Goal: Task Accomplishment & Management: Manage account settings

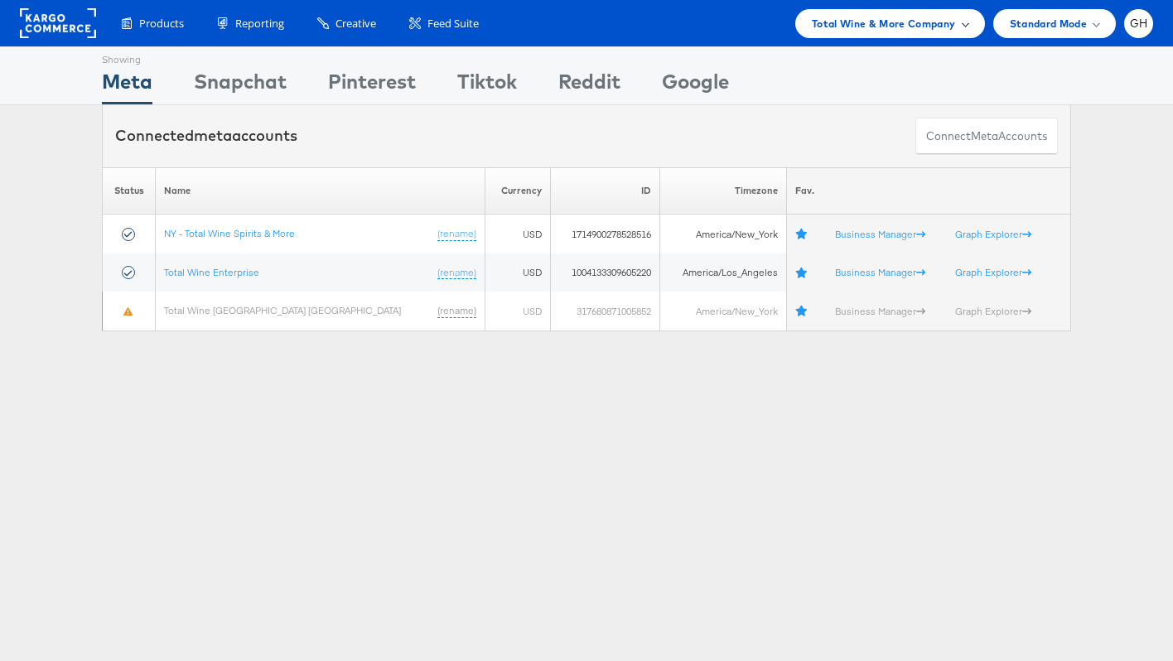
click at [818, 22] on span "Total Wine & More Company" at bounding box center [884, 23] width 144 height 17
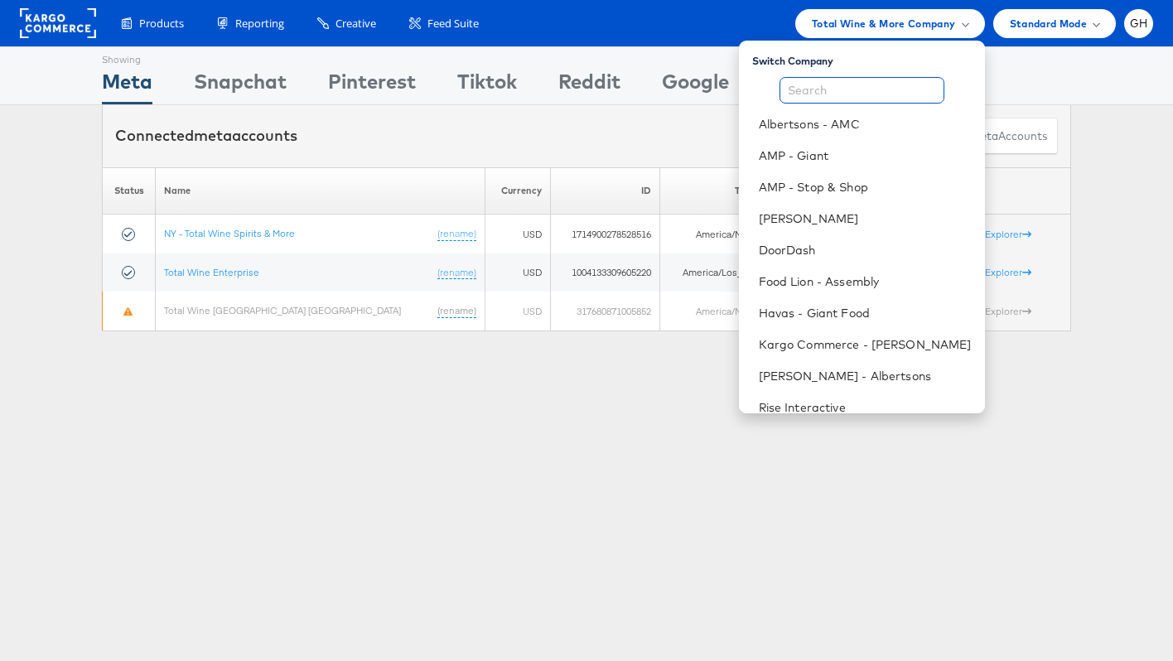
click at [830, 92] on input "text" at bounding box center [861, 90] width 165 height 27
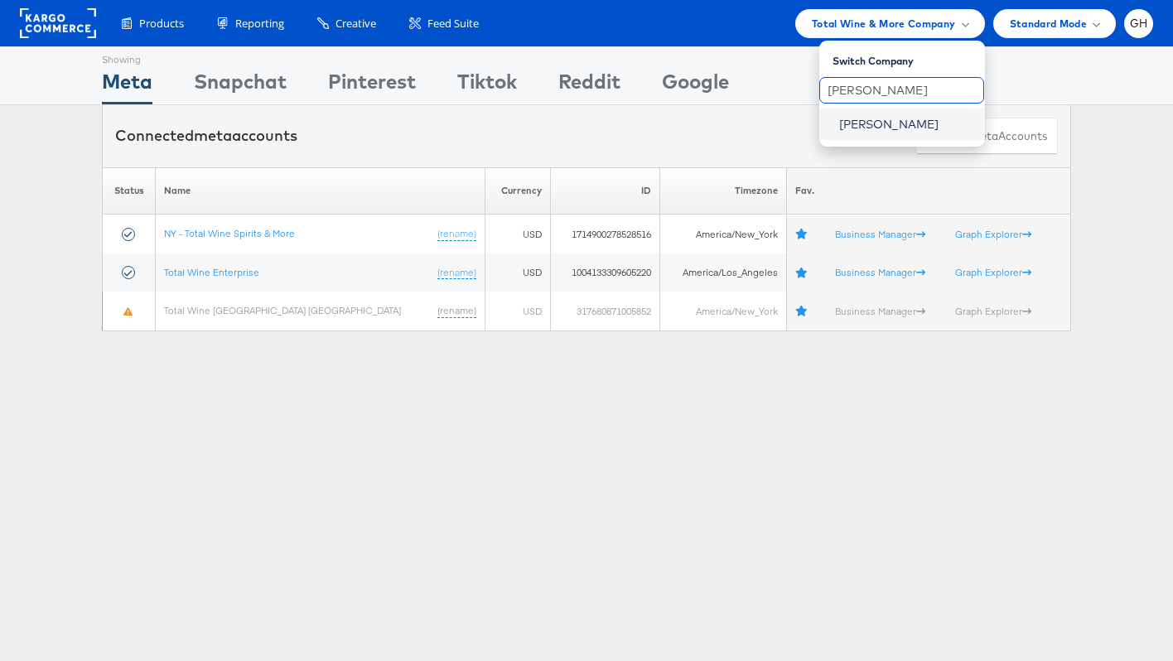
type input "belk"
click at [874, 126] on link "Belk" at bounding box center [905, 124] width 133 height 17
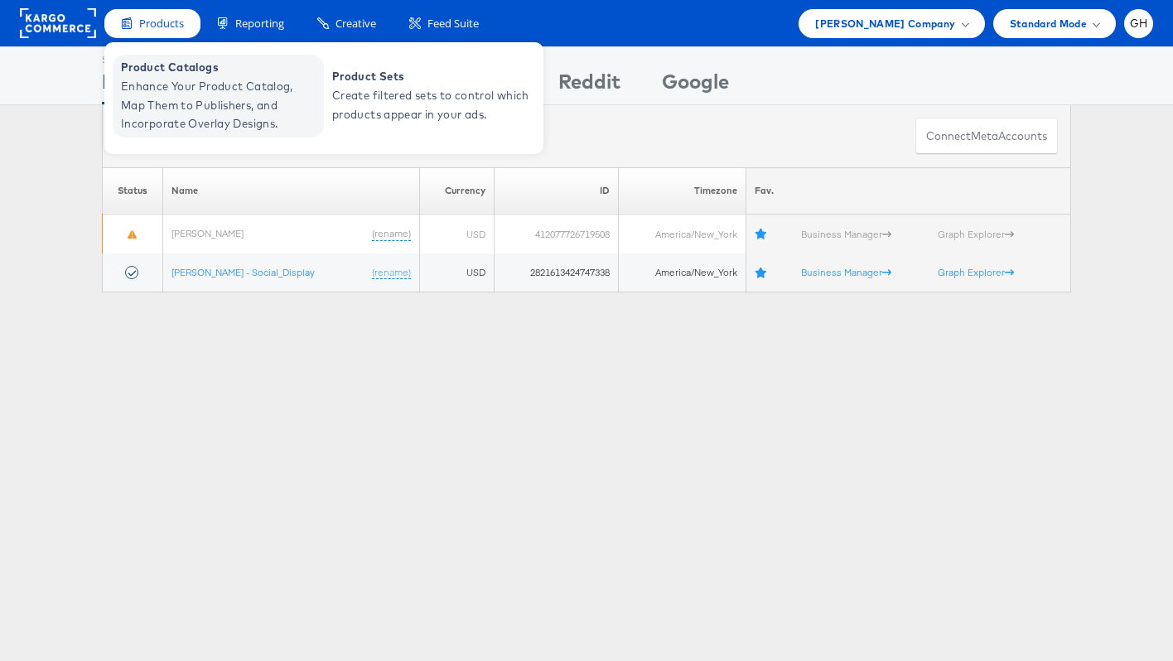
click at [226, 113] on span "Enhance Your Product Catalog, Map Them to Publishers, and Incorporate Overlay D…" at bounding box center [220, 105] width 199 height 56
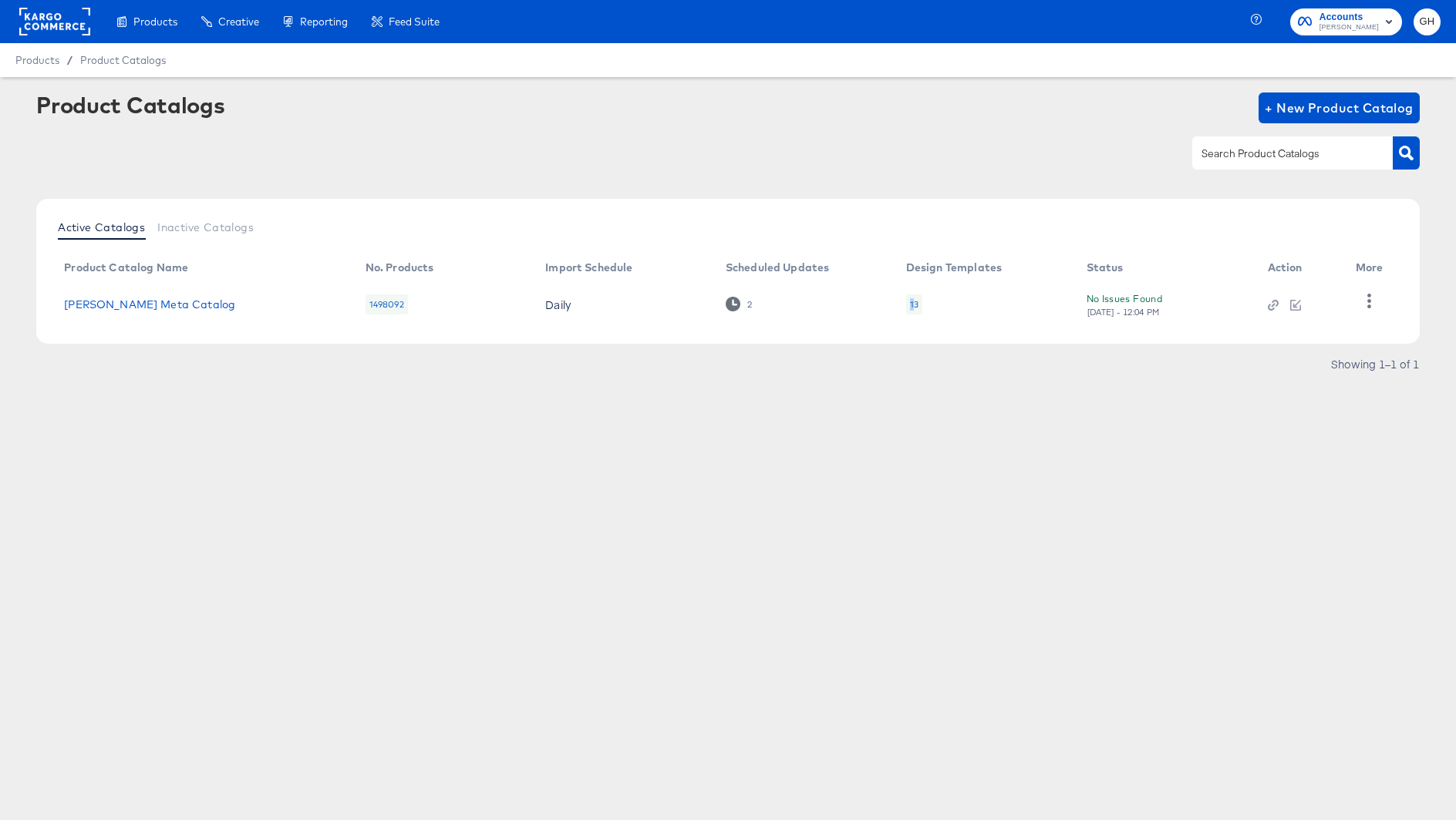
click at [910, 302] on div "13" at bounding box center [913, 303] width 8 height 12
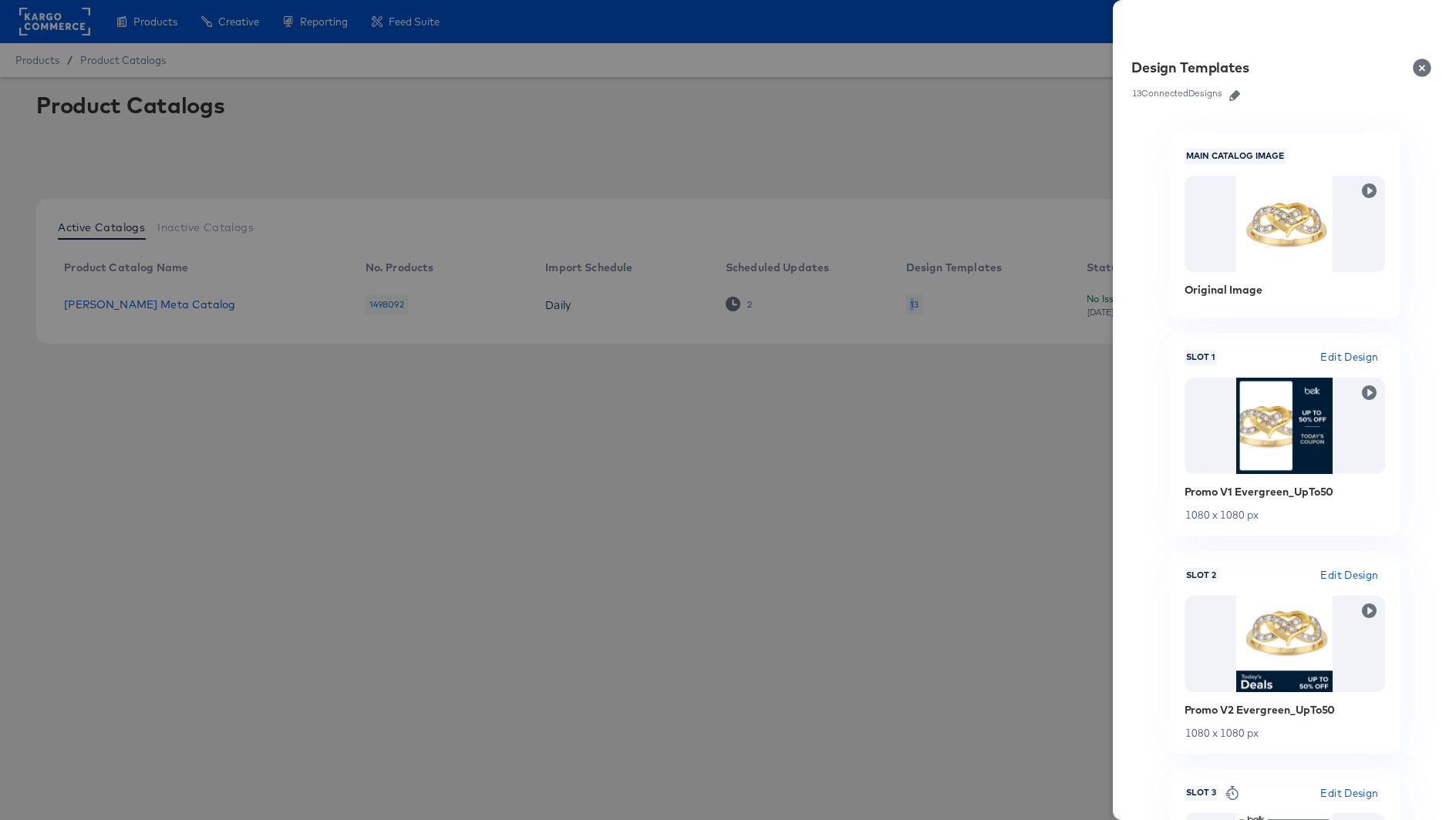
click at [1234, 96] on icon "button" at bounding box center [1234, 96] width 11 height 11
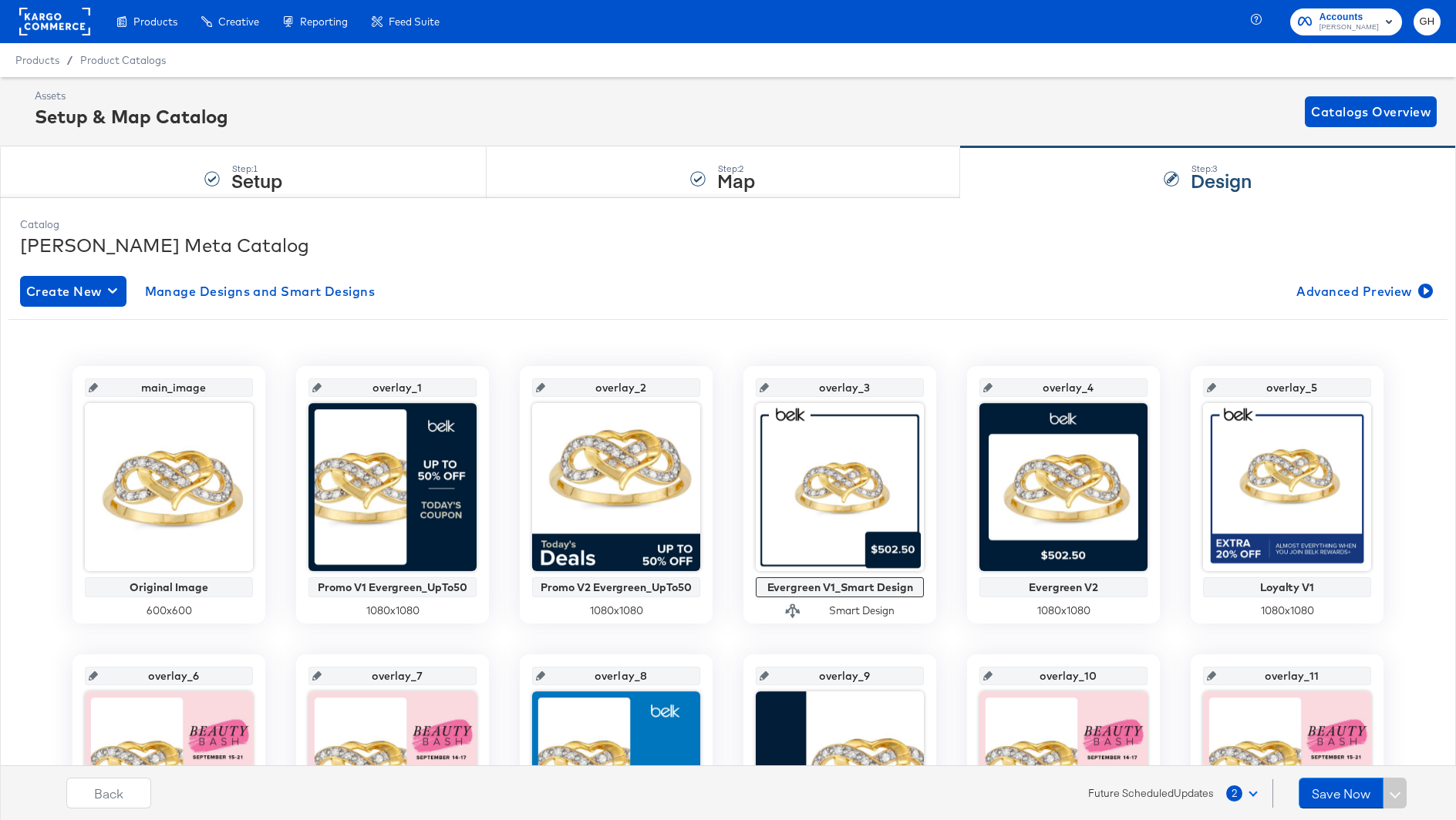
click at [63, 16] on rect at bounding box center [55, 21] width 71 height 28
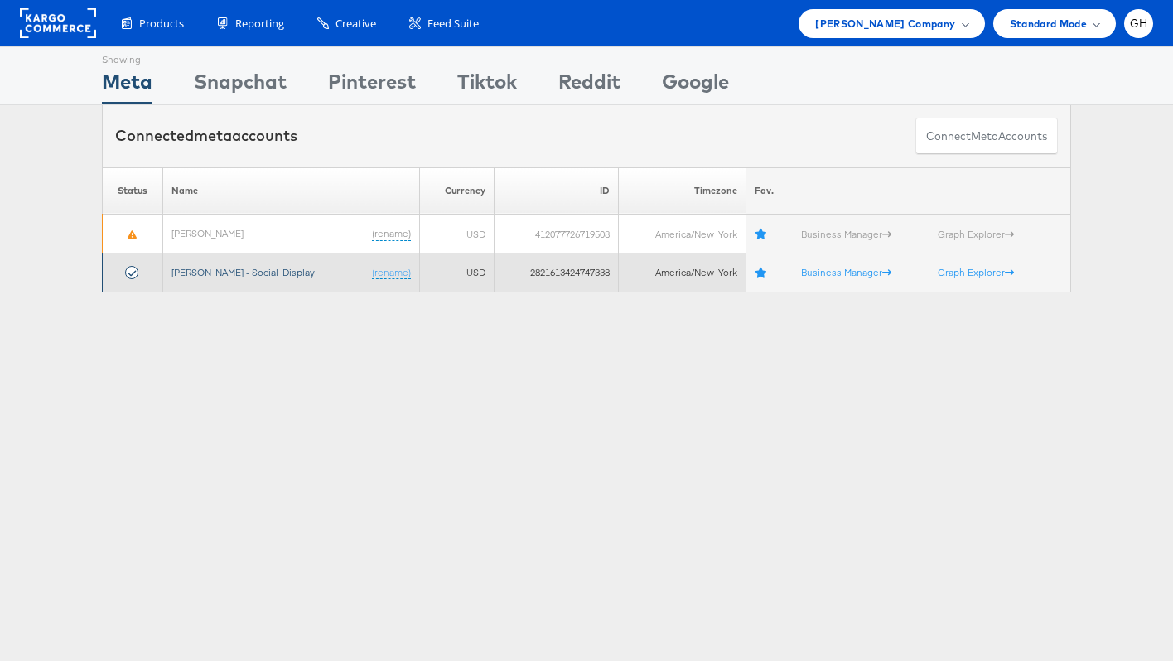
click at [225, 272] on link "Belk - Social_Display" at bounding box center [242, 272] width 143 height 12
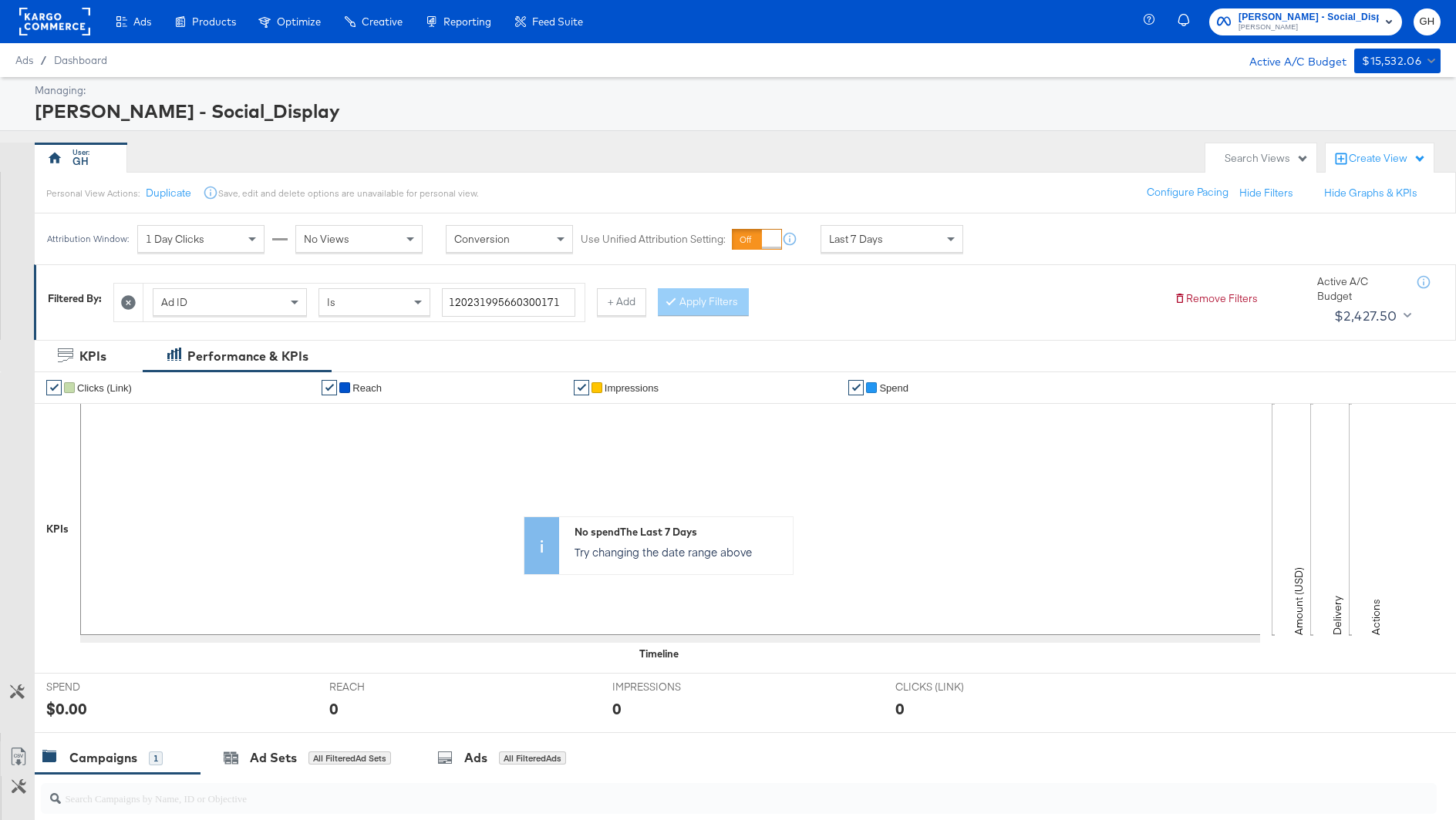
scroll to position [19, 0]
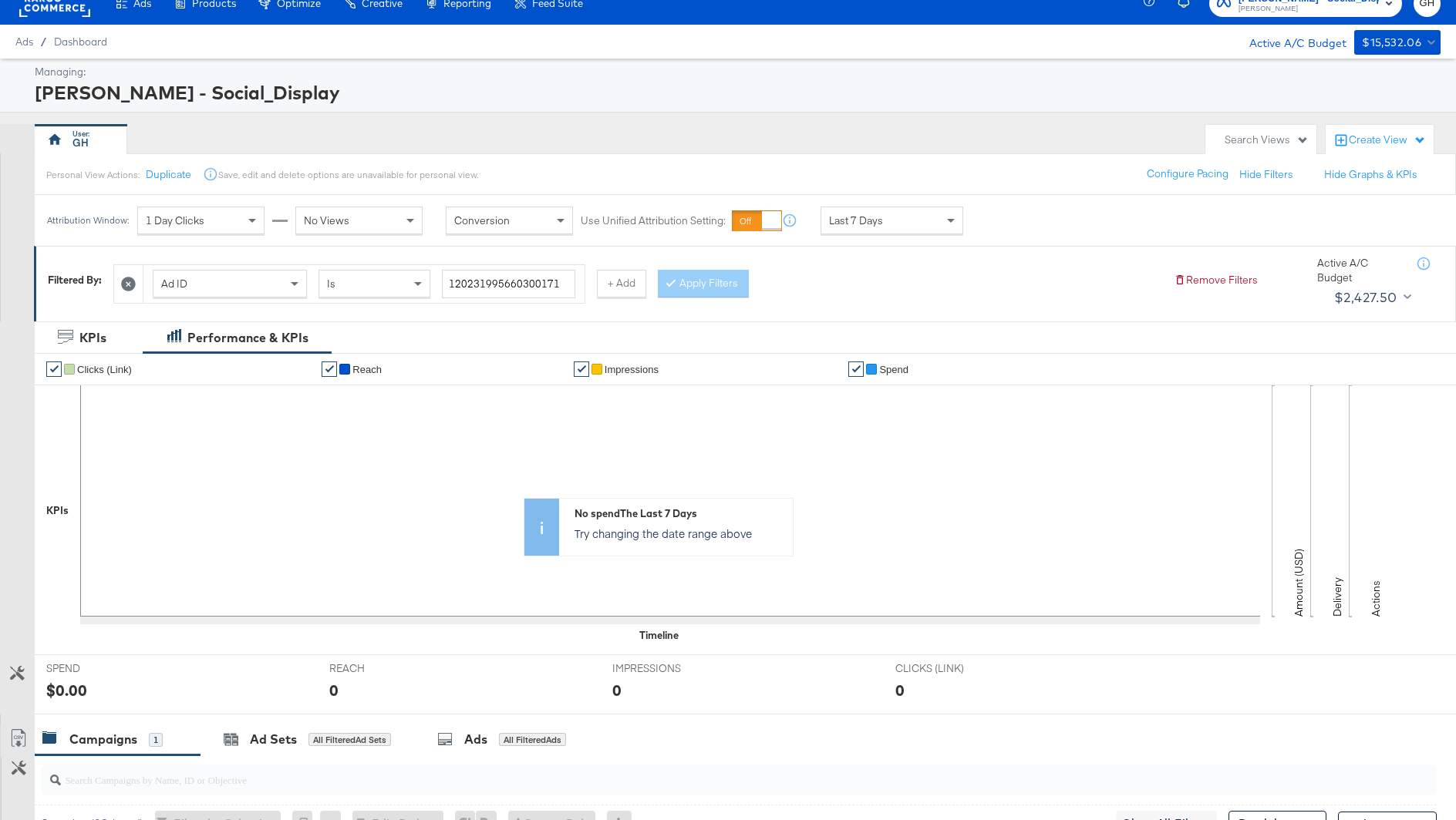
click at [132, 281] on icon at bounding box center [128, 284] width 15 height 15
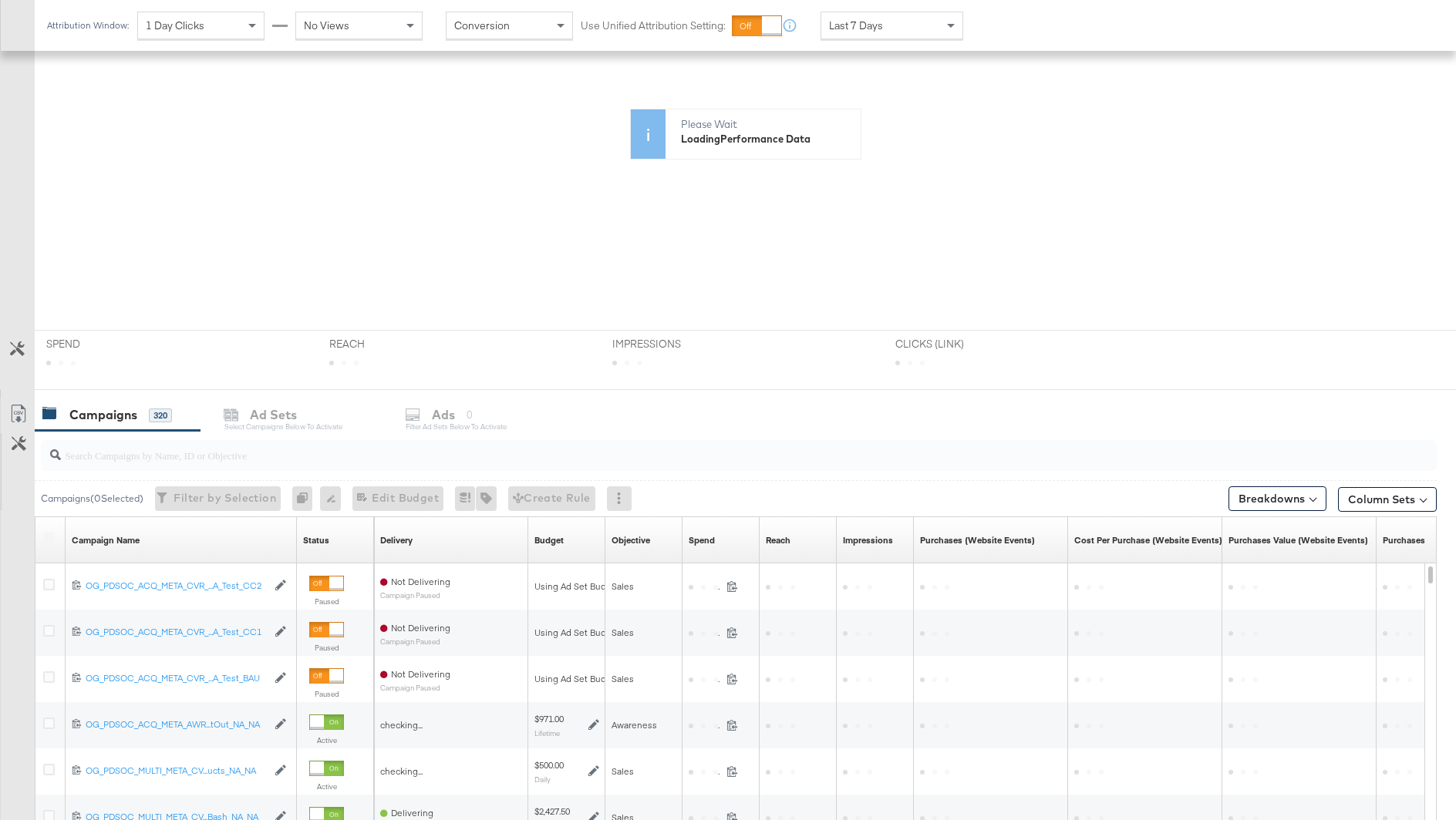
scroll to position [298, 0]
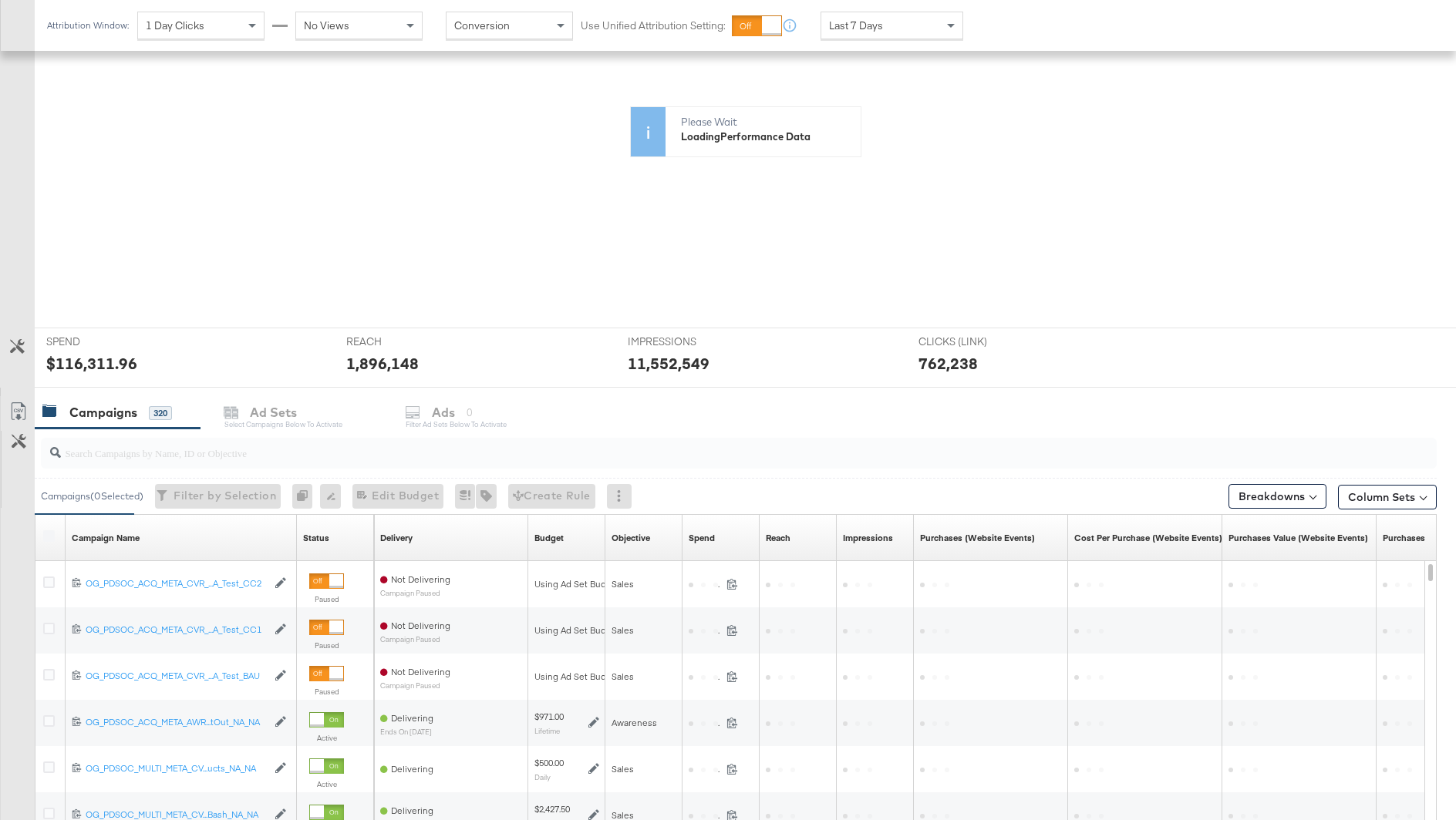
click at [273, 457] on input "search" at bounding box center [684, 447] width 1247 height 30
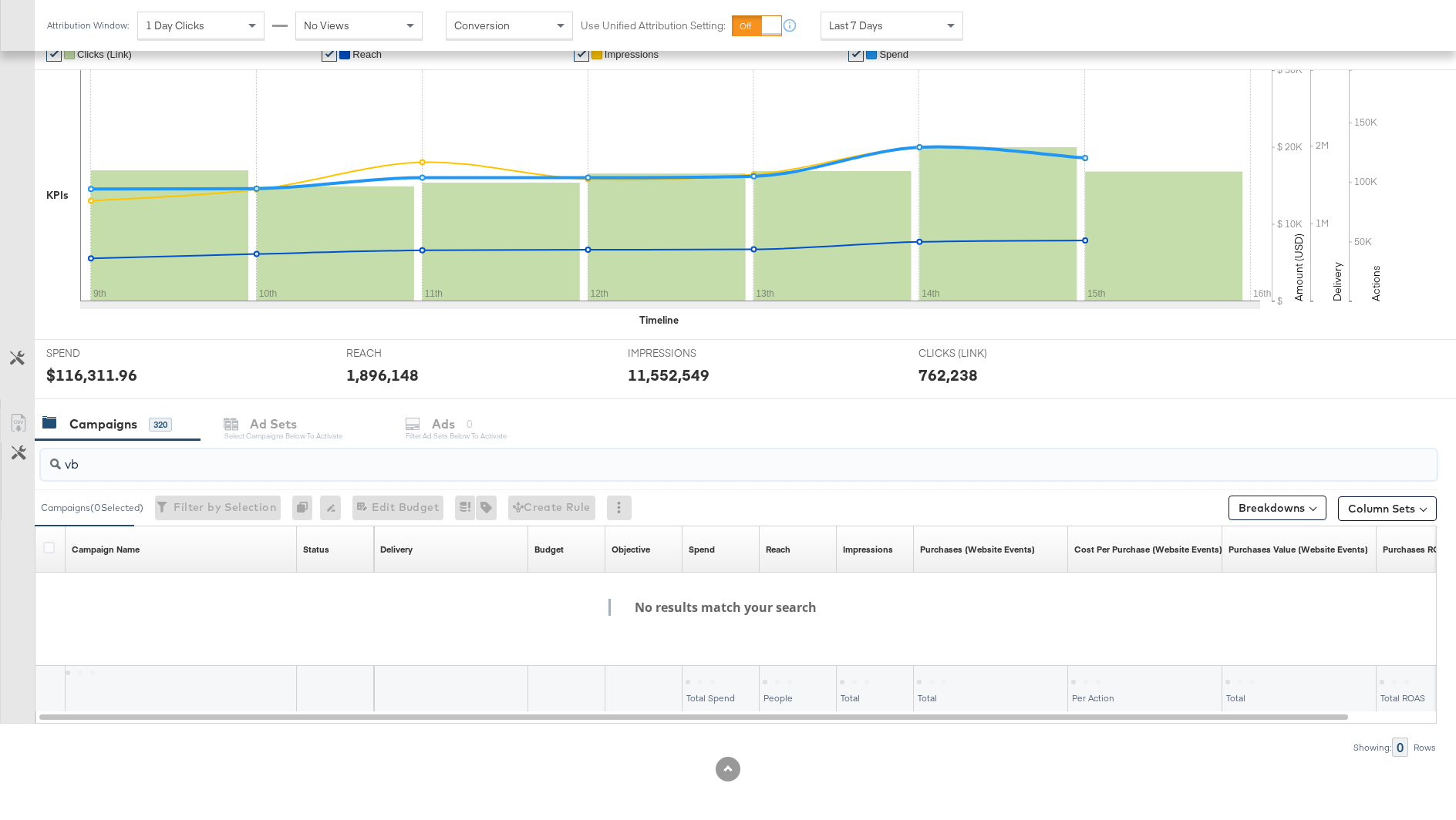
type input "v"
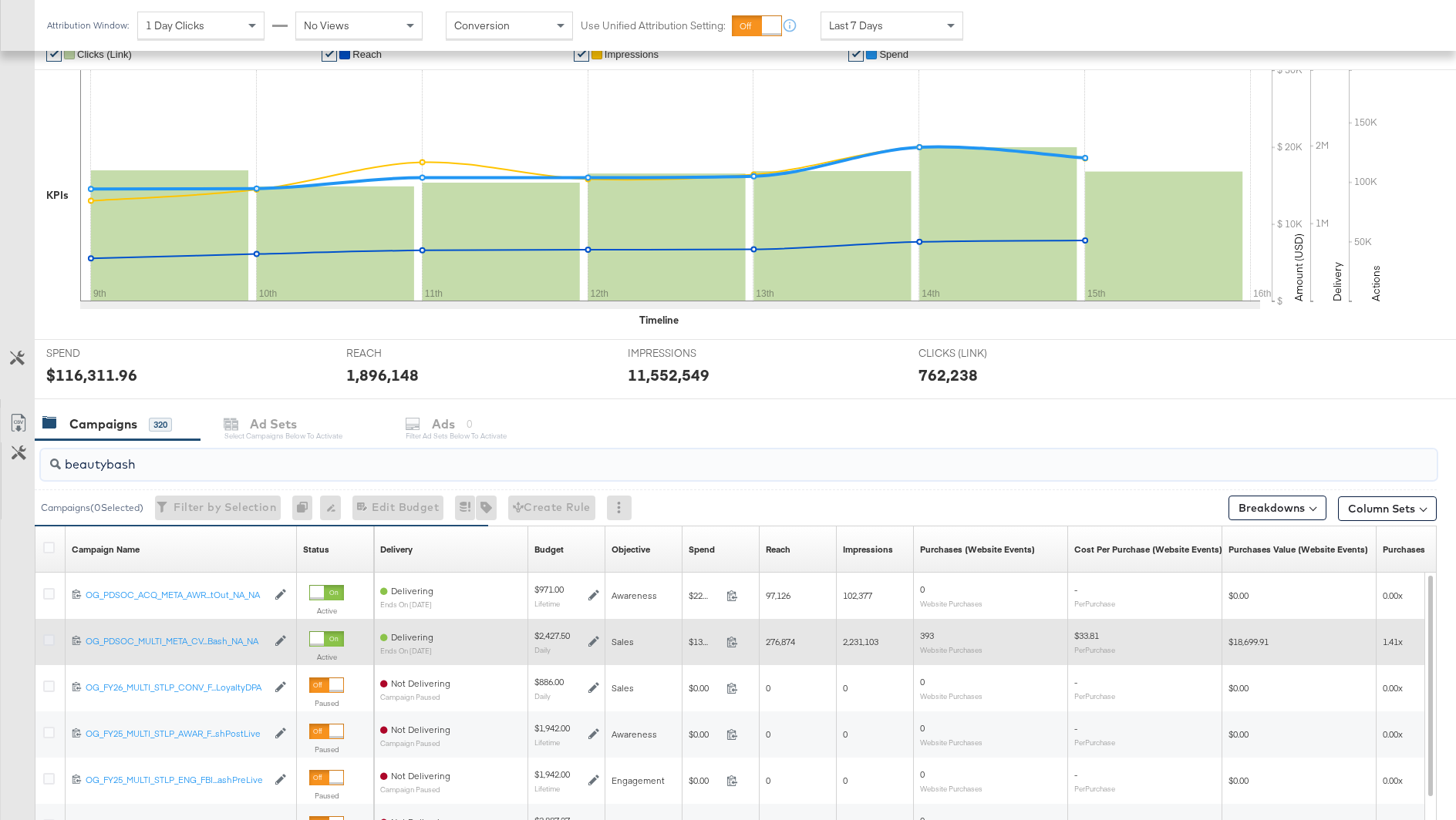
type input "beautybash"
click at [49, 638] on icon at bounding box center [48, 640] width 11 height 11
click at [0, 0] on input "checkbox" at bounding box center [0, 0] width 0 height 0
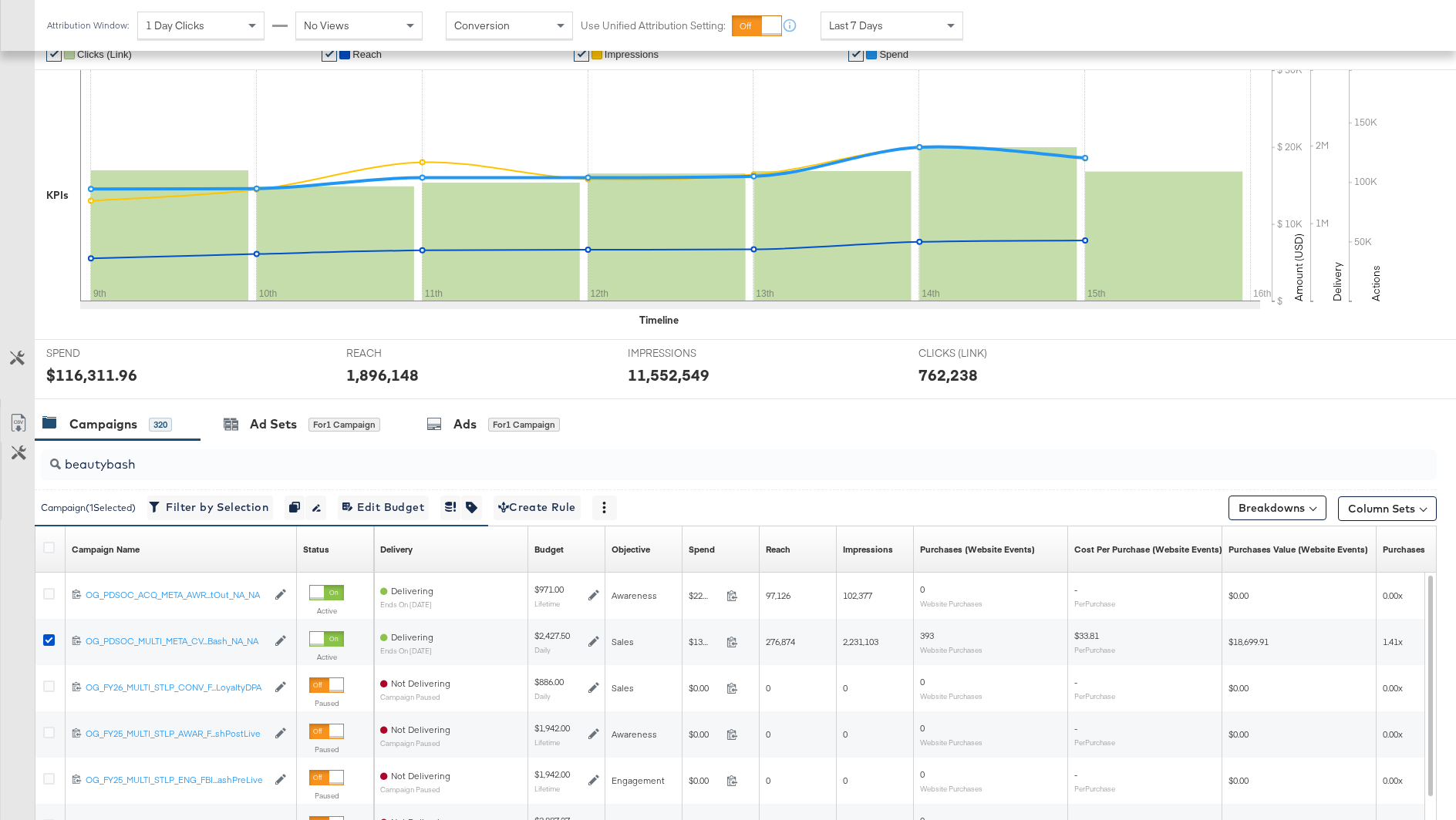
click at [465, 443] on input "beautybash" at bounding box center [684, 458] width 1247 height 30
click at [467, 427] on div "Ads" at bounding box center [465, 423] width 23 height 18
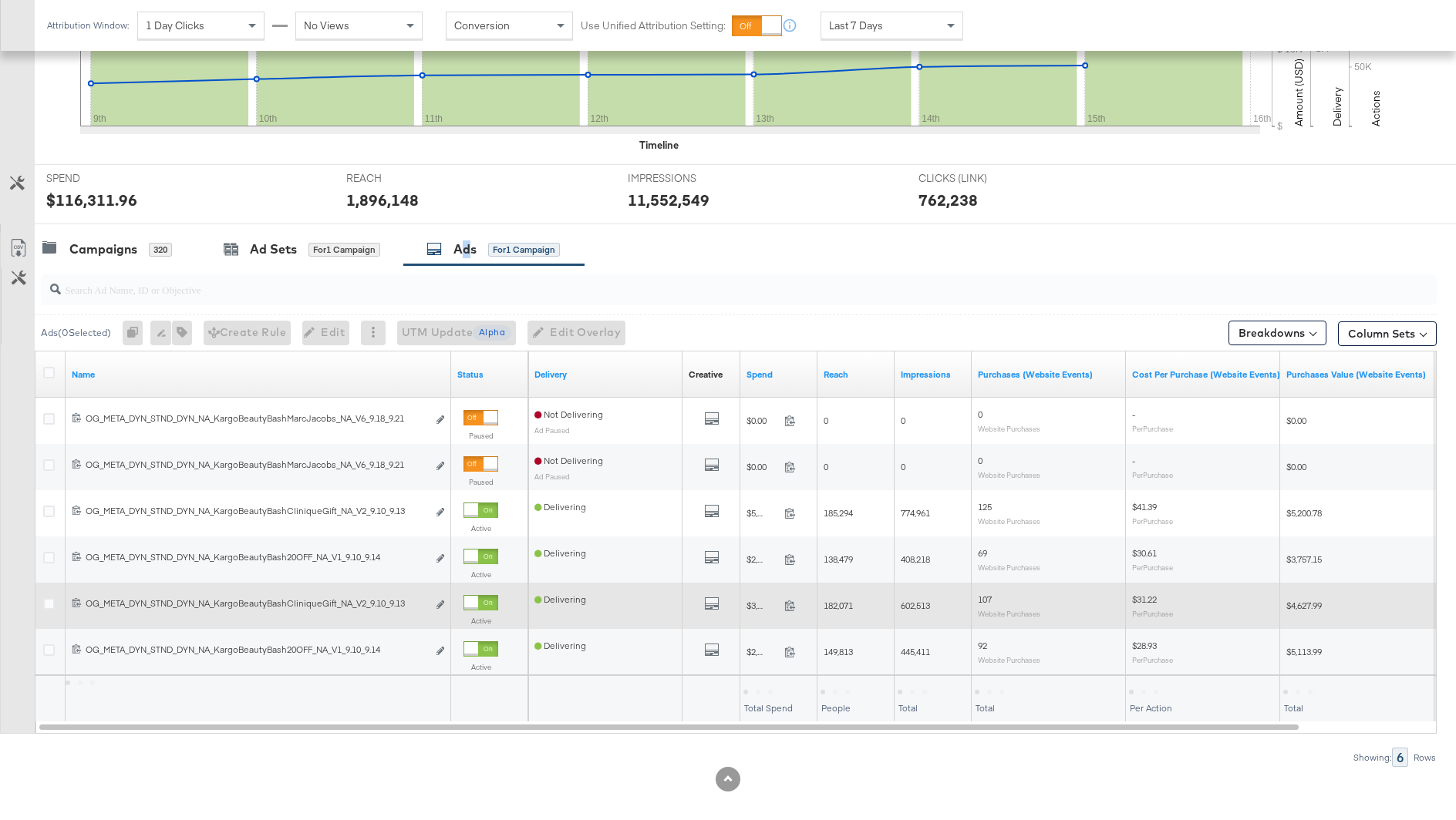
scroll to position [484, 0]
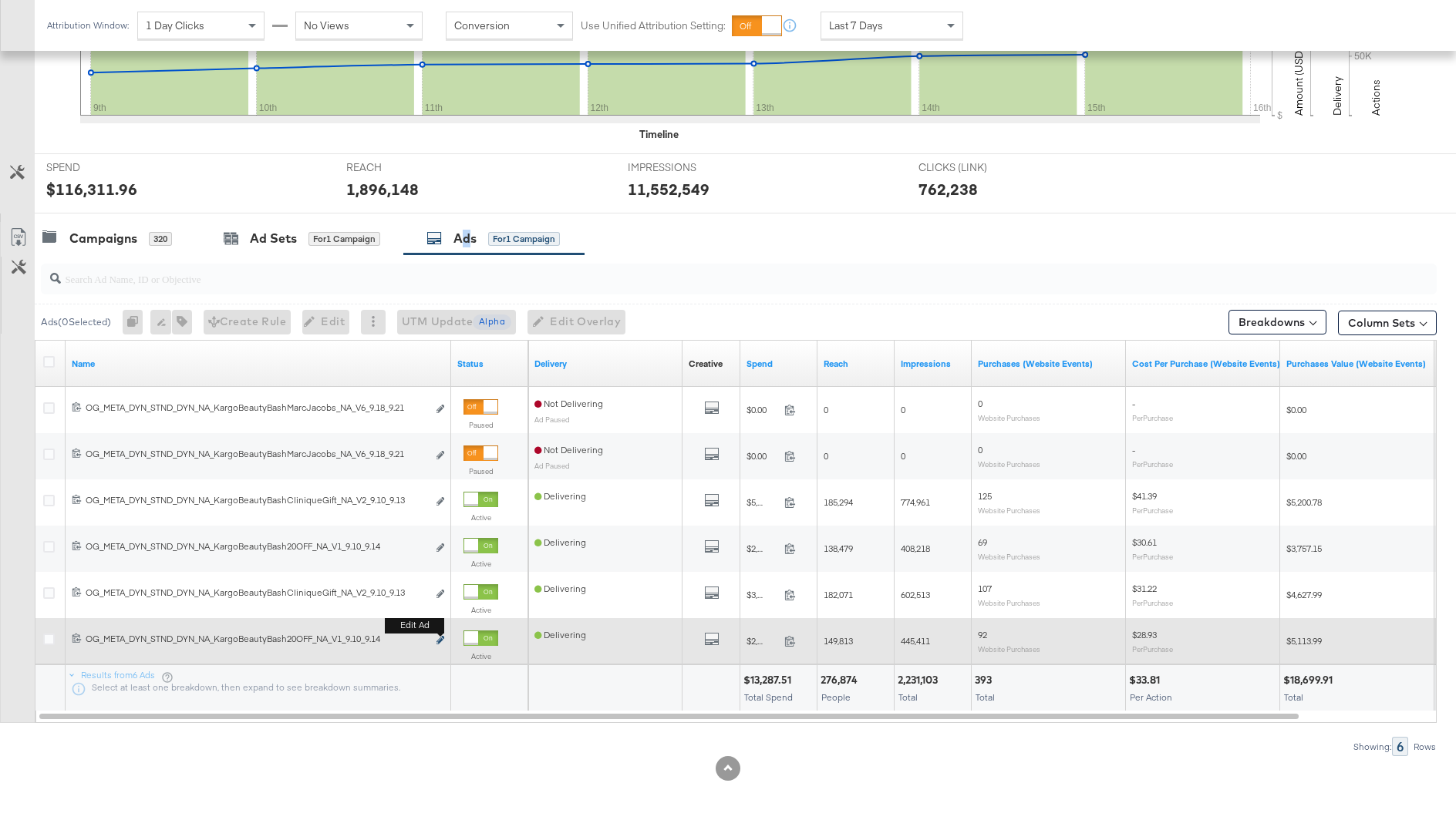
click at [441, 642] on icon "link" at bounding box center [440, 639] width 7 height 8
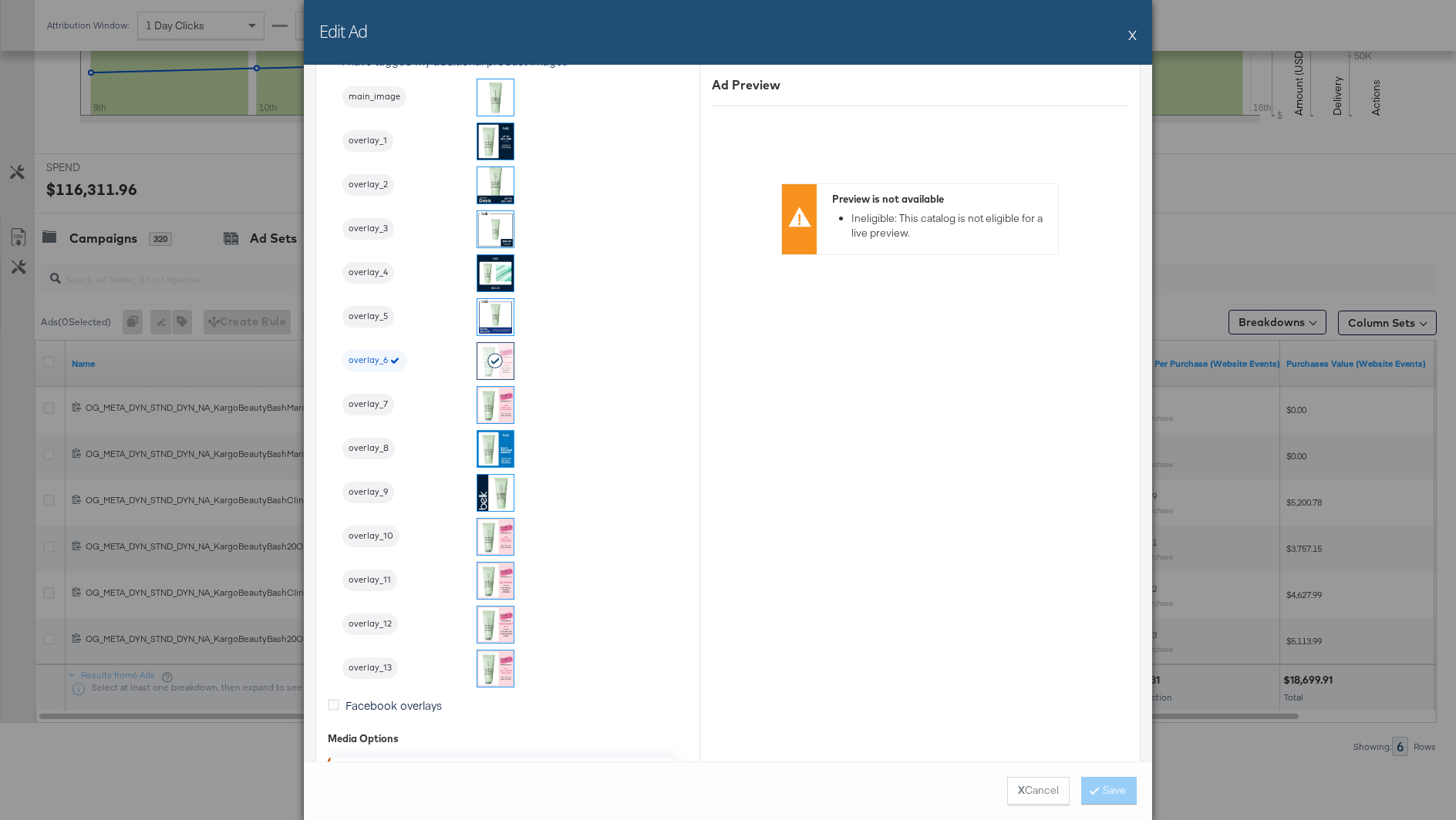
scroll to position [1713, 0]
click at [1134, 39] on button "X" at bounding box center [1132, 34] width 8 height 31
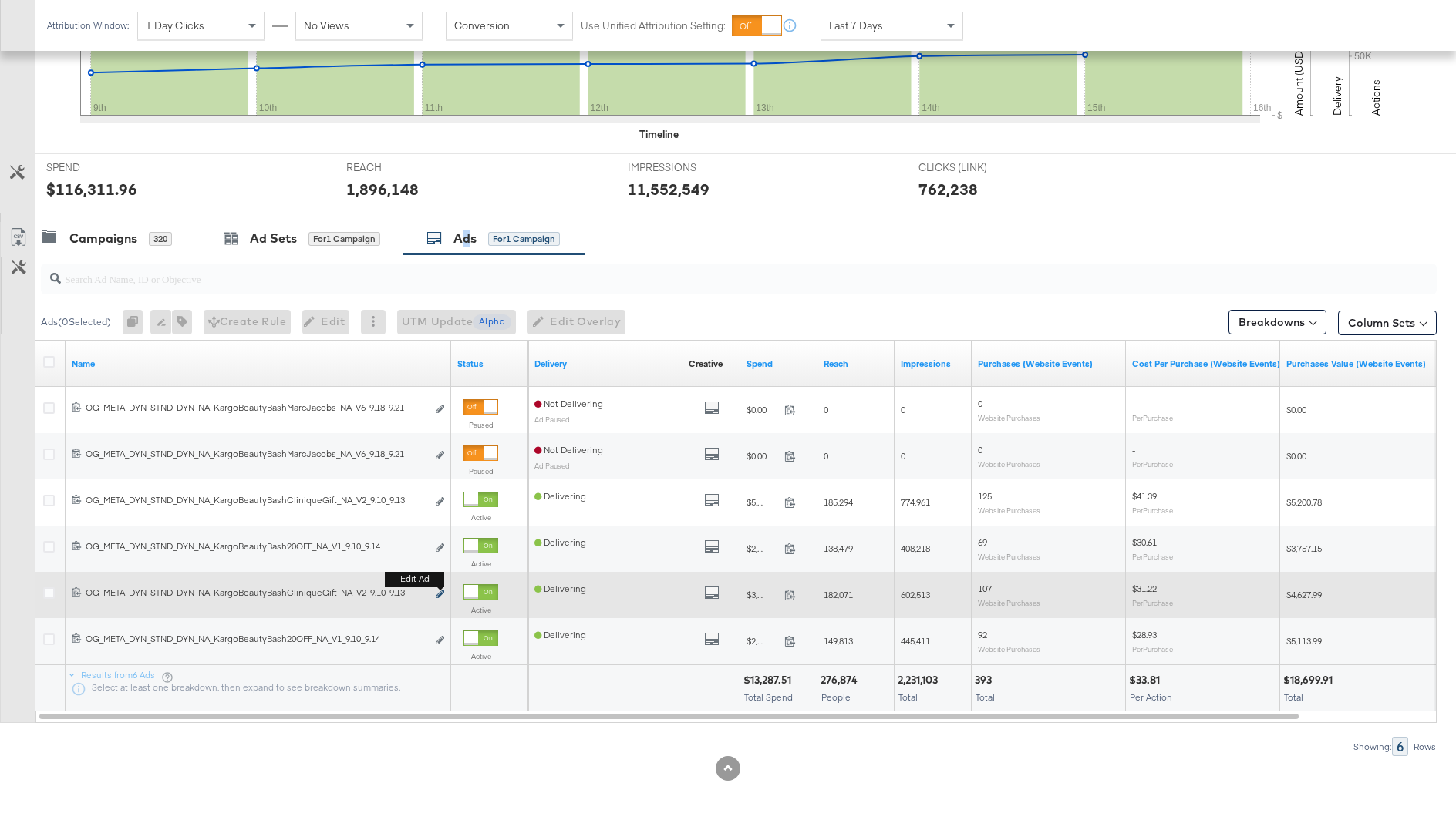
click at [439, 591] on icon "link" at bounding box center [440, 594] width 7 height 8
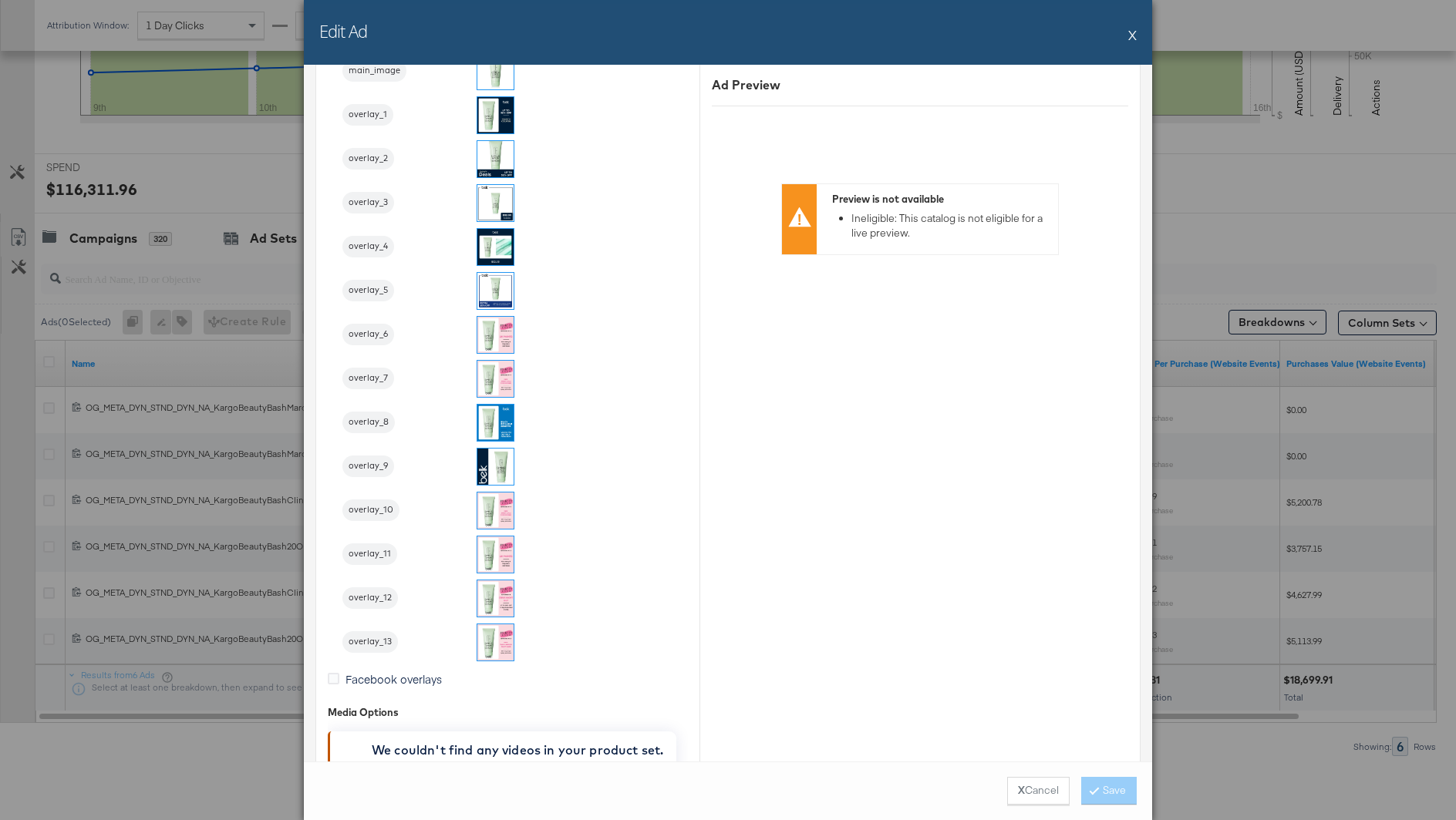
scroll to position [1756, 0]
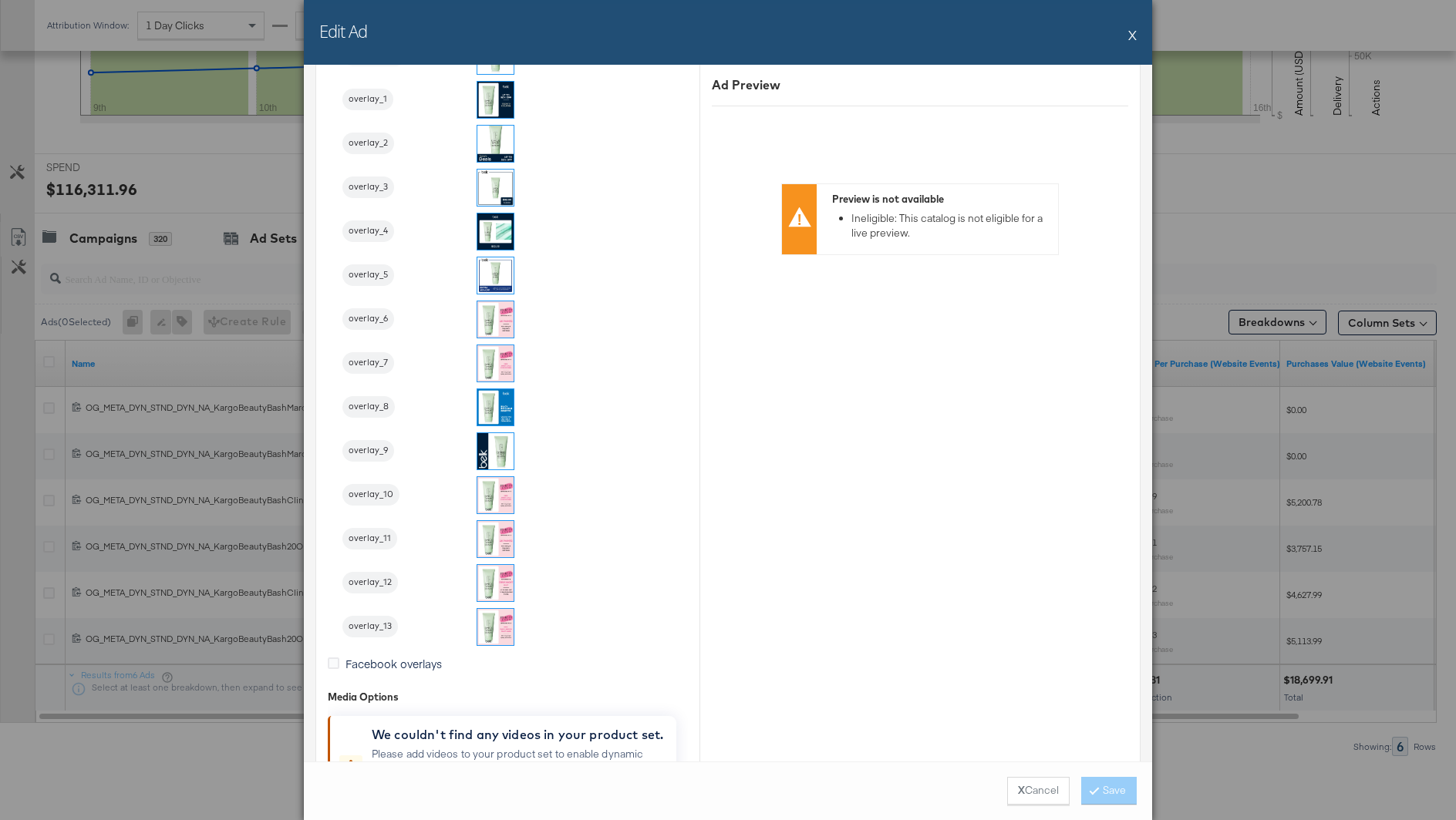
click at [501, 356] on img at bounding box center [495, 363] width 36 height 36
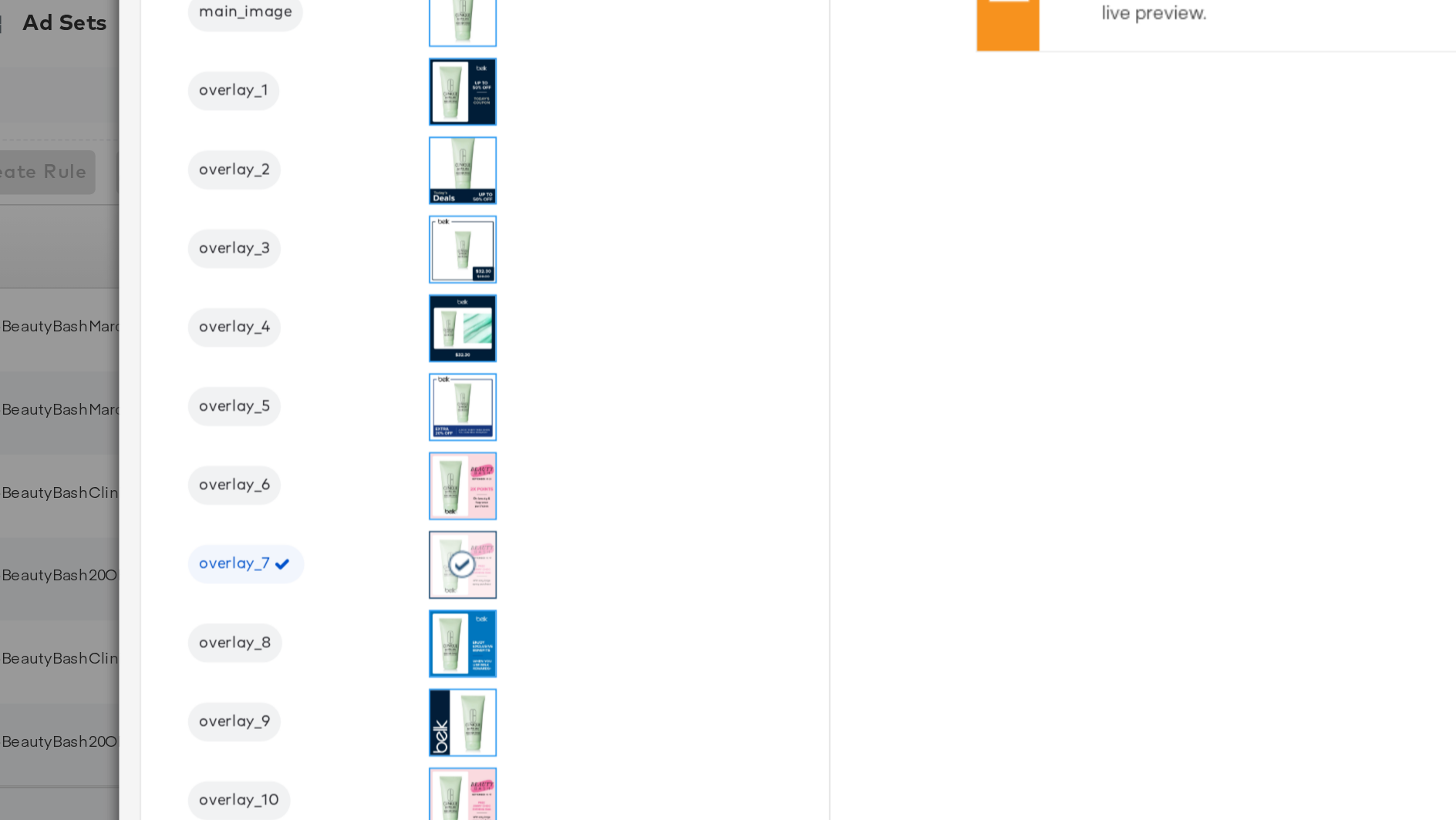
scroll to position [484, 0]
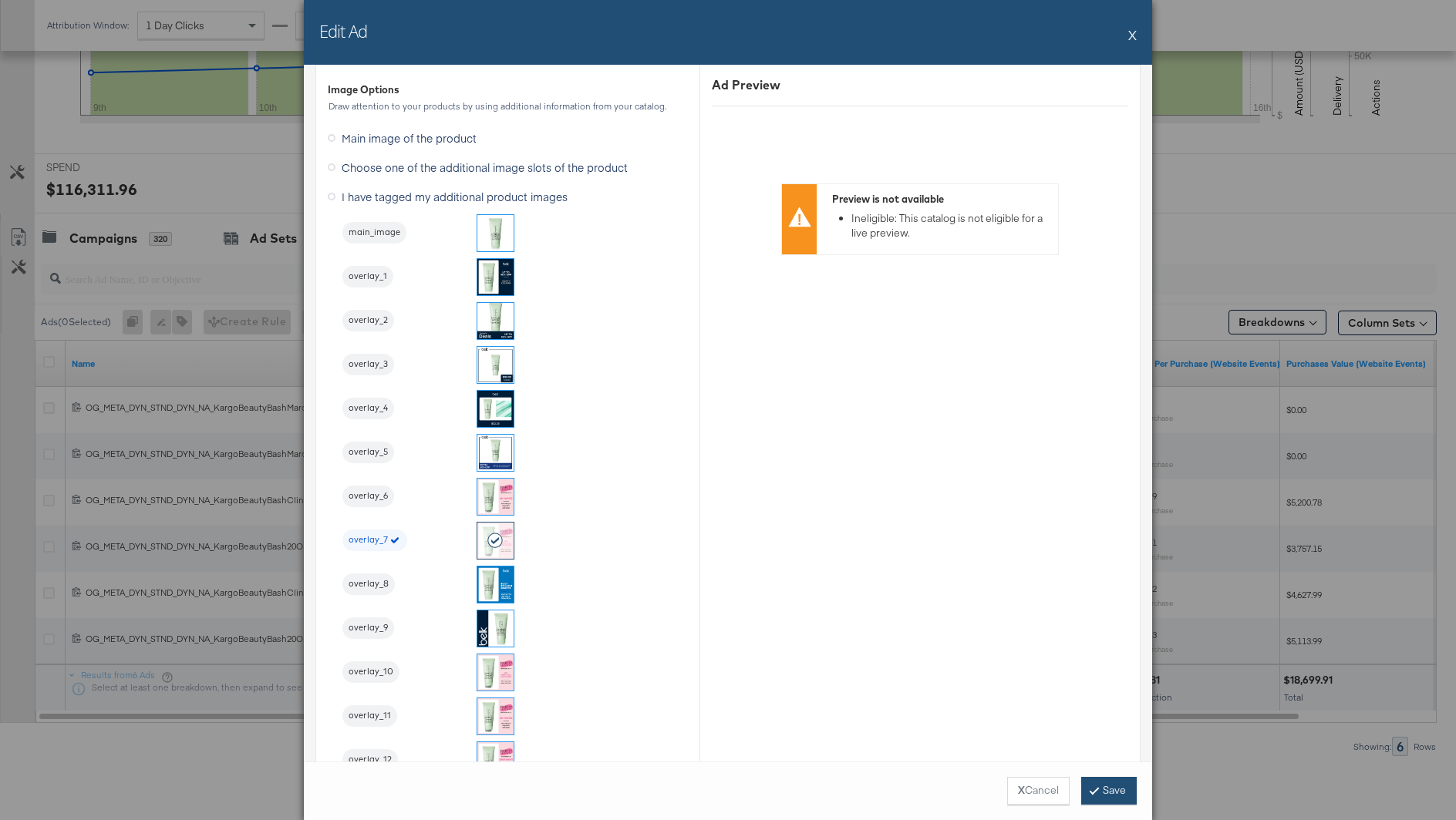
click at [1099, 787] on button "Save" at bounding box center [1109, 791] width 56 height 28
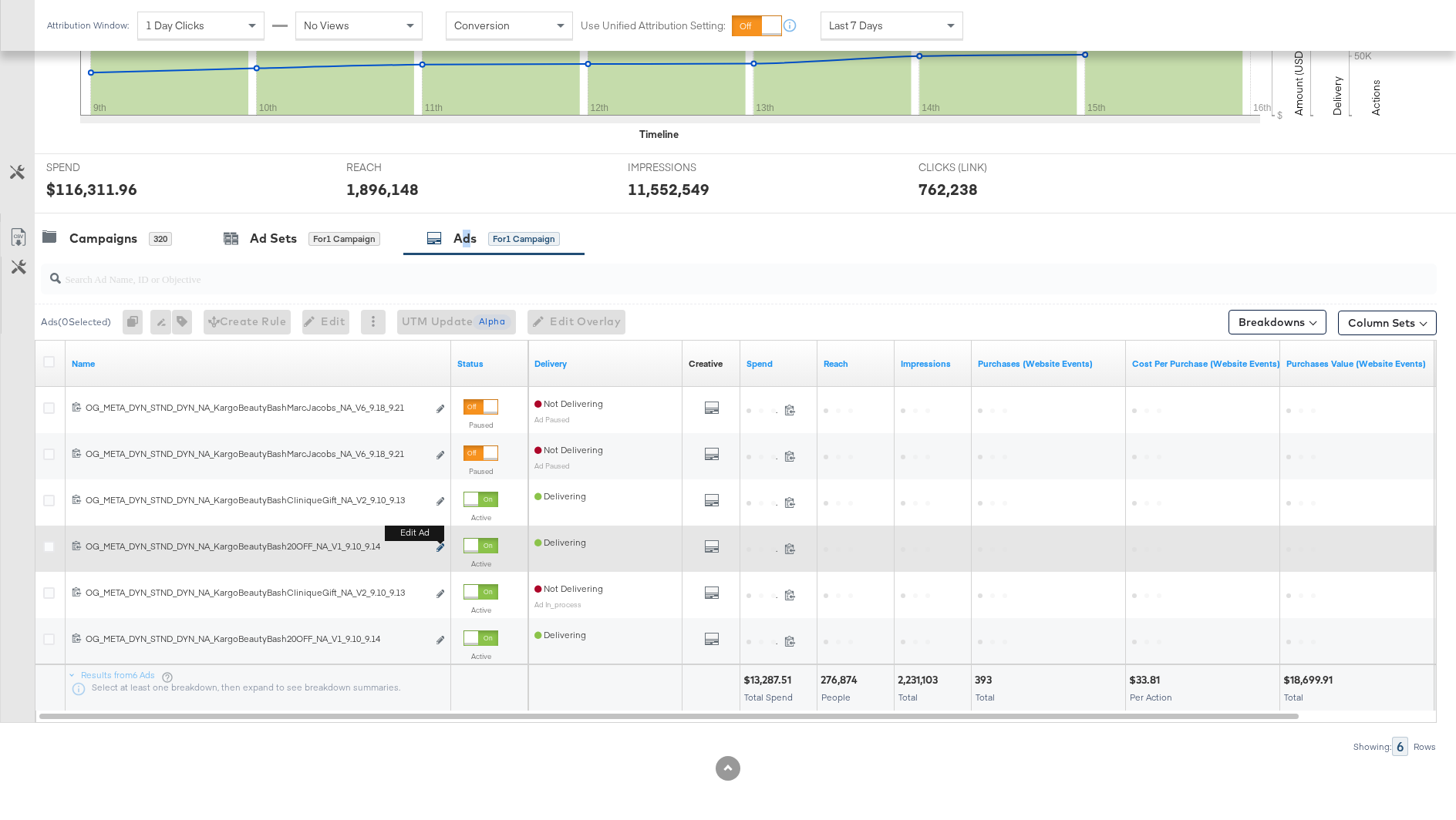
click at [443, 547] on icon "link" at bounding box center [440, 547] width 7 height 8
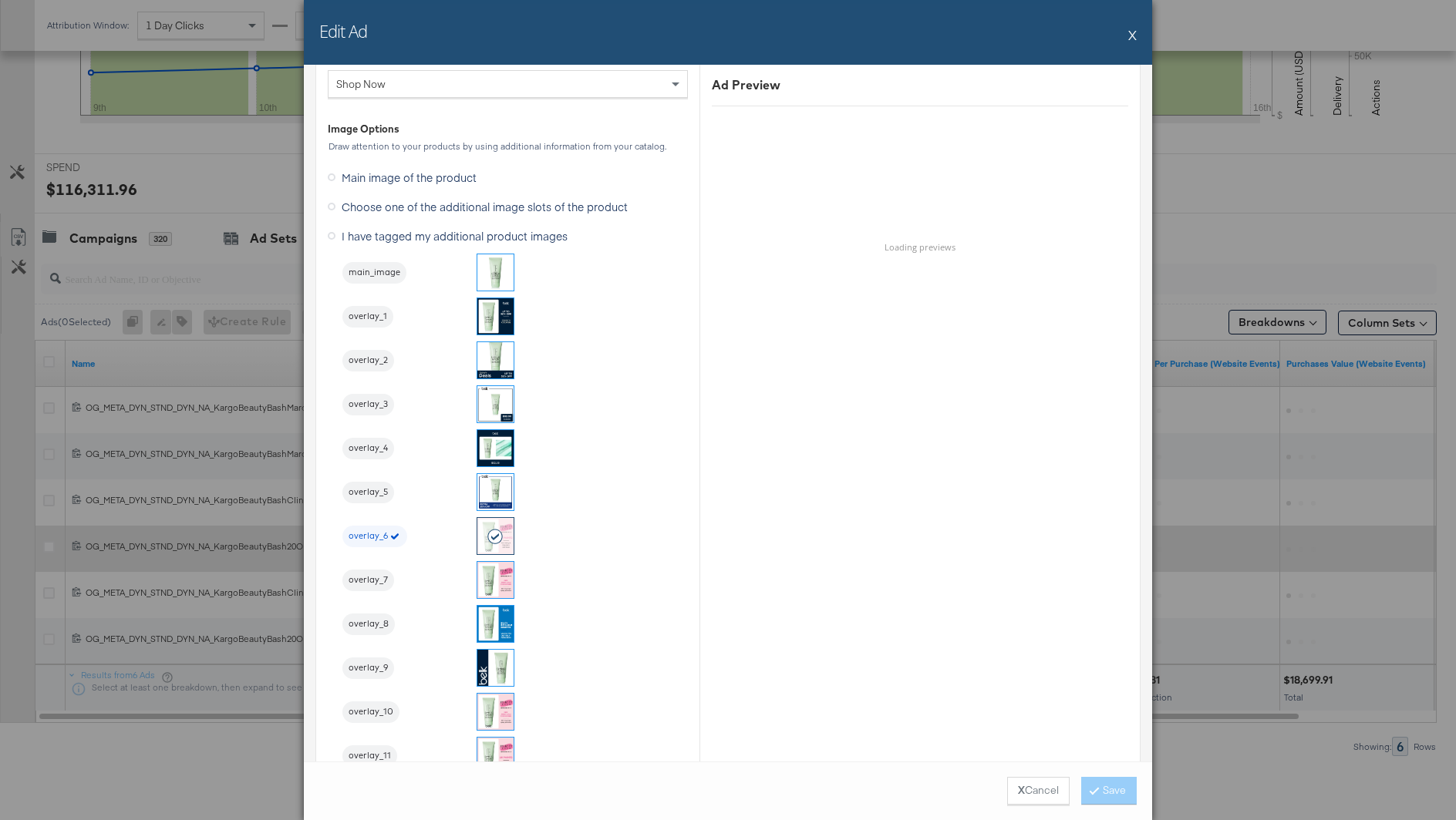
scroll to position [1980, 0]
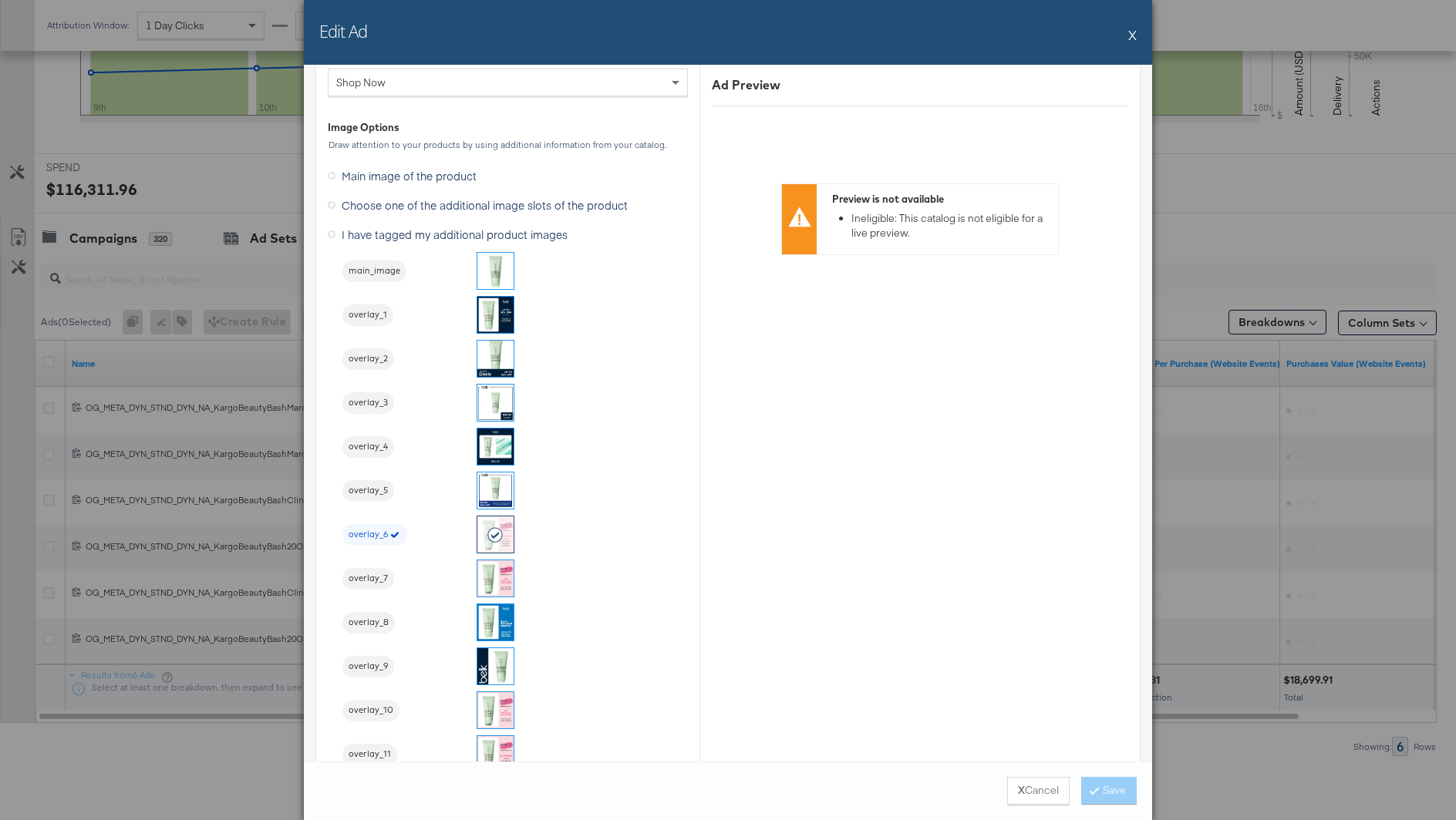
click at [1133, 34] on button "X" at bounding box center [1132, 34] width 8 height 31
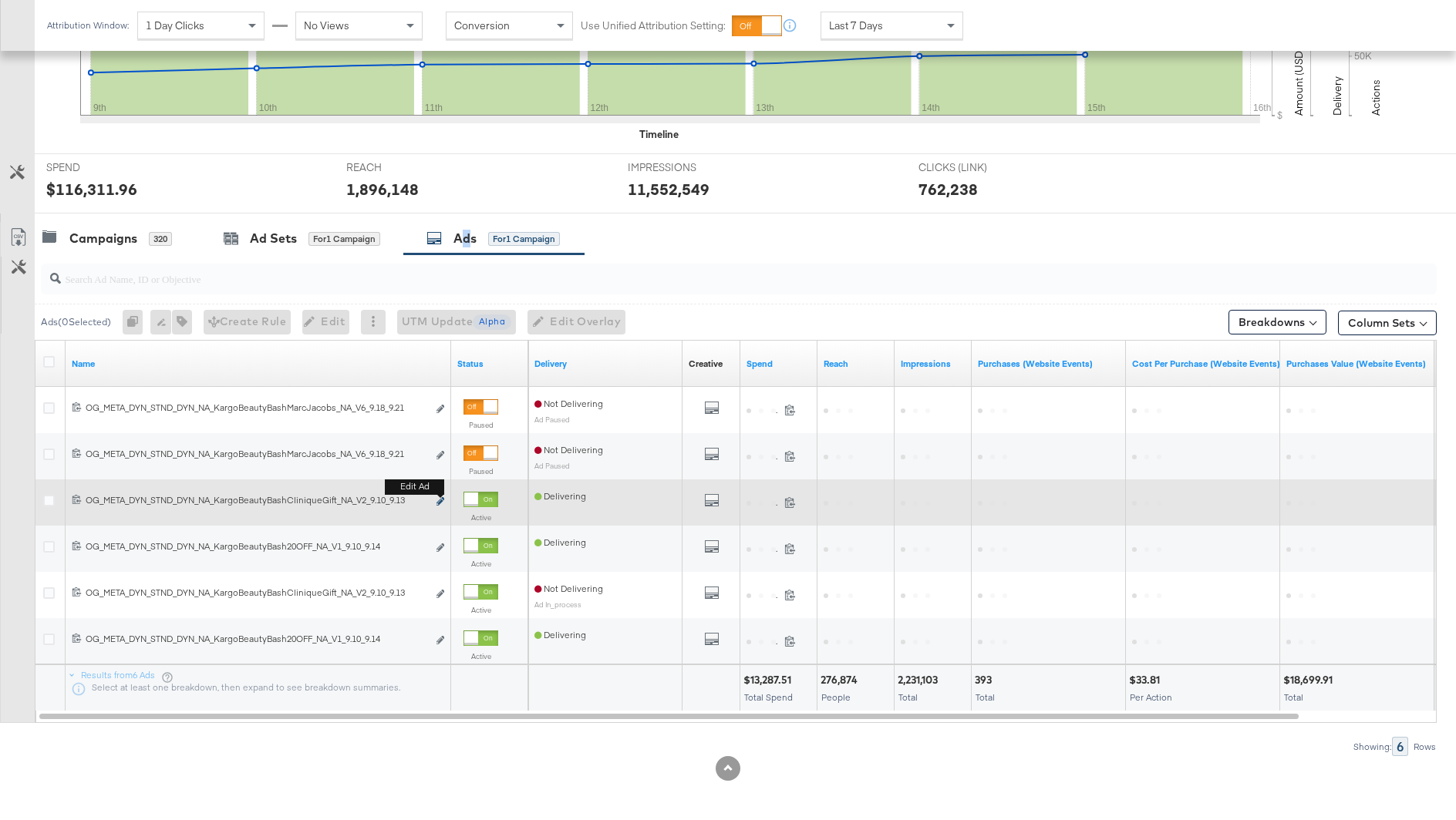
click at [441, 504] on icon "link" at bounding box center [440, 501] width 7 height 8
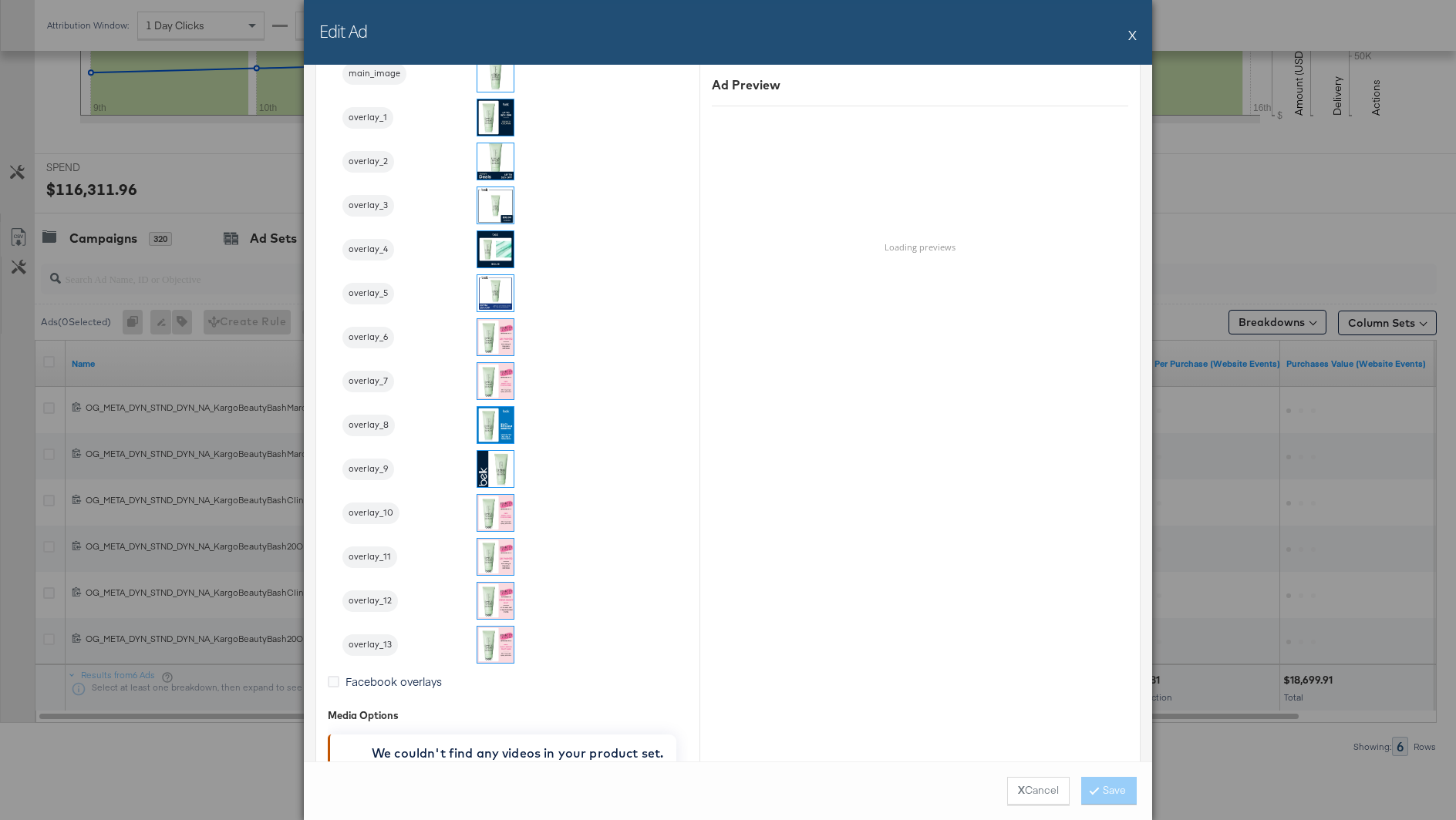
scroll to position [2189, 0]
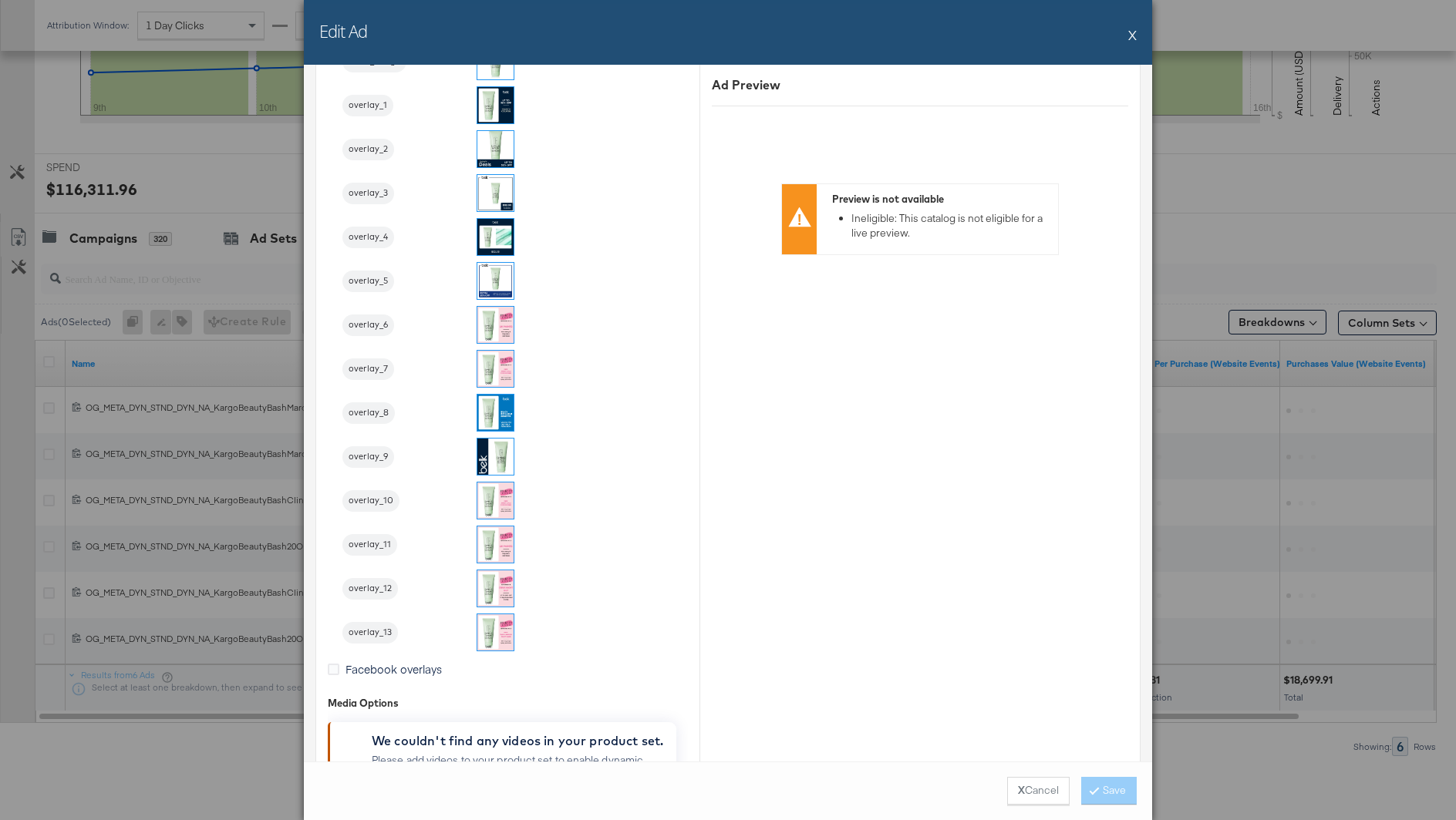
click at [501, 366] on img at bounding box center [495, 369] width 36 height 36
click at [1124, 794] on button "Save" at bounding box center [1109, 791] width 56 height 28
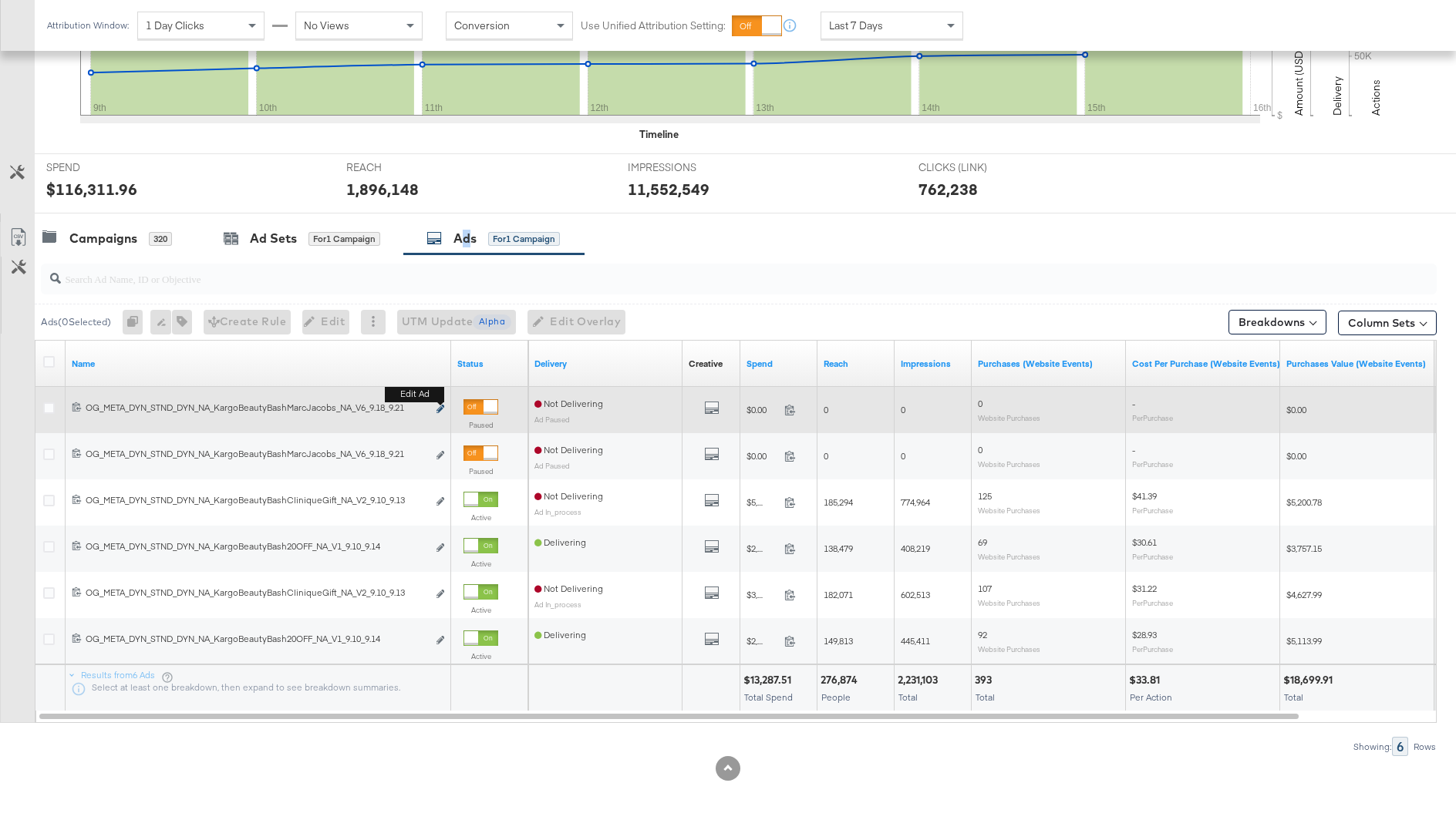
click at [438, 406] on icon "link" at bounding box center [440, 409] width 7 height 8
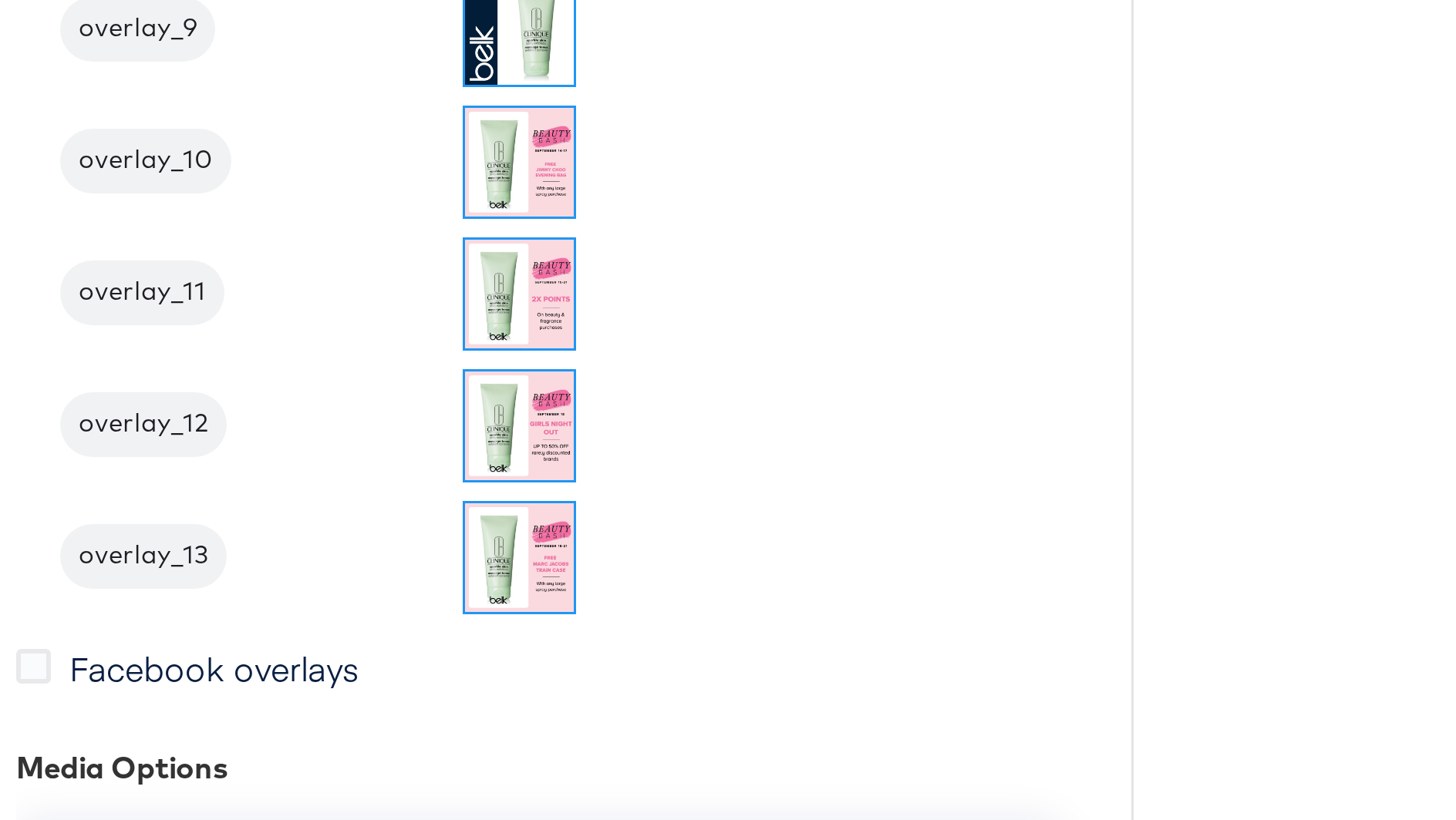
scroll to position [484, 0]
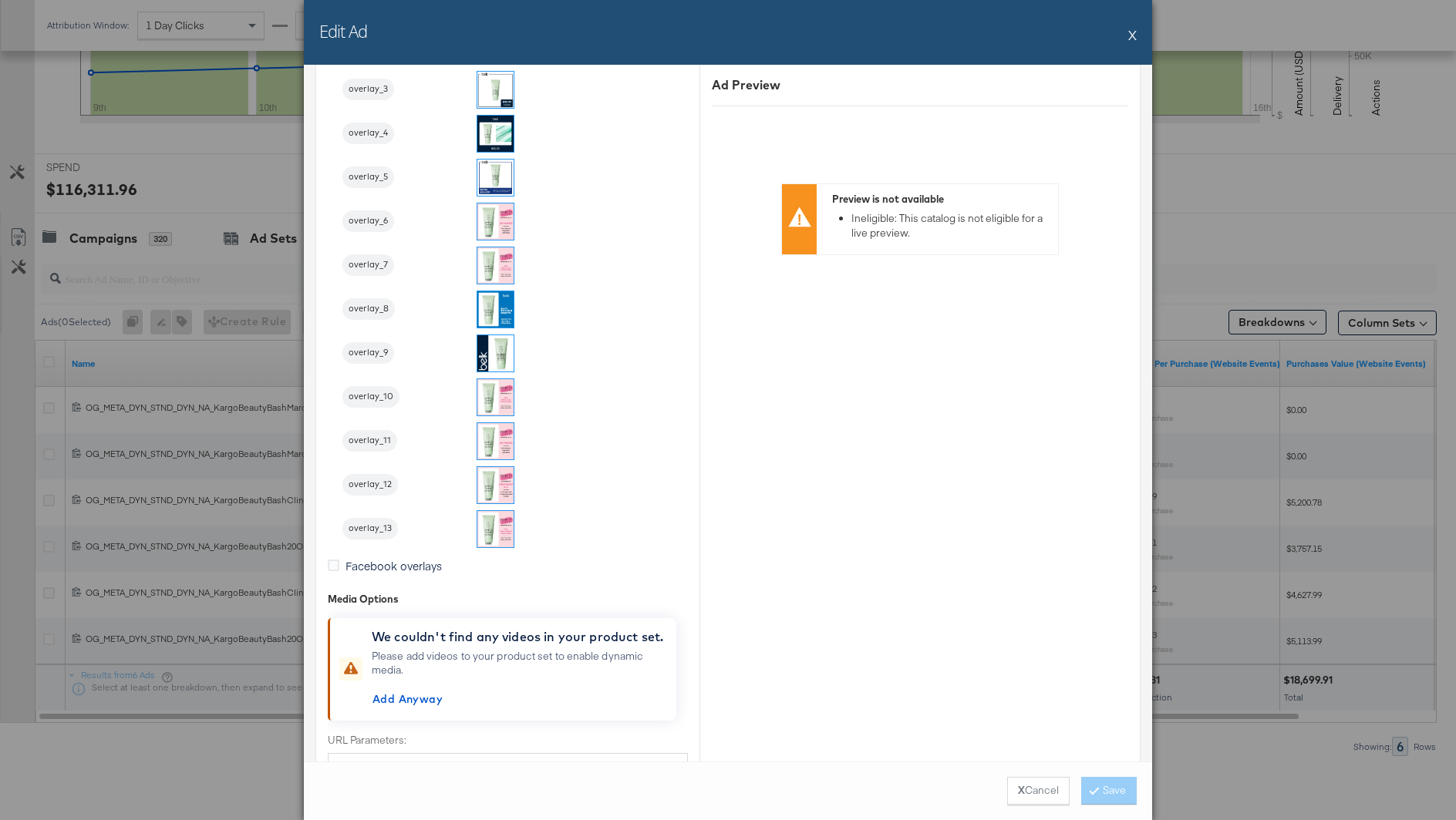
click at [495, 523] on img at bounding box center [495, 529] width 36 height 36
click at [1112, 793] on button "Save" at bounding box center [1109, 791] width 56 height 28
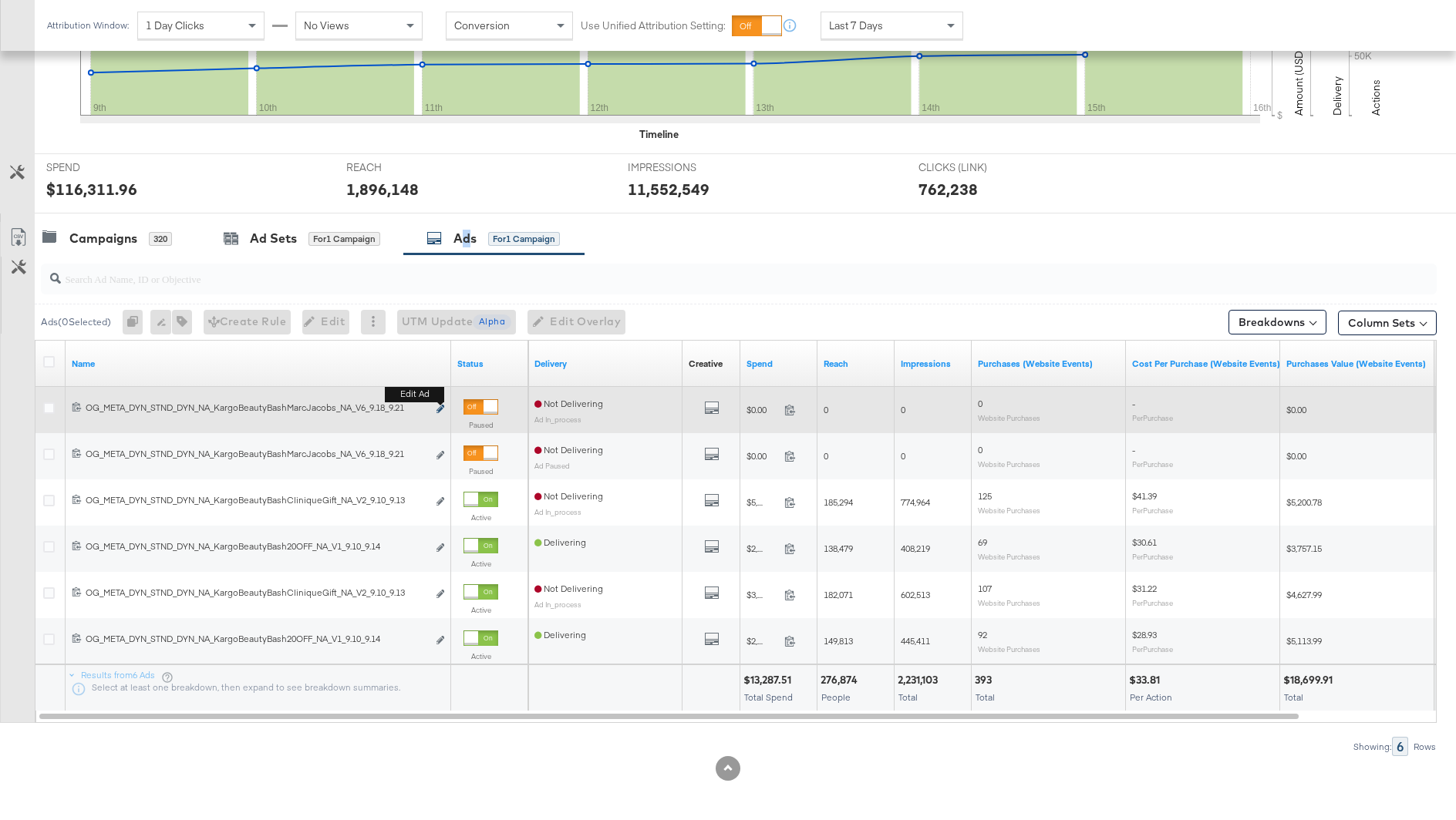
click at [438, 405] on icon "link" at bounding box center [440, 409] width 7 height 8
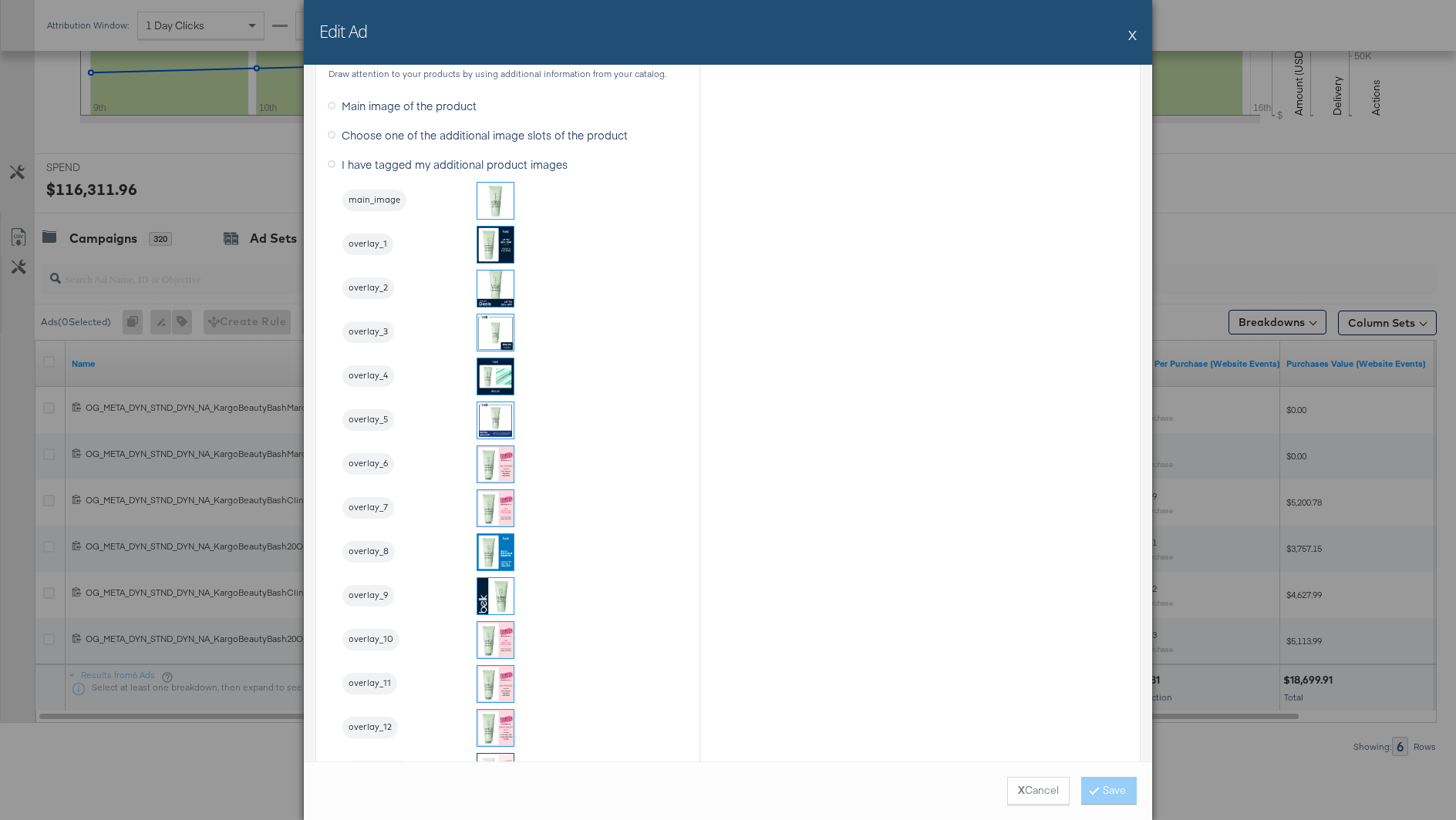
scroll to position [1955, 0]
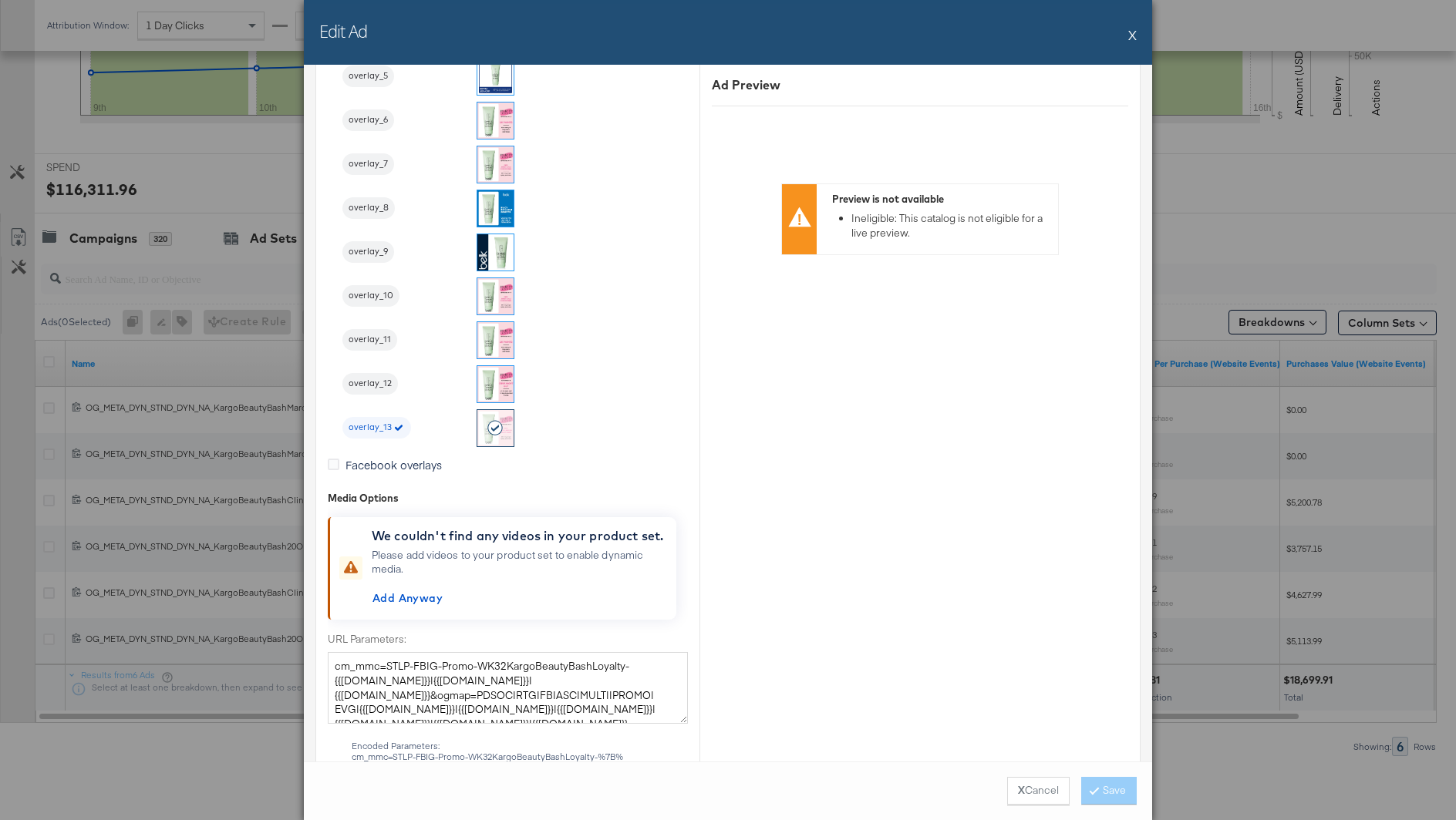
click at [1131, 34] on button "X" at bounding box center [1132, 34] width 8 height 31
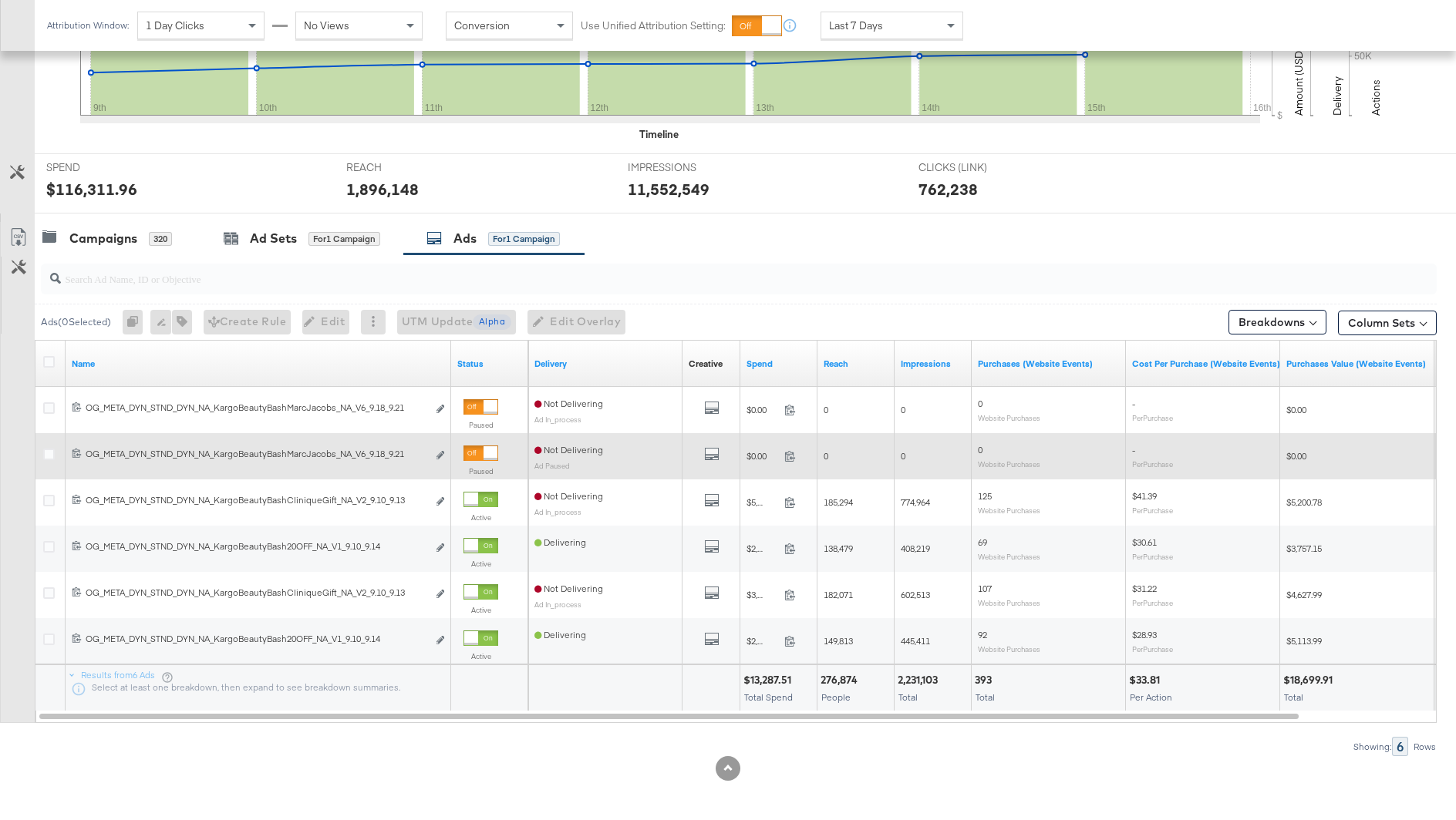
click at [446, 458] on div "120231995660240171 OG_META_DYN_STND_DYN_NA_KargoBeautyBashMarcJacobs_NA_V6_9.18…" at bounding box center [258, 456] width 385 height 29
click at [443, 457] on icon "link" at bounding box center [440, 454] width 7 height 8
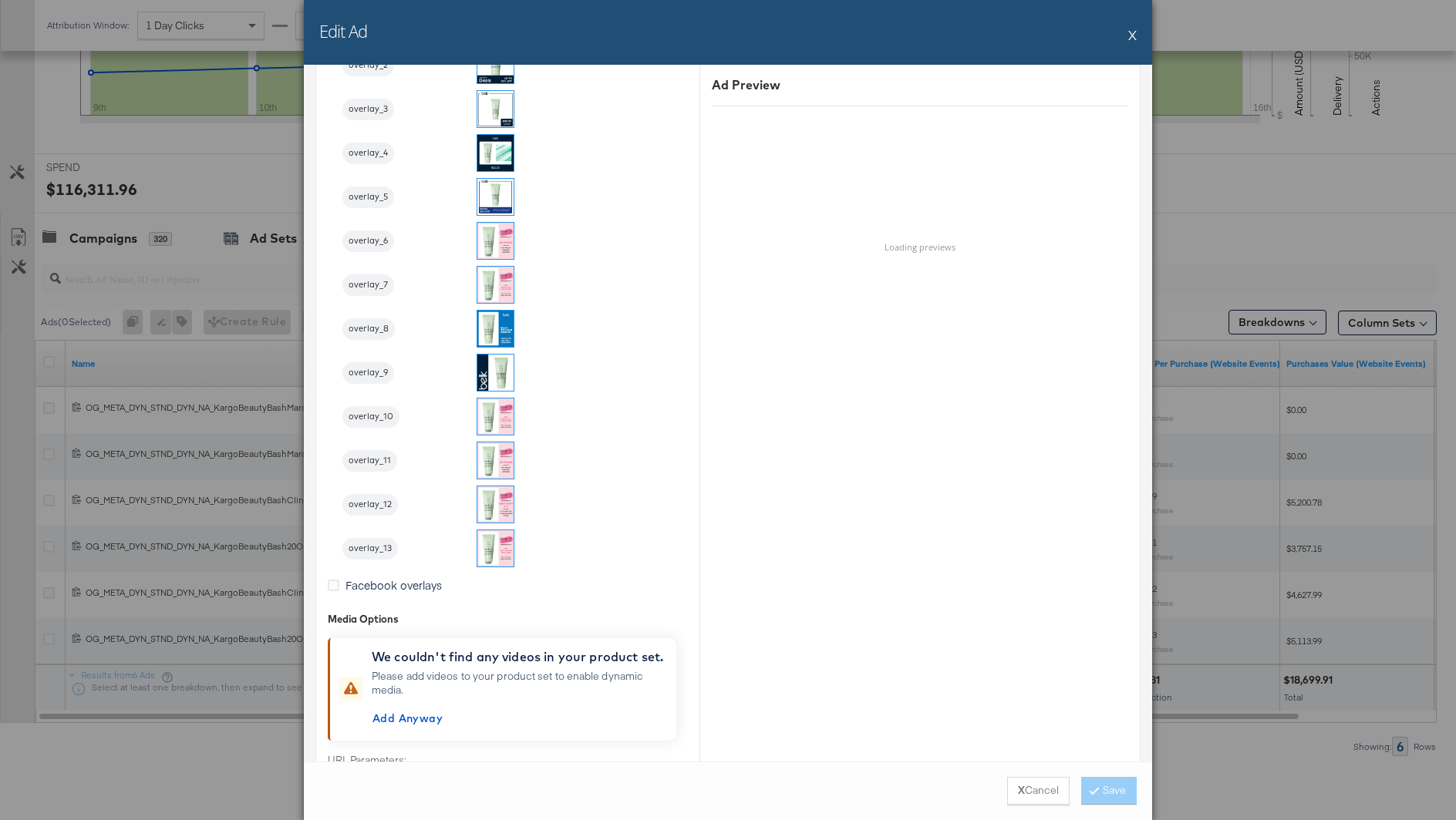
scroll to position [2277, 0]
click at [500, 541] on img at bounding box center [495, 544] width 36 height 36
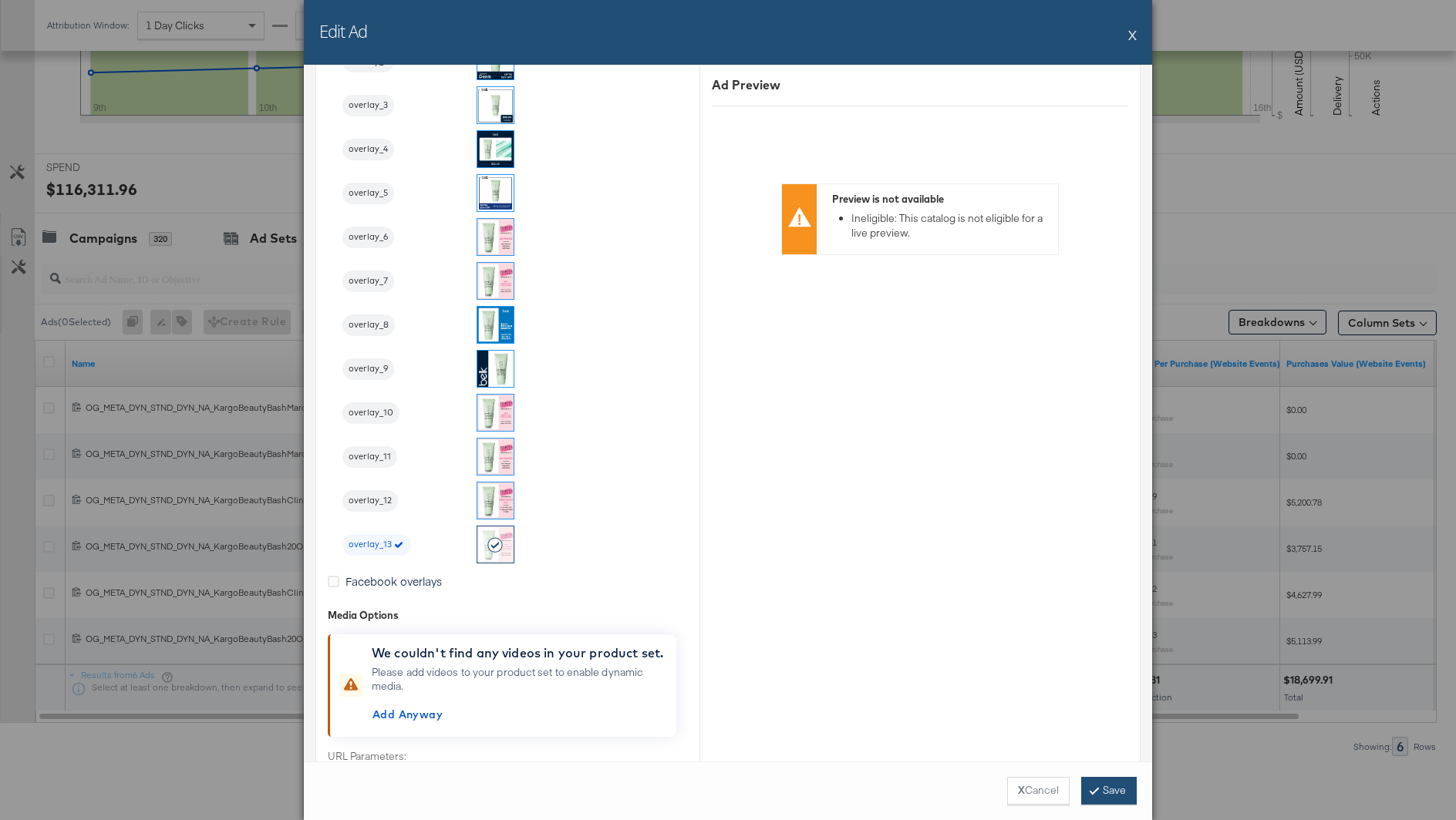
click at [1096, 802] on button "Save" at bounding box center [1109, 791] width 56 height 28
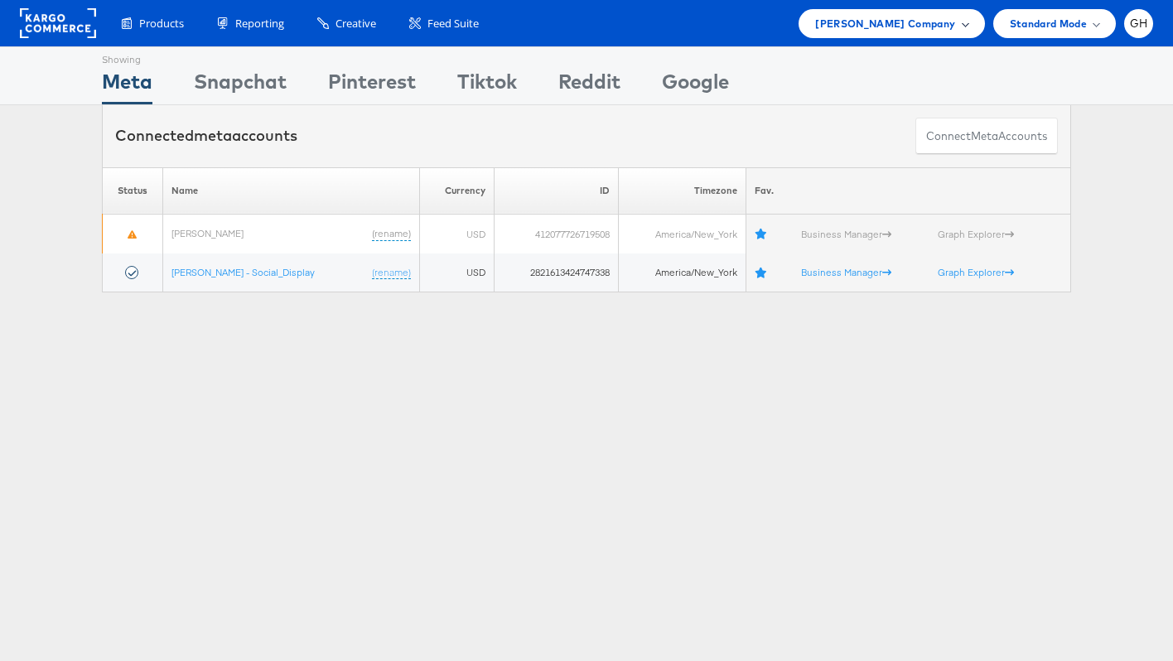
click at [902, 17] on span "Belk Company" at bounding box center [885, 23] width 140 height 17
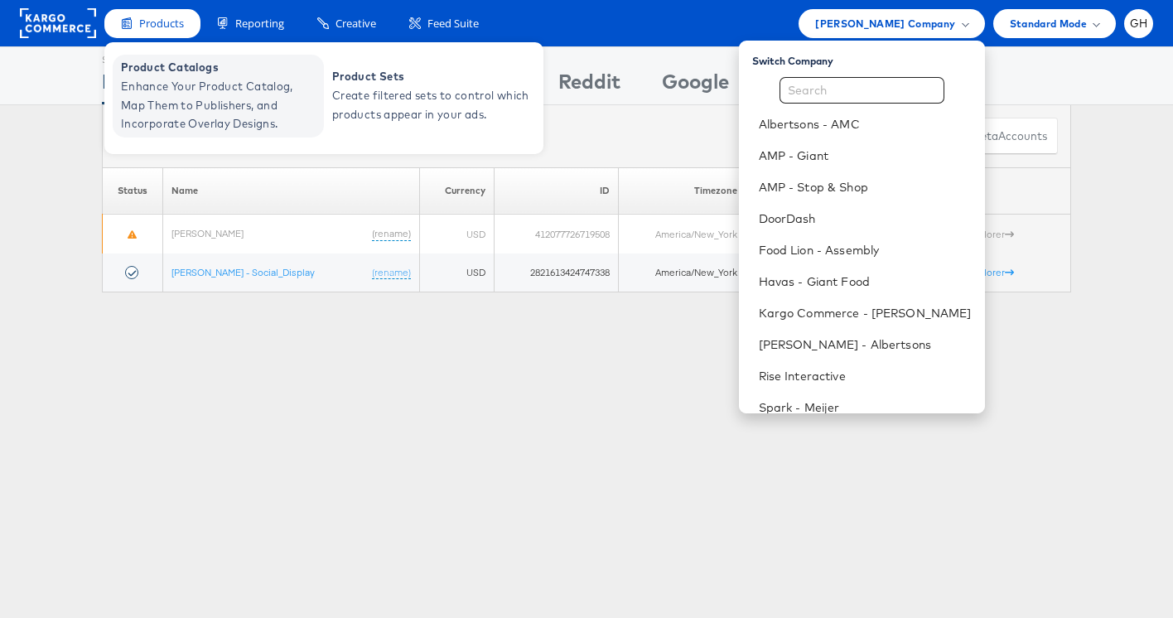
click at [155, 69] on span "Product Catalogs" at bounding box center [220, 67] width 199 height 19
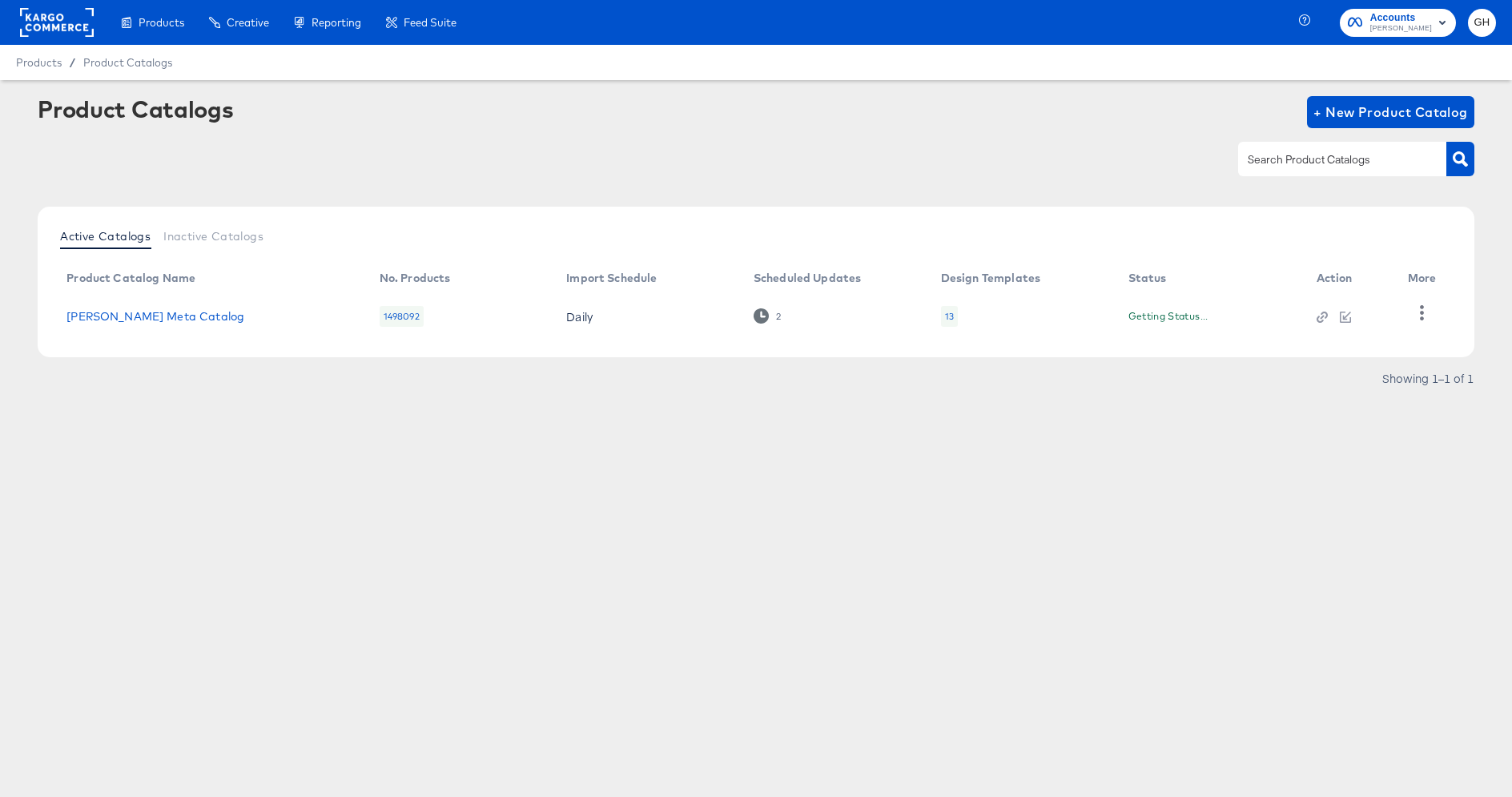
click at [72, 19] on rect at bounding box center [57, 22] width 73 height 29
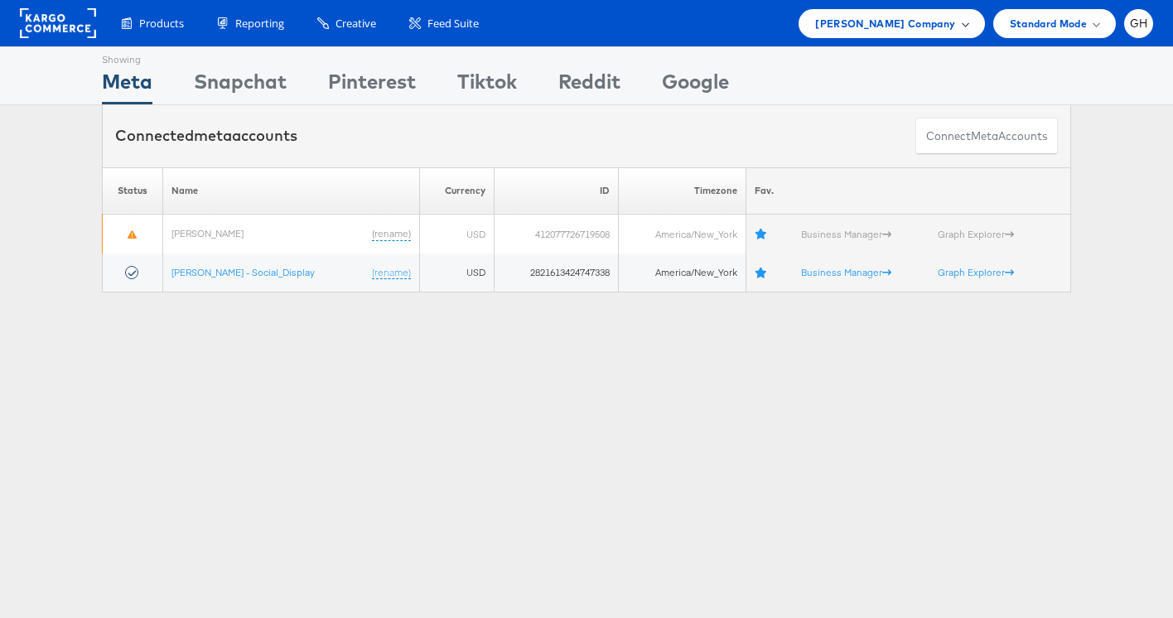
click at [892, 15] on span "Belk Company" at bounding box center [885, 23] width 140 height 17
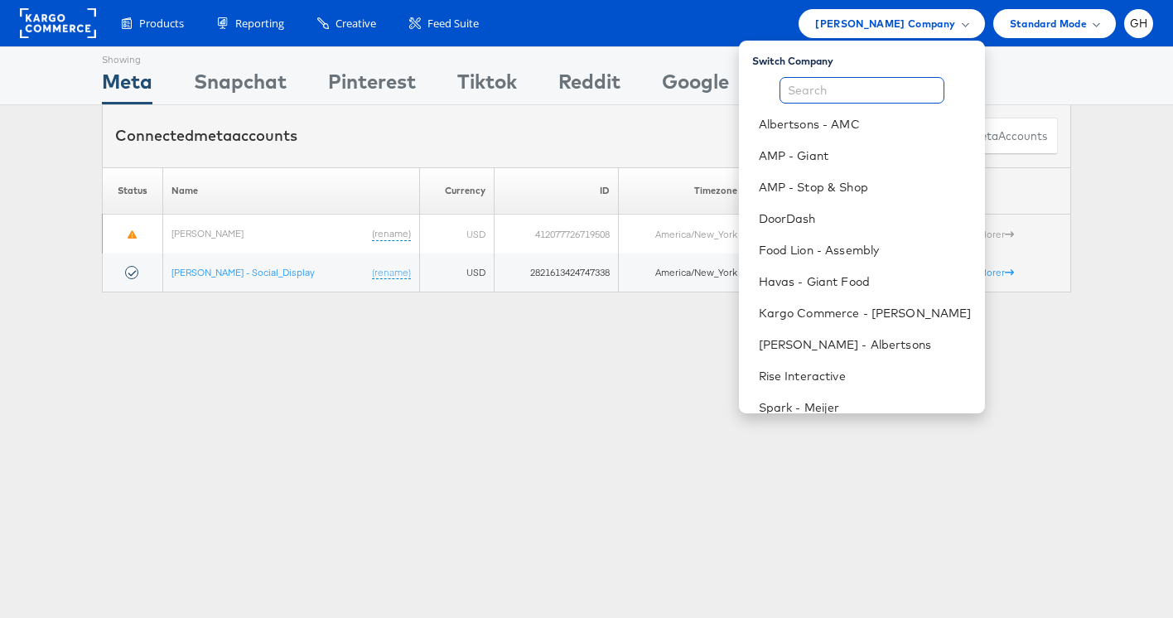
click at [812, 93] on input "text" at bounding box center [861, 90] width 165 height 27
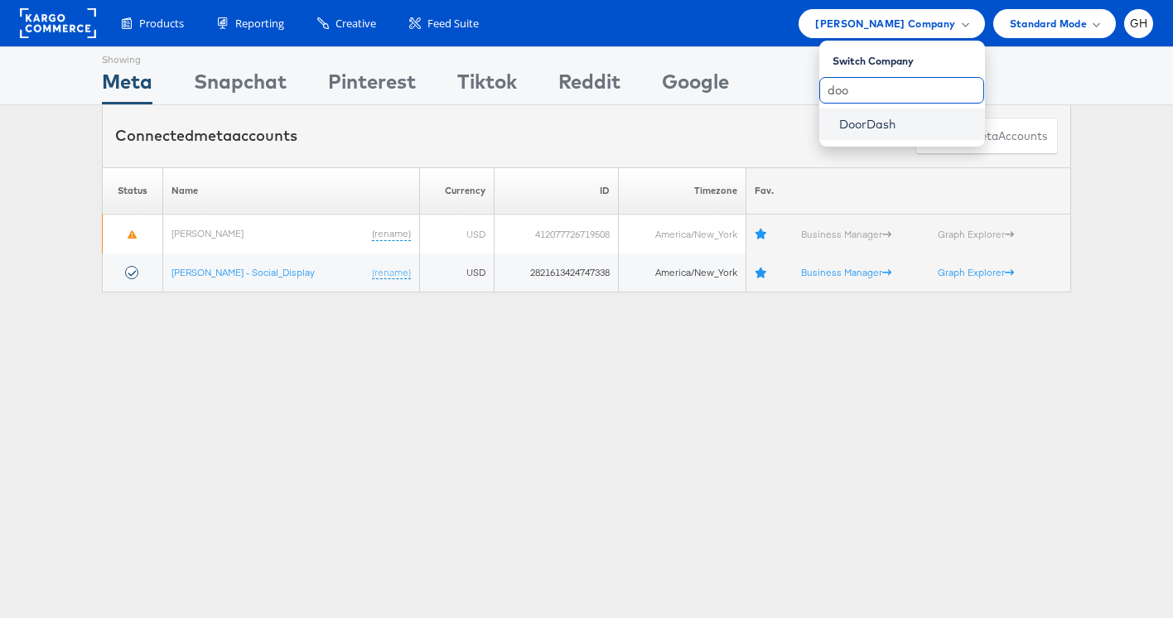
type input "doo"
click at [845, 116] on link "DoorDash" at bounding box center [905, 124] width 133 height 17
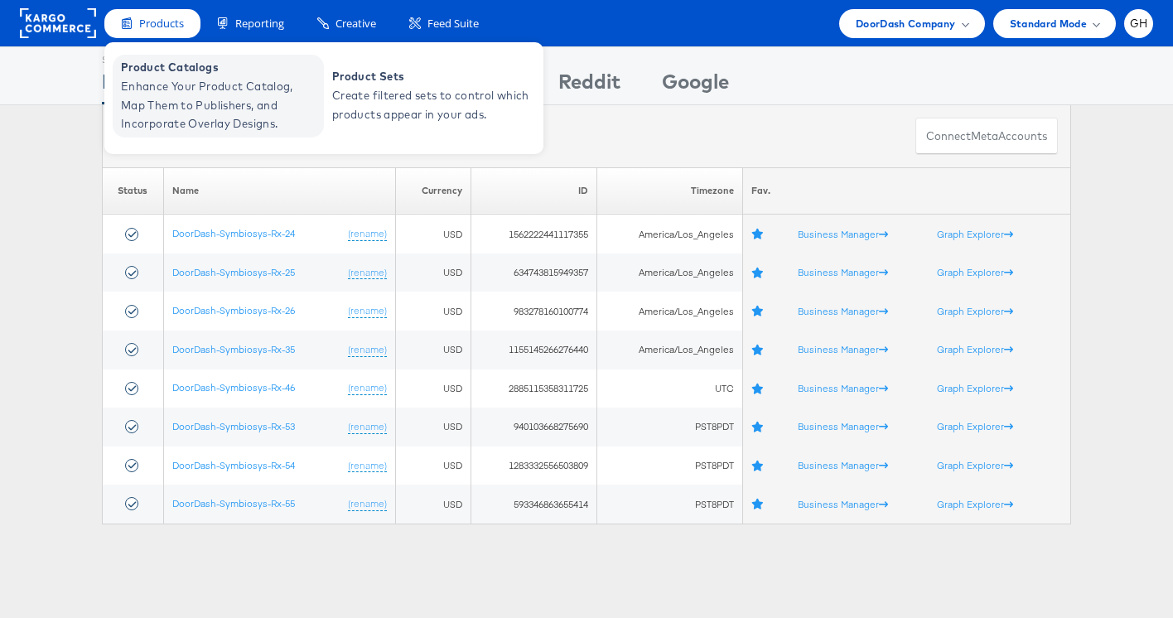
click at [179, 88] on span "Enhance Your Product Catalog, Map Them to Publishers, and Incorporate Overlay D…" at bounding box center [220, 105] width 199 height 56
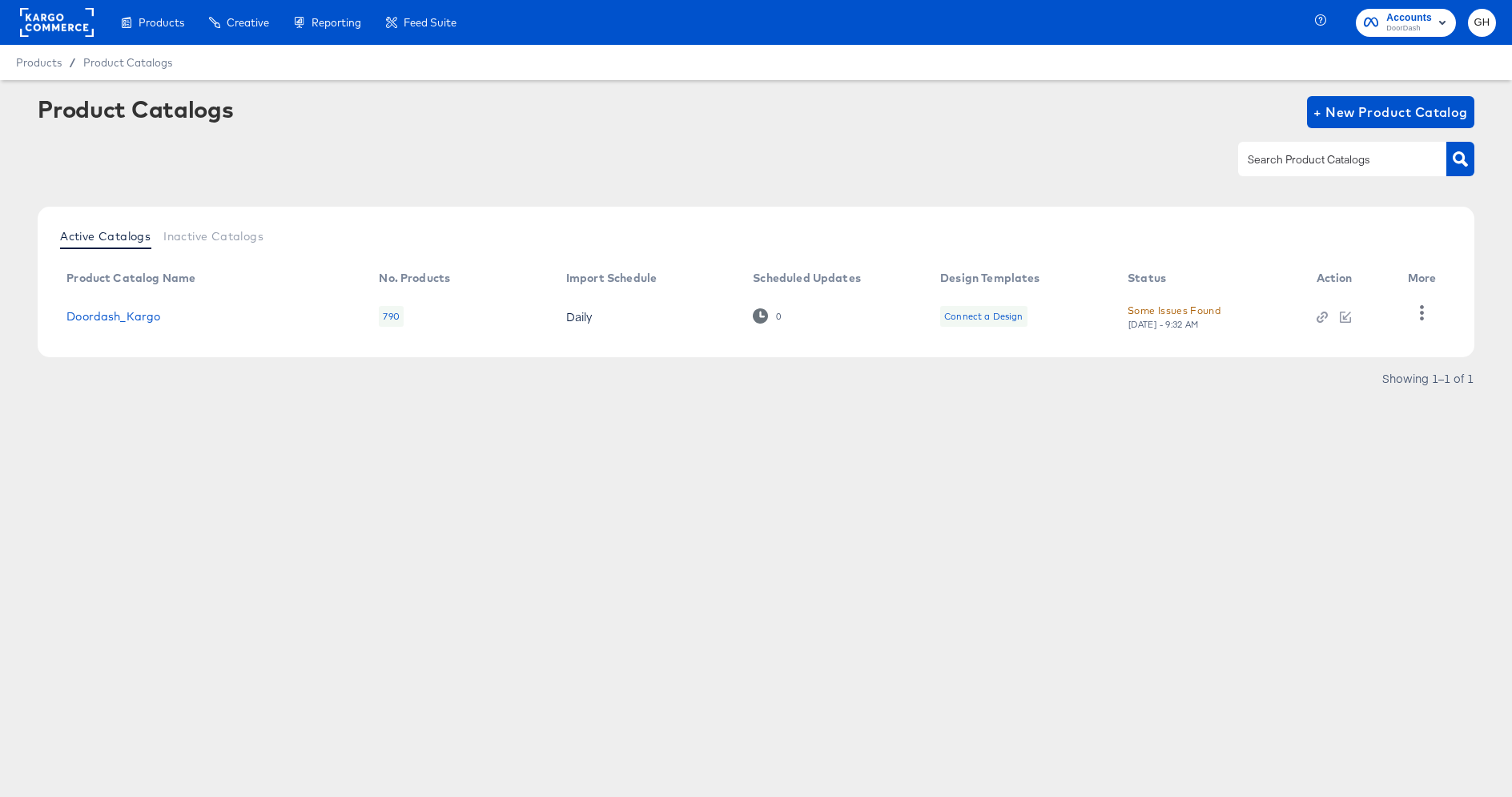
click at [1018, 314] on div "Connect a Design" at bounding box center [982, 315] width 78 height 13
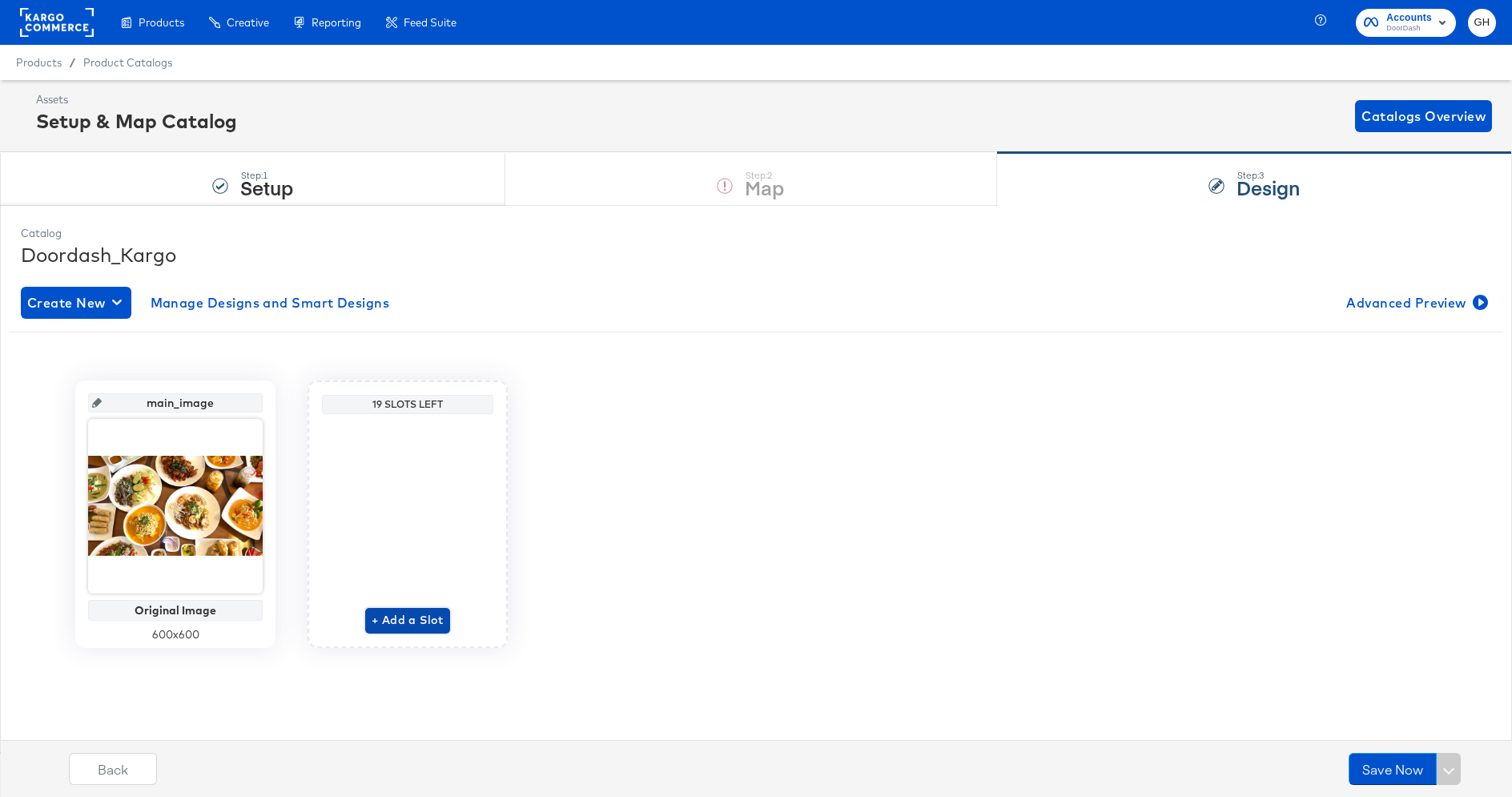
click at [394, 619] on span "+ Add a Slot" at bounding box center [407, 620] width 73 height 20
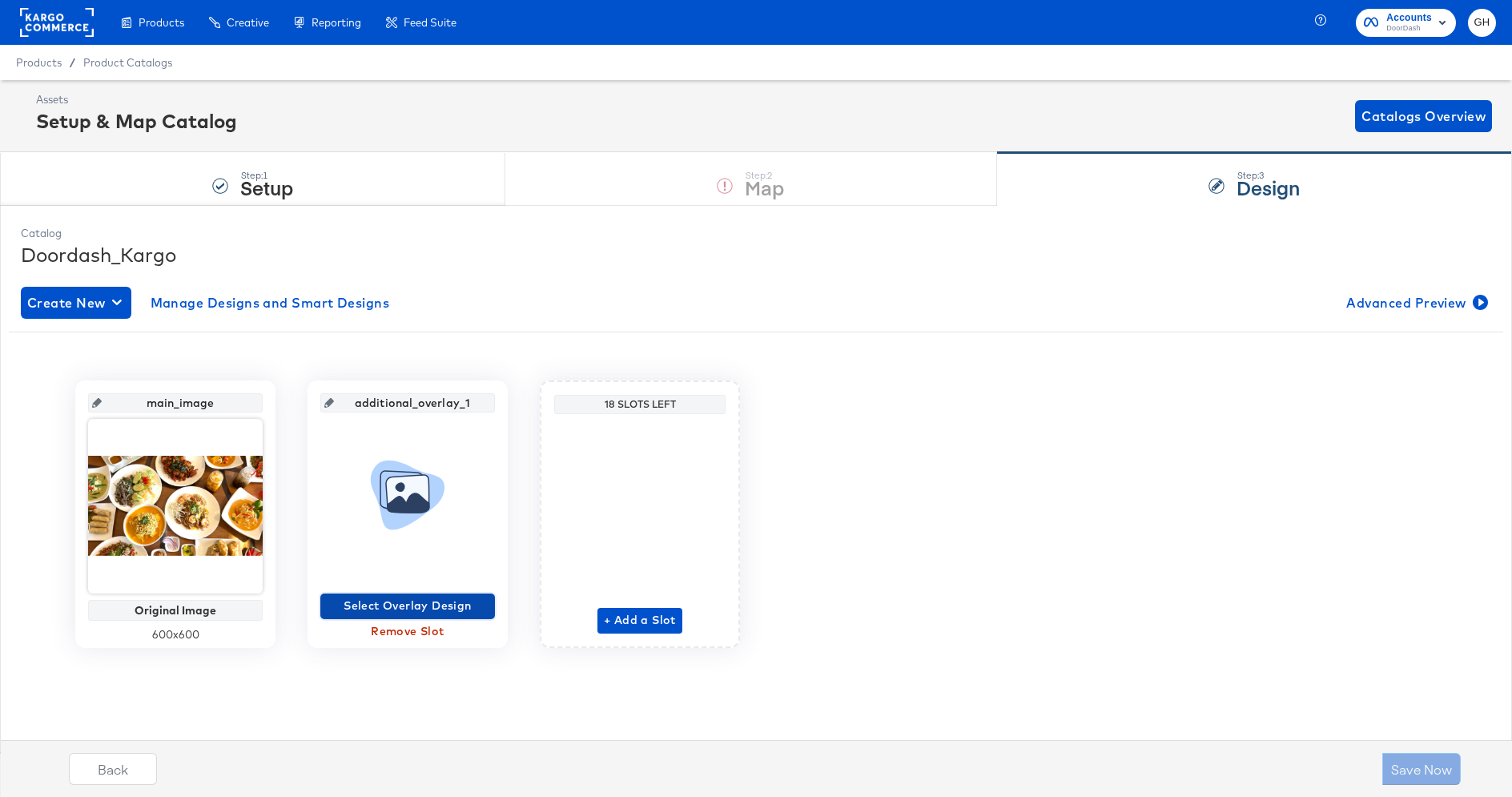
click at [392, 605] on span "Select Overlay Design" at bounding box center [407, 605] width 161 height 20
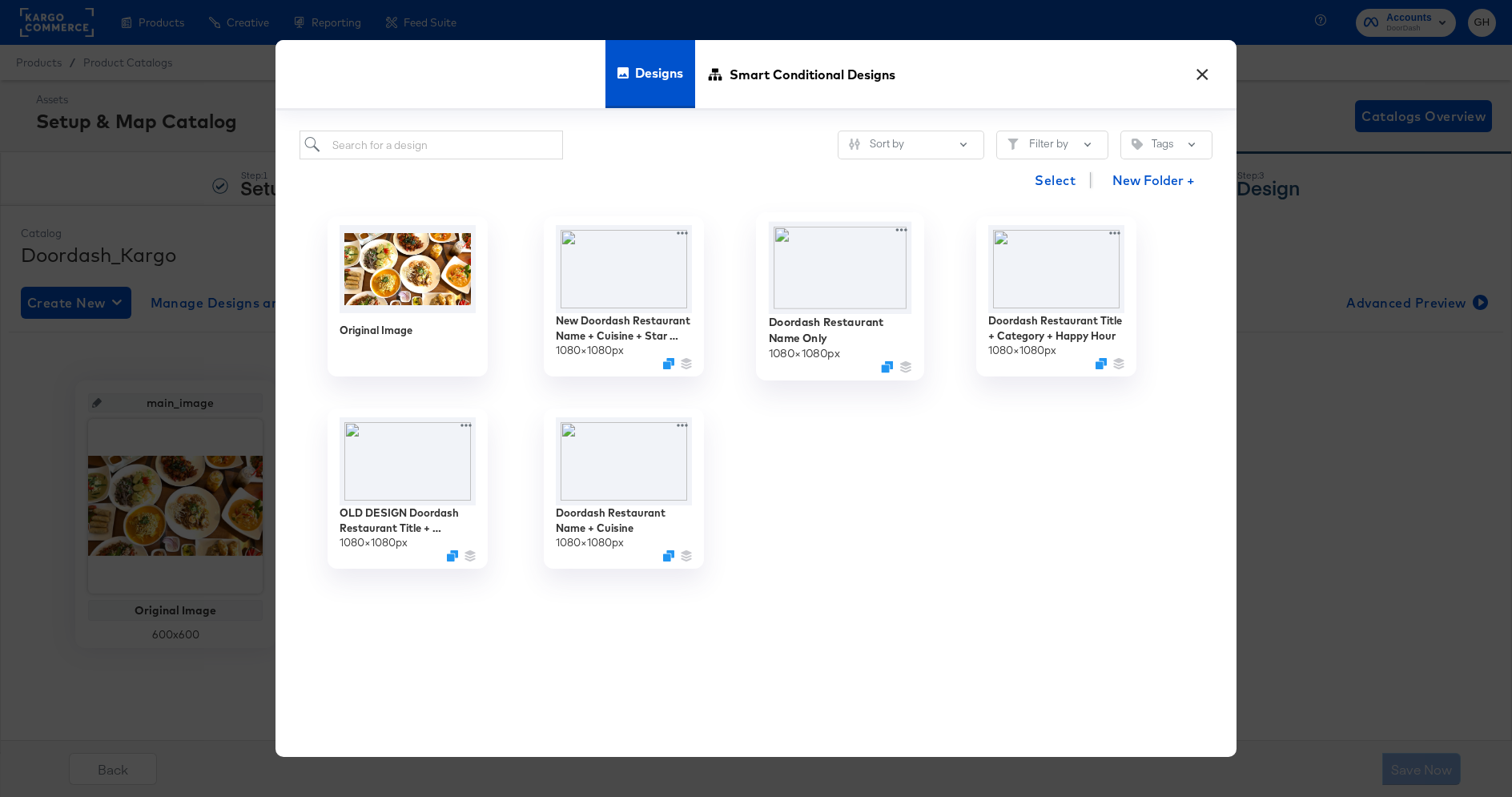
click at [865, 279] on img at bounding box center [840, 267] width 143 height 92
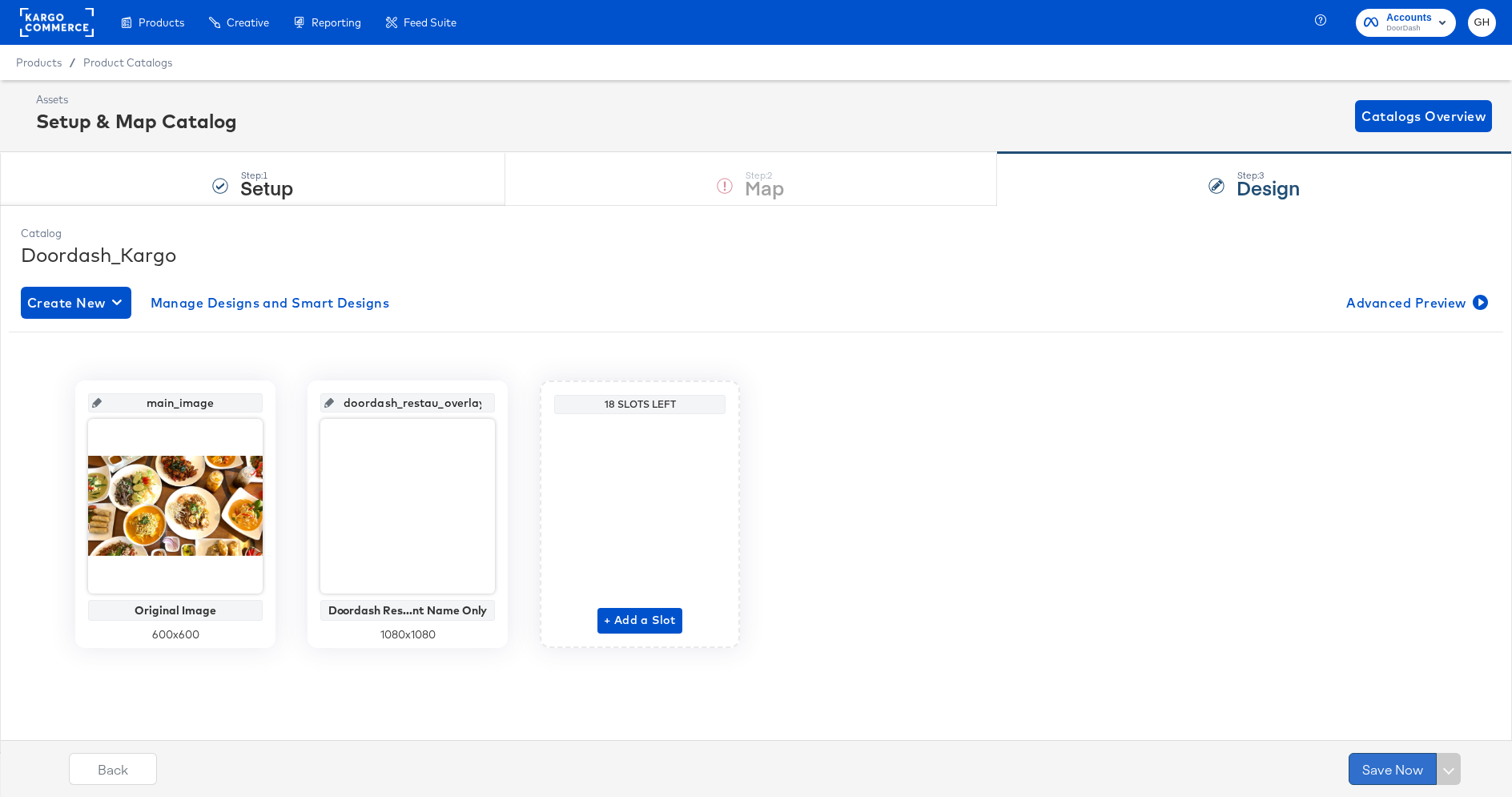
click at [1399, 762] on button "Save Now" at bounding box center [1392, 768] width 88 height 32
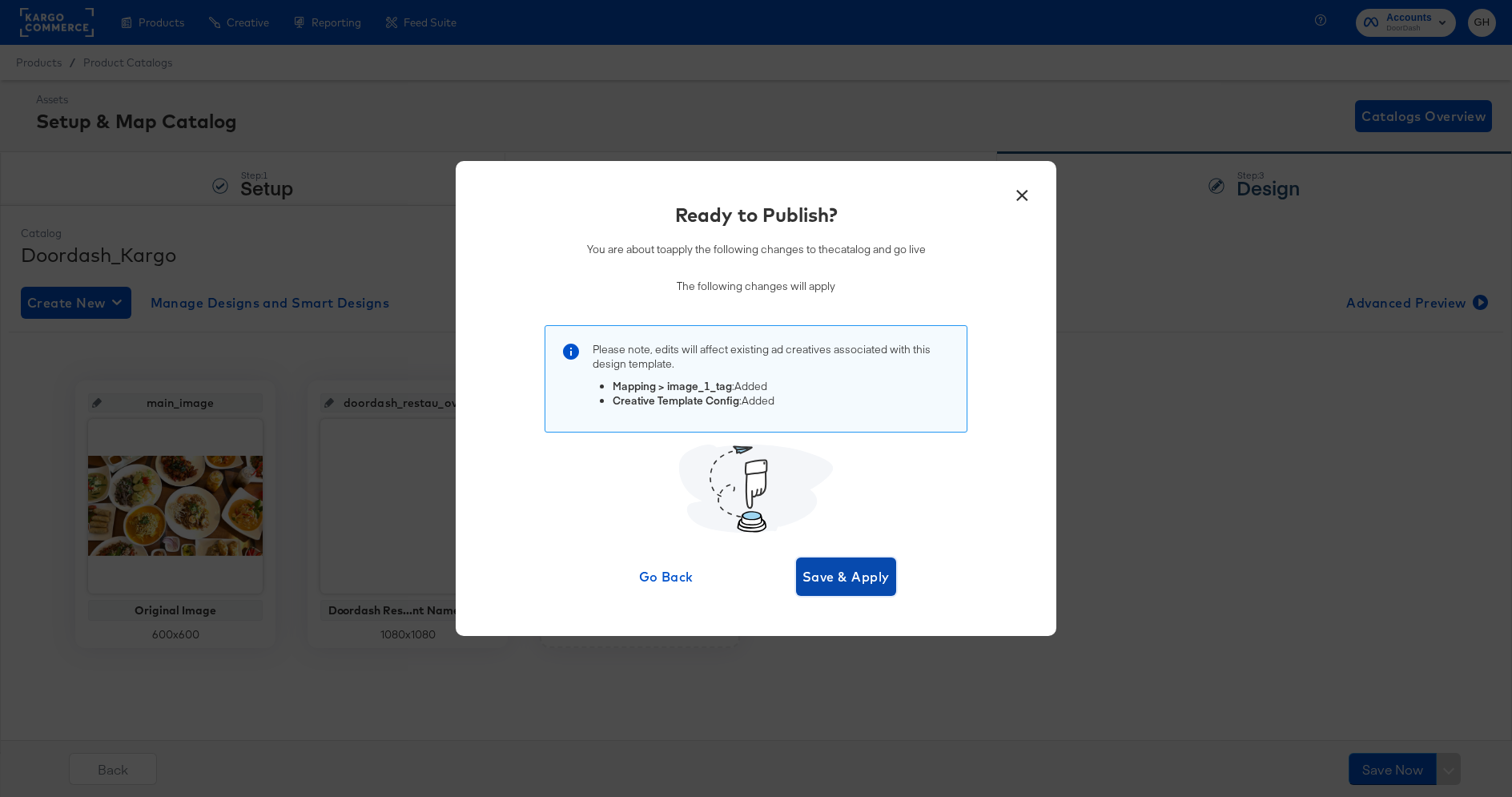
click at [869, 590] on button "Save & Apply" at bounding box center [846, 576] width 101 height 39
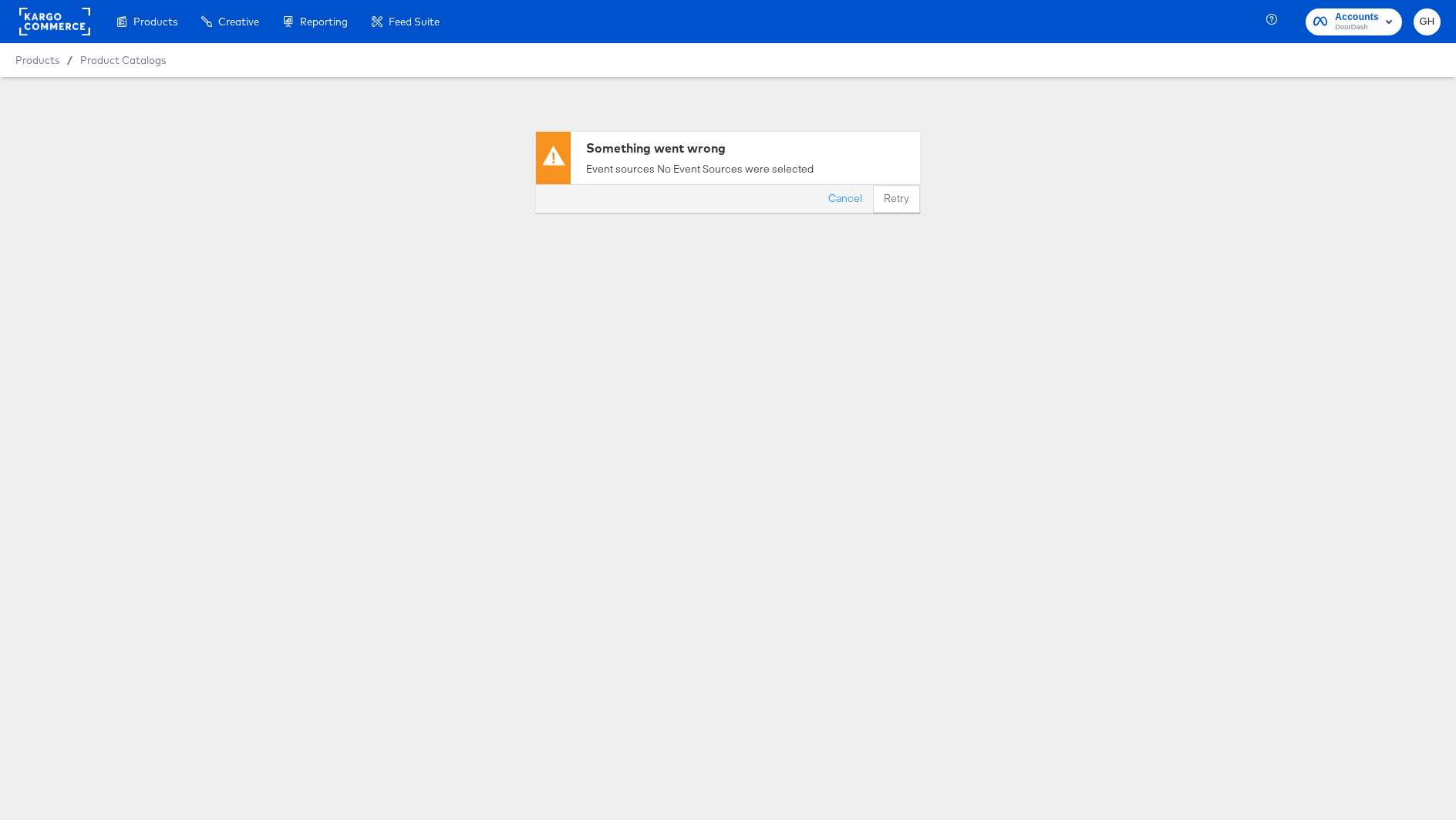
click at [54, 15] on rect at bounding box center [55, 21] width 71 height 28
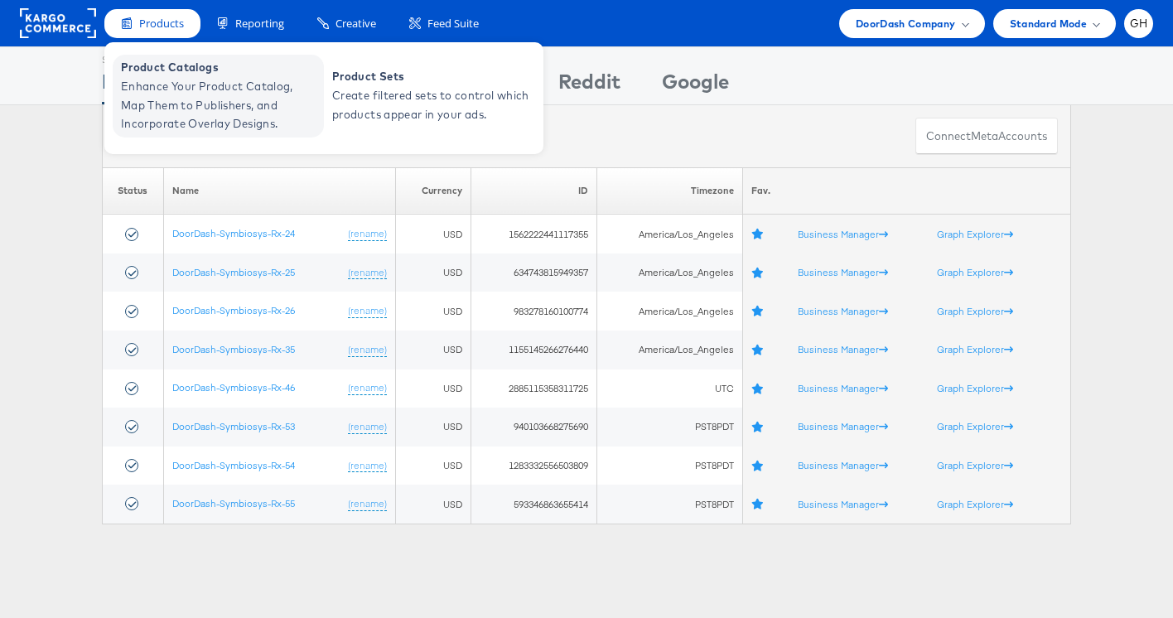
click at [176, 93] on span "Enhance Your Product Catalog, Map Them to Publishers, and Incorporate Overlay D…" at bounding box center [220, 105] width 199 height 56
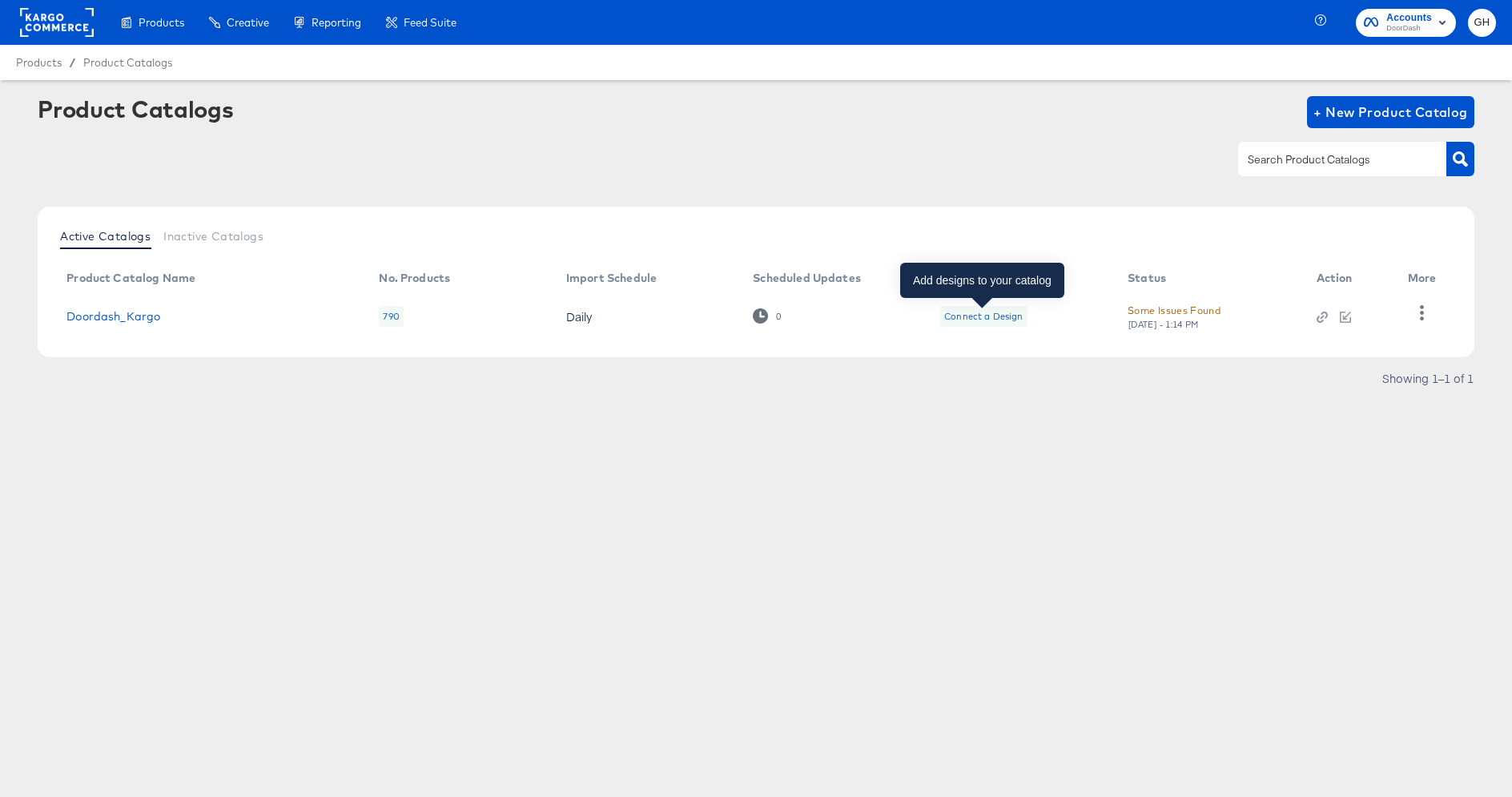
click at [992, 315] on div "Connect a Design" at bounding box center [982, 315] width 78 height 13
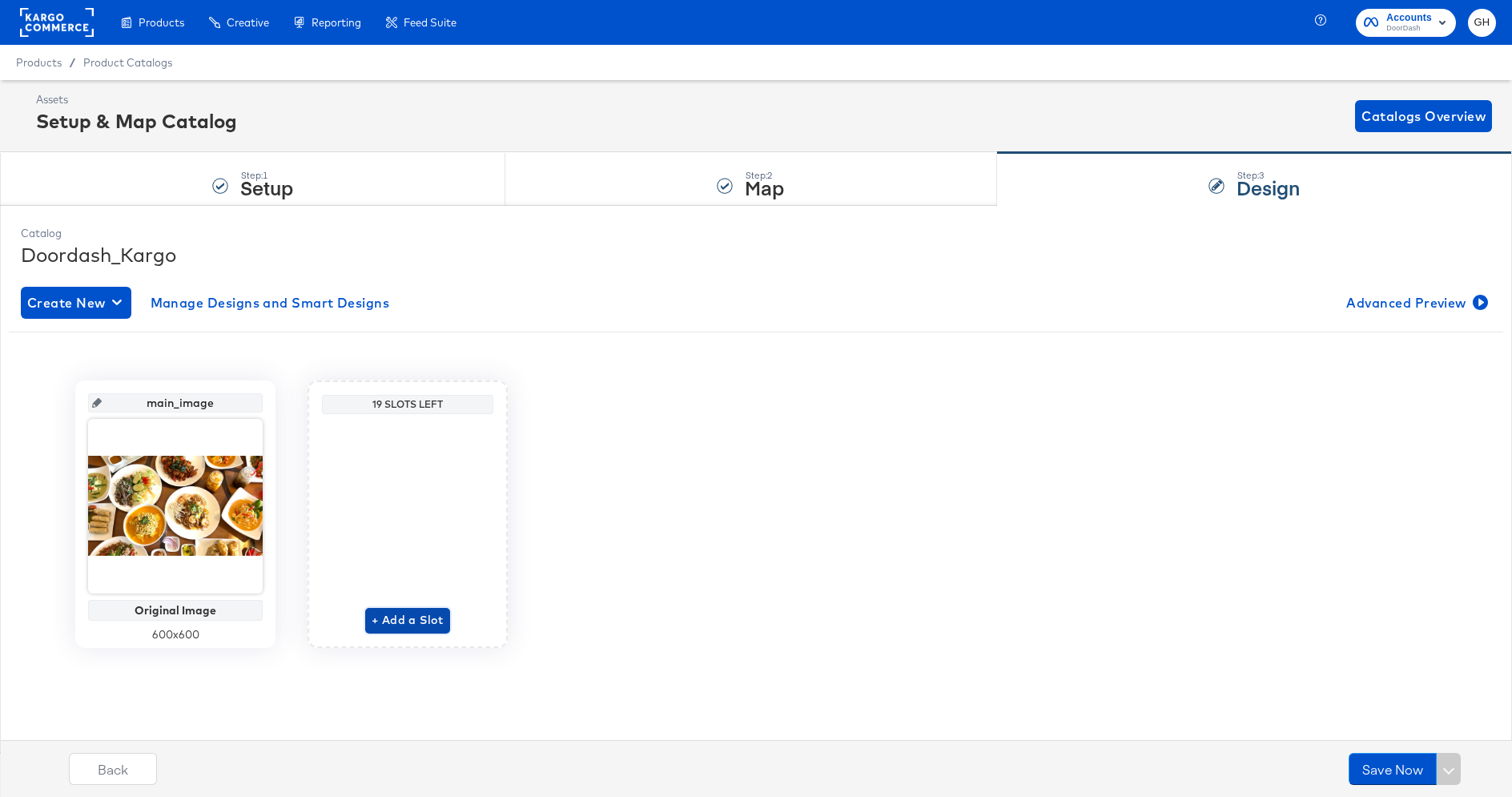
click at [404, 613] on span "+ Add a Slot" at bounding box center [407, 620] width 73 height 20
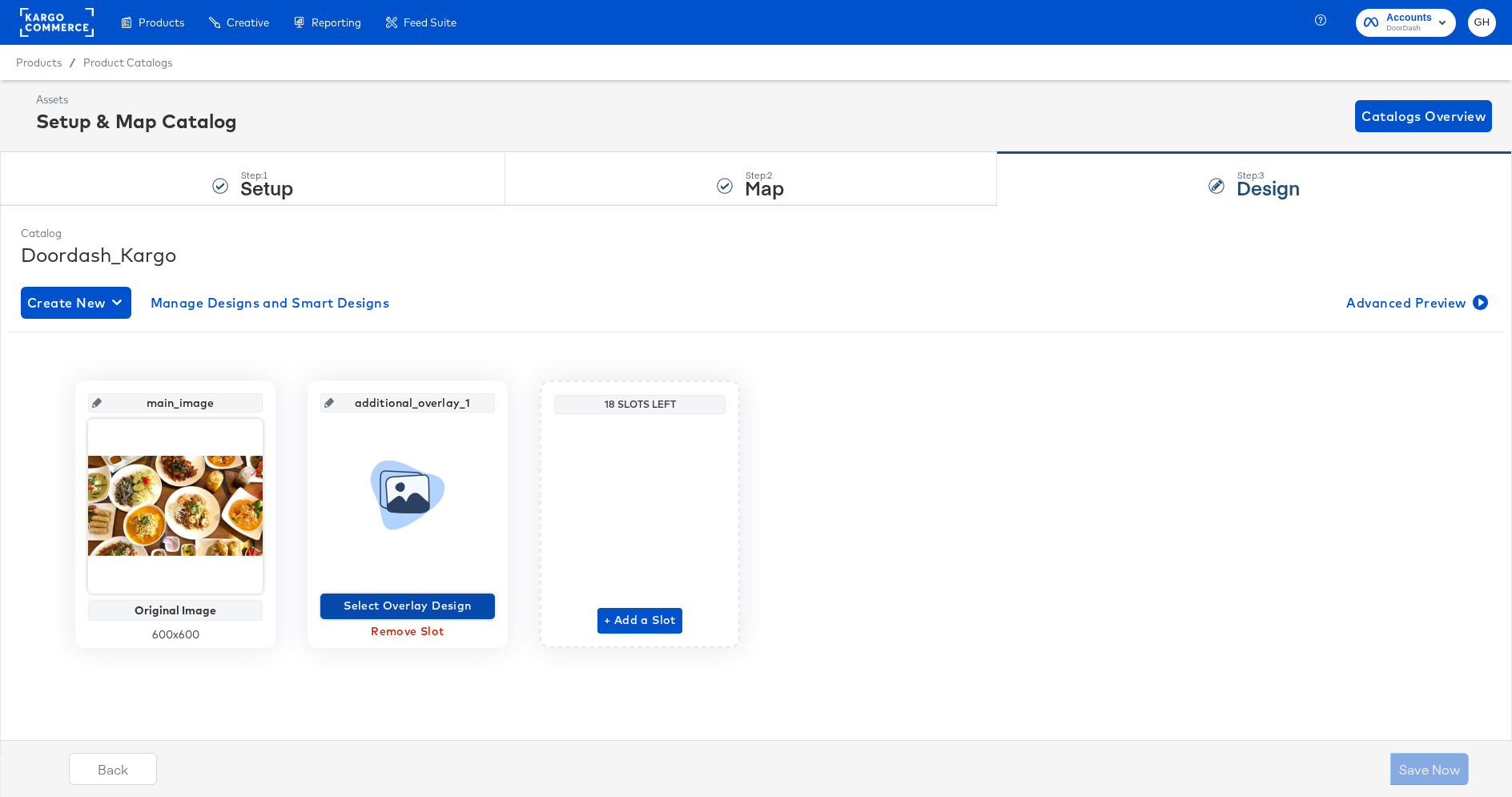
click at [392, 605] on span "Select Overlay Design" at bounding box center [407, 605] width 161 height 20
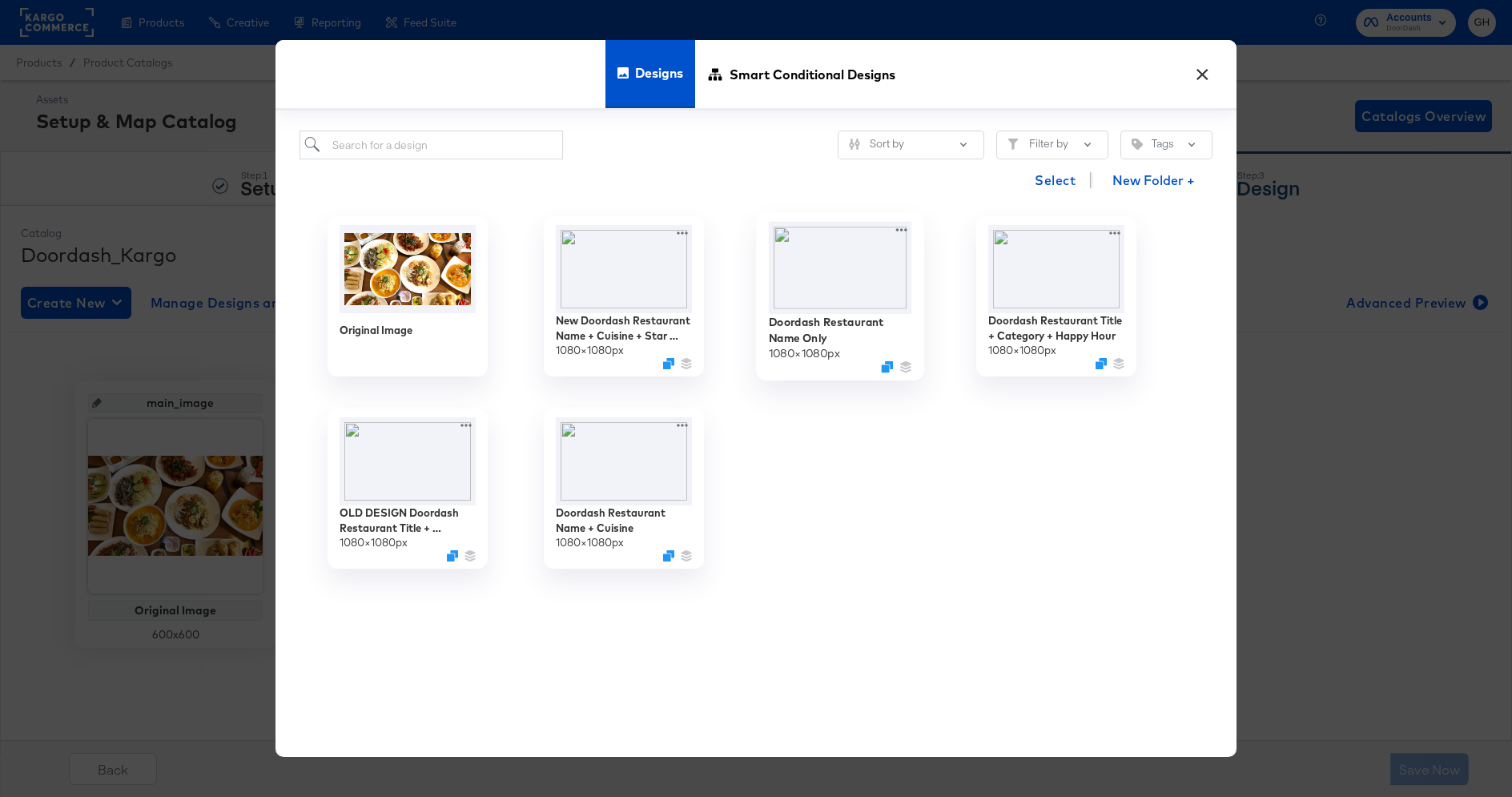
click at [816, 282] on img at bounding box center [840, 267] width 143 height 92
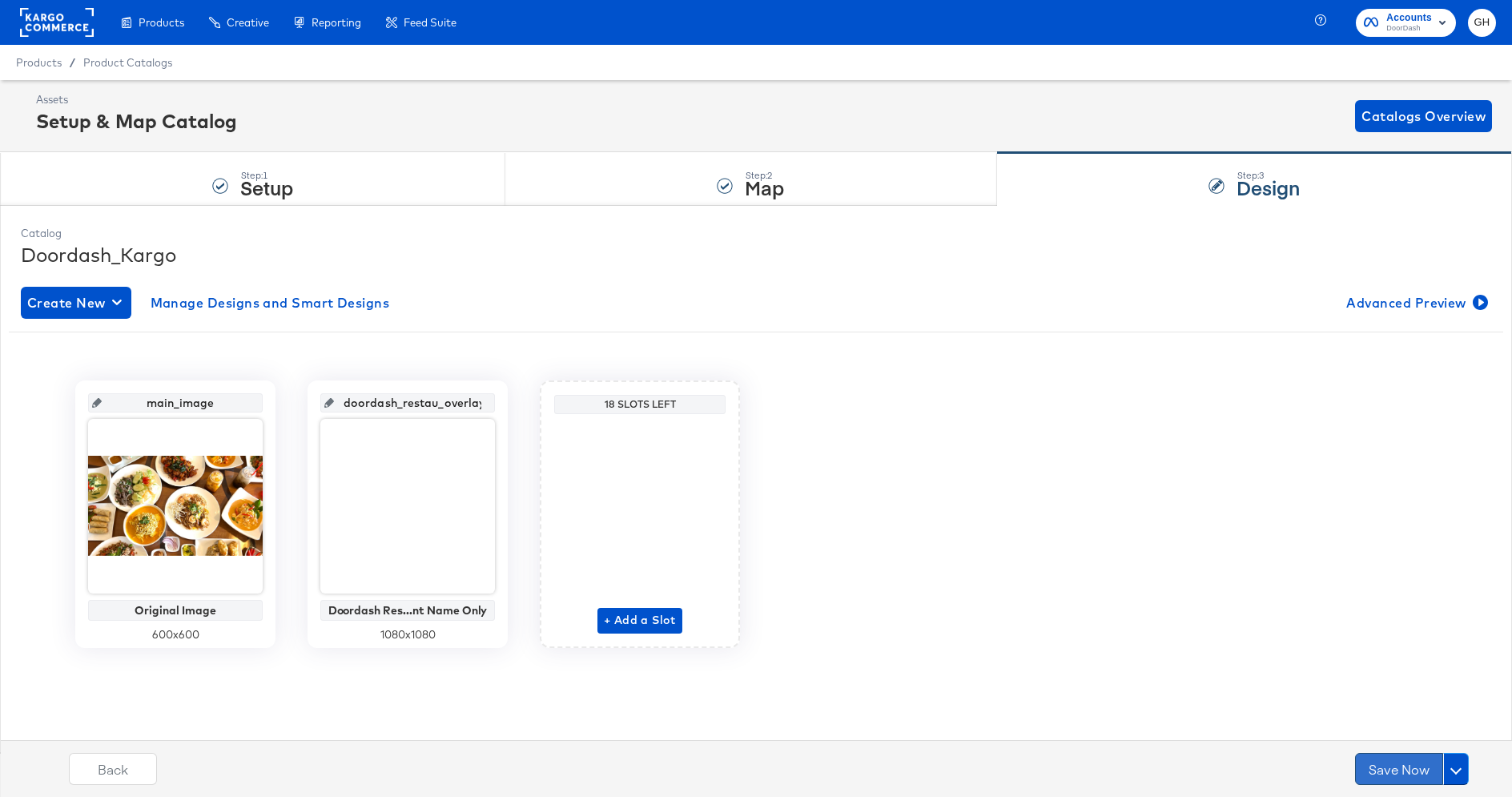
click at [1409, 766] on button "Save Now" at bounding box center [1398, 768] width 88 height 32
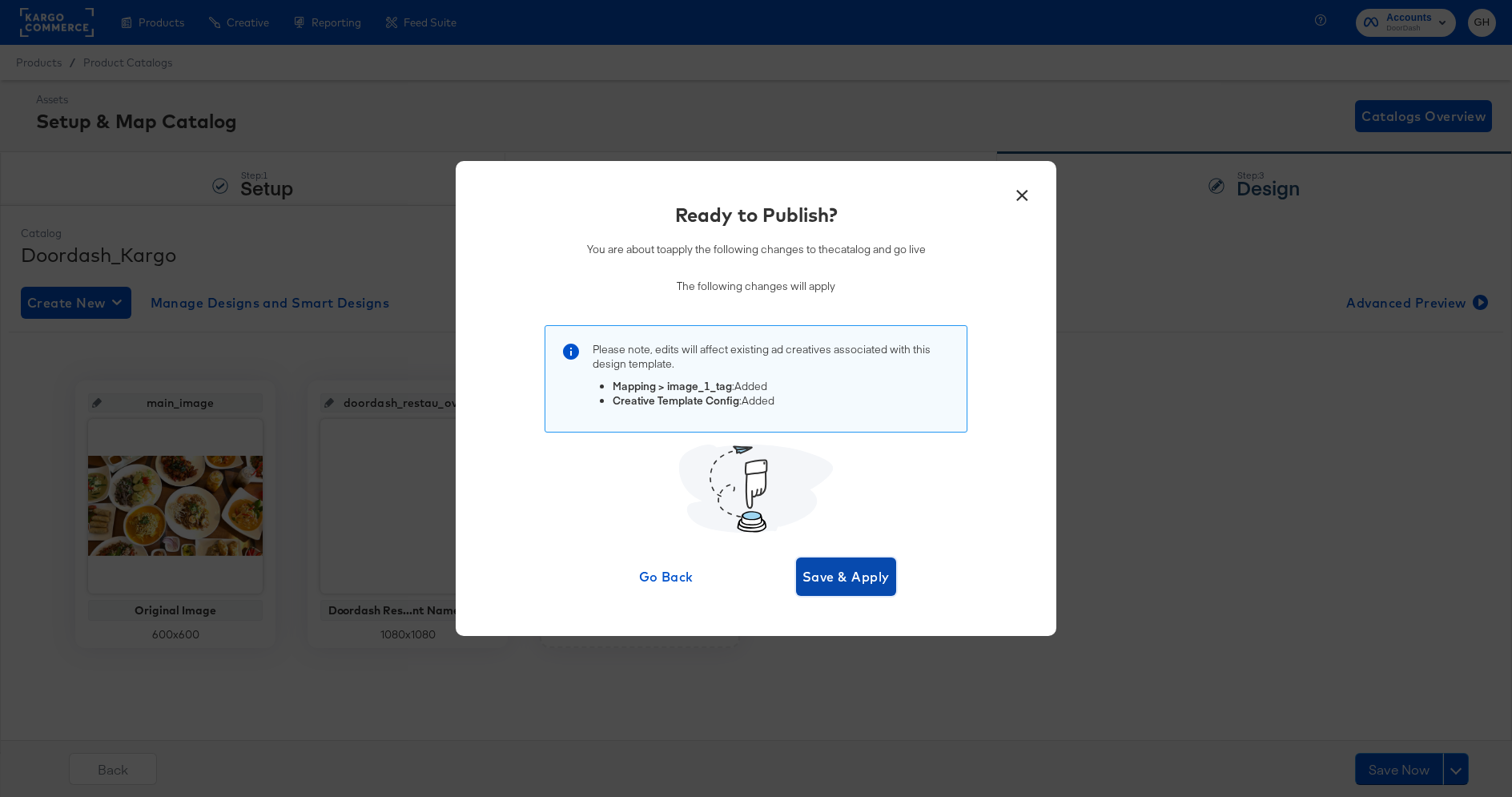
click at [861, 576] on span "Save & Apply" at bounding box center [846, 576] width 87 height 22
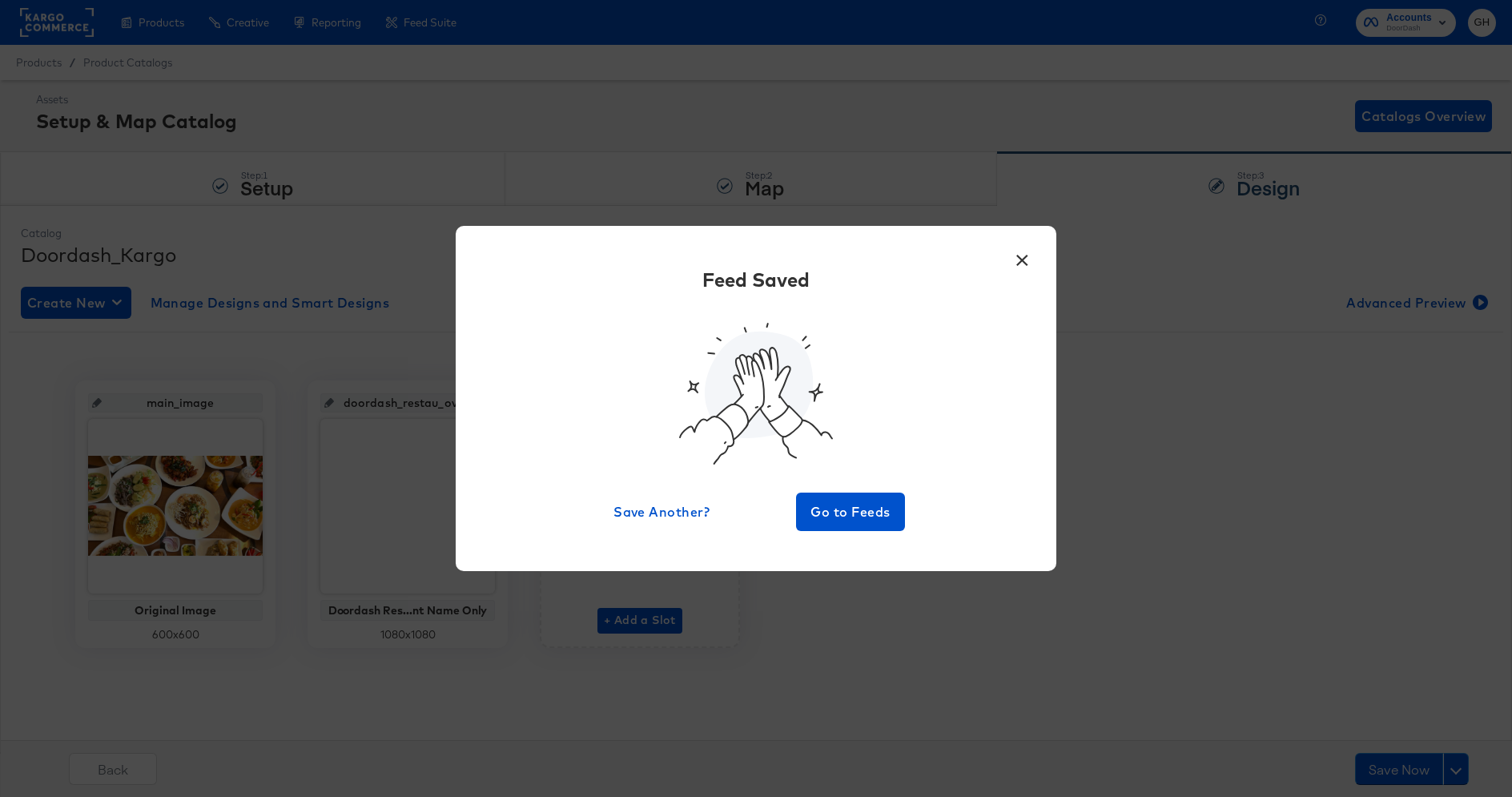
click at [1016, 268] on button "×" at bounding box center [1022, 256] width 29 height 29
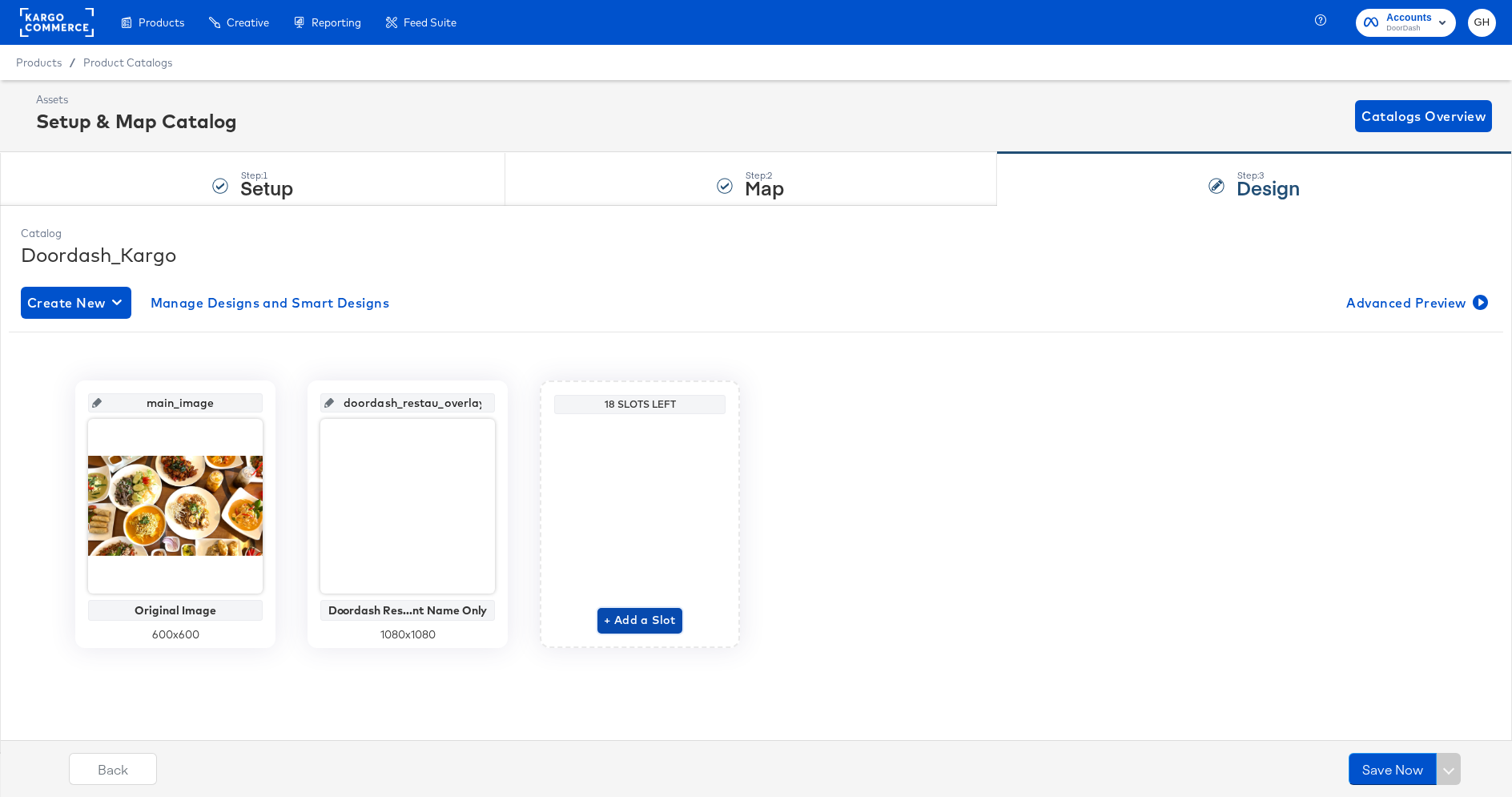
drag, startPoint x: 645, startPoint y: 617, endPoint x: 421, endPoint y: 475, distance: 265.2
click at [421, 474] on div "main_image Original Image 600 x 600 doordash_restau_overlay_1 Doordash Res...nt…" at bounding box center [755, 514] width 1494 height 268
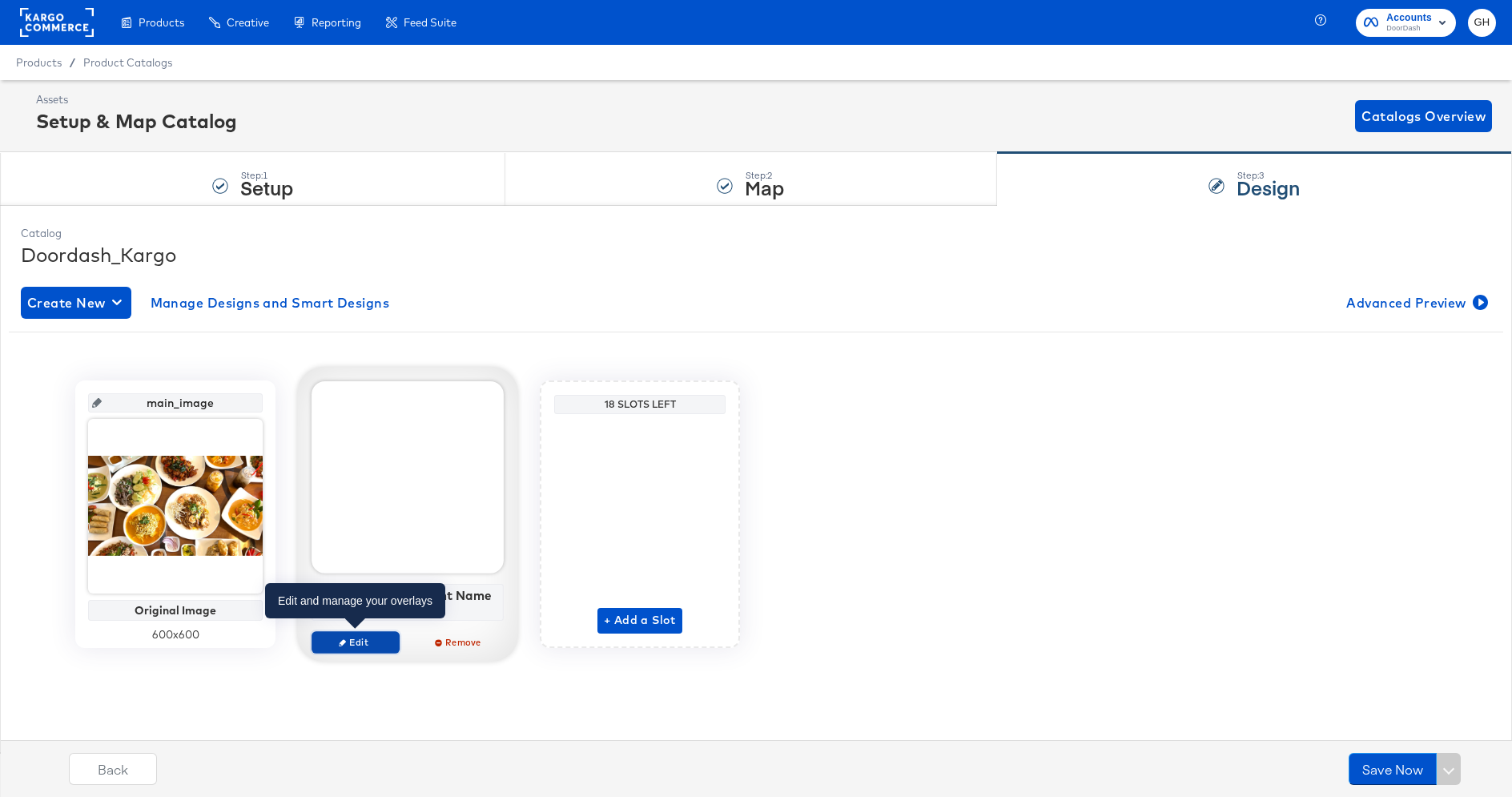
click at [345, 638] on icon "button" at bounding box center [341, 641] width 7 height 7
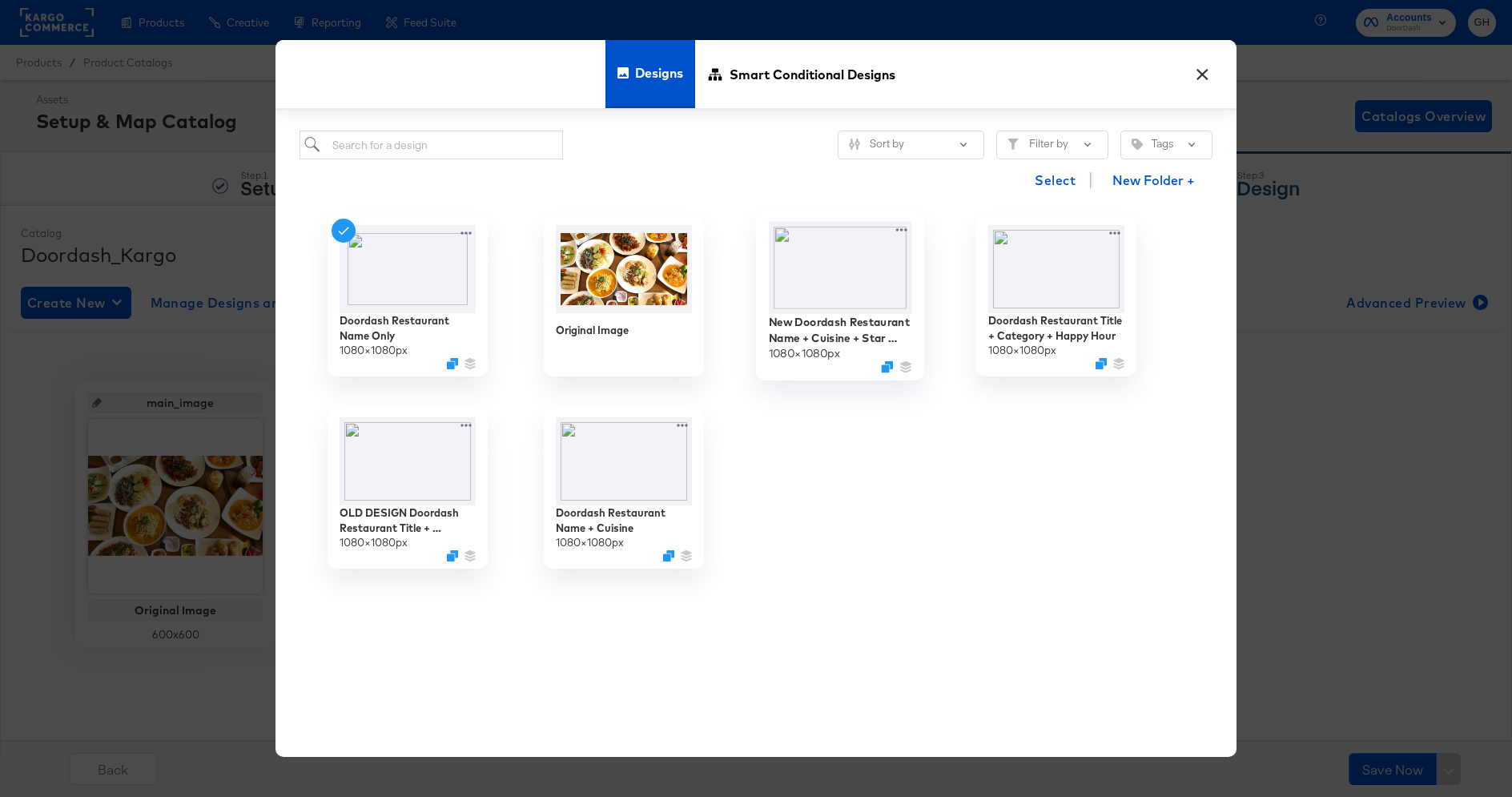
click at [821, 282] on img at bounding box center [840, 267] width 143 height 92
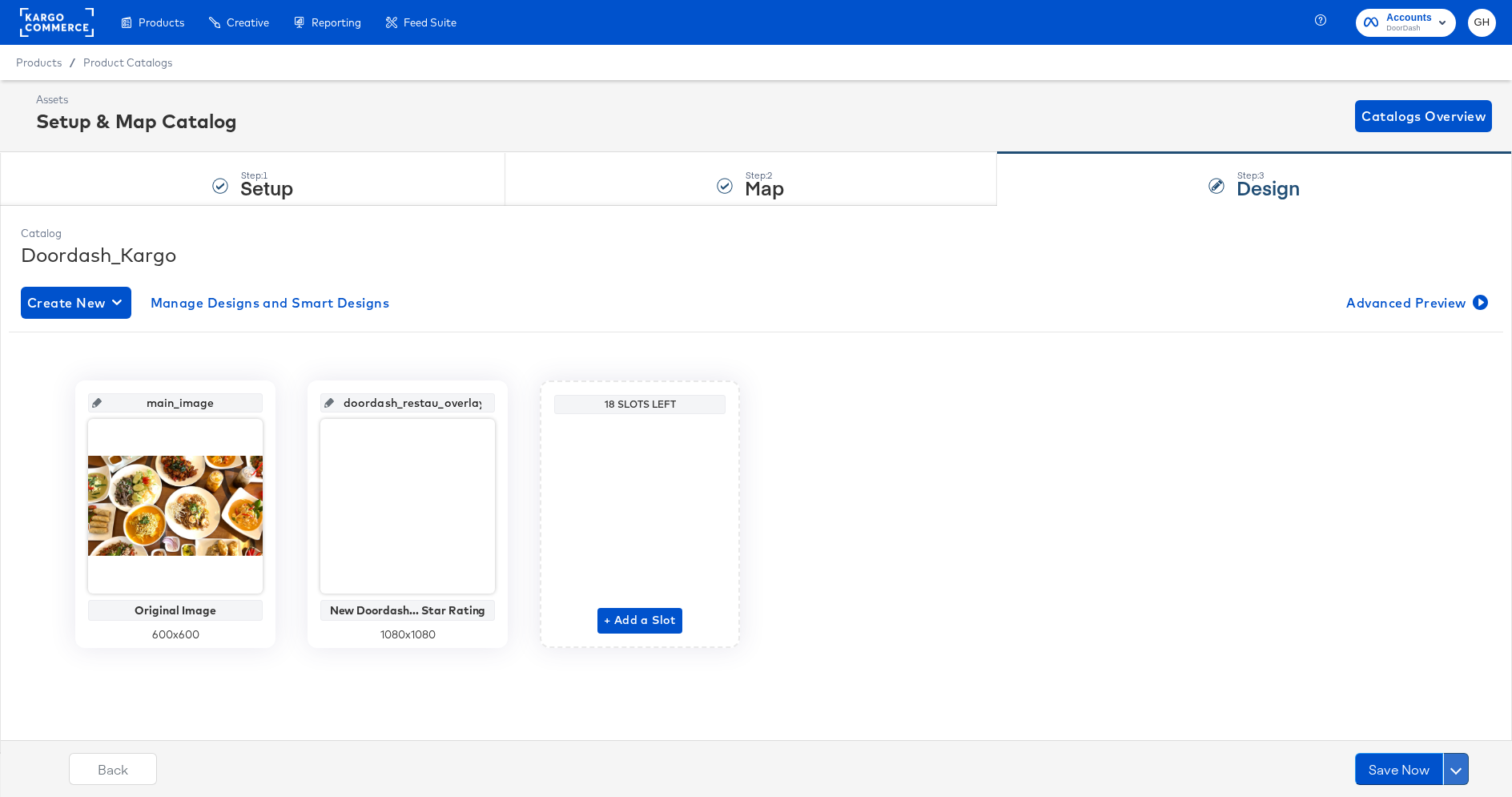
click at [1452, 761] on button at bounding box center [1455, 768] width 26 height 32
click at [1405, 732] on div "Schedule Save" at bounding box center [1417, 738] width 73 height 15
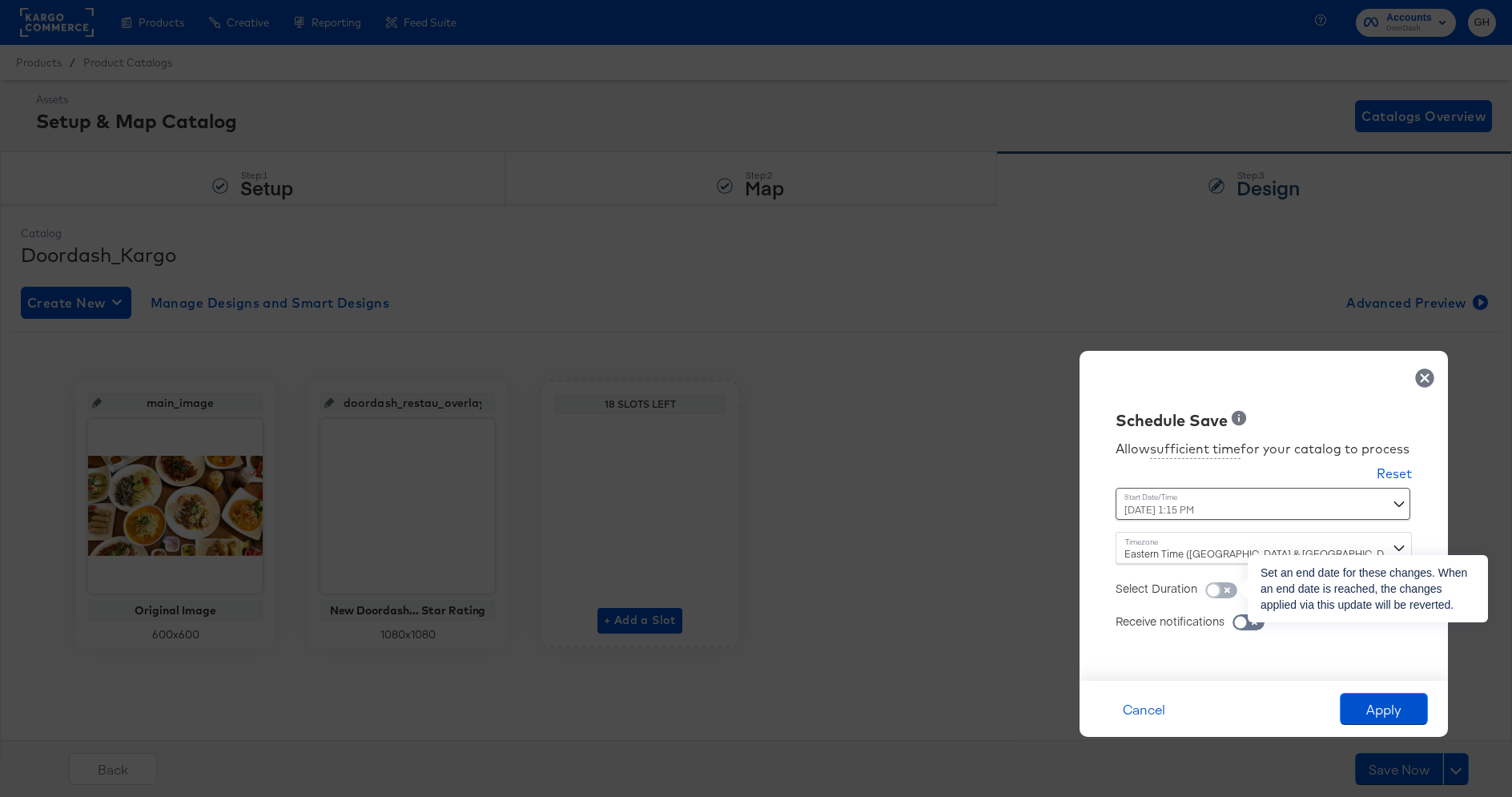
click at [1223, 589] on input "checkbox" at bounding box center [1213, 594] width 48 height 16
checkbox input "true"
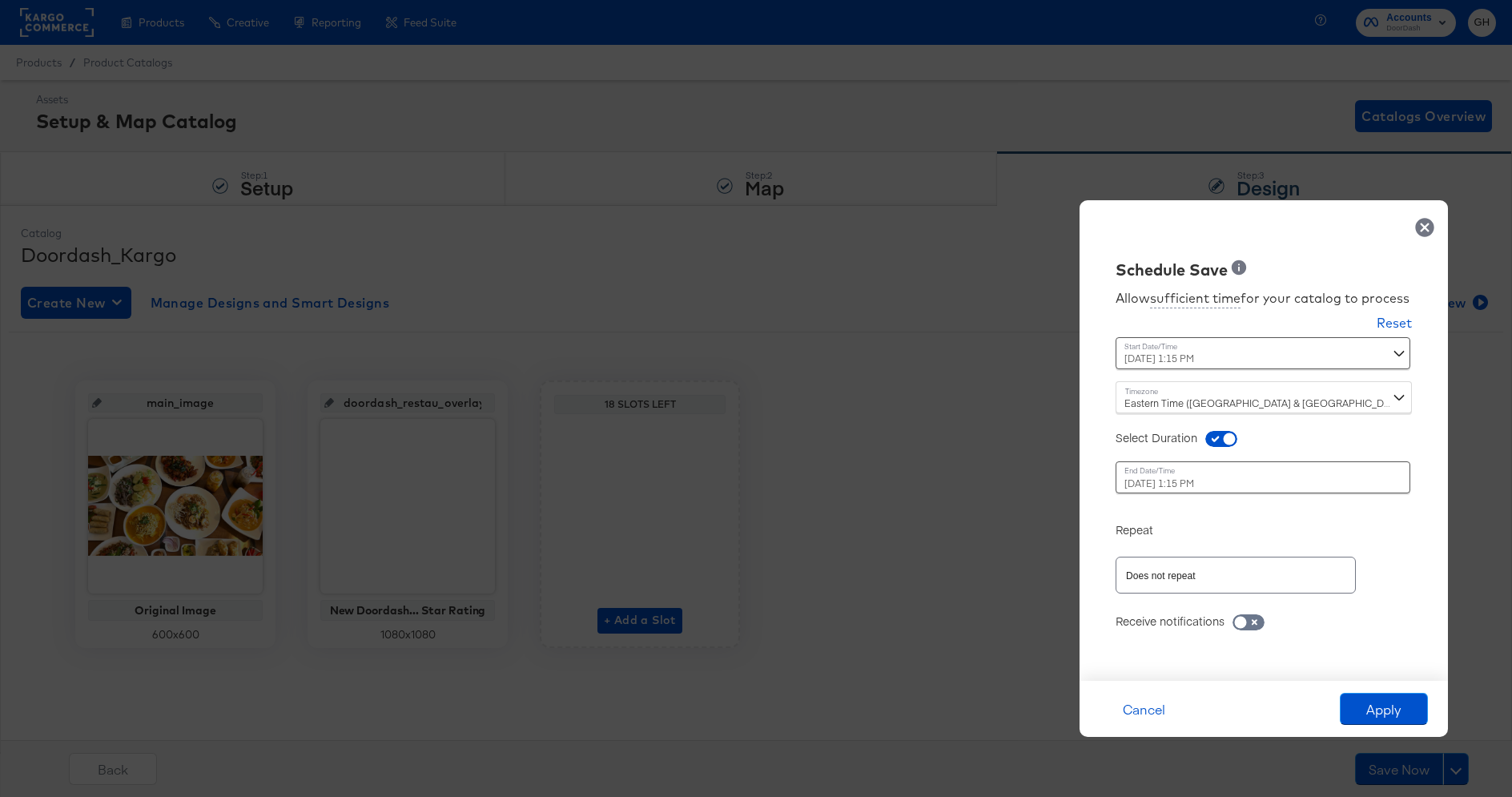
click at [1156, 571] on input "Does not repeat" at bounding box center [1212, 575] width 180 height 18
click at [1144, 709] on li "Set Custom Repetition" at bounding box center [1236, 716] width 240 height 26
type input "Set Custom Repetition"
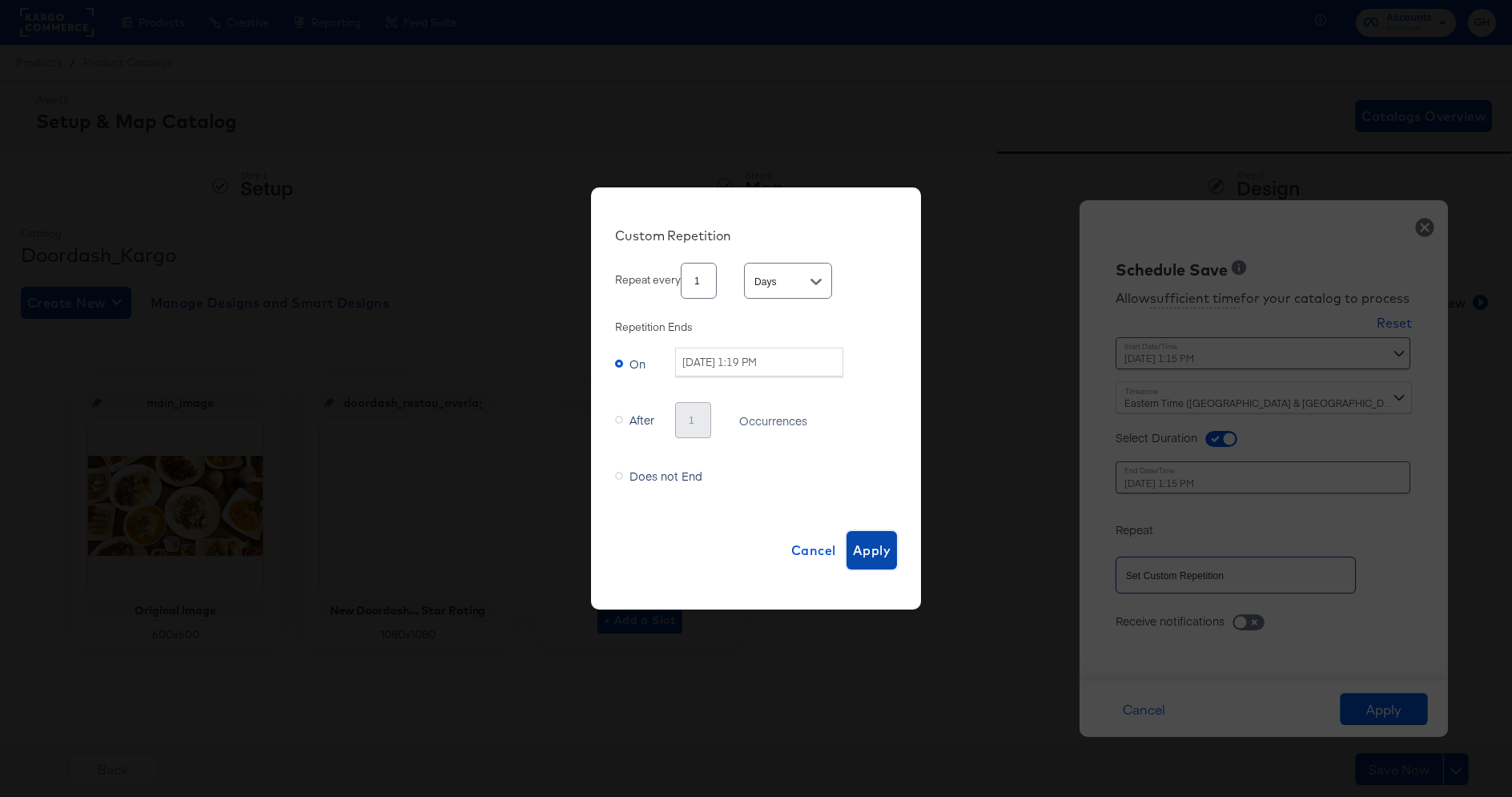
click at [878, 552] on span "Apply" at bounding box center [871, 549] width 38 height 22
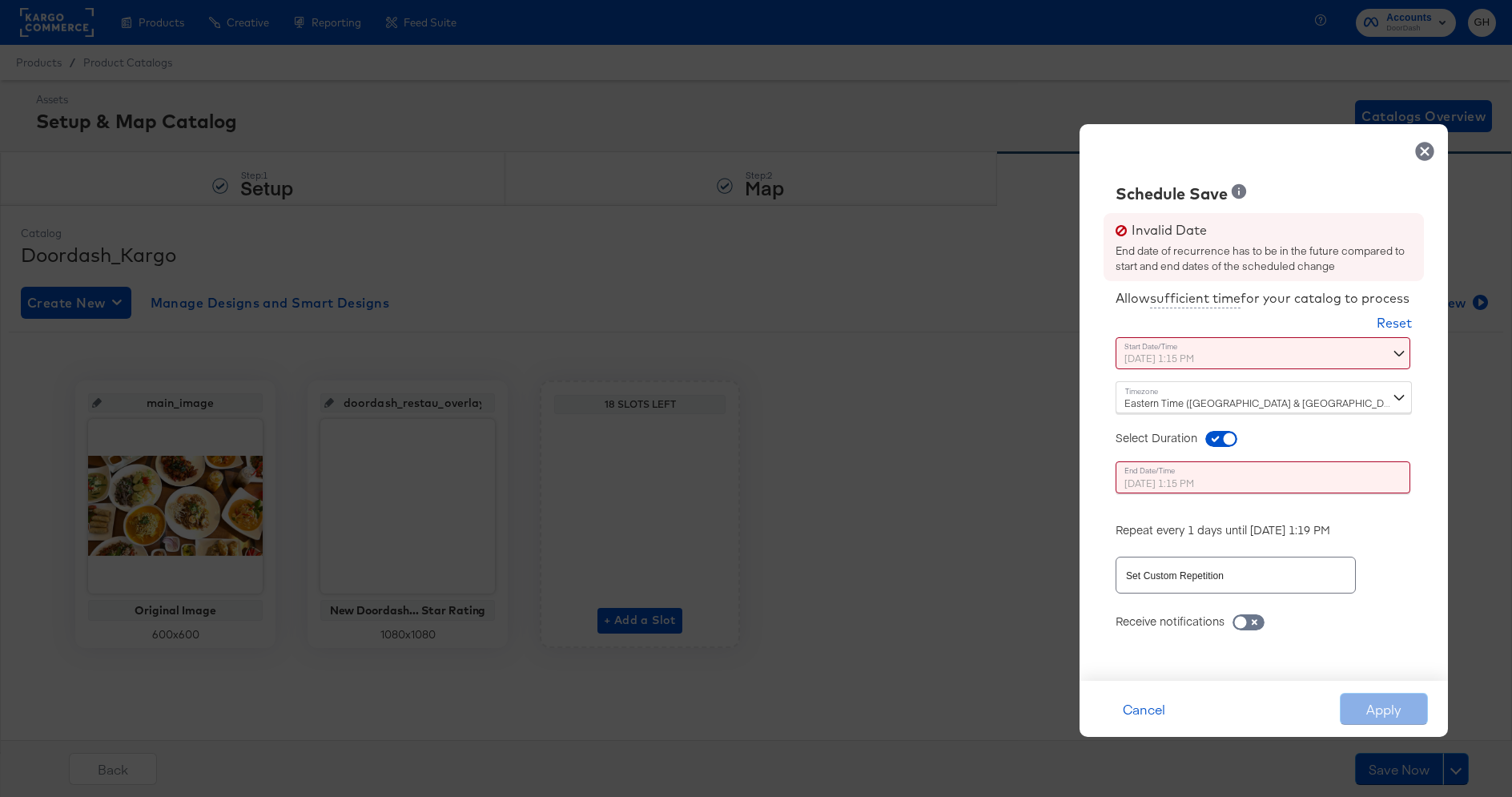
click at [1173, 356] on div "September 17th 2025 1:15 PM ‹ September 2025 › Su Mo Tu We Th Fr Sa 31 1 2 3 4 …" at bounding box center [1224, 353] width 217 height 32
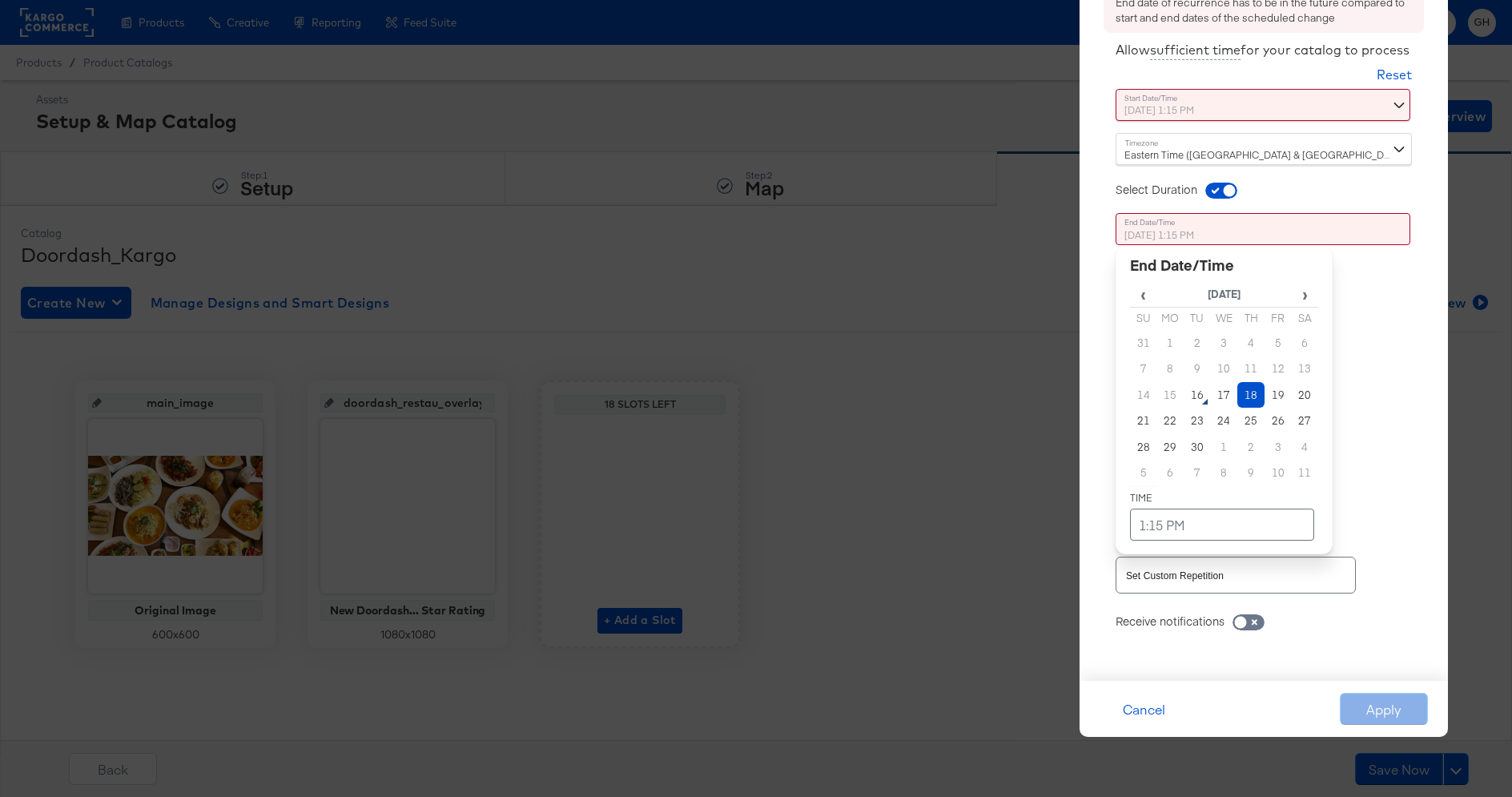
click at [1171, 483] on div "September 18th 2025 1:15 PM ‹ September 2025 › Su Mo Tu We Th Fr Sa 31 1 2 3 4 …" at bounding box center [1224, 353] width 217 height 280
click at [1250, 398] on td "18" at bounding box center [1250, 395] width 27 height 26
click at [1325, 604] on div "Receive notifications" at bounding box center [1264, 612] width 296 height 32
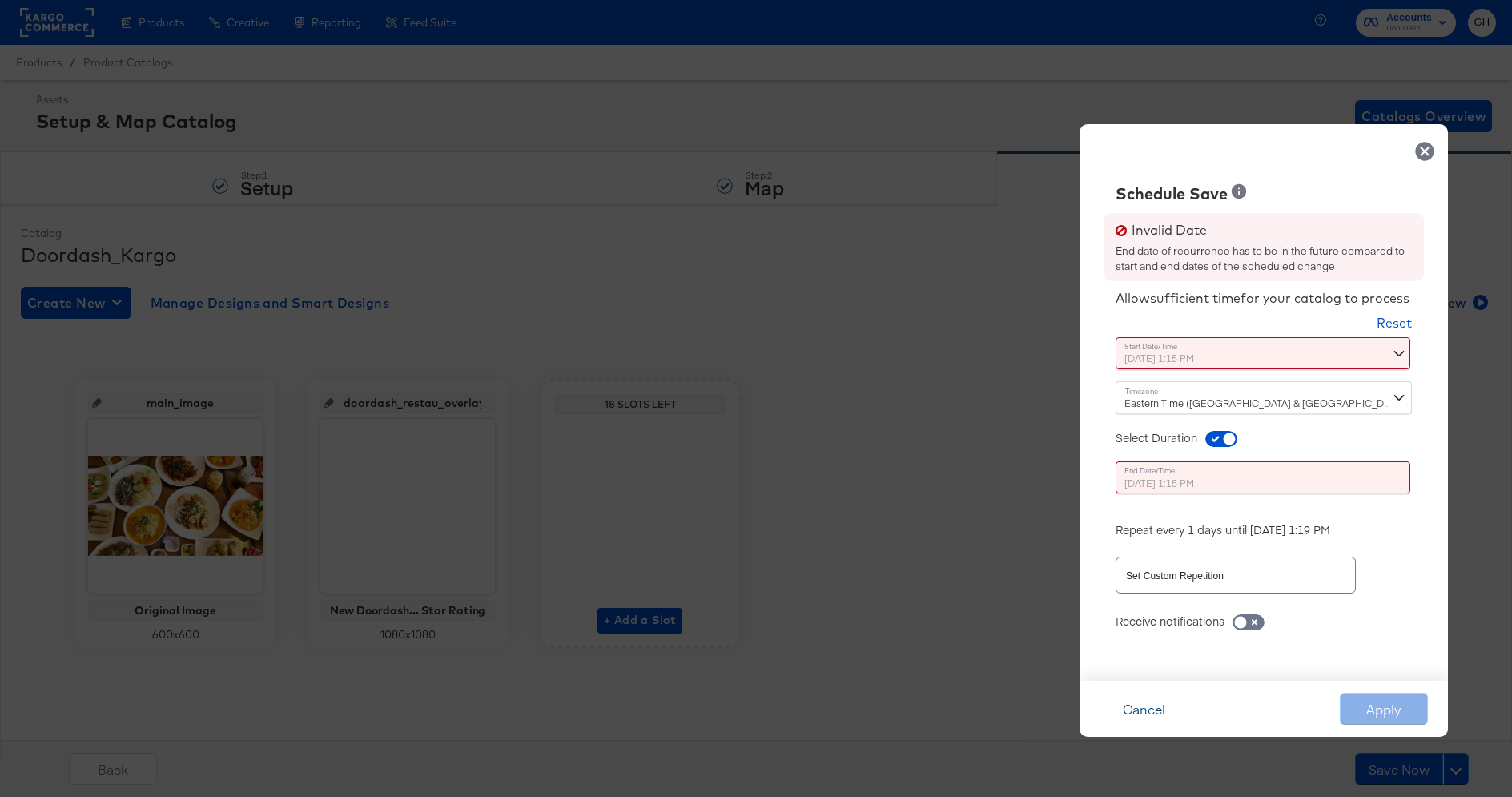
click at [1134, 706] on button "Cancel" at bounding box center [1143, 708] width 88 height 32
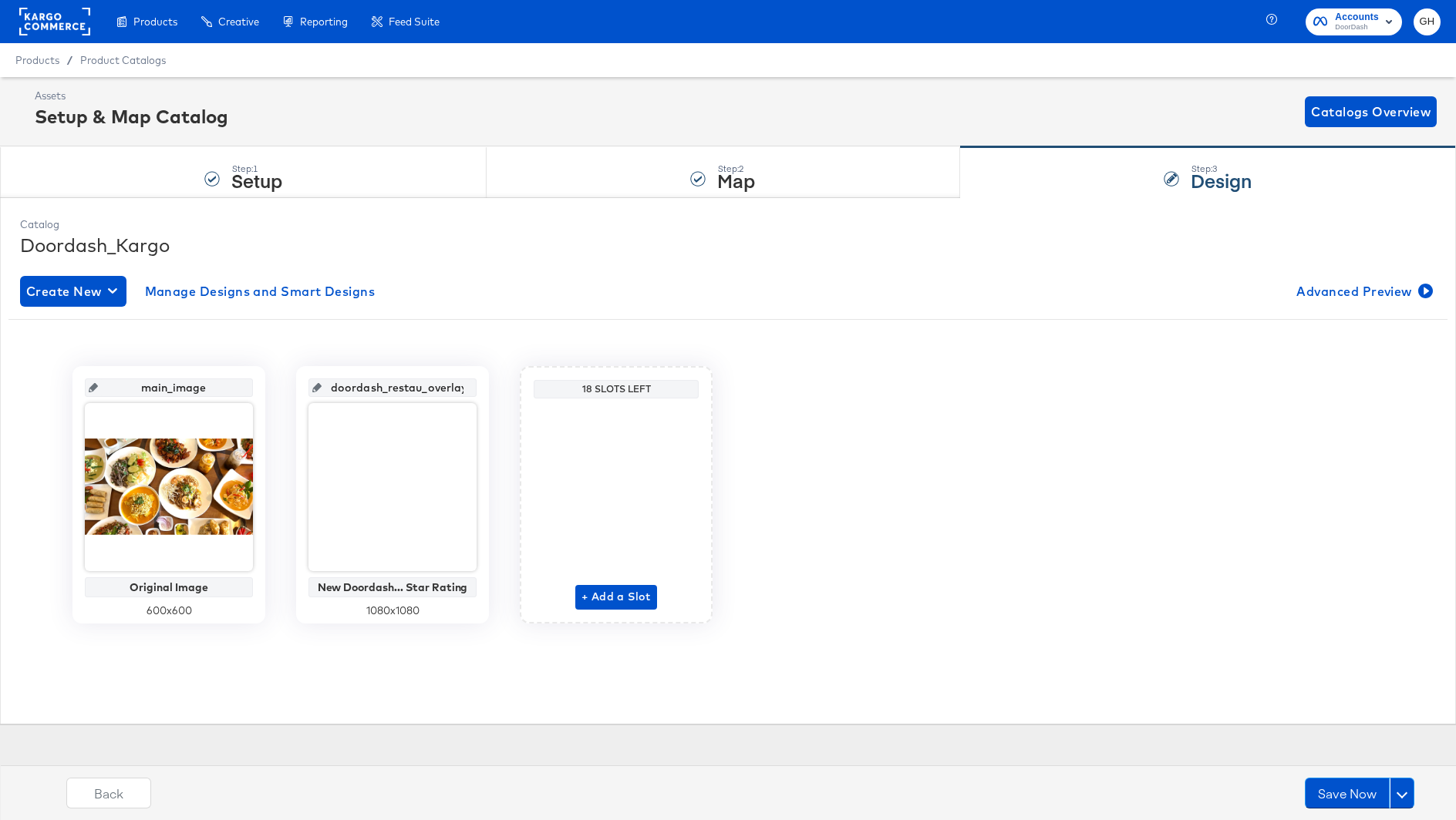
click at [368, 382] on input "doordash_restau_overlay_1" at bounding box center [397, 382] width 151 height 42
click at [371, 383] on input "doordash_restau_overlay_1" at bounding box center [397, 382] width 151 height 42
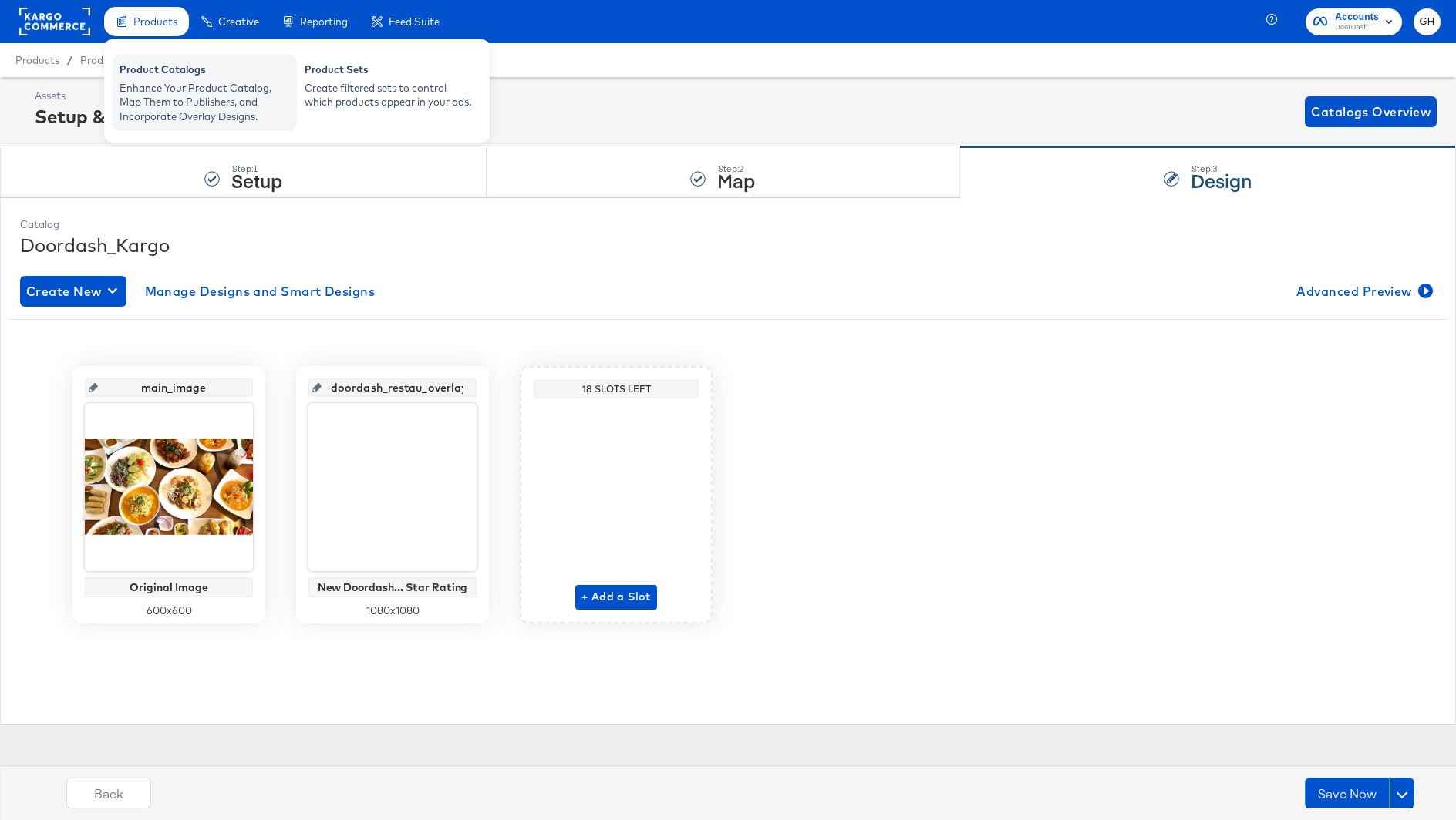
click at [175, 101] on div "Enhance Your Product Catalog, Map Them to Publishers, and Incorporate Overlay D…" at bounding box center [204, 102] width 169 height 43
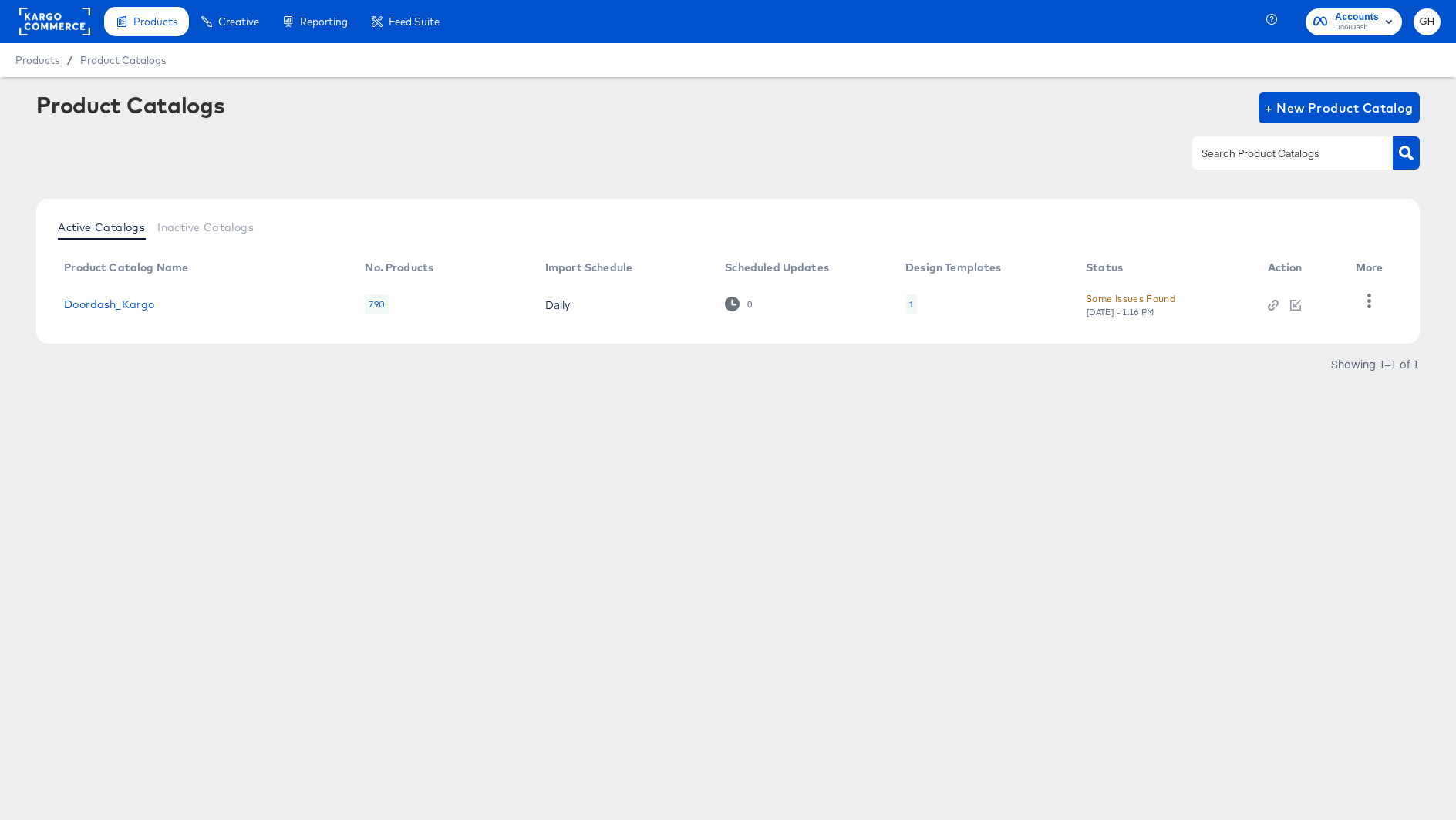
click at [911, 296] on div "1" at bounding box center [910, 304] width 11 height 20
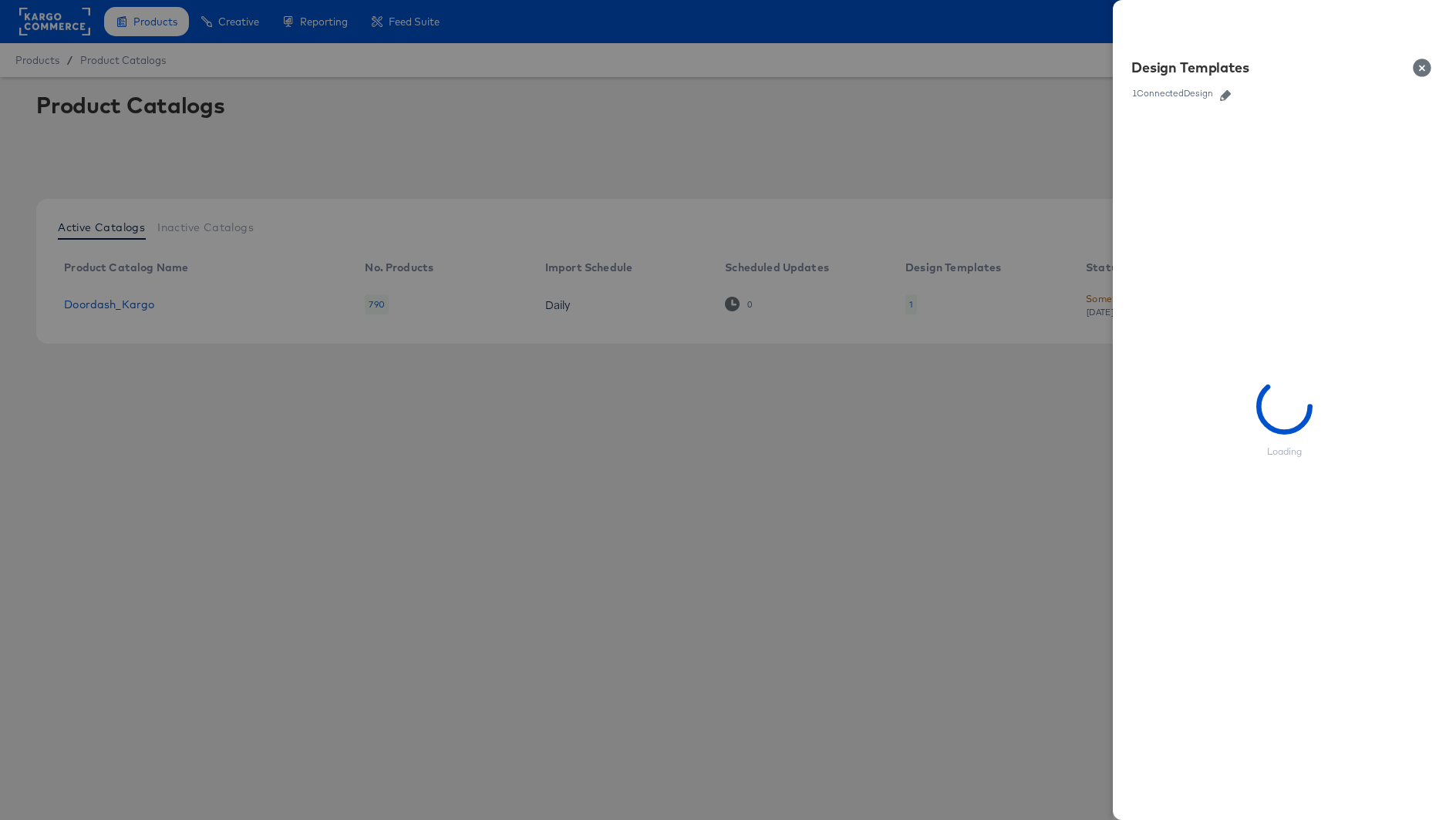
click at [1222, 92] on icon "button" at bounding box center [1225, 96] width 11 height 11
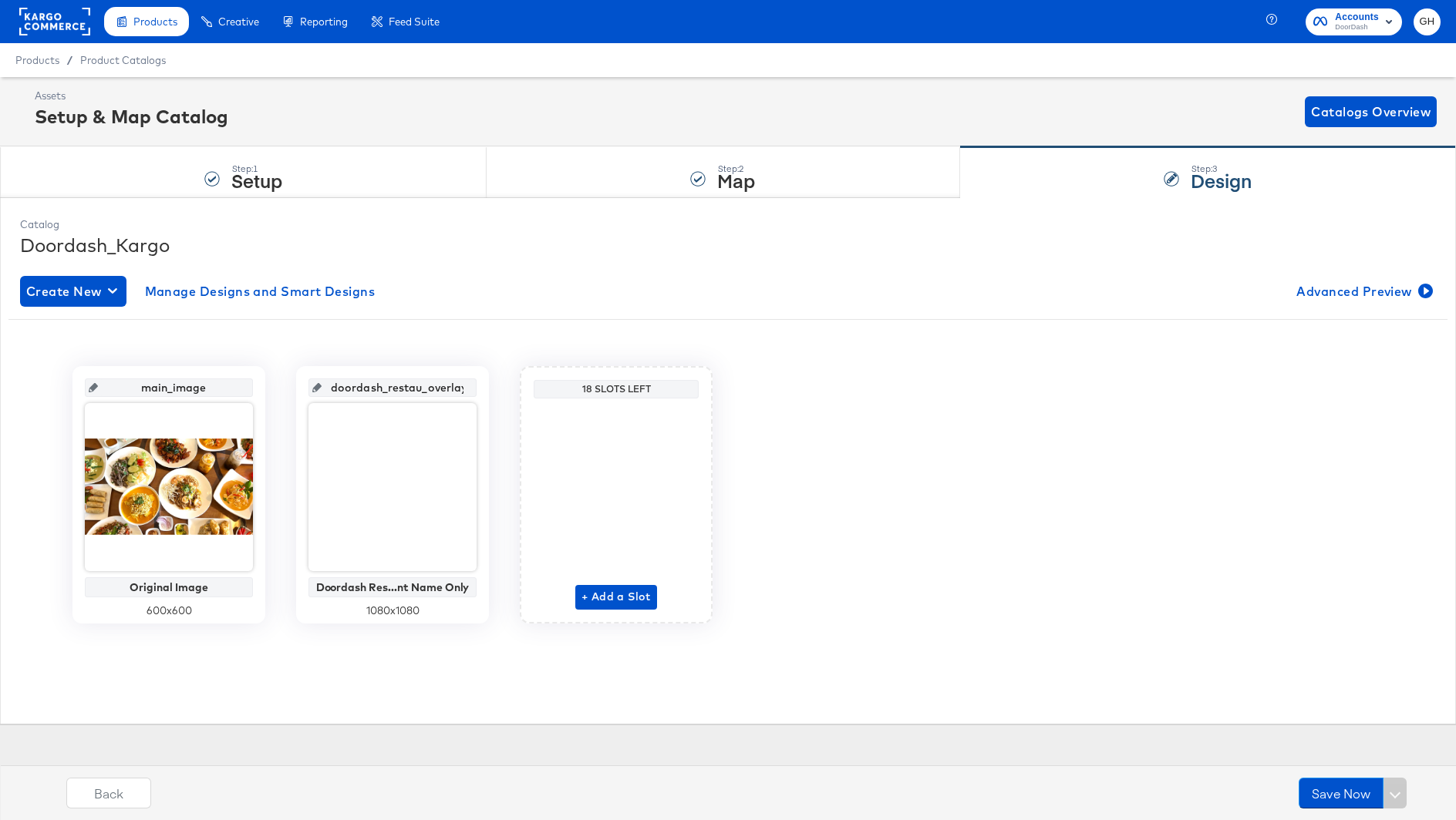
click at [414, 383] on input "doordash_restau_overlay_1" at bounding box center [397, 382] width 151 height 42
click at [384, 387] on input "doordash_restau_overlay_1" at bounding box center [397, 382] width 151 height 42
click at [410, 387] on input "doordash_restau_overlay_1" at bounding box center [397, 382] width 151 height 42
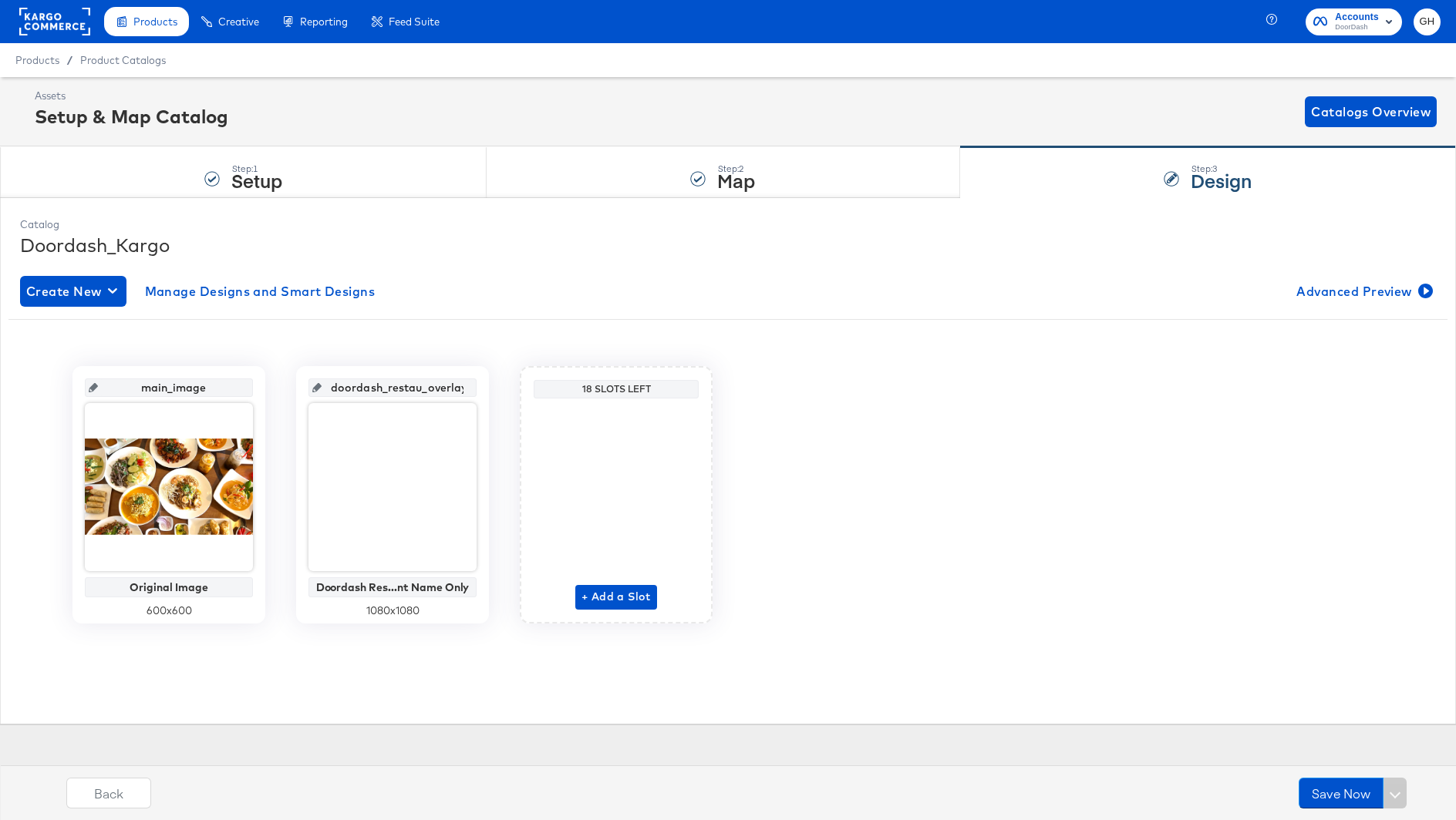
click at [410, 387] on input "doordash_restau_overlay_1" at bounding box center [397, 382] width 151 height 42
type input "na"
type input "name_only"
click at [599, 589] on div "+ Add a Slot" at bounding box center [616, 507] width 82 height 205
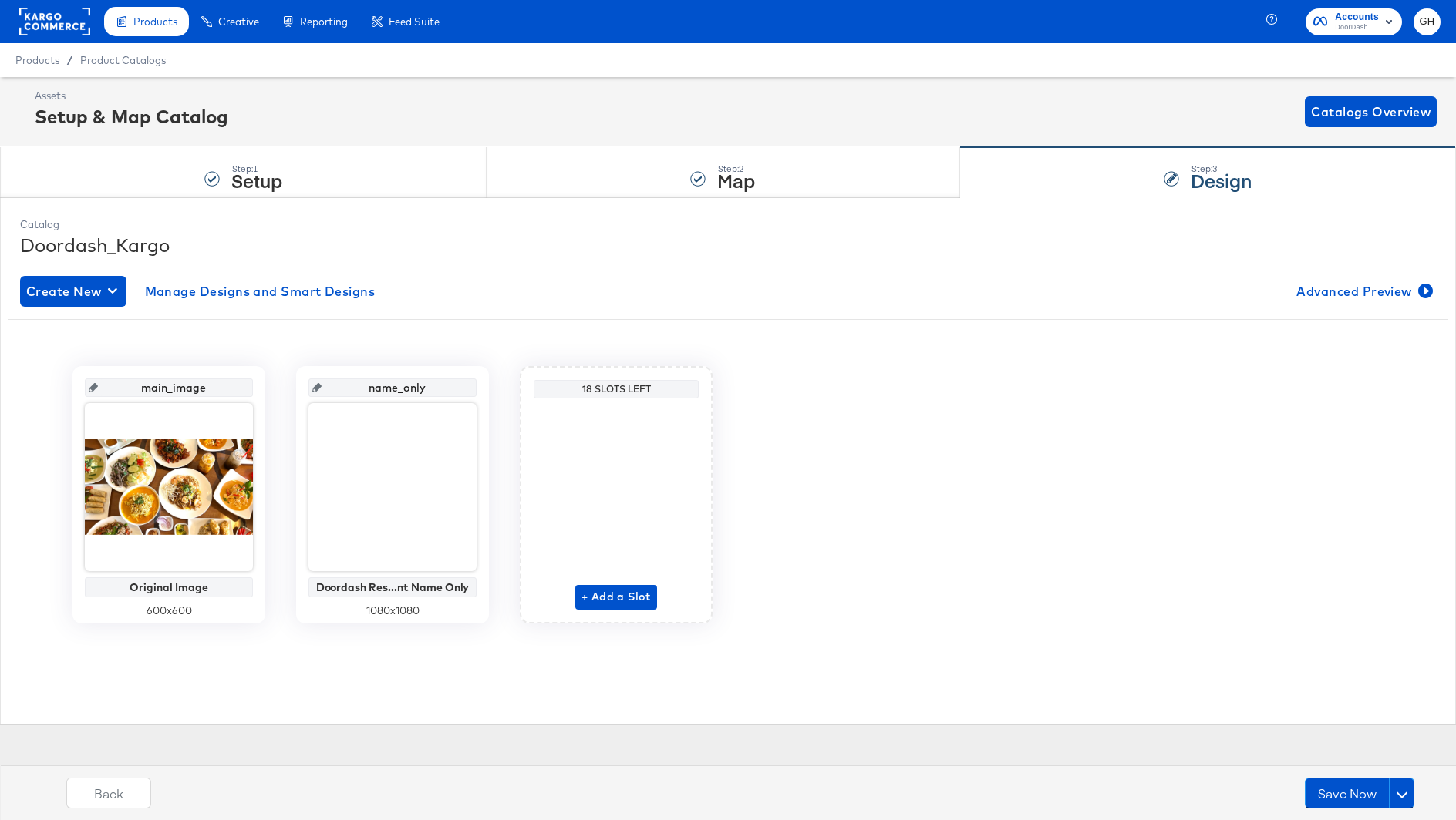
click at [613, 583] on div "+ Add a Slot" at bounding box center [616, 507] width 82 height 205
click at [613, 590] on span "+ Add a Slot" at bounding box center [615, 597] width 70 height 20
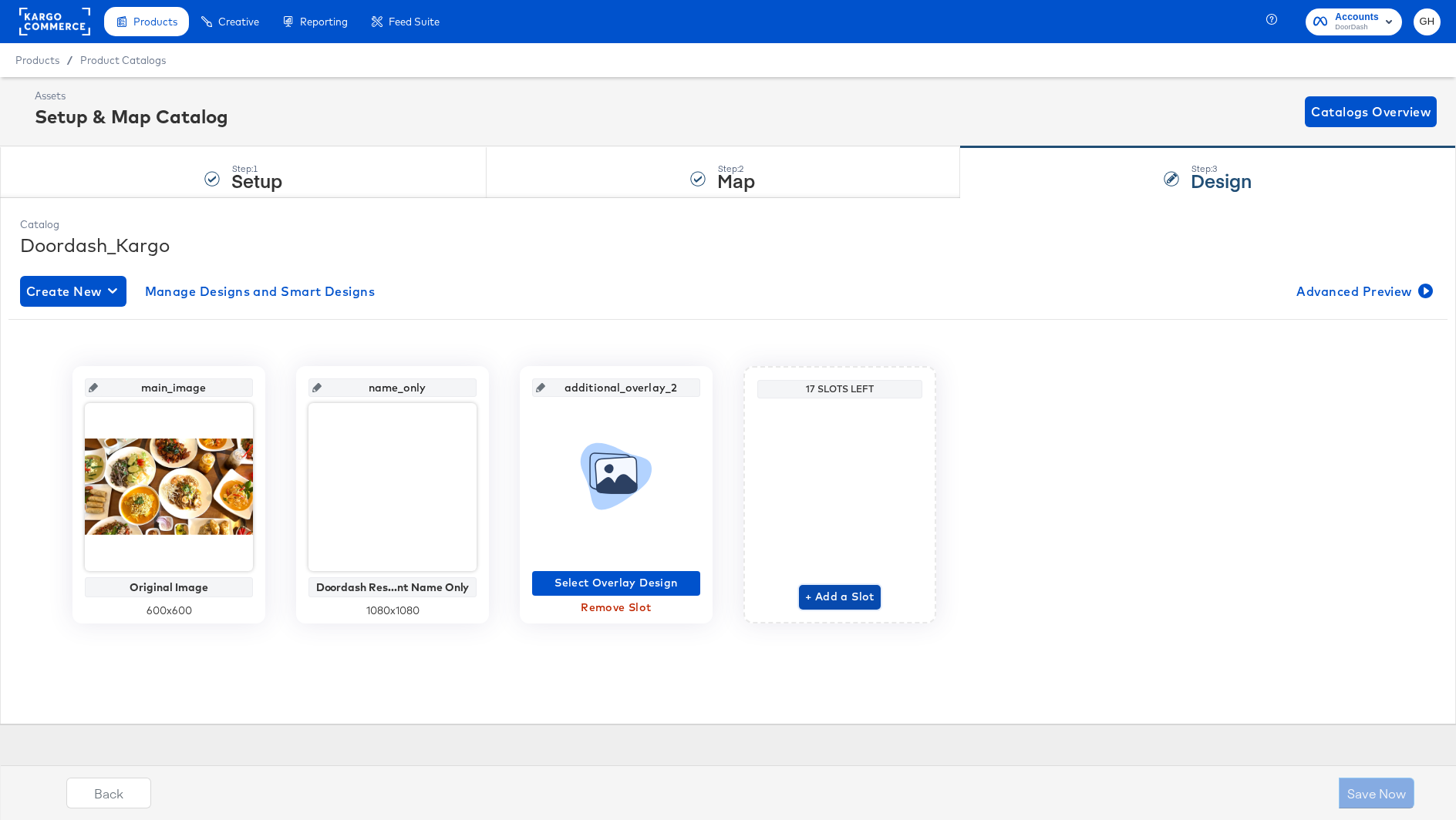
click at [825, 593] on span "+ Add a Slot" at bounding box center [840, 597] width 70 height 20
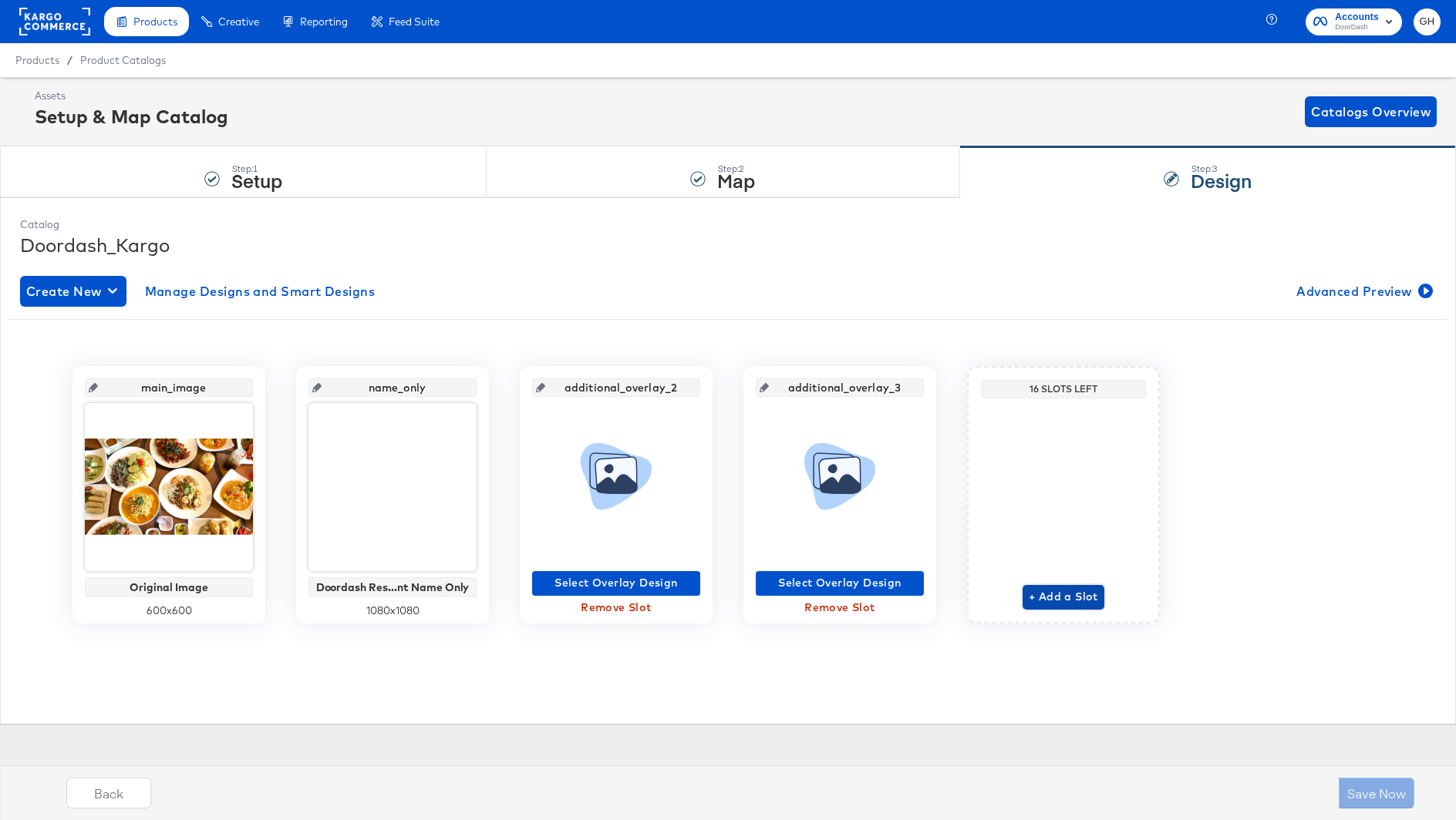
click at [1051, 598] on span "+ Add a Slot" at bounding box center [1063, 597] width 70 height 20
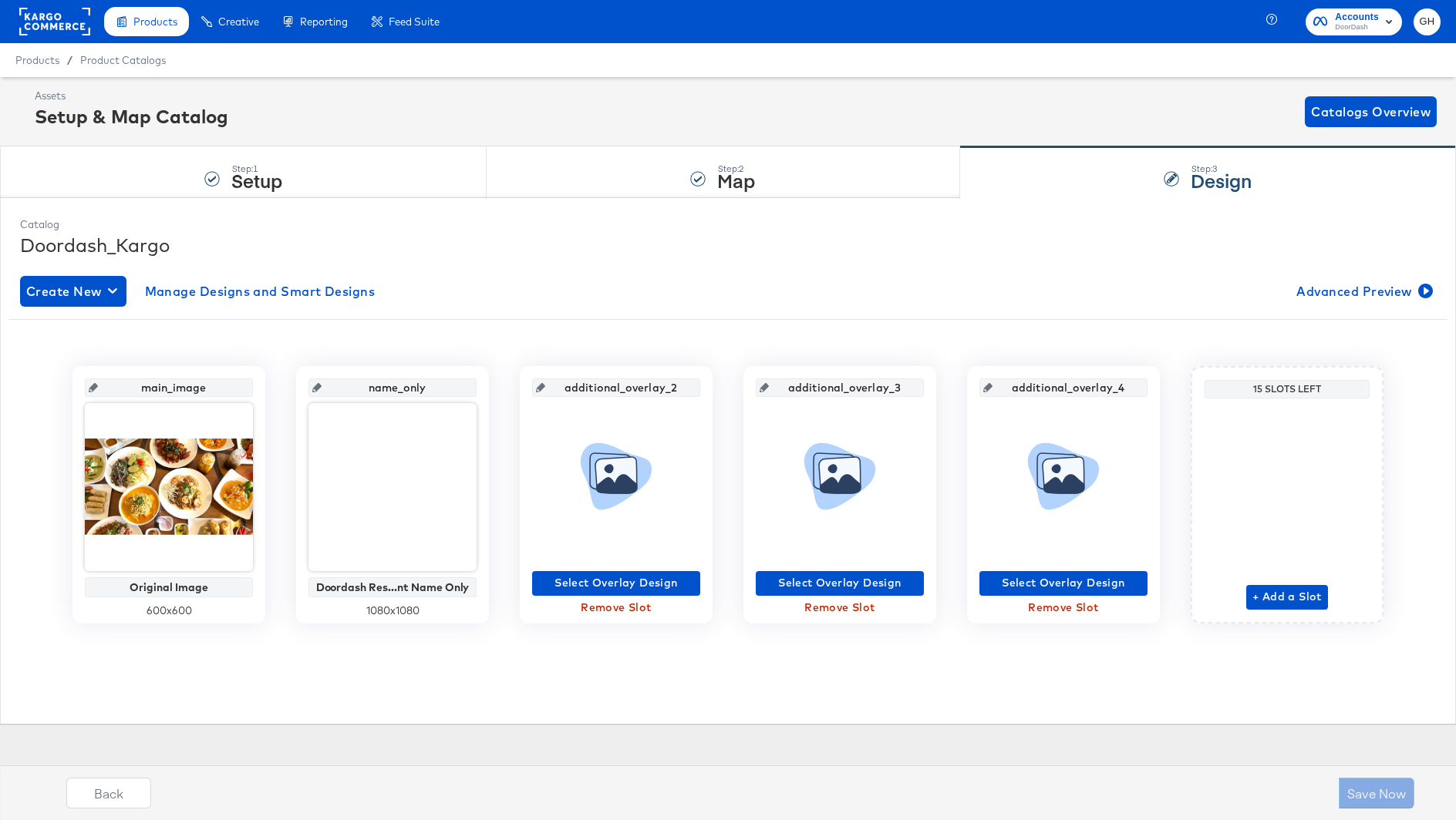
click at [586, 388] on input "additional_overlay_2" at bounding box center [620, 382] width 151 height 42
click at [630, 576] on span "Select Overlay Design" at bounding box center [615, 583] width 155 height 20
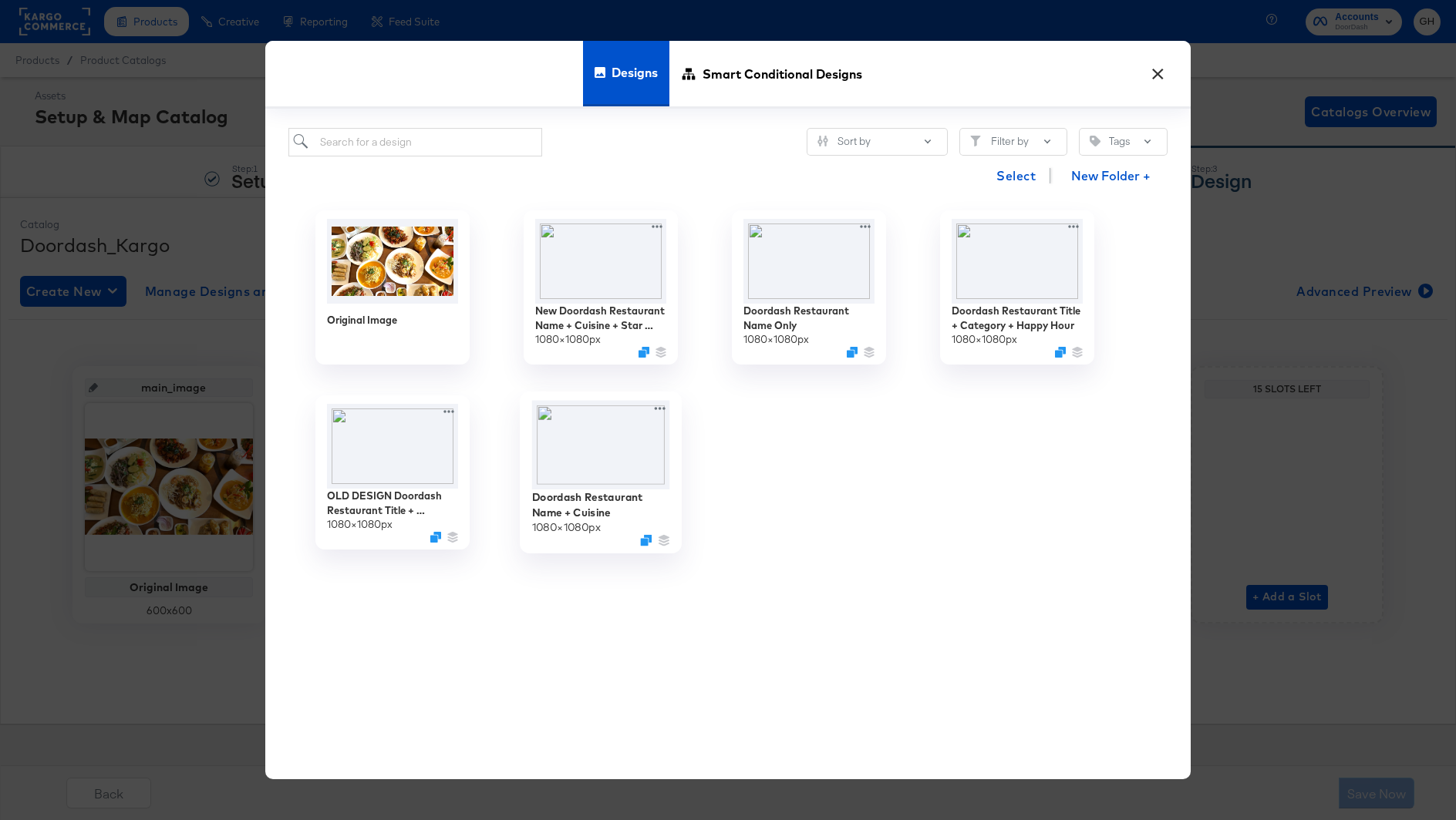
click at [644, 458] on img at bounding box center [600, 446] width 138 height 89
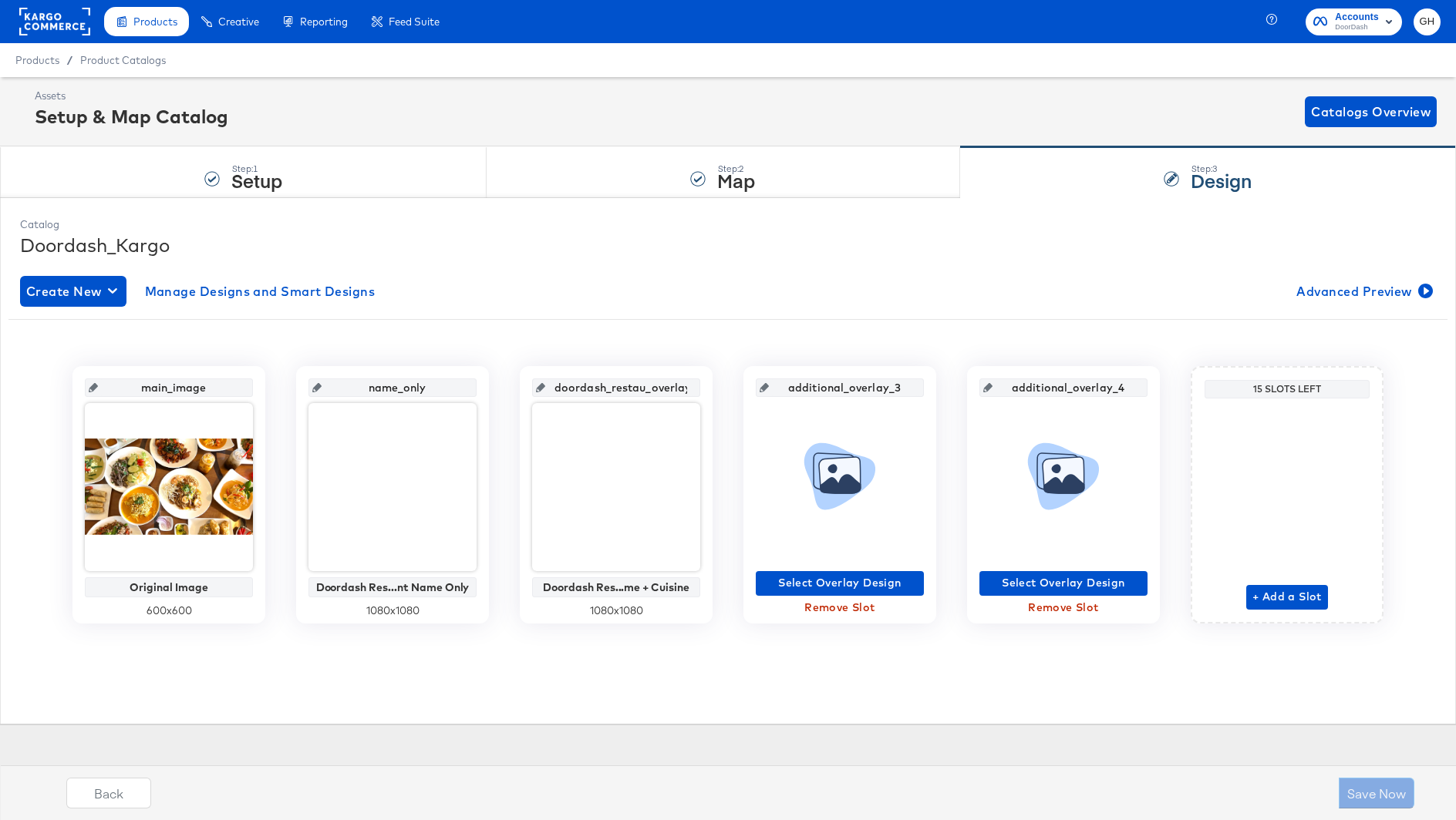
click at [620, 382] on input "doordash_restau_overlay_2" at bounding box center [620, 382] width 151 height 42
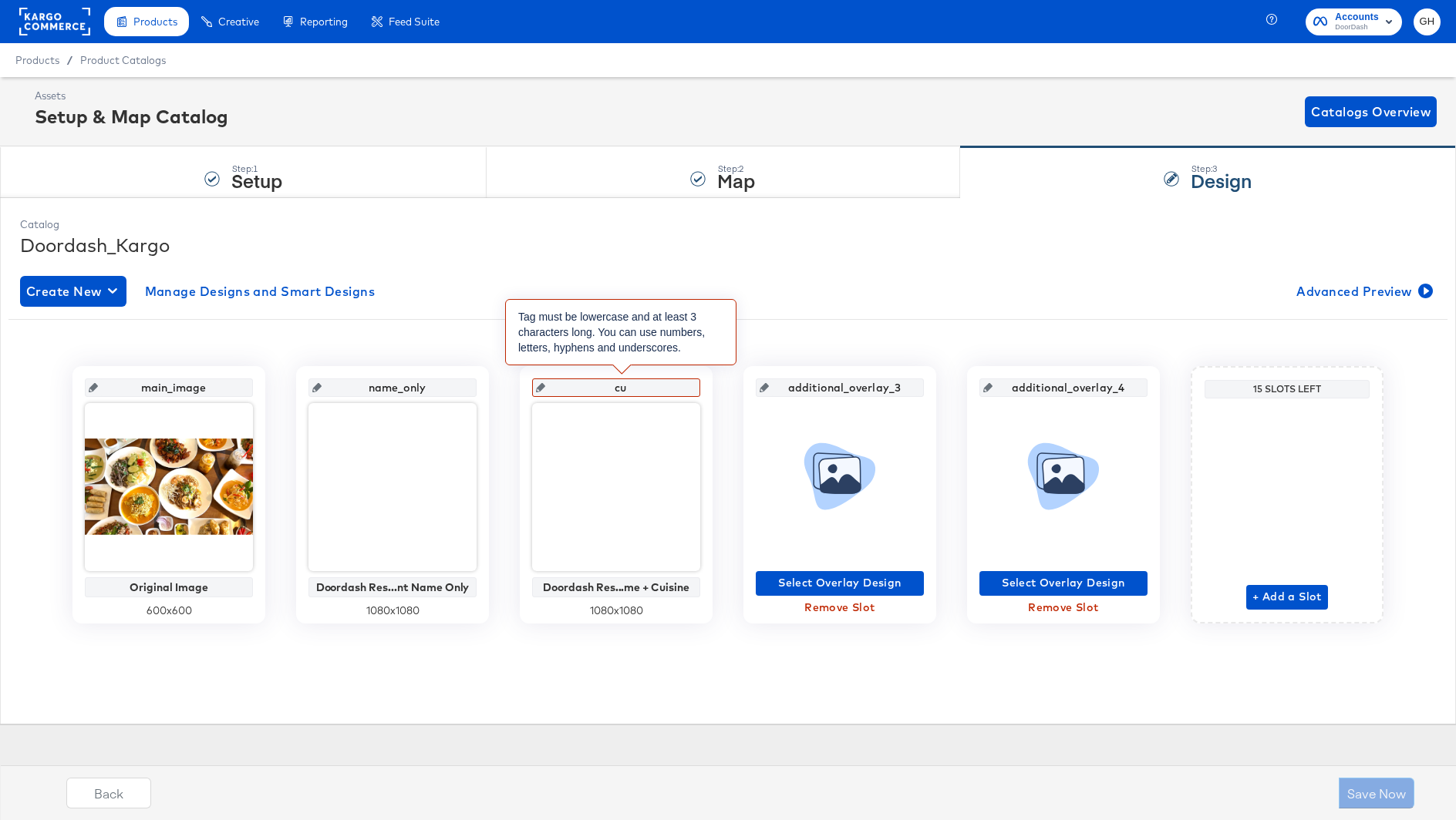
type input "c"
type input "na"
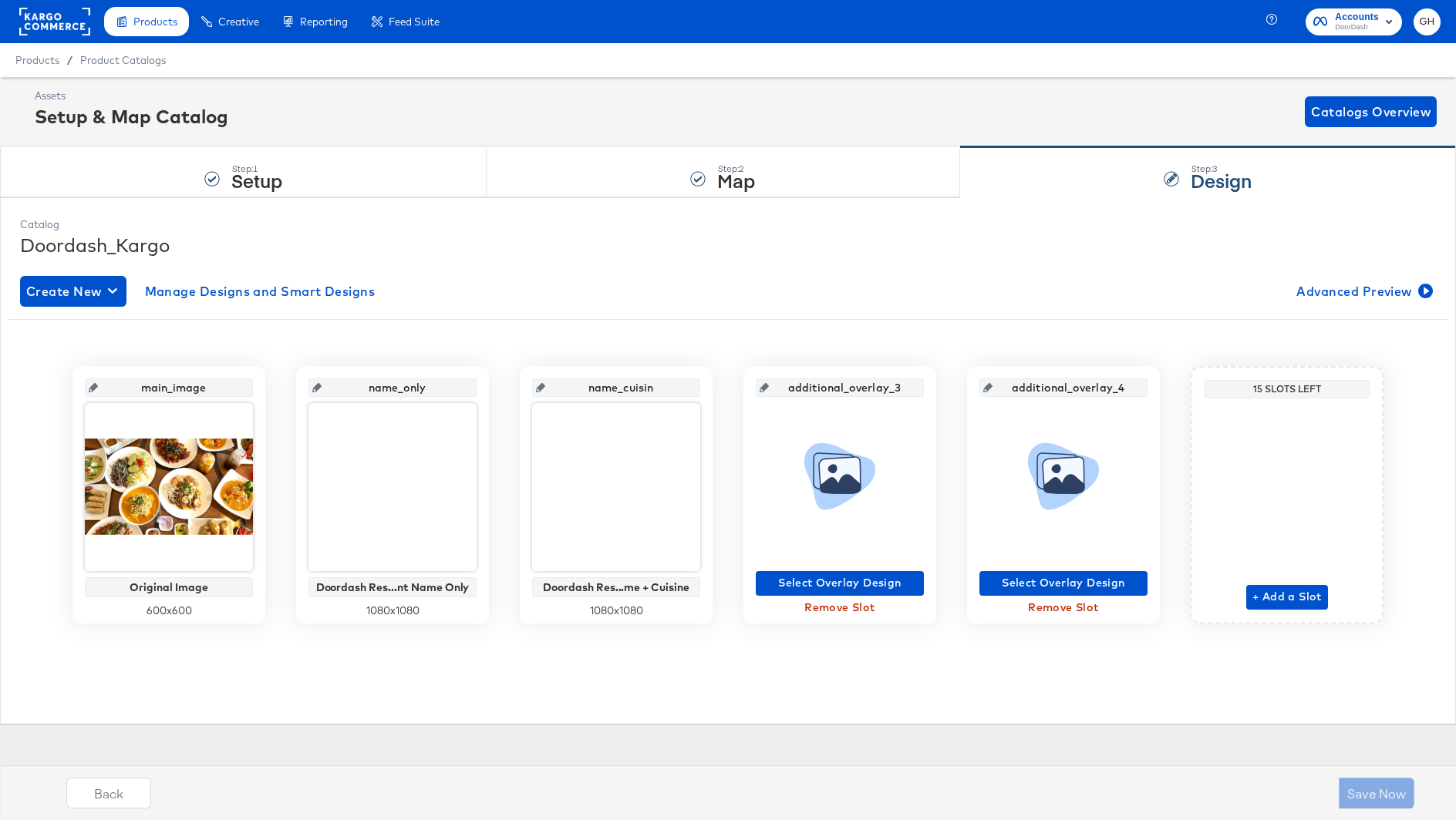
type input "name_cuisine"
click at [876, 588] on span "Select Overlay Design" at bounding box center [839, 583] width 155 height 20
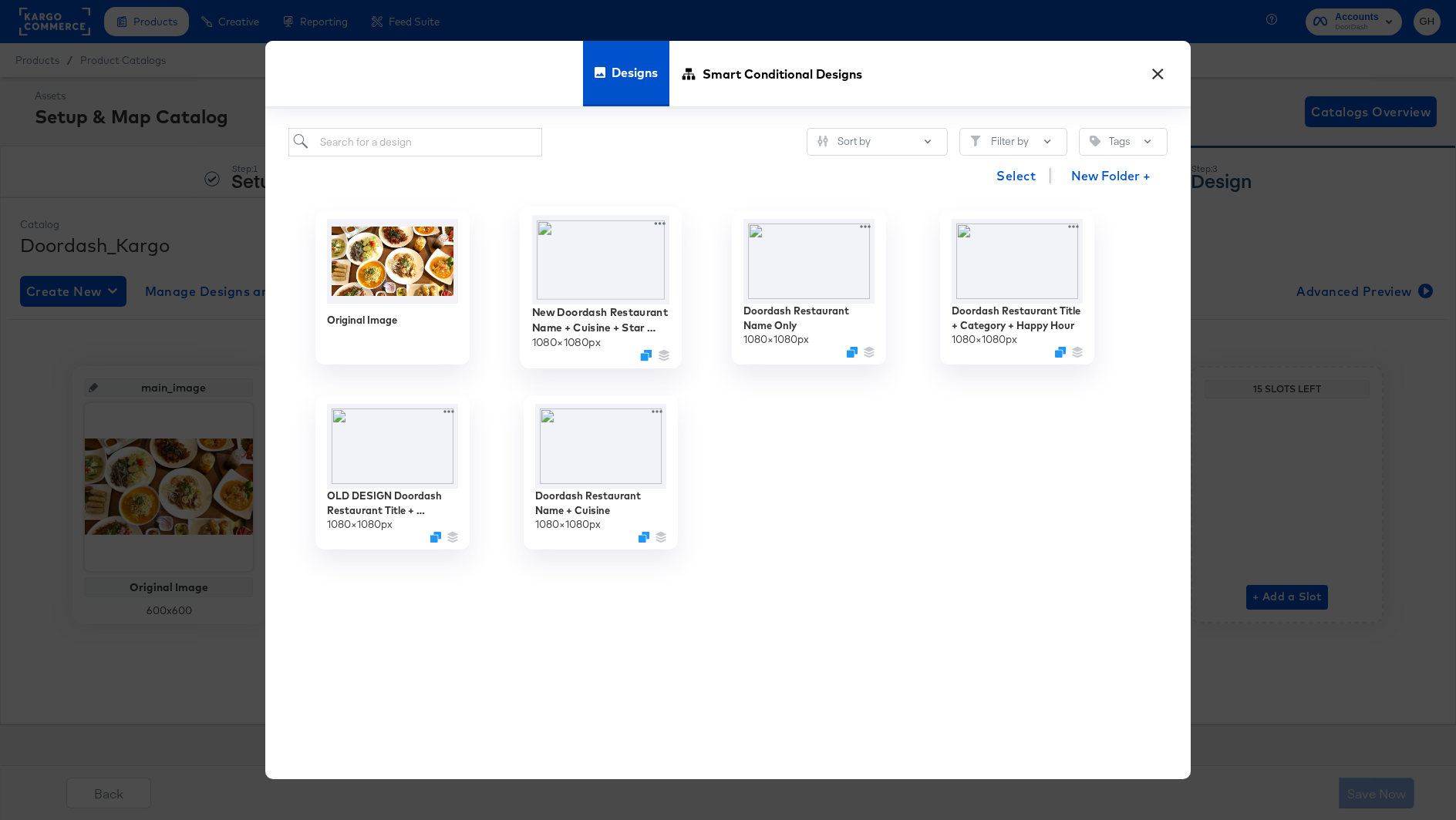
click at [585, 272] on img at bounding box center [600, 260] width 138 height 88
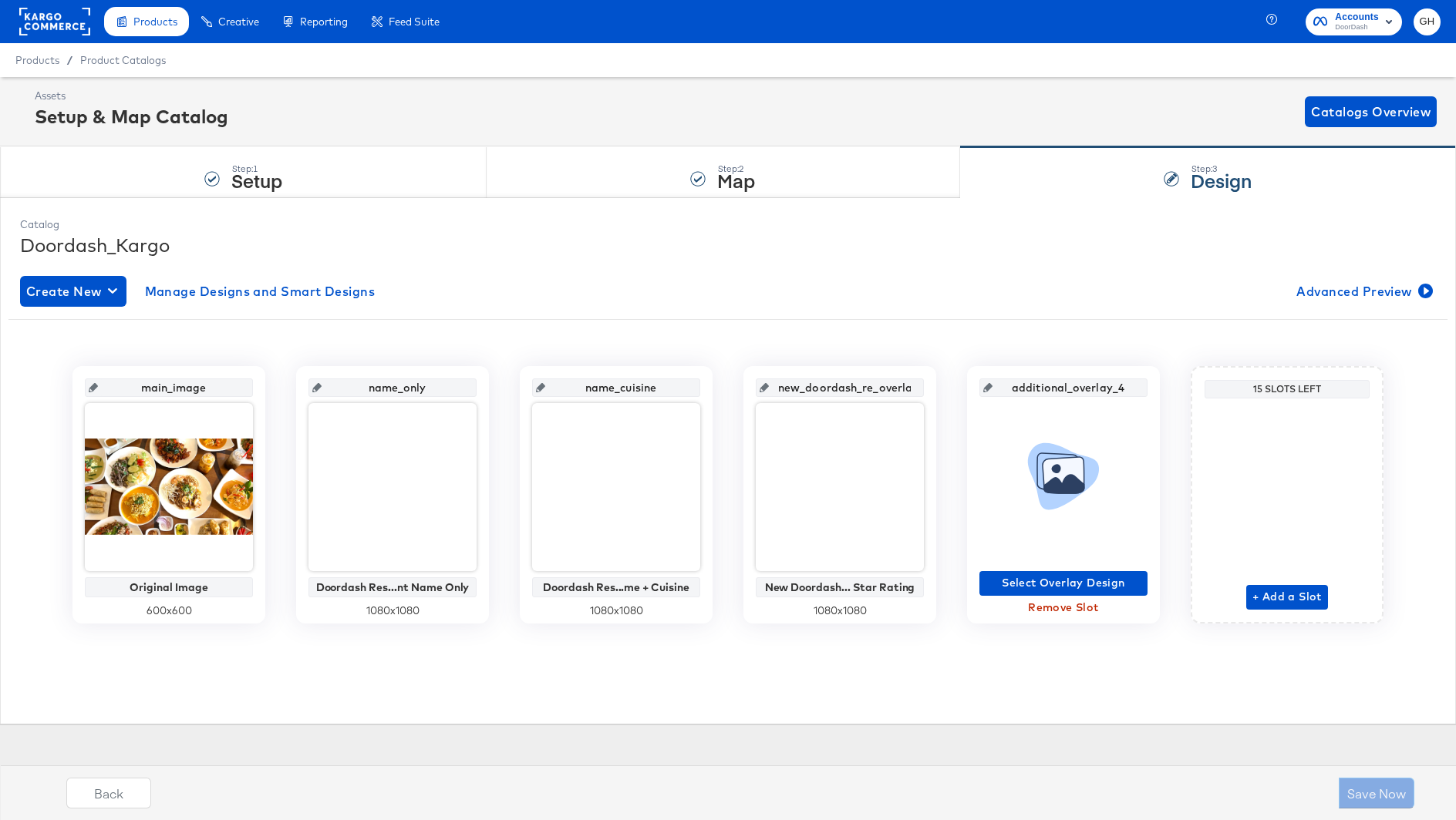
click at [806, 389] on input "new_doordash_re_overlay_3" at bounding box center [844, 382] width 151 height 42
type input "st"
type input "star_rating"
click at [1052, 392] on input "additional_overlay_4" at bounding box center [1068, 382] width 151 height 42
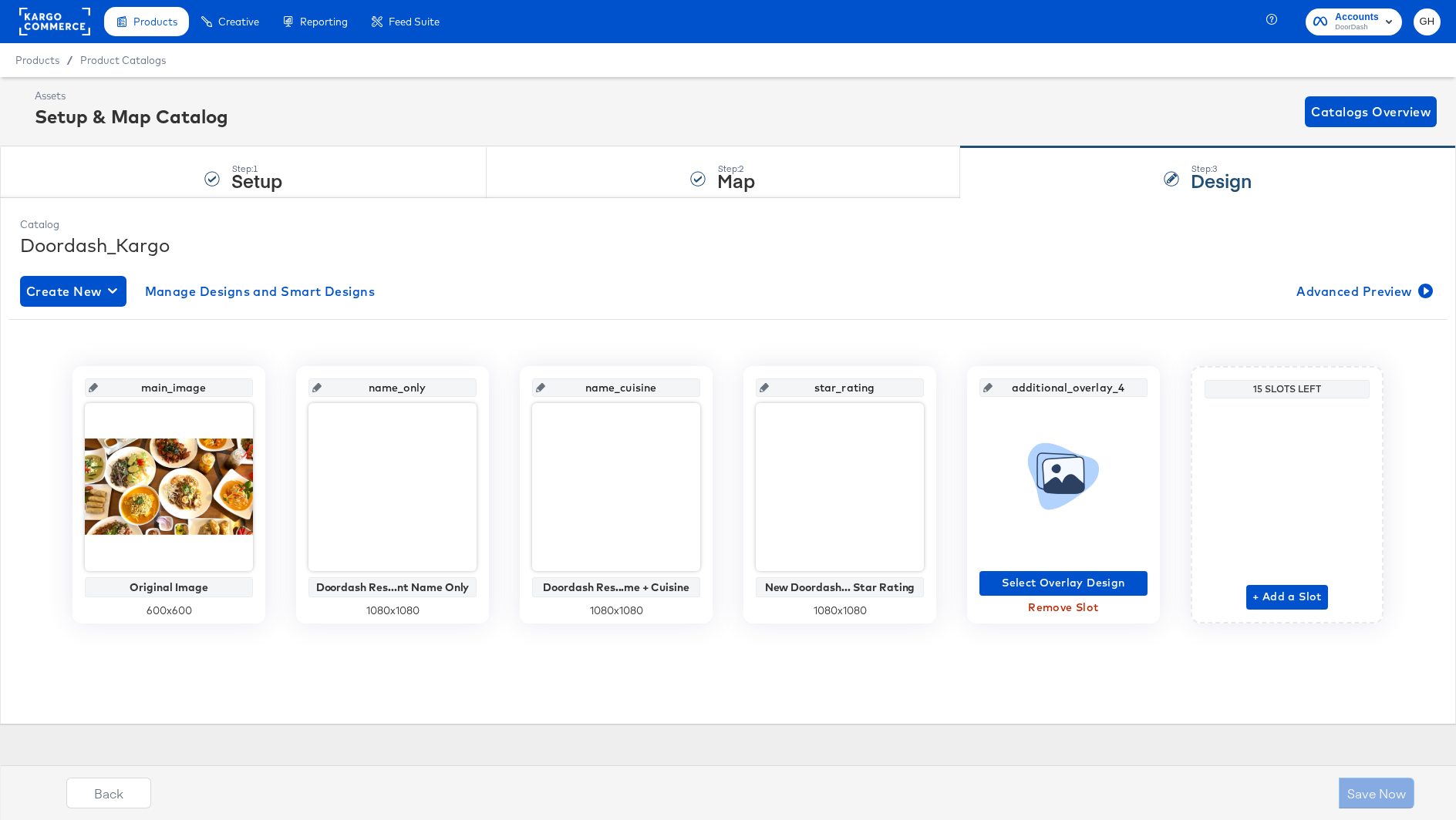
click at [1052, 392] on input "additional_overlay_4" at bounding box center [1068, 382] width 151 height 42
click at [1056, 578] on span "Select Overlay Design" at bounding box center [1062, 583] width 155 height 20
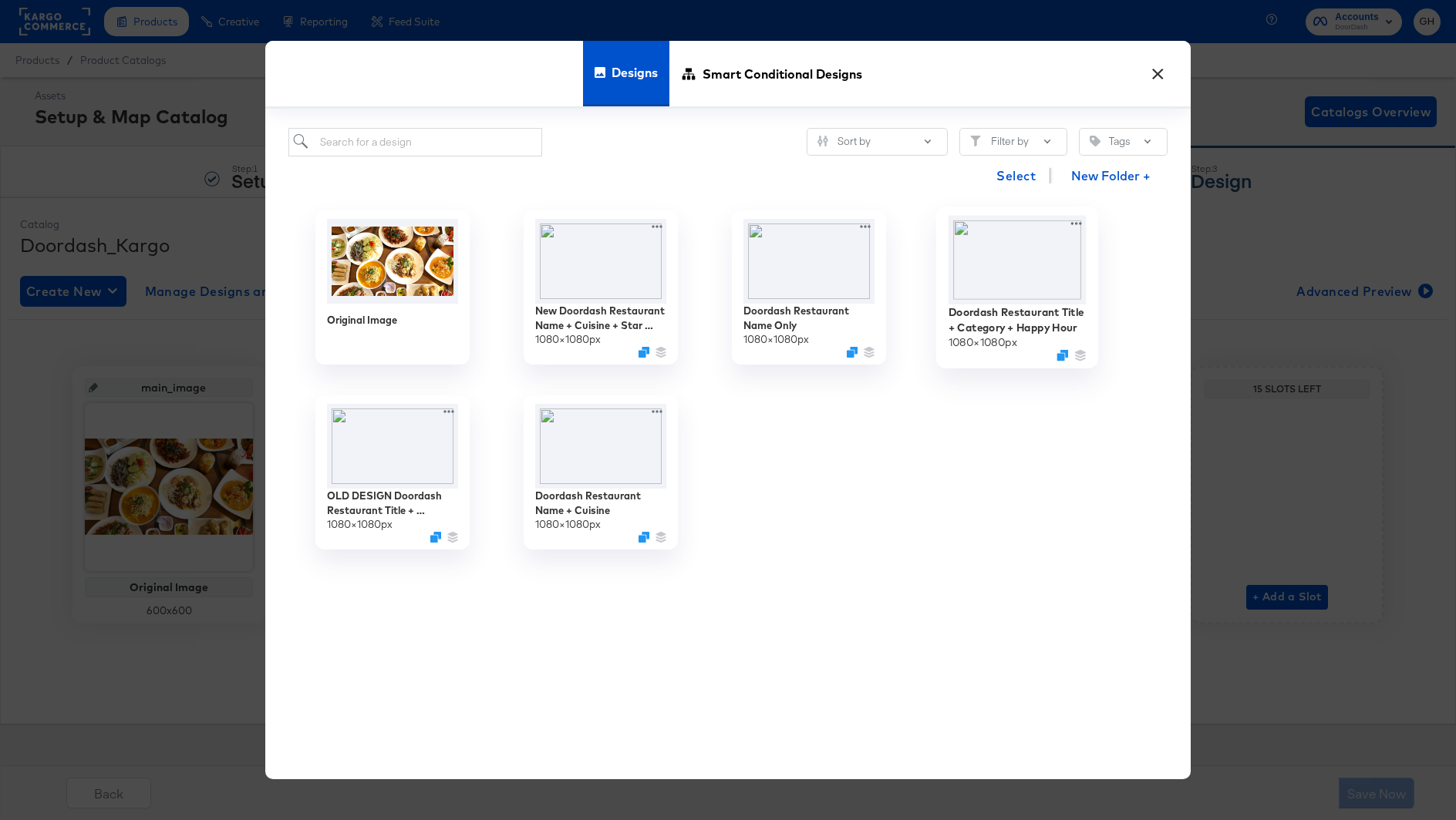
click at [1019, 252] on img at bounding box center [1018, 260] width 138 height 88
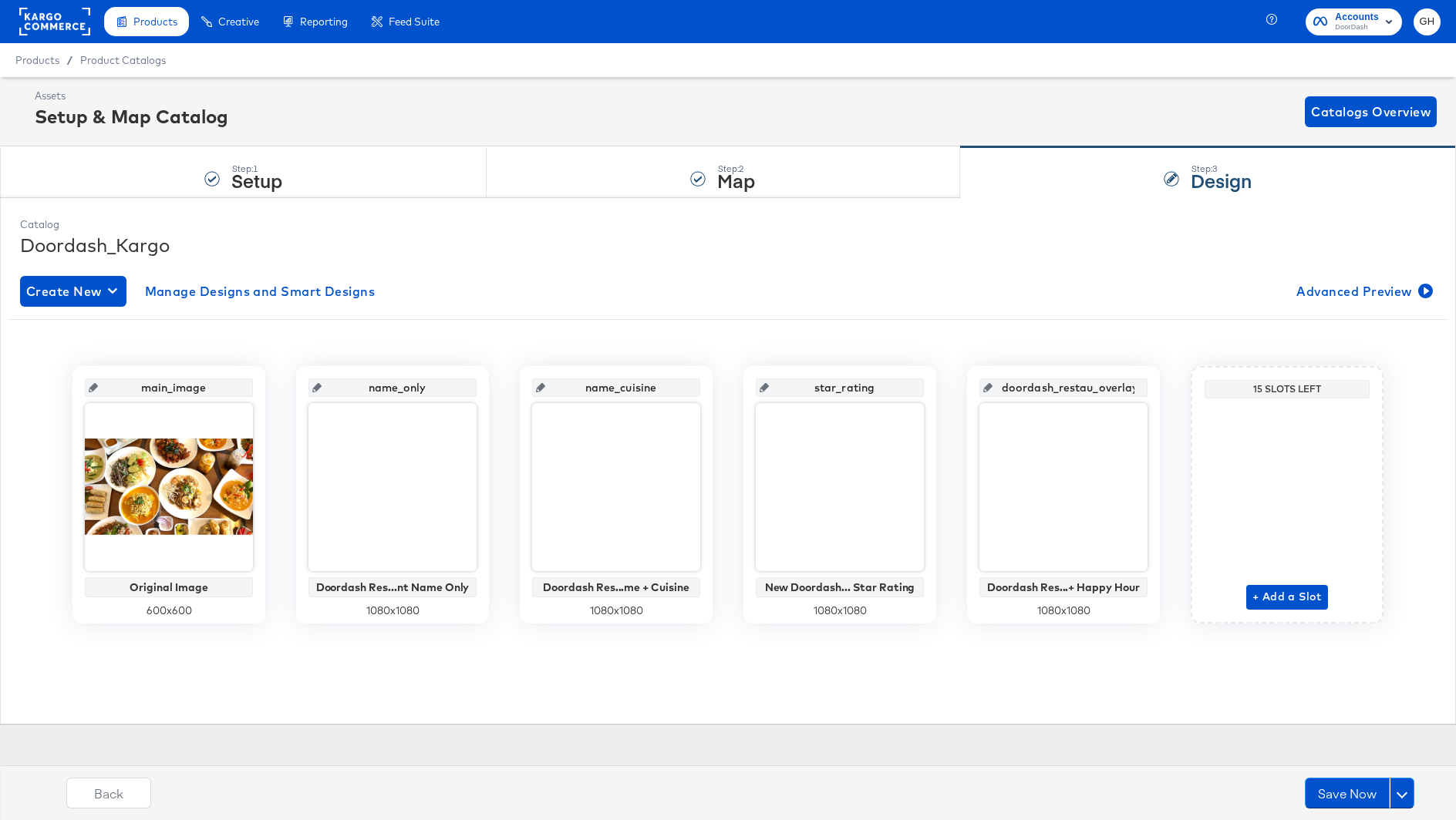
click at [1049, 388] on input "doordash_restau_overlay_4" at bounding box center [1068, 382] width 151 height 42
type input "happy_est"
click at [1280, 597] on div "+ Add a Slot" at bounding box center [1287, 507] width 82 height 205
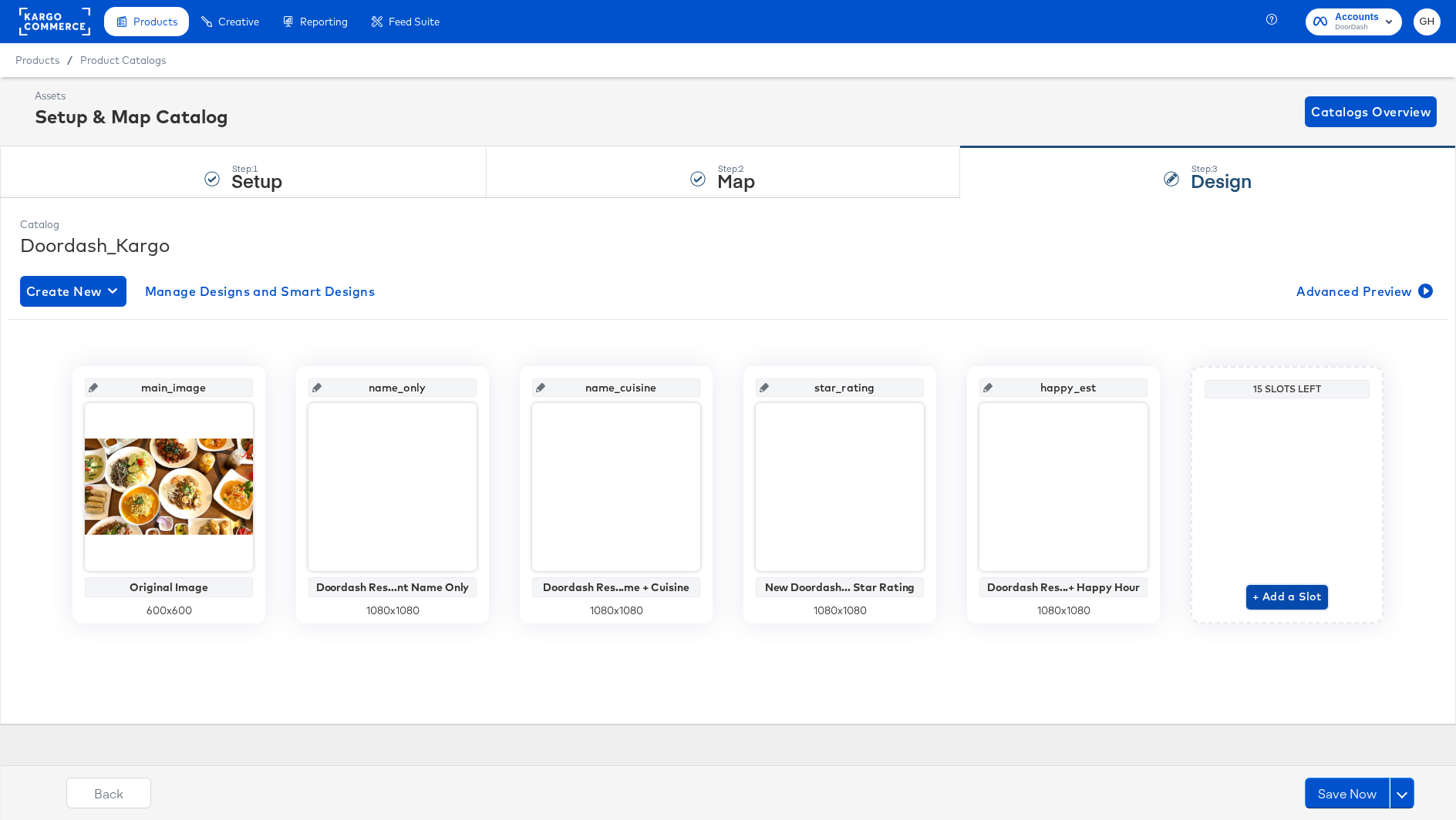
click at [1280, 597] on span "+ Add a Slot" at bounding box center [1287, 597] width 70 height 20
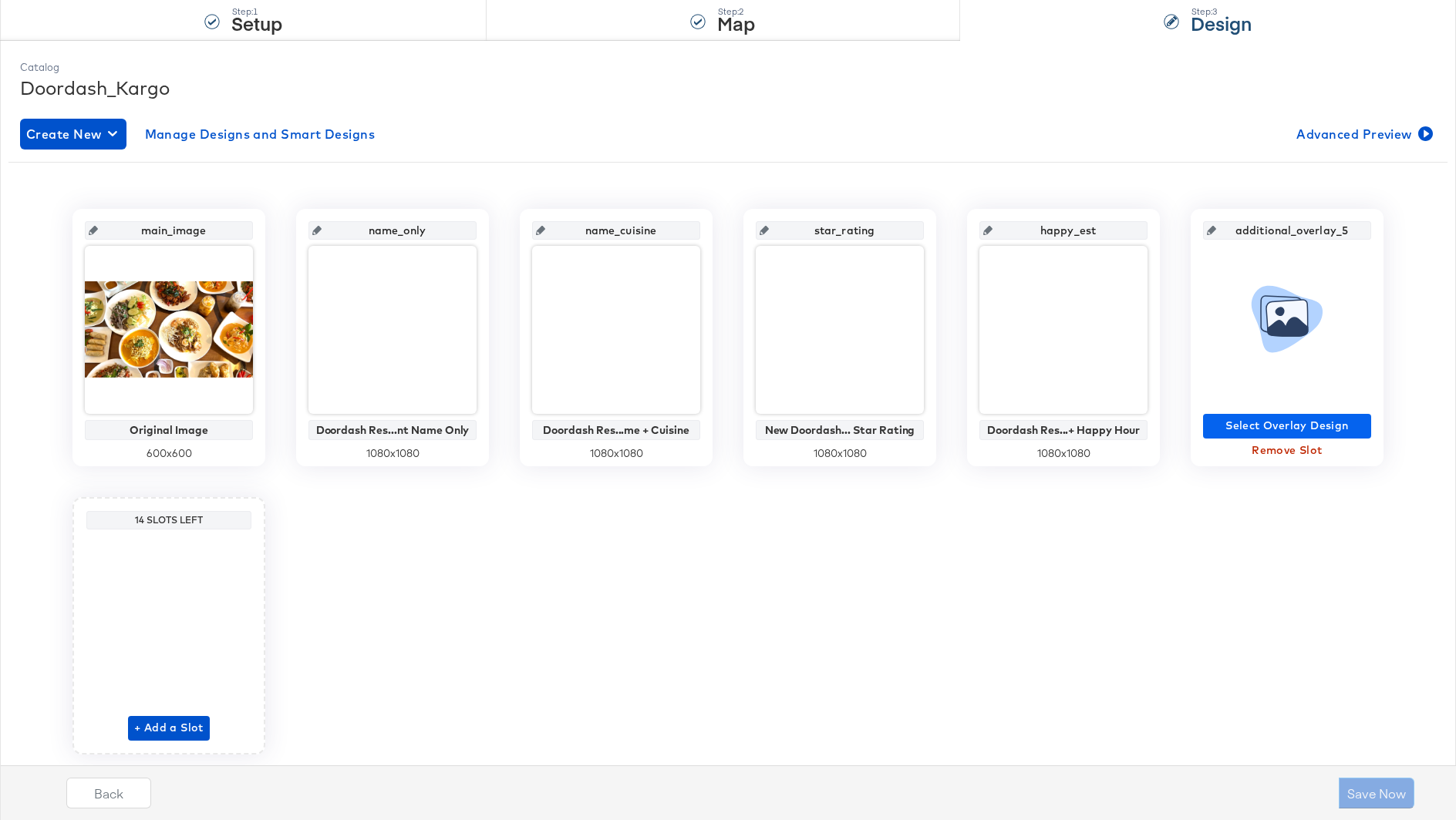
scroll to position [181, 0]
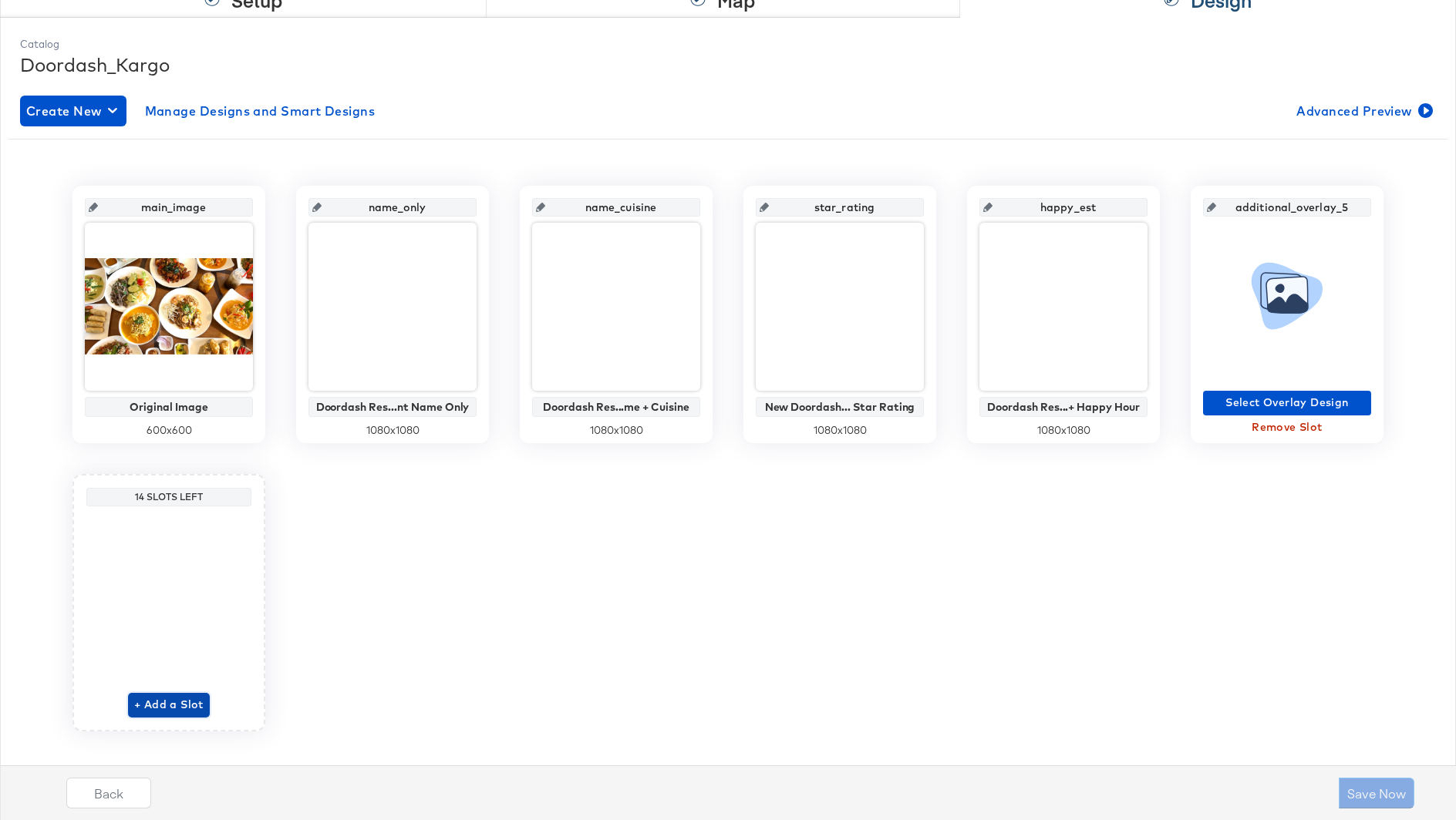
click at [189, 702] on span "+ Add a Slot" at bounding box center [169, 705] width 70 height 20
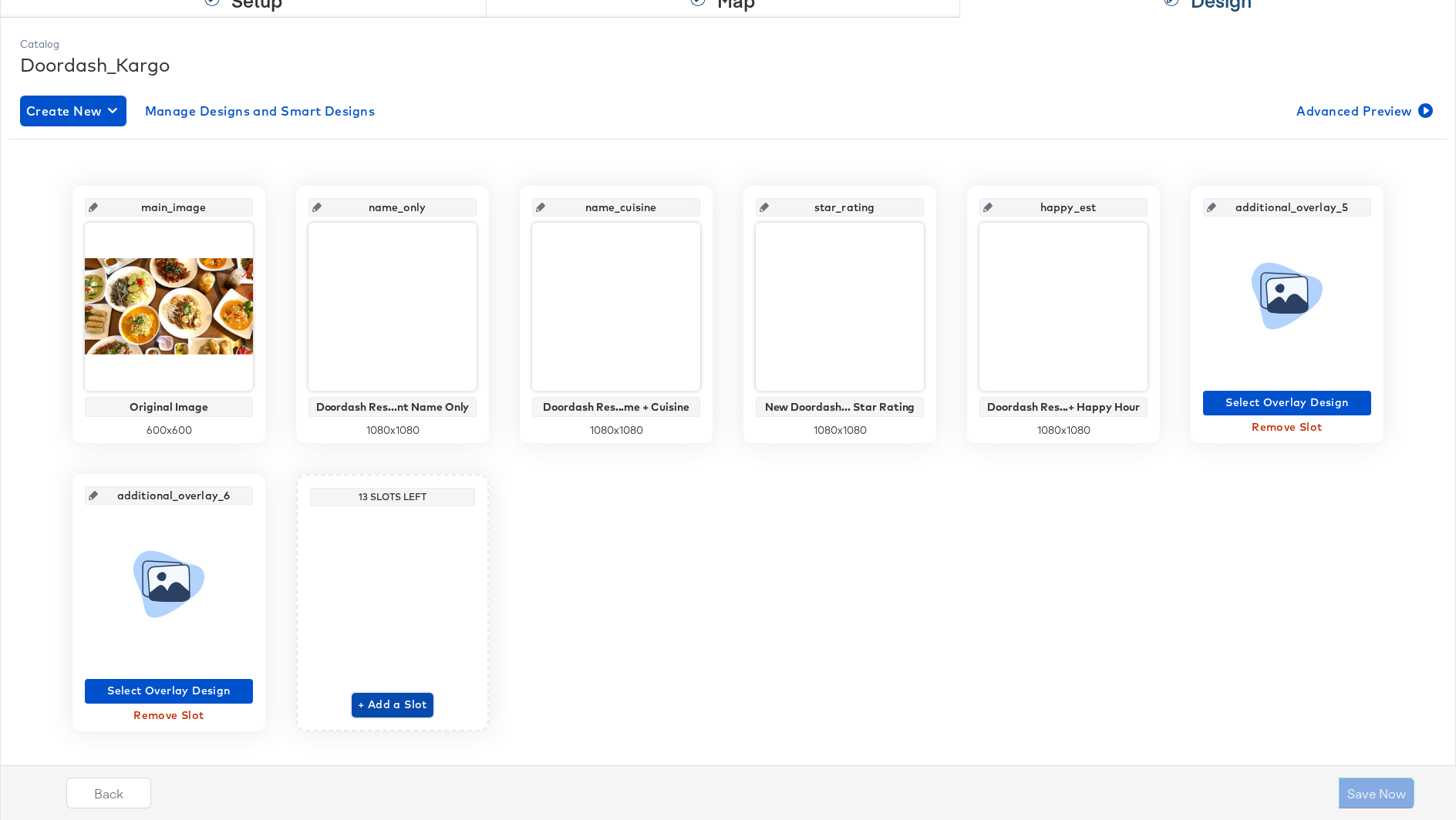
click at [379, 701] on span "+ Add a Slot" at bounding box center [392, 705] width 70 height 20
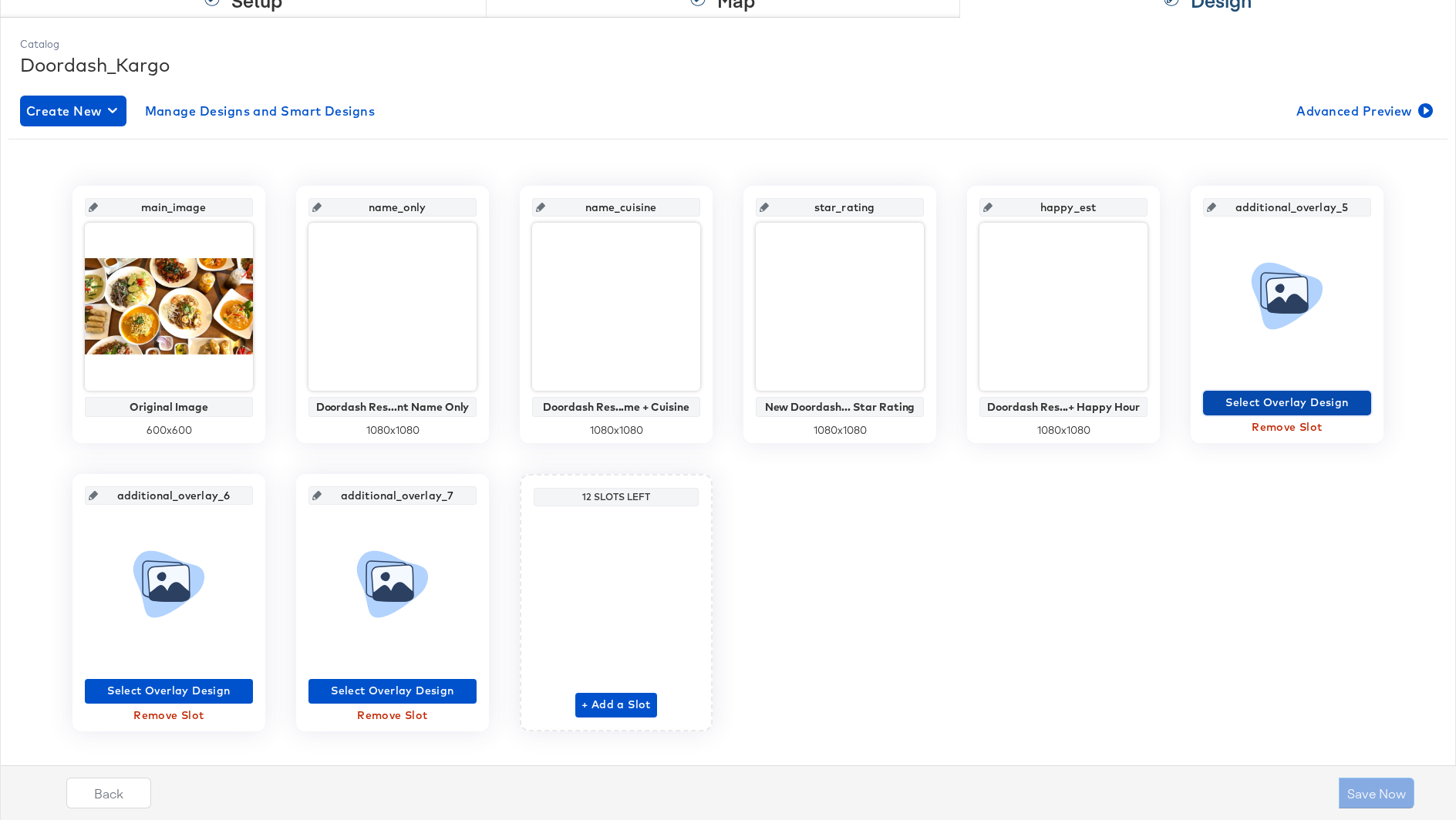
click at [1262, 401] on span "Select Overlay Design" at bounding box center [1287, 402] width 155 height 20
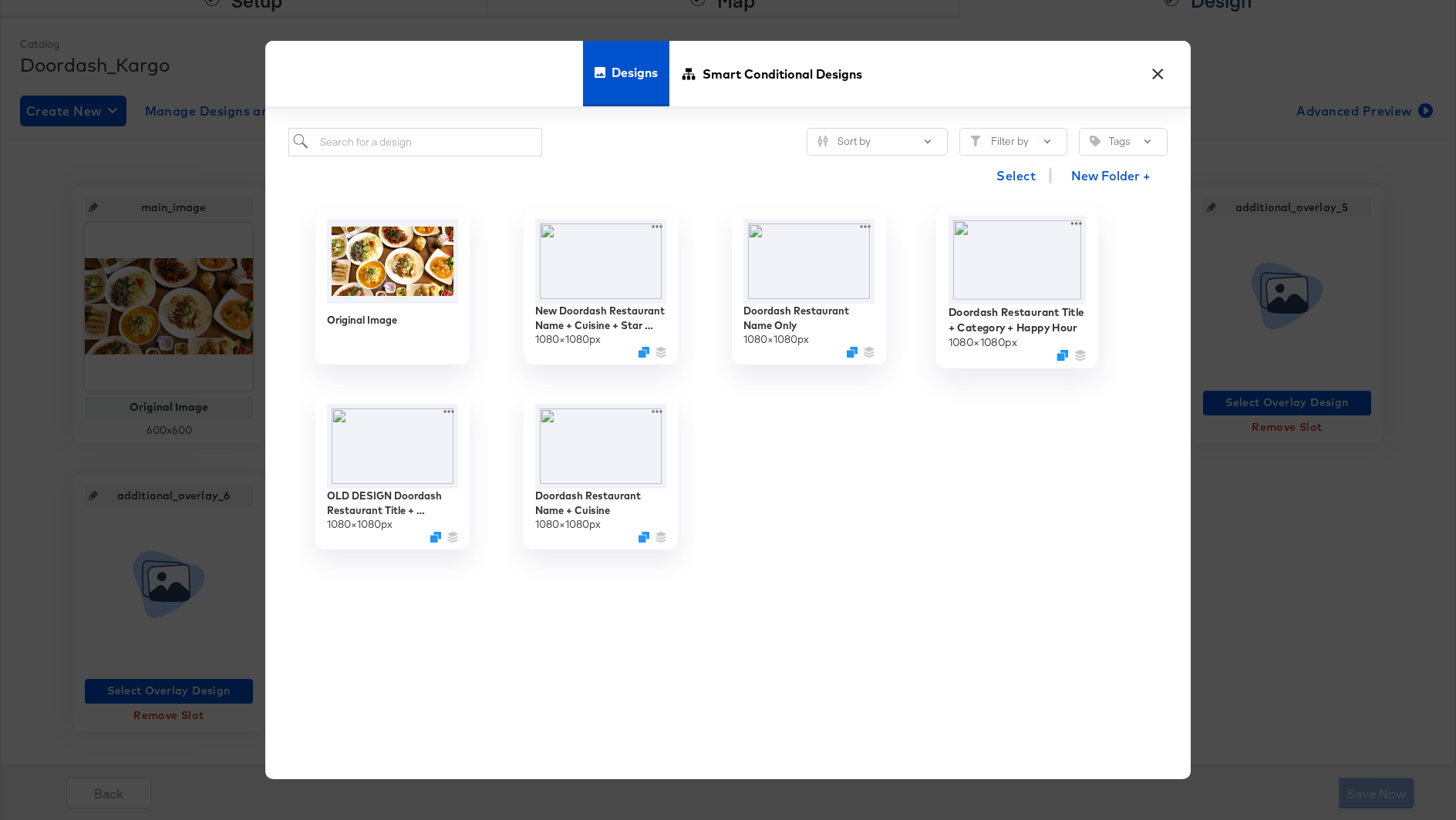
click at [1005, 273] on img at bounding box center [1018, 260] width 138 height 88
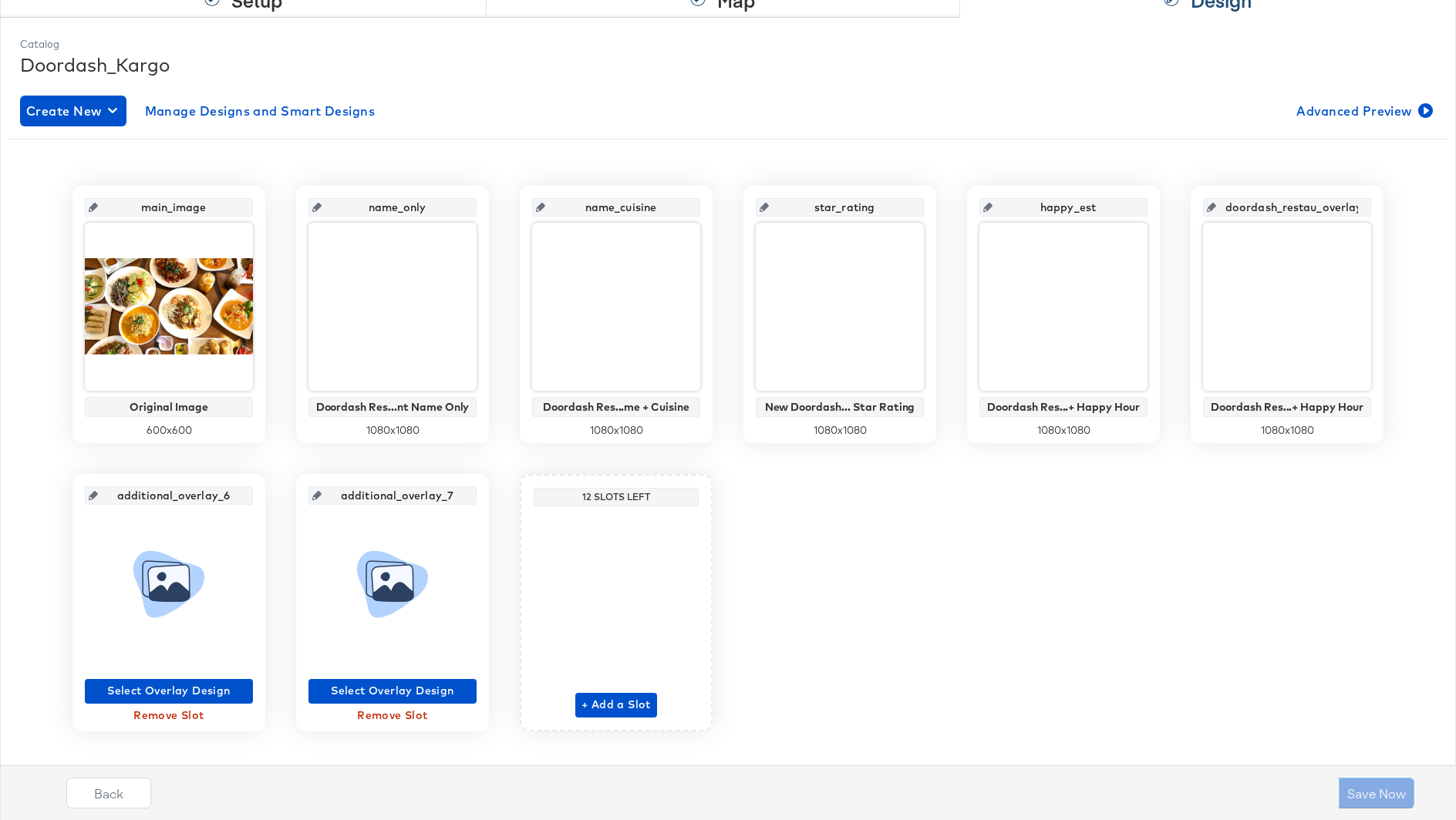
click at [1299, 211] on input "doordash_restau_overlay_5" at bounding box center [1291, 201] width 151 height 42
type input "happy_central"
click at [1113, 204] on input "happy_est" at bounding box center [1068, 201] width 151 height 42
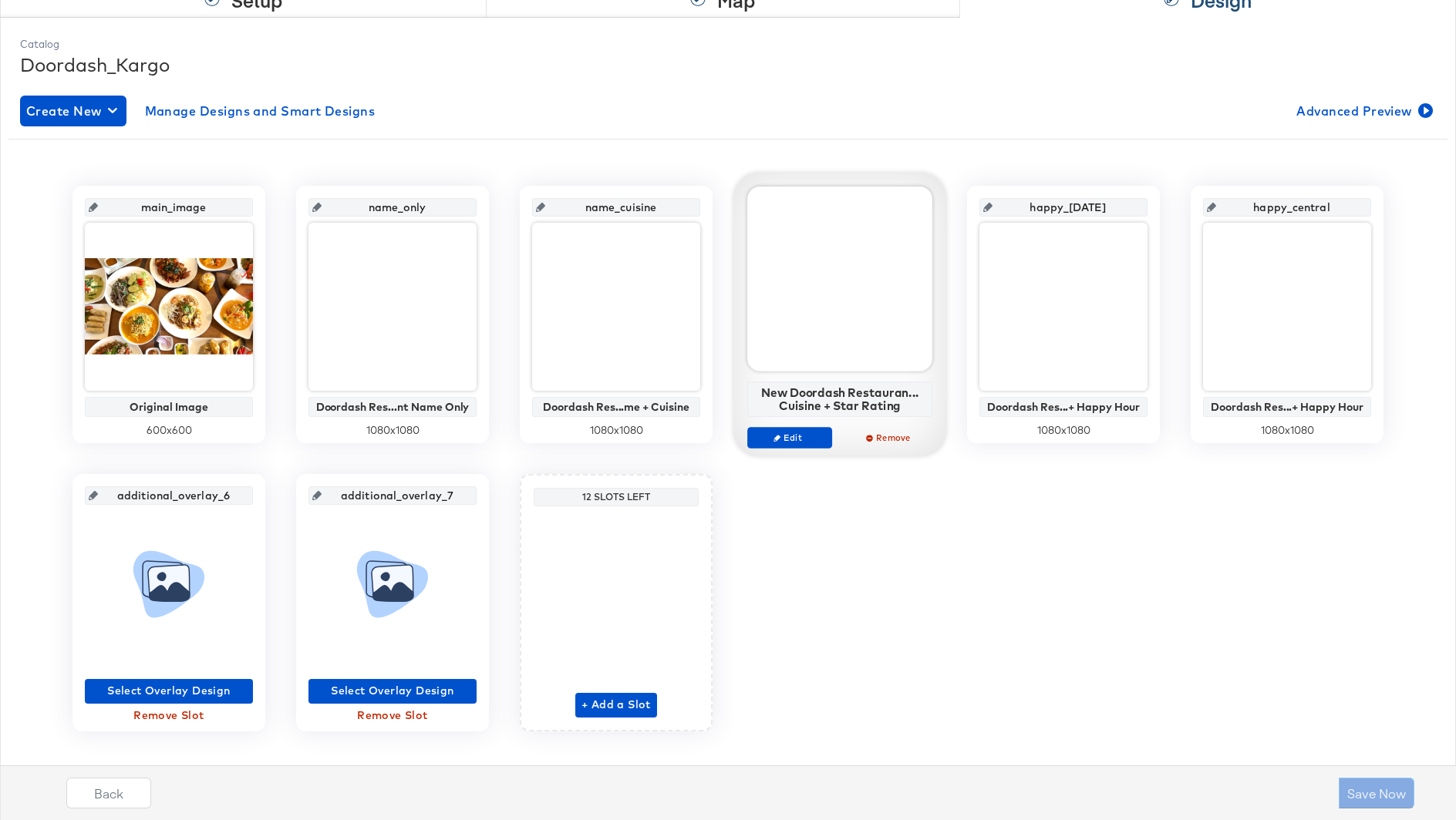
type input "happy_eastern"
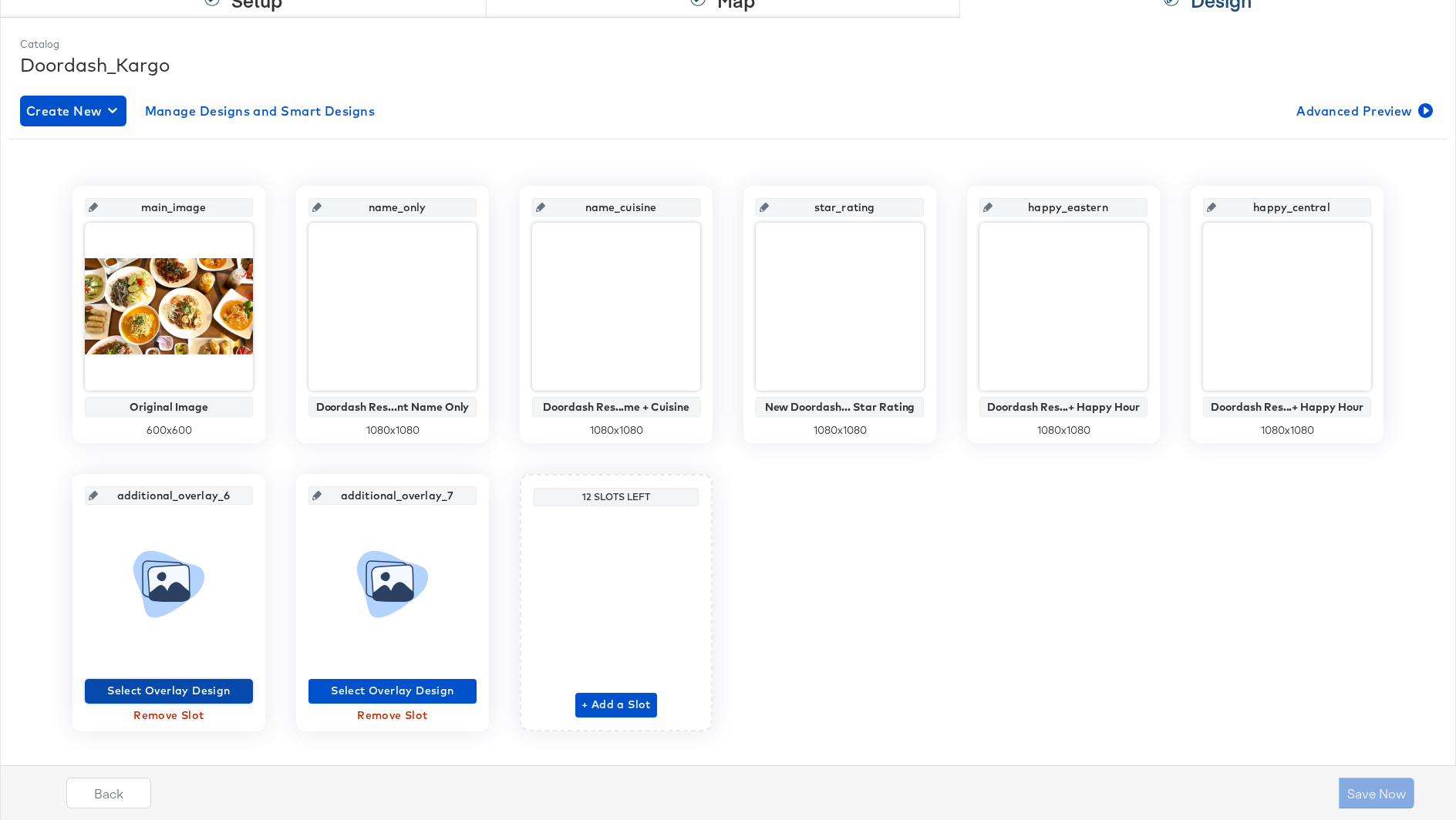
click at [162, 691] on span "Select Overlay Design" at bounding box center [169, 691] width 155 height 20
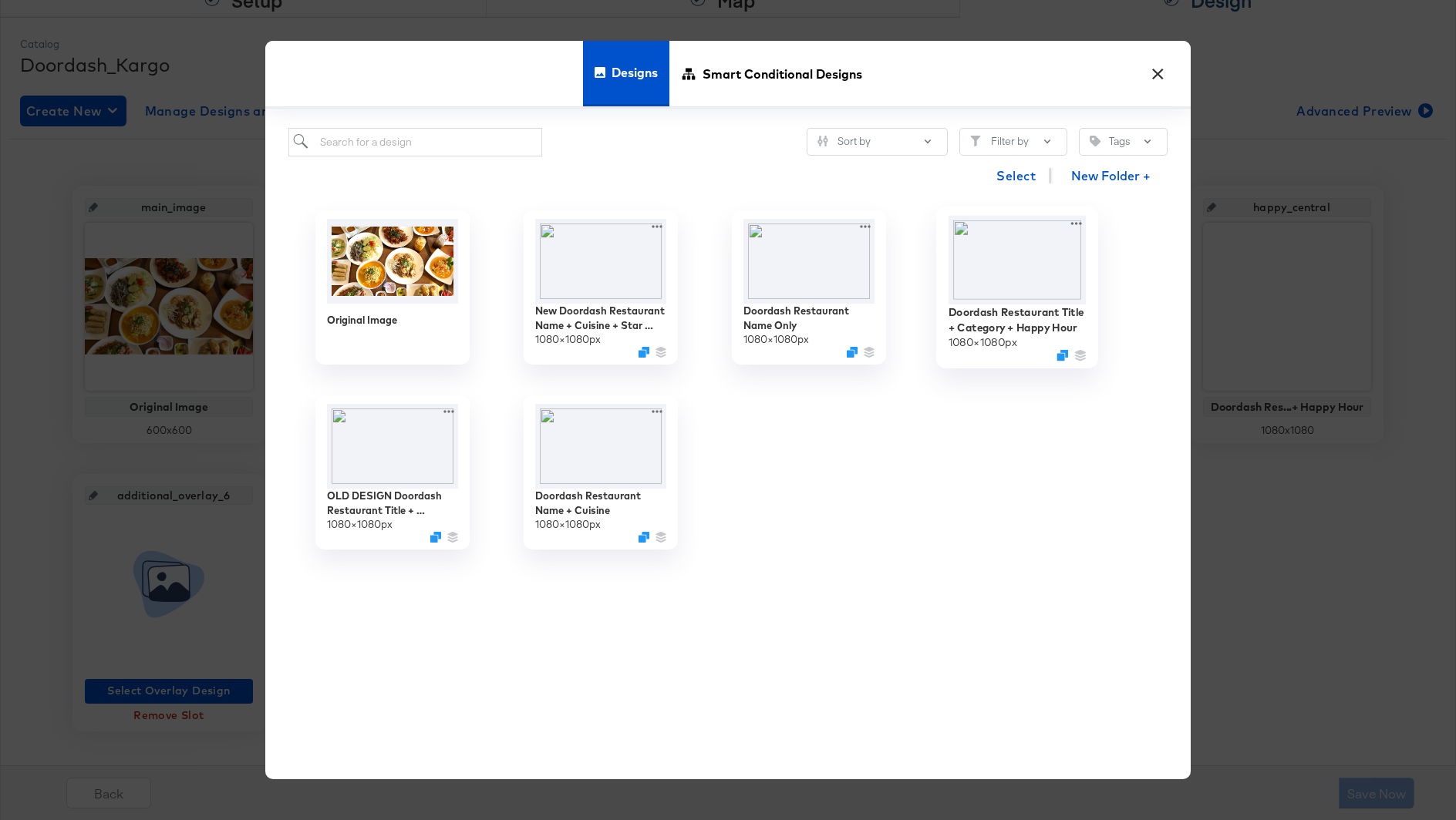
click at [1051, 260] on img at bounding box center [1018, 260] width 138 height 88
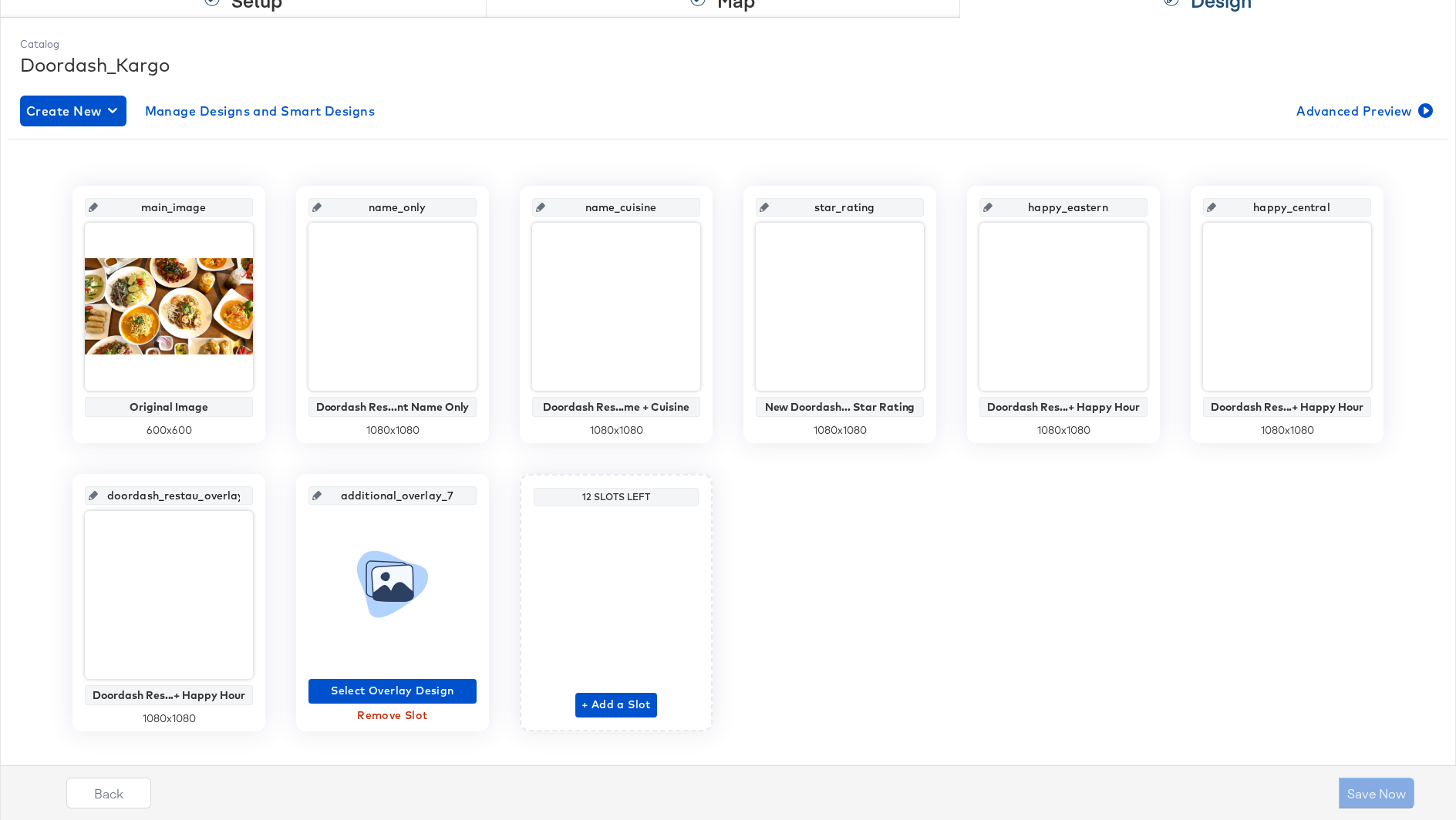
click at [199, 491] on input "doordash_restau_overlay_6" at bounding box center [173, 490] width 151 height 42
type input "happy_mountain"
click at [367, 693] on span "Select Overlay Design" at bounding box center [392, 691] width 155 height 20
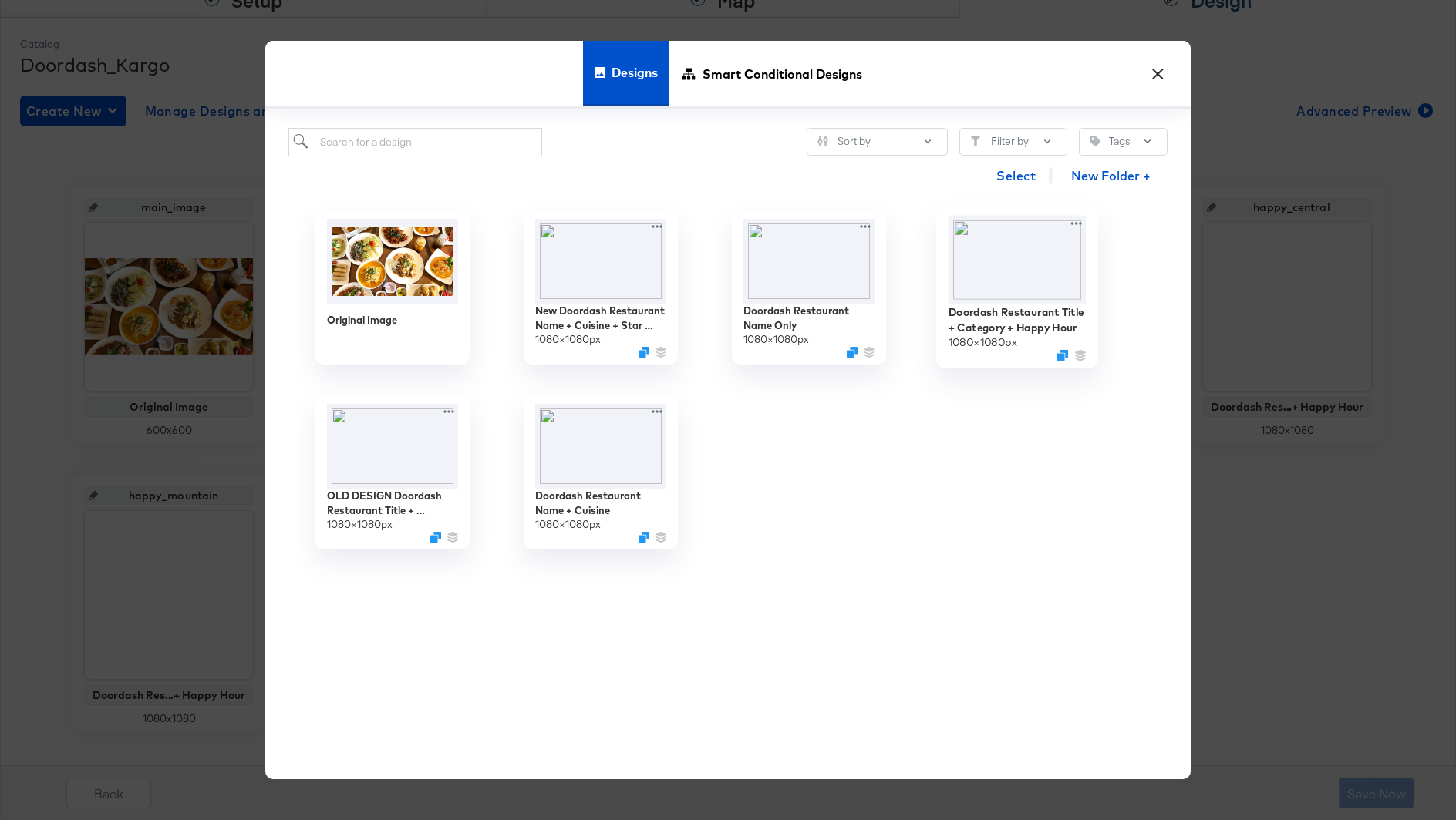
click at [987, 278] on img at bounding box center [1018, 260] width 138 height 88
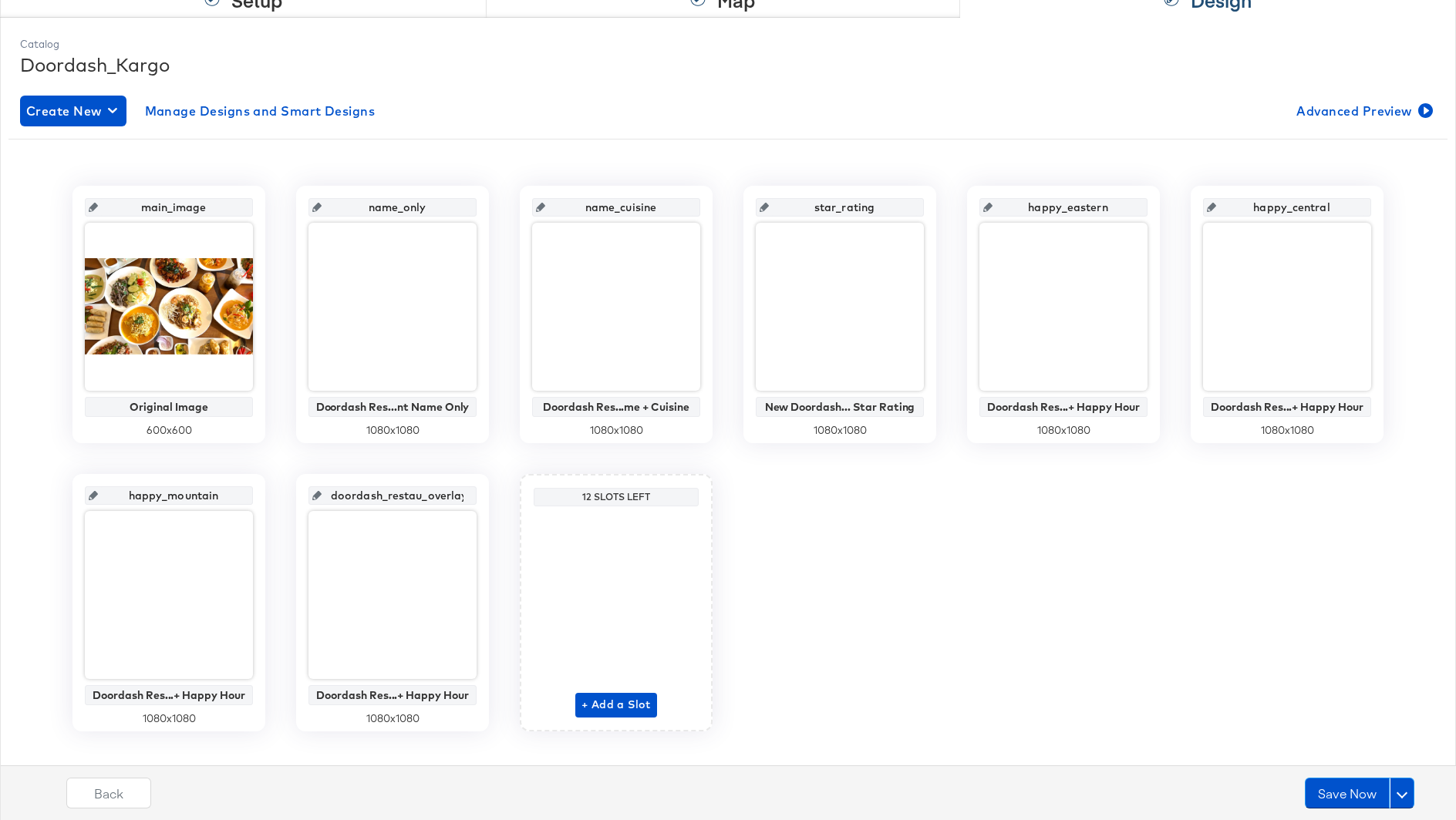
click at [385, 495] on input "doordash_restau_overlay_7" at bounding box center [397, 490] width 151 height 42
type input "happy_pacific"
click at [950, 596] on div "main_image Original Image 600 x 600 name_only Doordash Res...nt Name Only 1080 …" at bounding box center [727, 459] width 1438 height 545
click at [1325, 766] on button "Save Now" at bounding box center [1346, 793] width 85 height 31
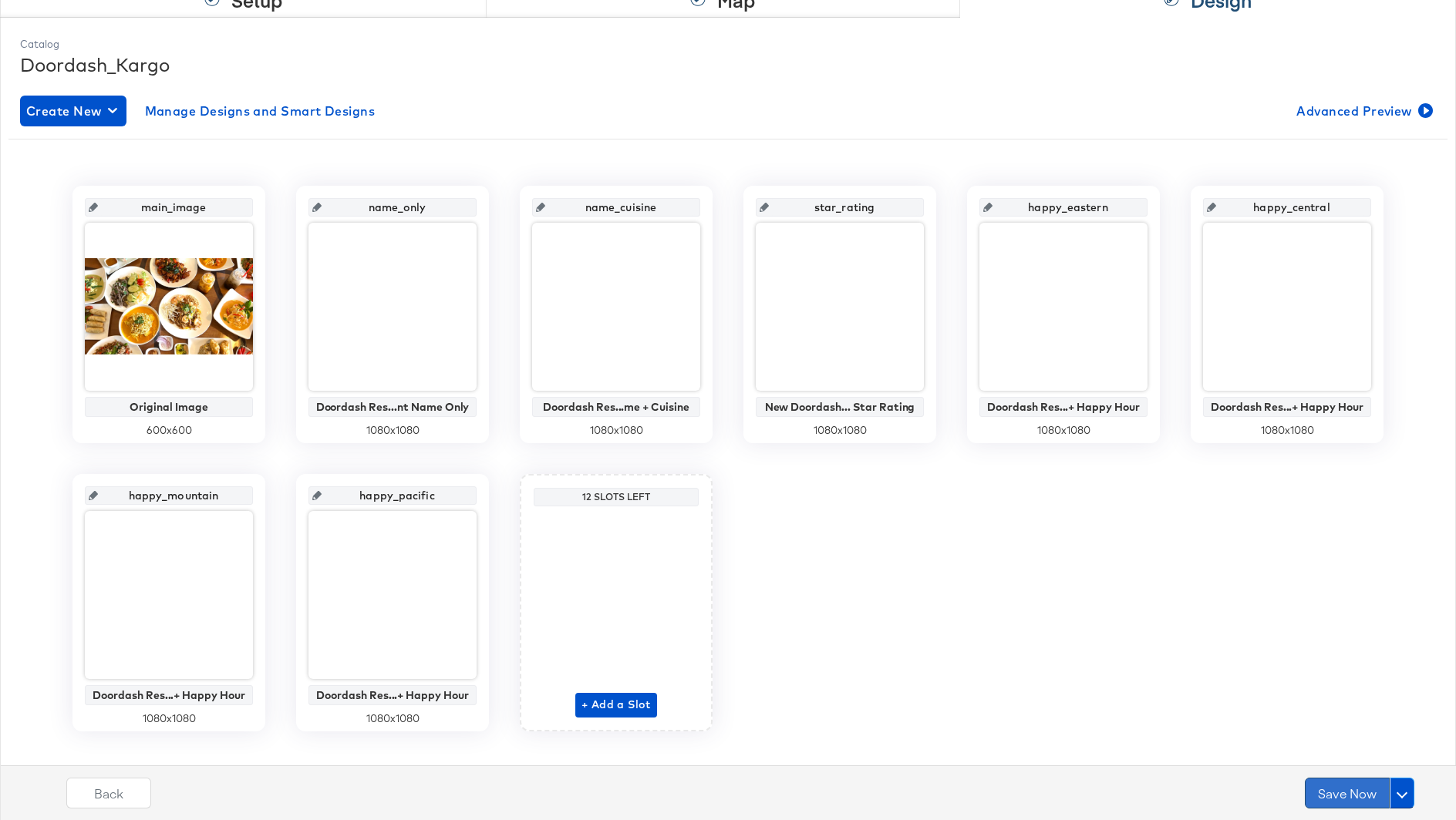
scroll to position [0, 0]
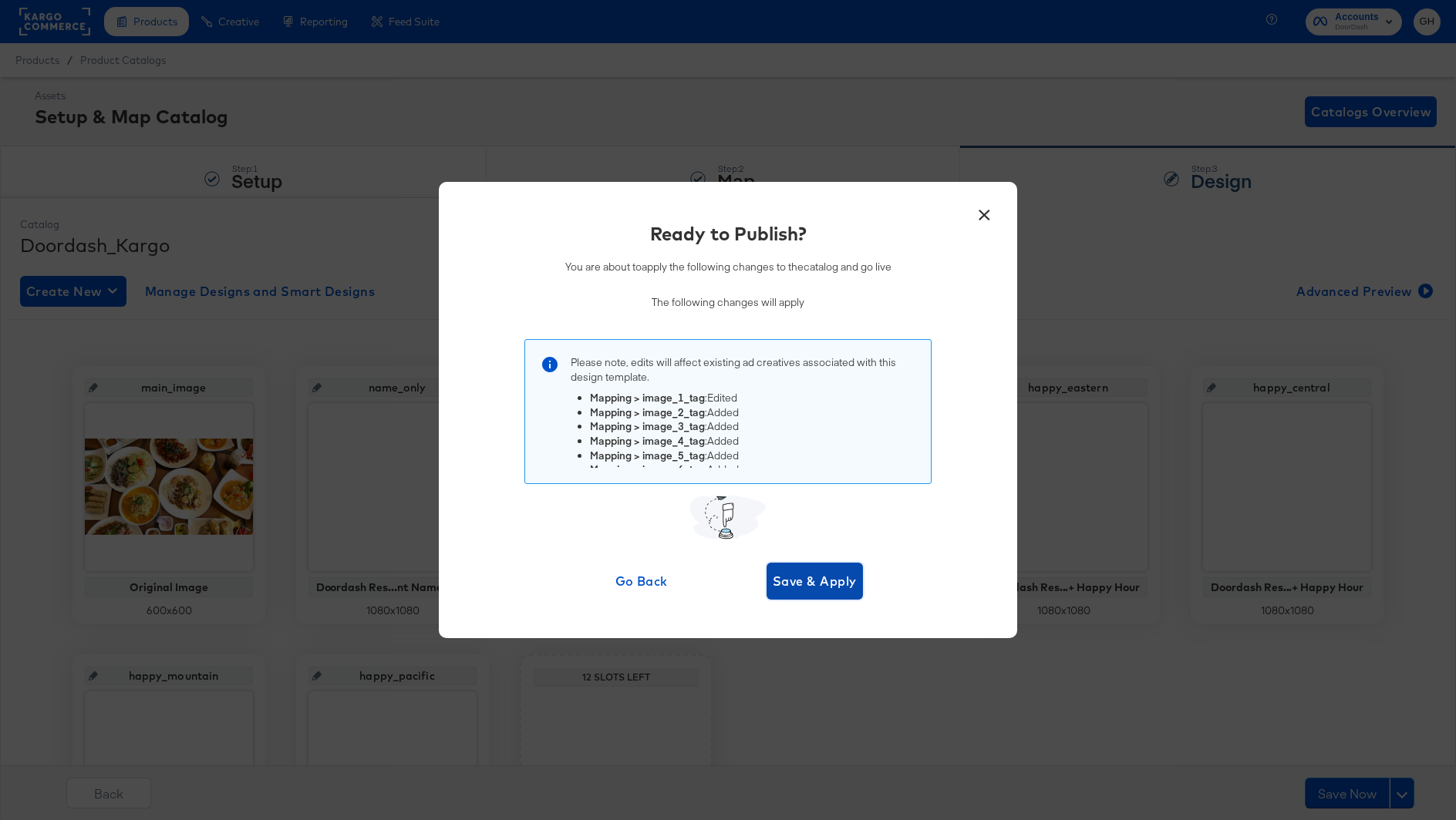
click at [827, 590] on span "Save & Apply" at bounding box center [815, 581] width 84 height 21
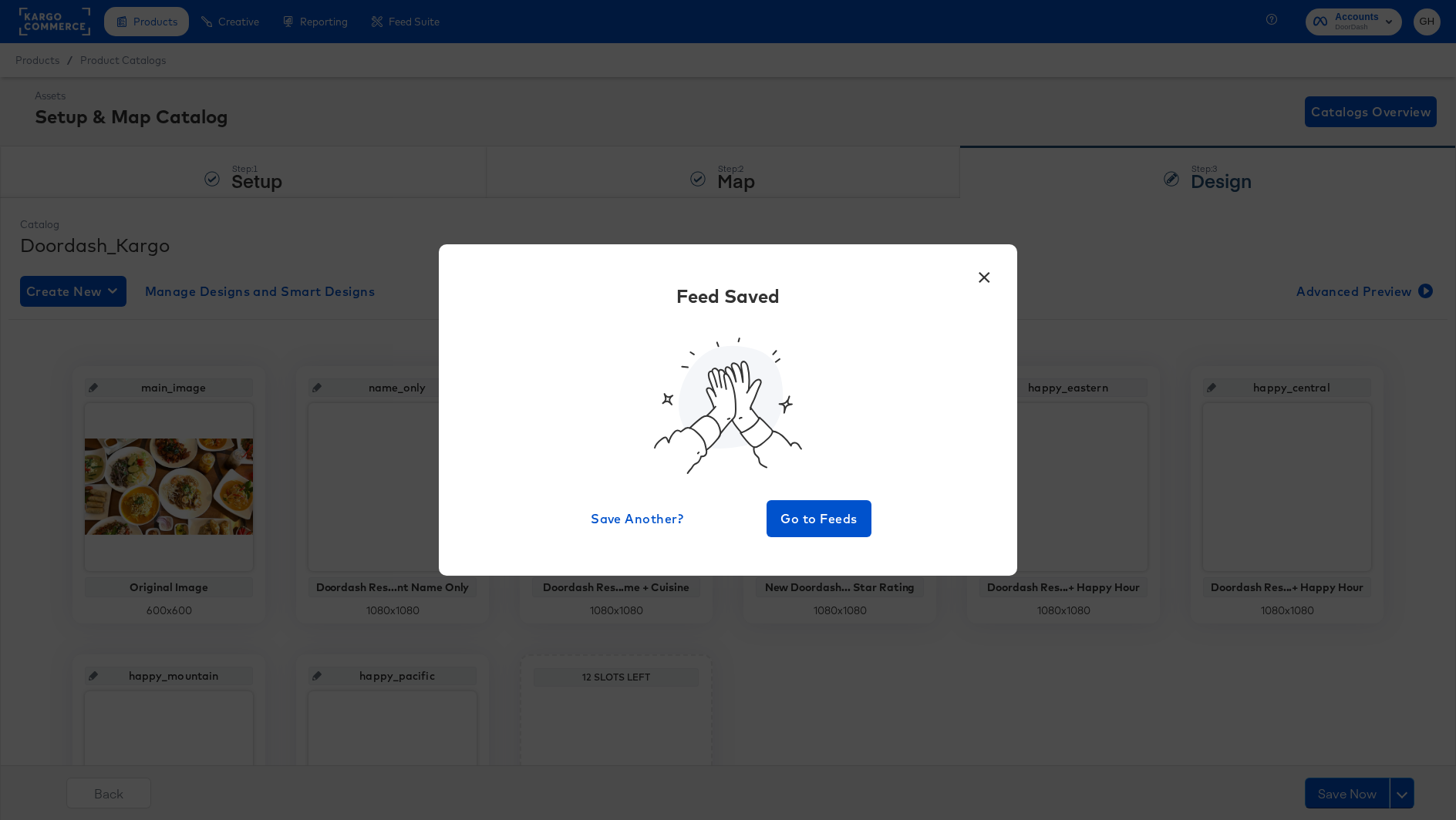
click at [975, 276] on button "×" at bounding box center [984, 274] width 28 height 28
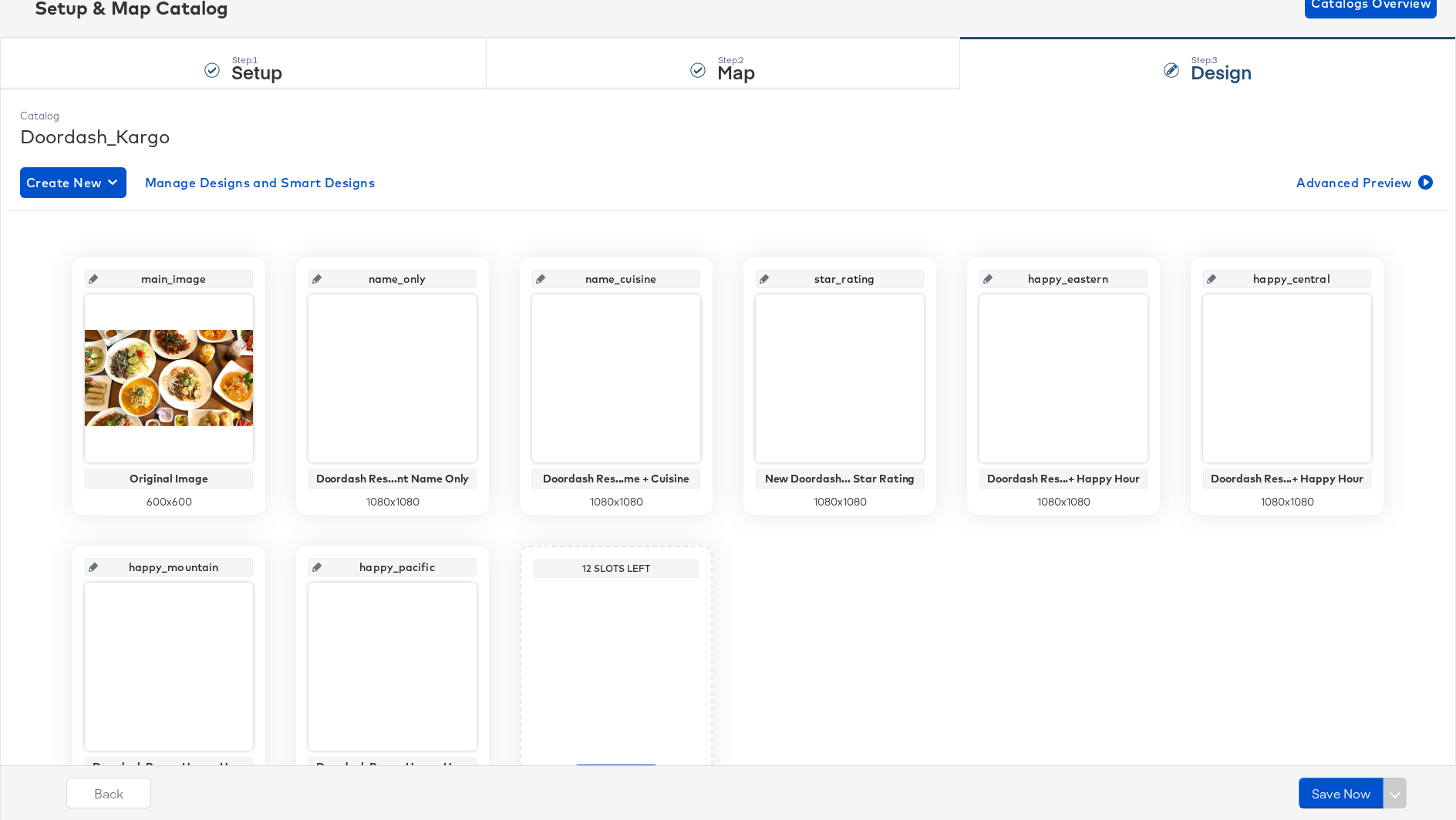
scroll to position [110, 0]
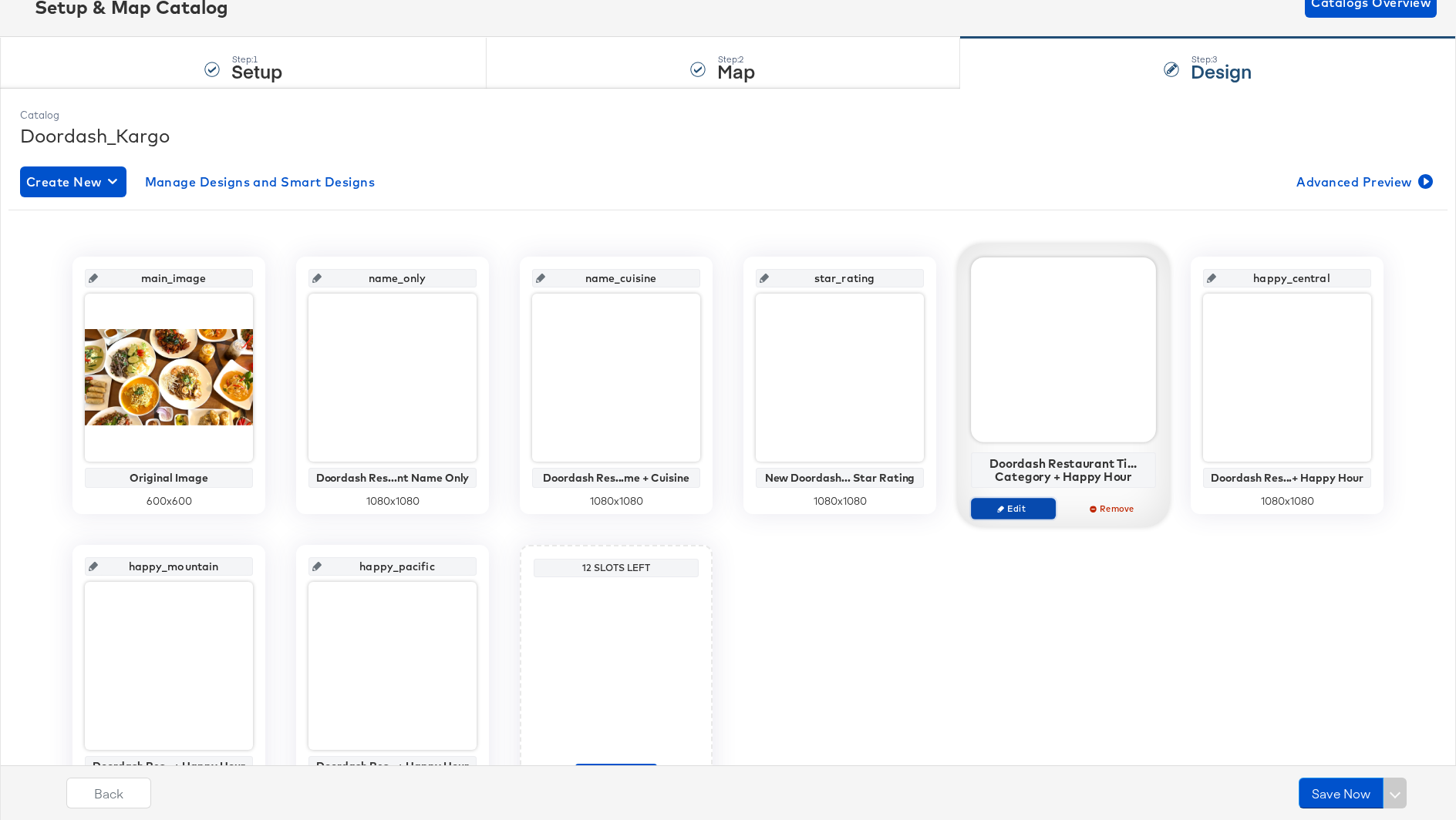
click at [1012, 514] on button "Edit" at bounding box center [1013, 508] width 85 height 21
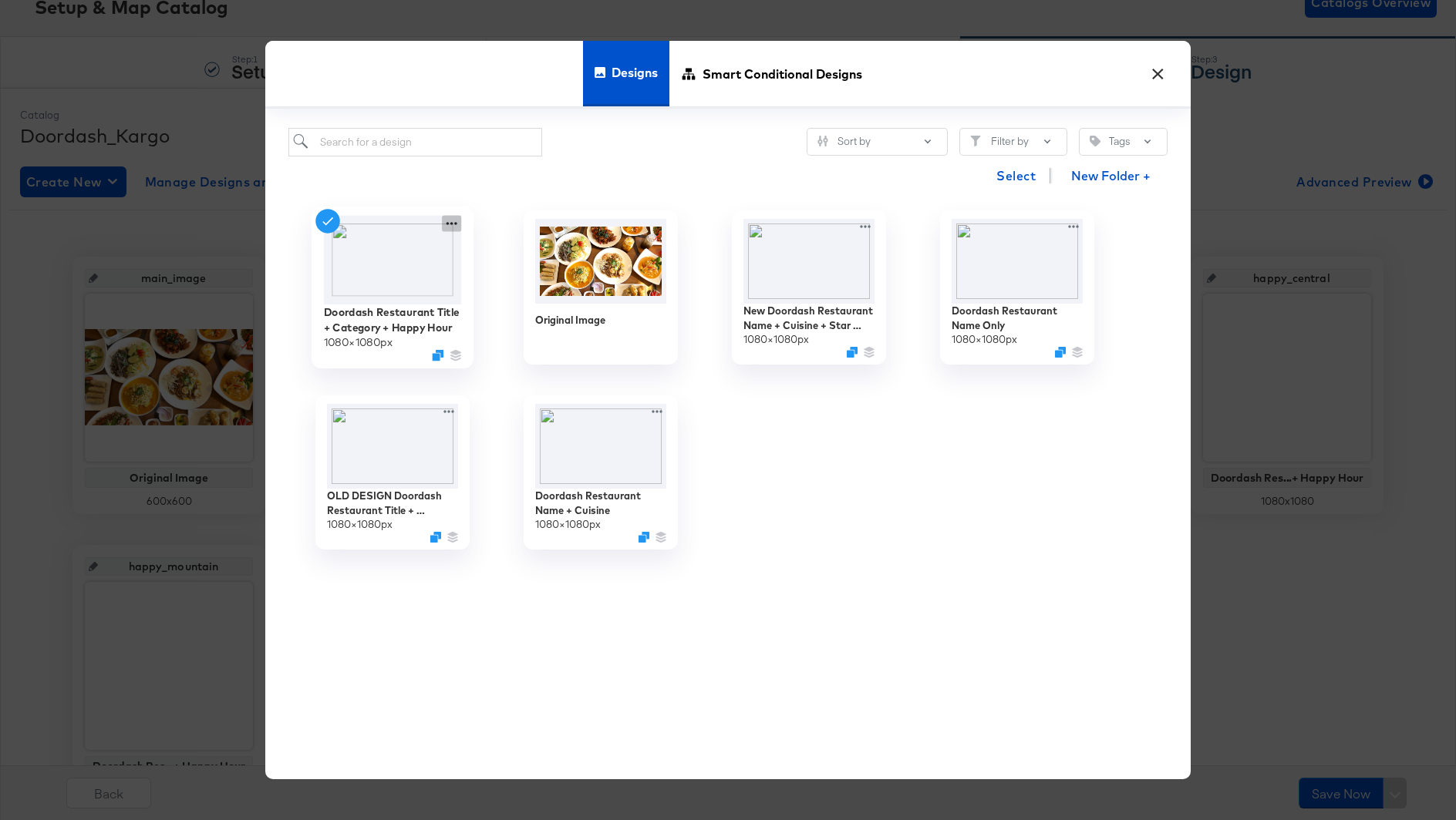
click at [446, 222] on icon at bounding box center [452, 223] width 20 height 16
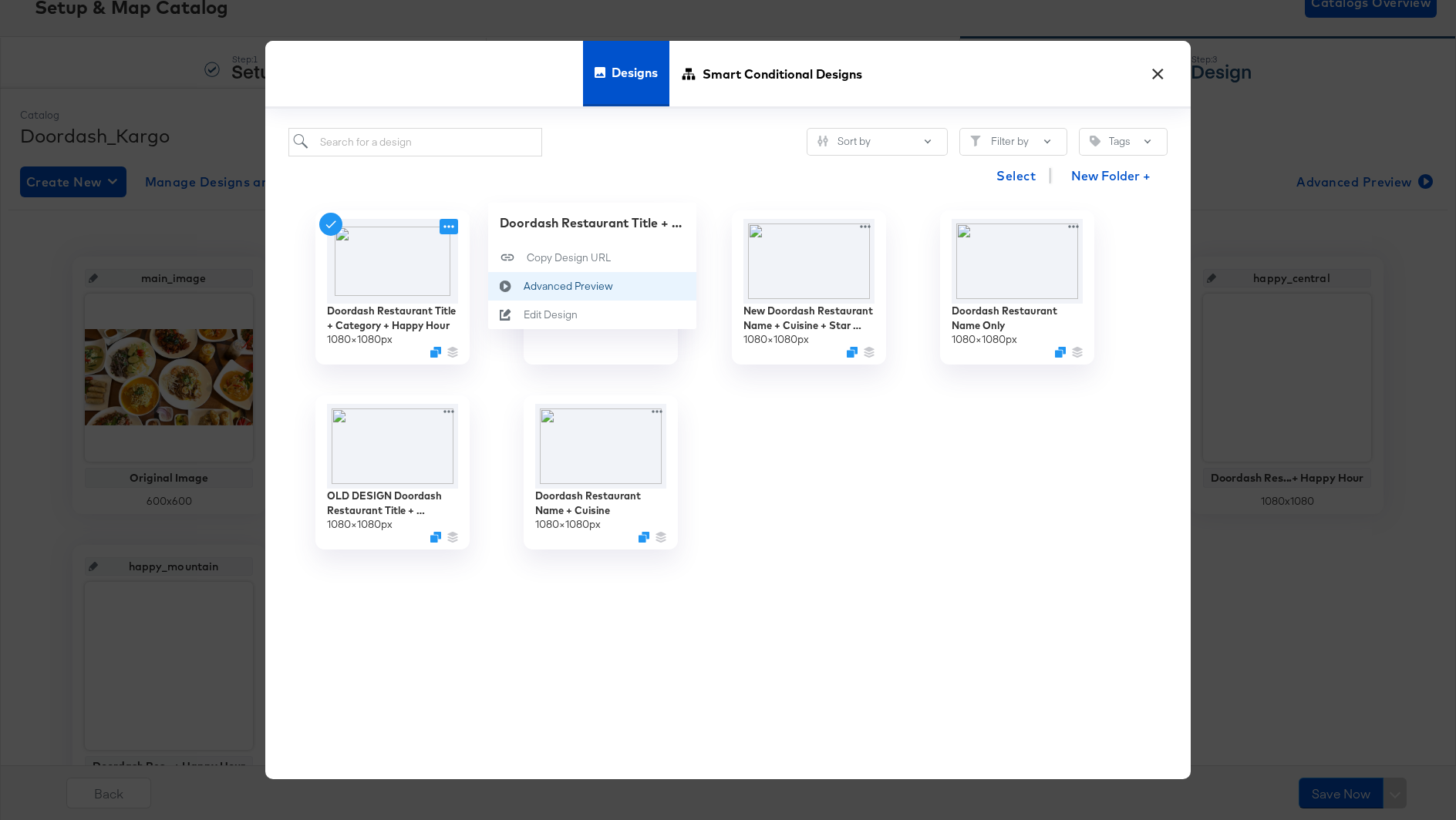
click at [523, 287] on div "Advanced Preview Advanced Preview" at bounding box center [523, 287] width 0 height 0
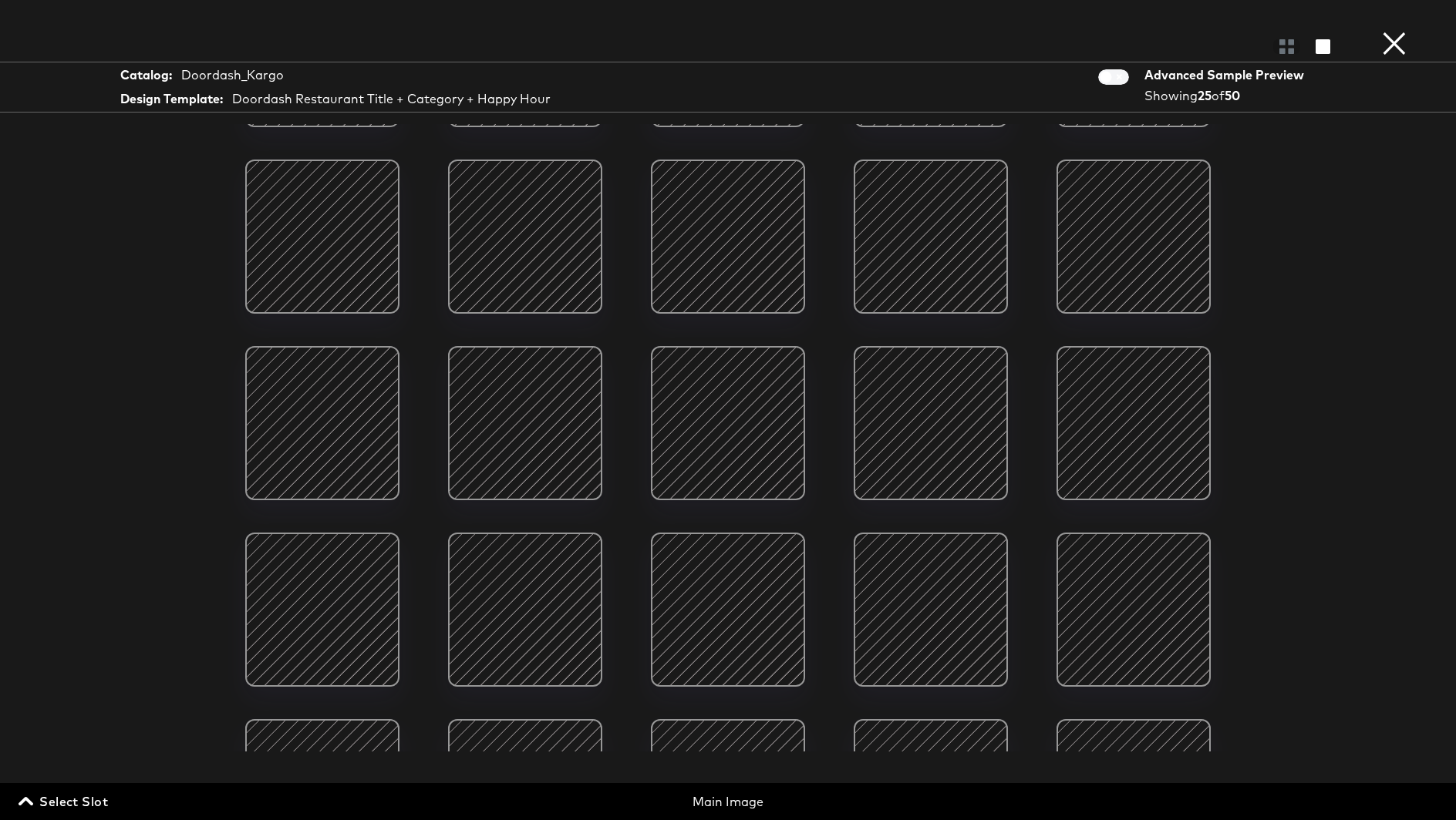
scroll to position [0, 0]
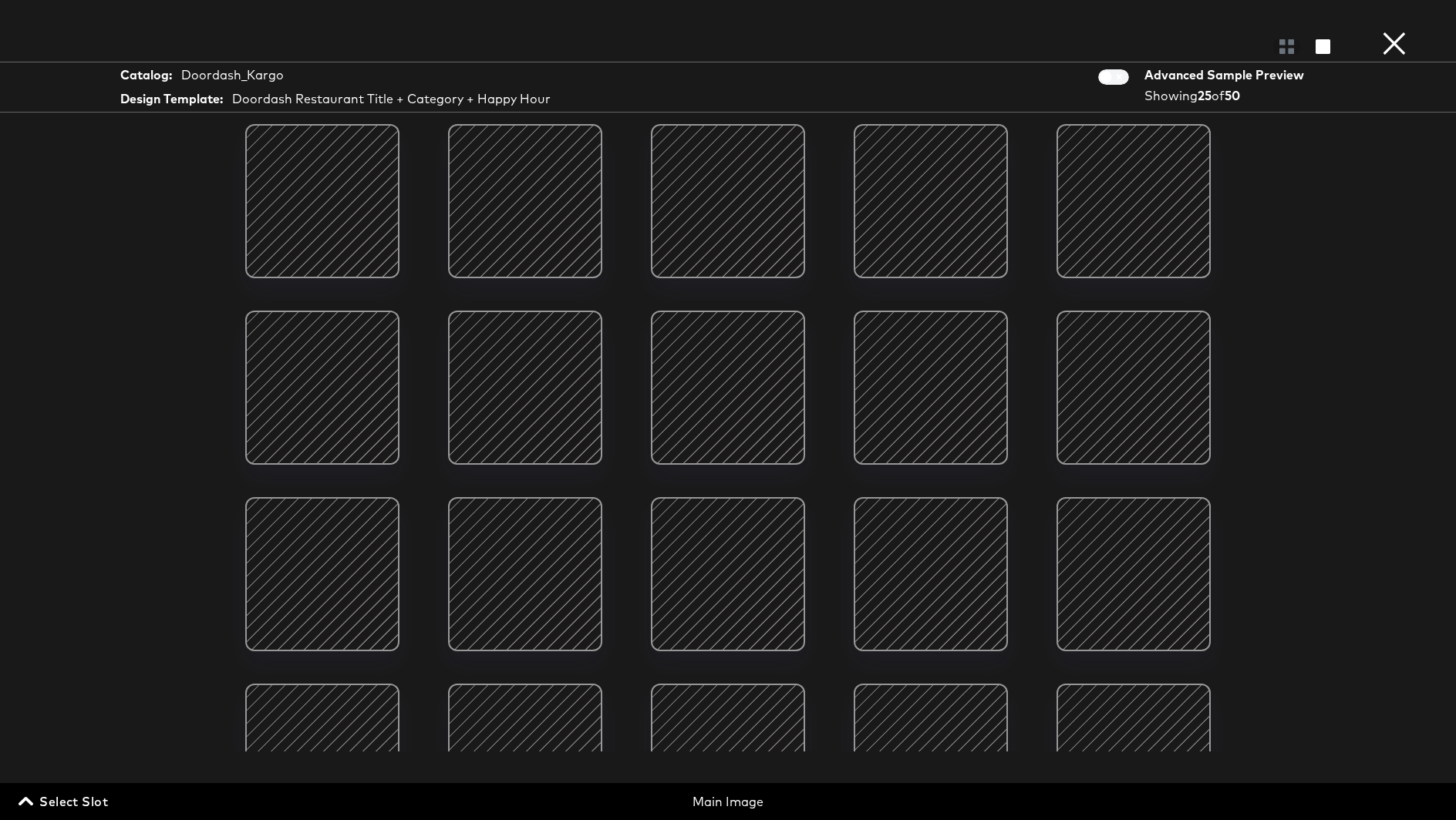
click at [1397, 31] on button "×" at bounding box center [1394, 15] width 31 height 31
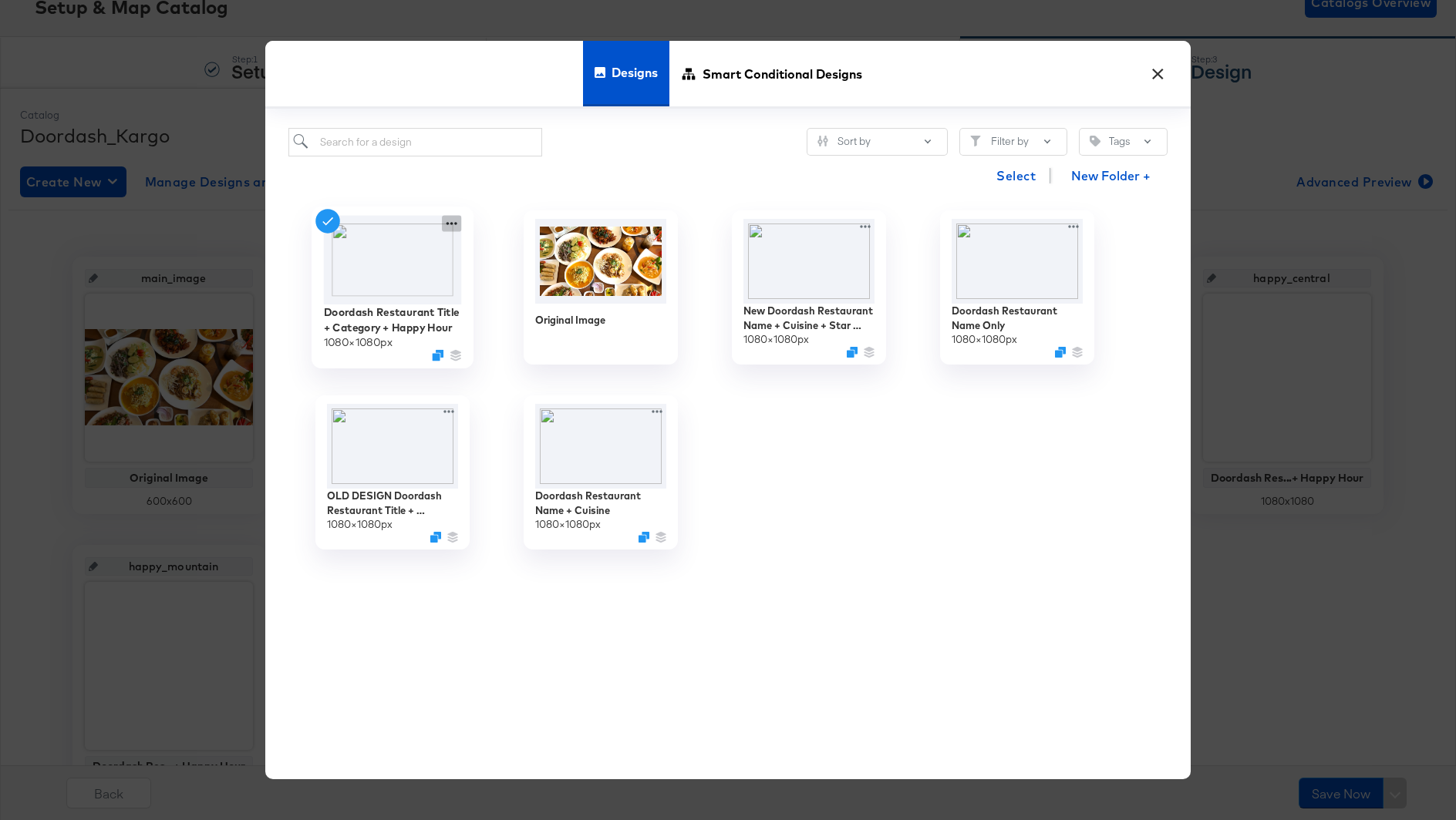
click at [450, 220] on icon at bounding box center [452, 223] width 20 height 16
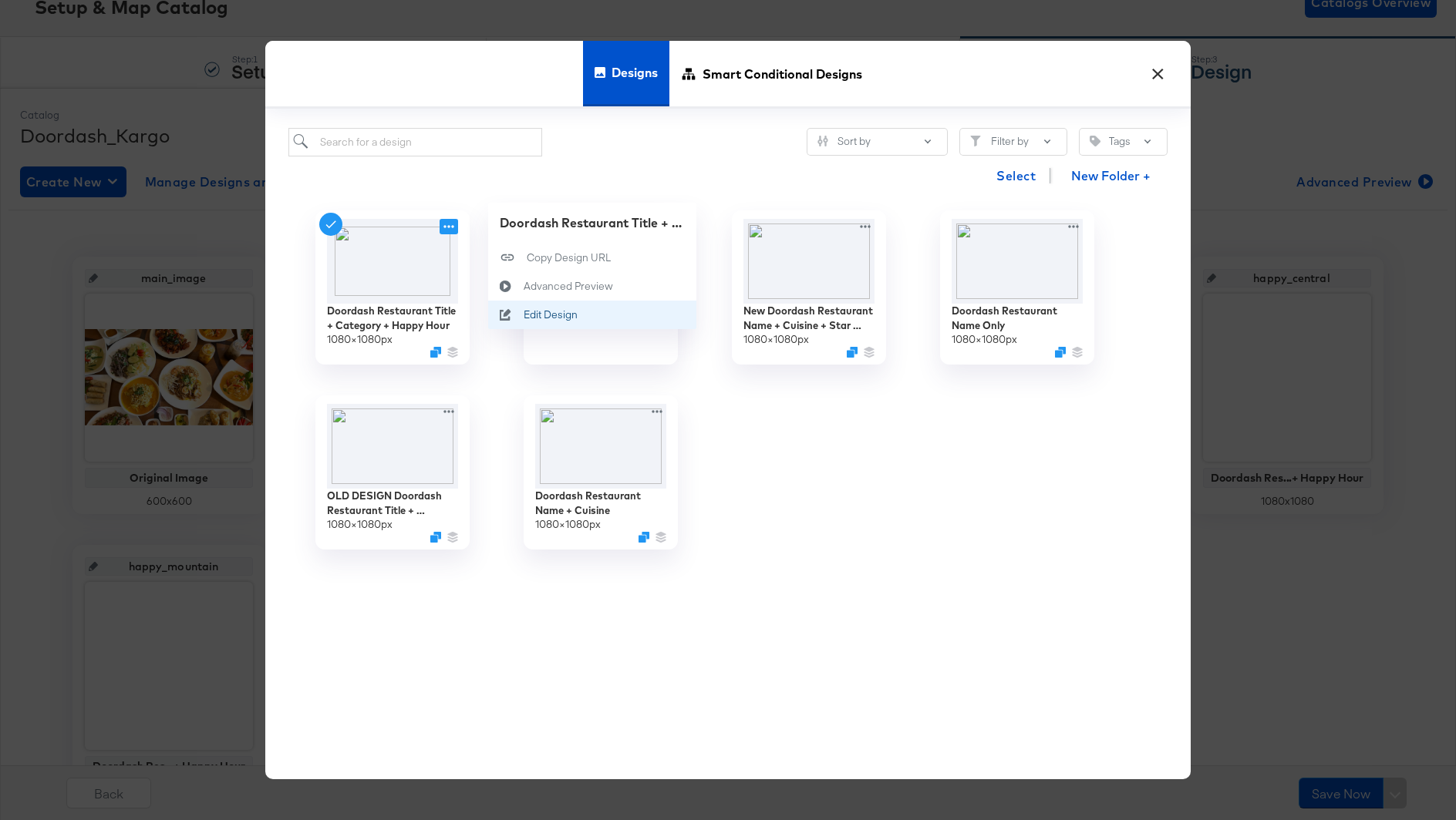
click at [523, 316] on div "Edit Design Edit Design" at bounding box center [523, 316] width 0 height 0
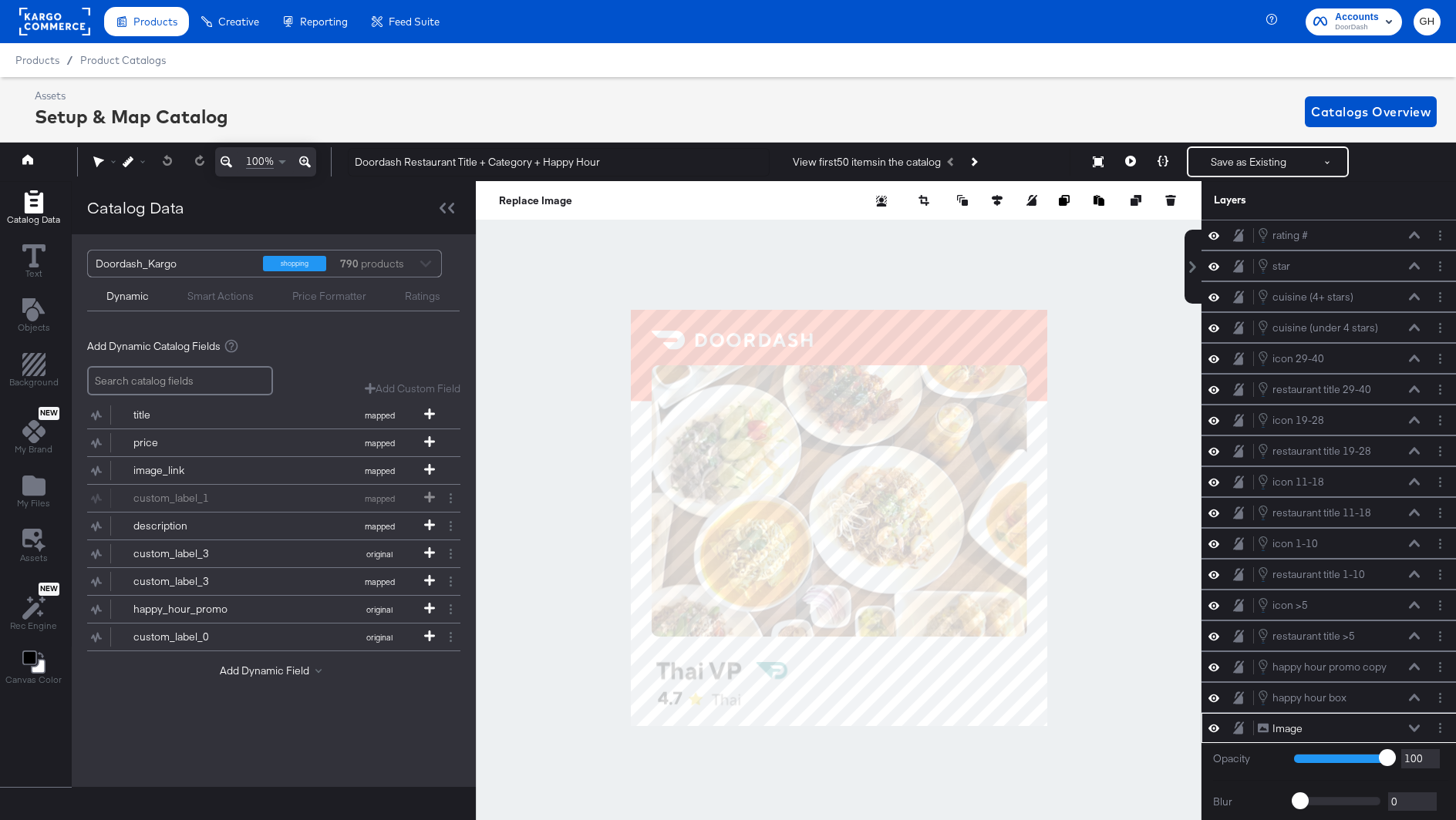
click at [57, 19] on rect at bounding box center [55, 21] width 71 height 28
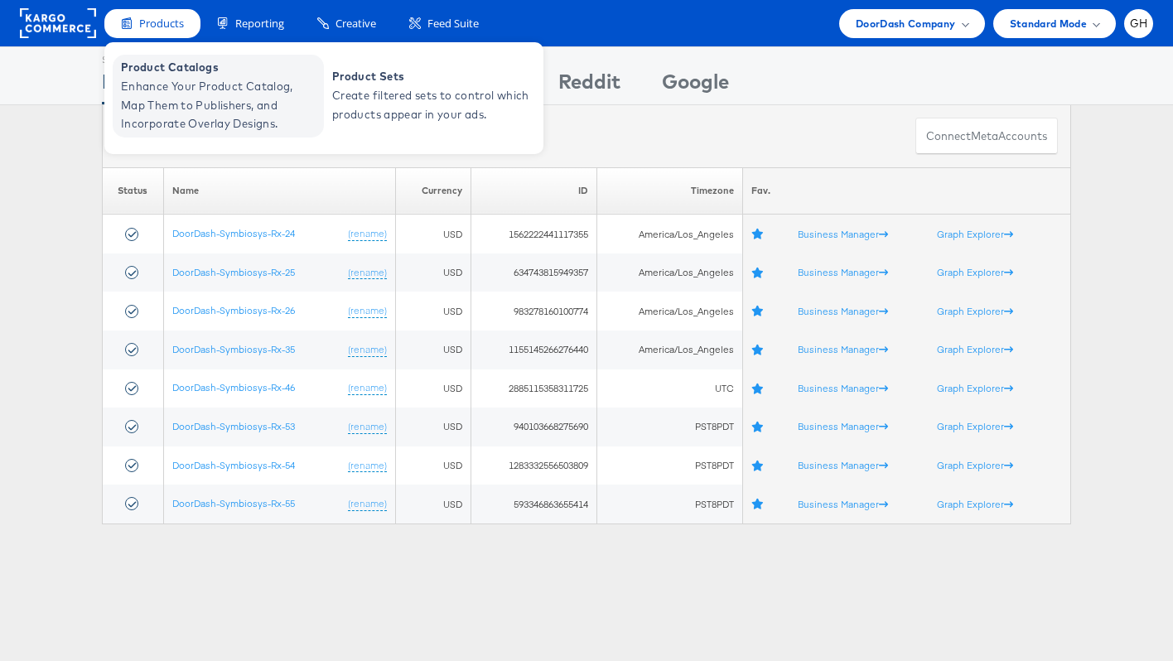
click at [174, 81] on span "Enhance Your Product Catalog, Map Them to Publishers, and Incorporate Overlay D…" at bounding box center [220, 105] width 199 height 56
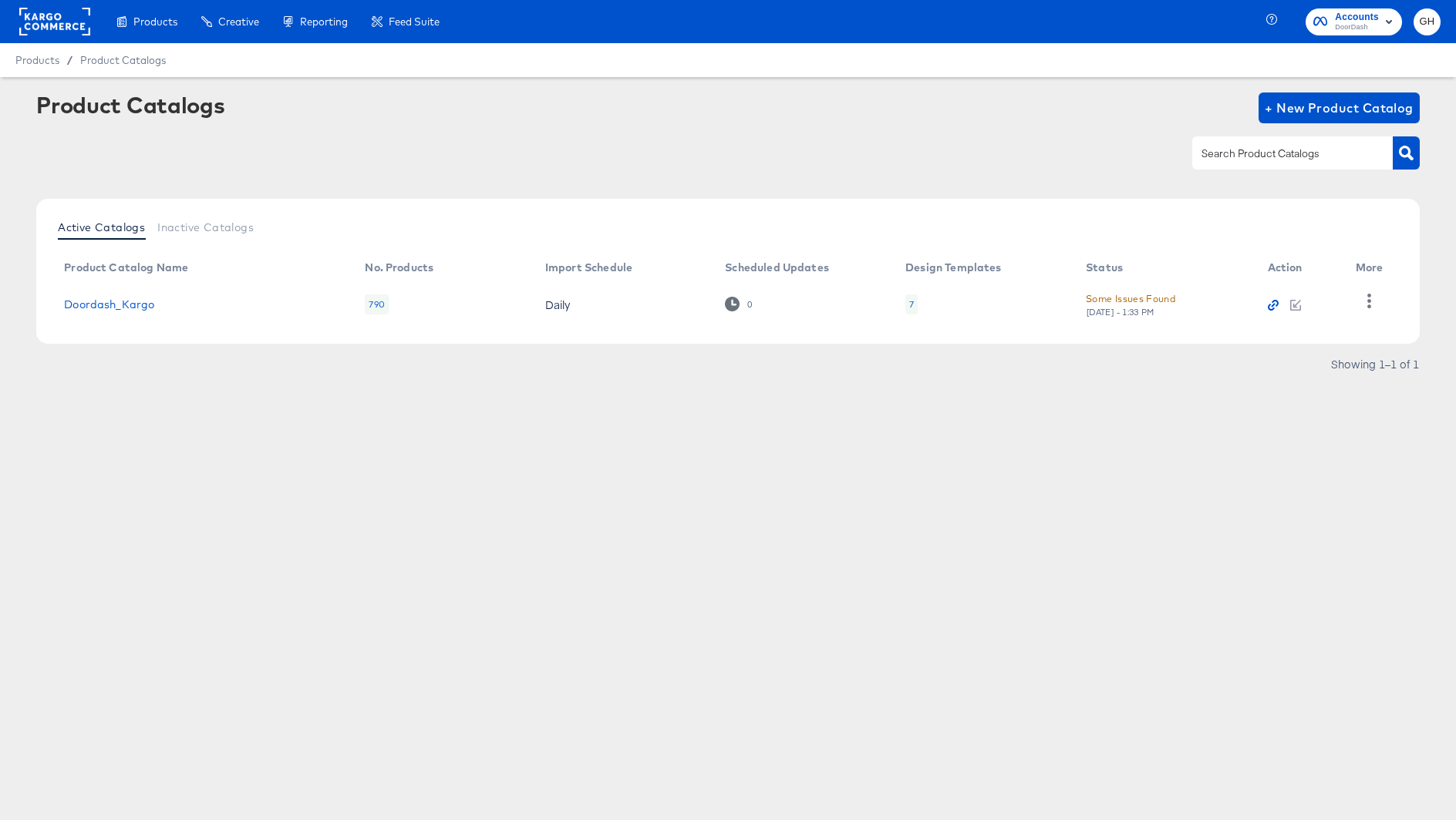
click at [1267, 300] on icon "button" at bounding box center [1273, 305] width 11 height 11
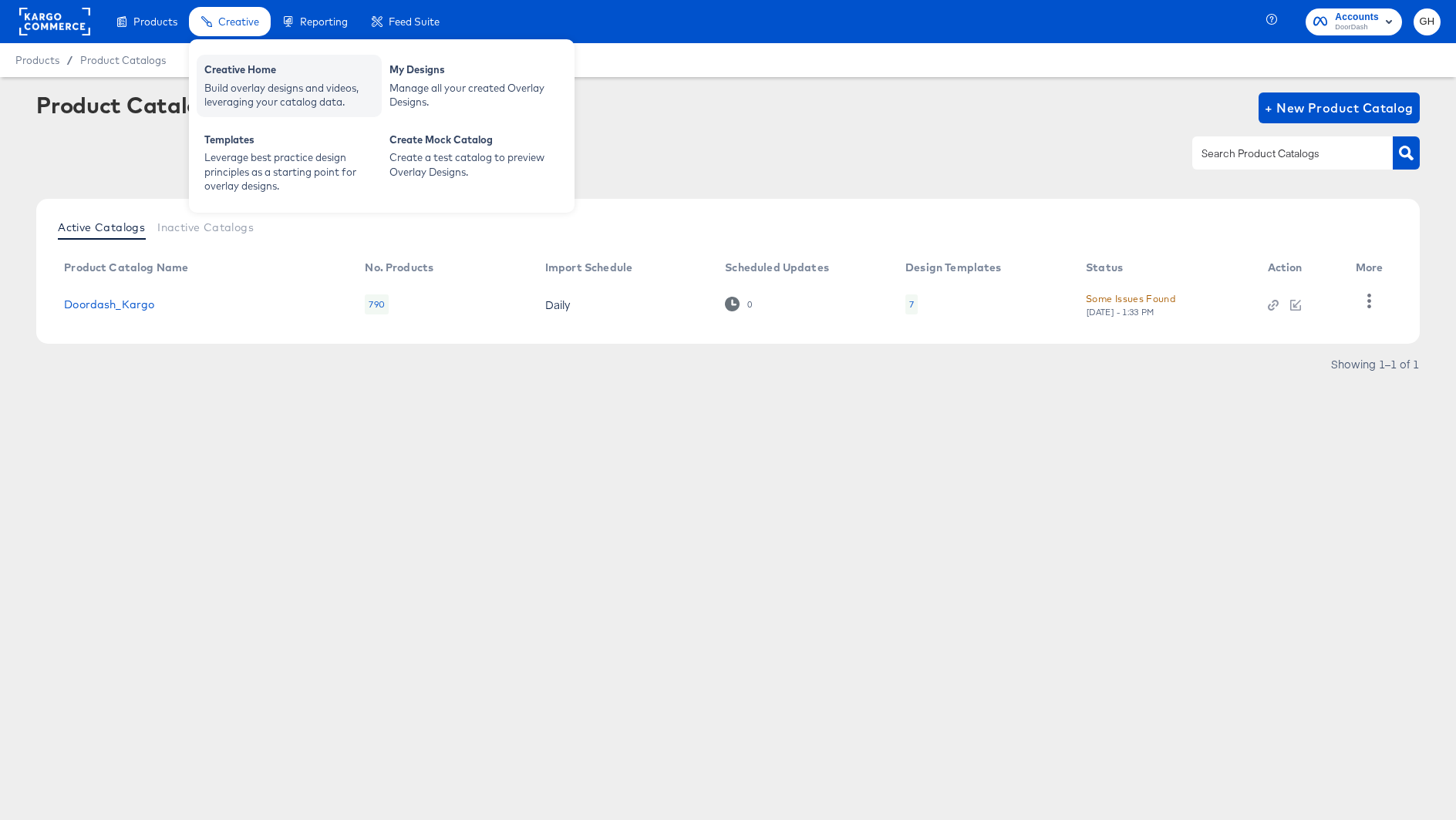
click at [231, 74] on div "Creative Home" at bounding box center [289, 72] width 169 height 19
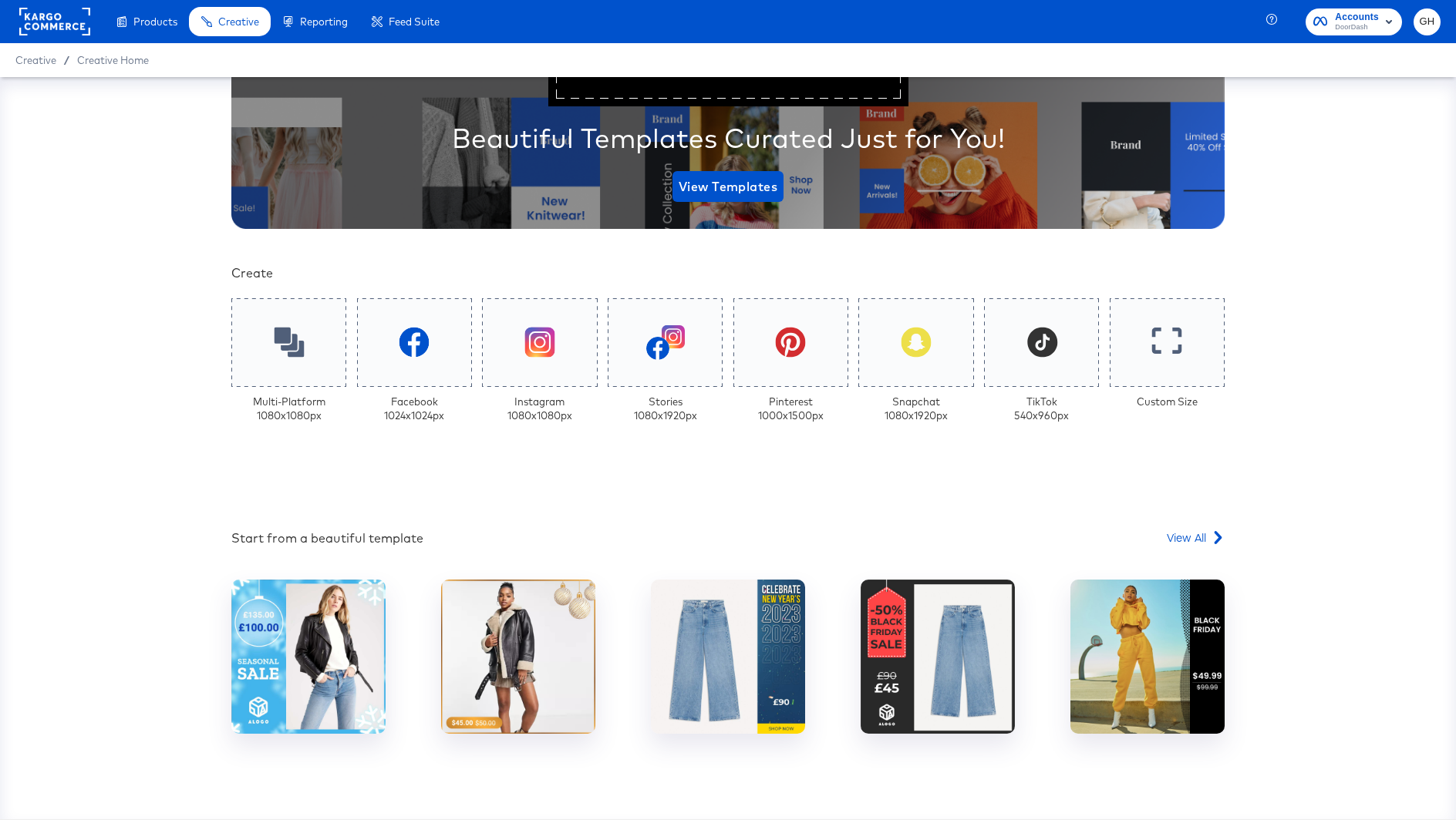
scroll to position [225, 0]
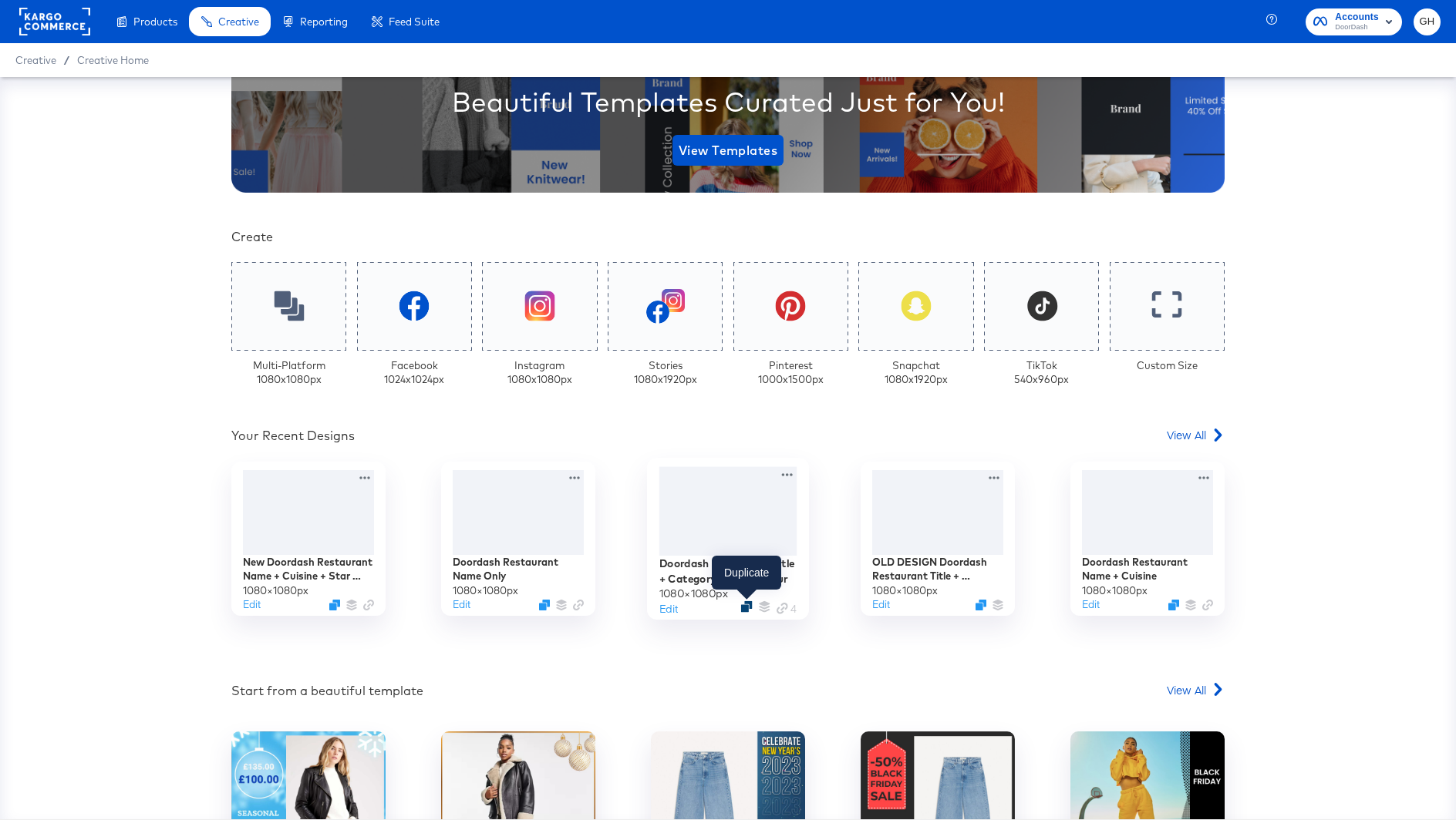
click at [744, 602] on icon "Duplicate" at bounding box center [747, 606] width 11 height 11
click at [662, 609] on button "Edit" at bounding box center [668, 608] width 19 height 15
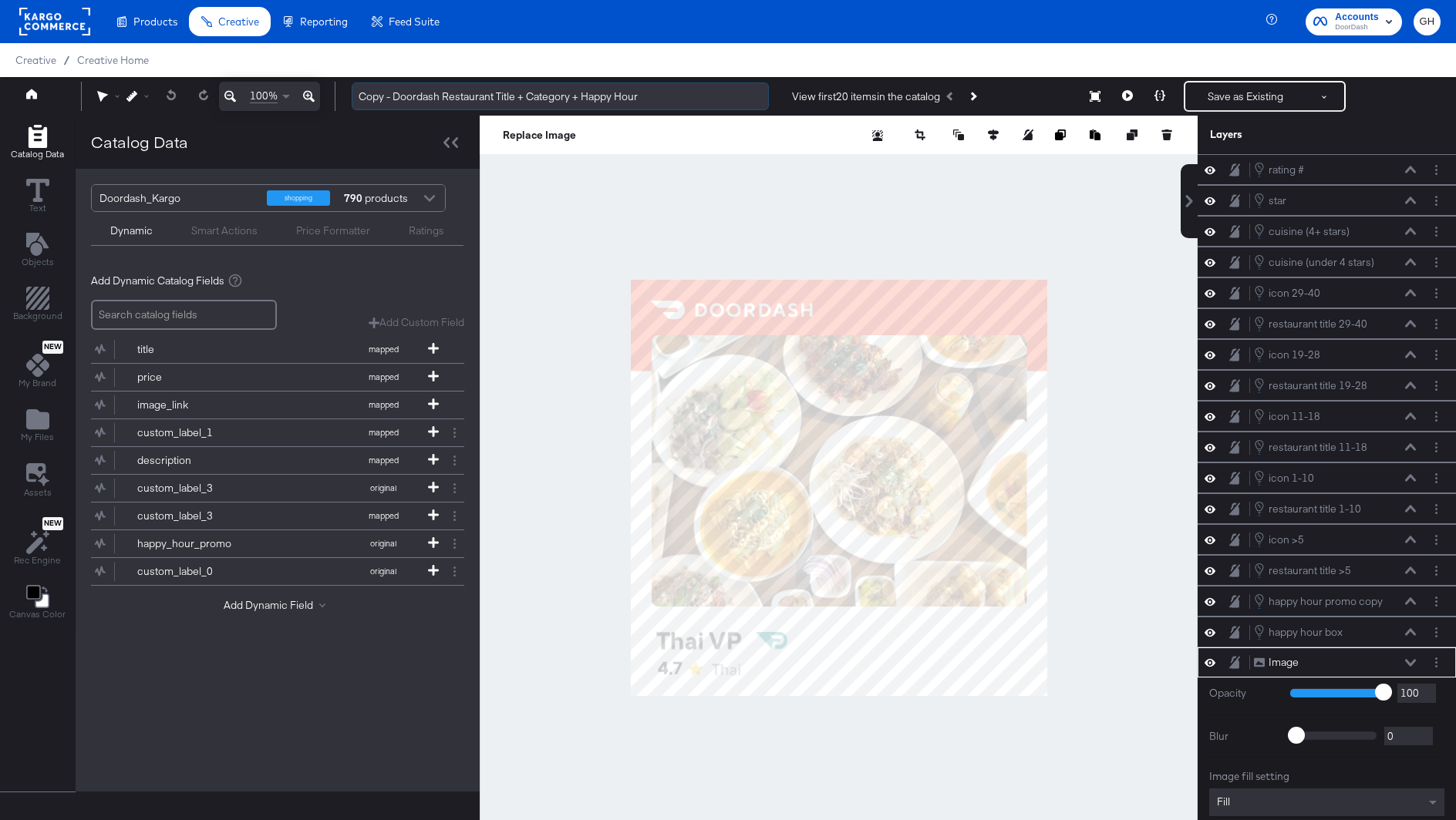
click at [533, 101] on input "Copy - Doordash Restaurant Title + Category + Happy Hour" at bounding box center [560, 97] width 417 height 29
drag, startPoint x: 395, startPoint y: 101, endPoint x: 324, endPoint y: 97, distance: 71.1
click at [324, 98] on div "100% Copy - Doordash Restaurant Title + Category + Happy Hour View first 20 ite…" at bounding box center [728, 96] width 1456 height 38
click at [648, 103] on input "Doordash Restaurant Title + Category + Happy Hour" at bounding box center [560, 97] width 417 height 29
click at [547, 101] on input "Doordash Restaurant Title + Category + Happy Hour" at bounding box center [560, 97] width 417 height 29
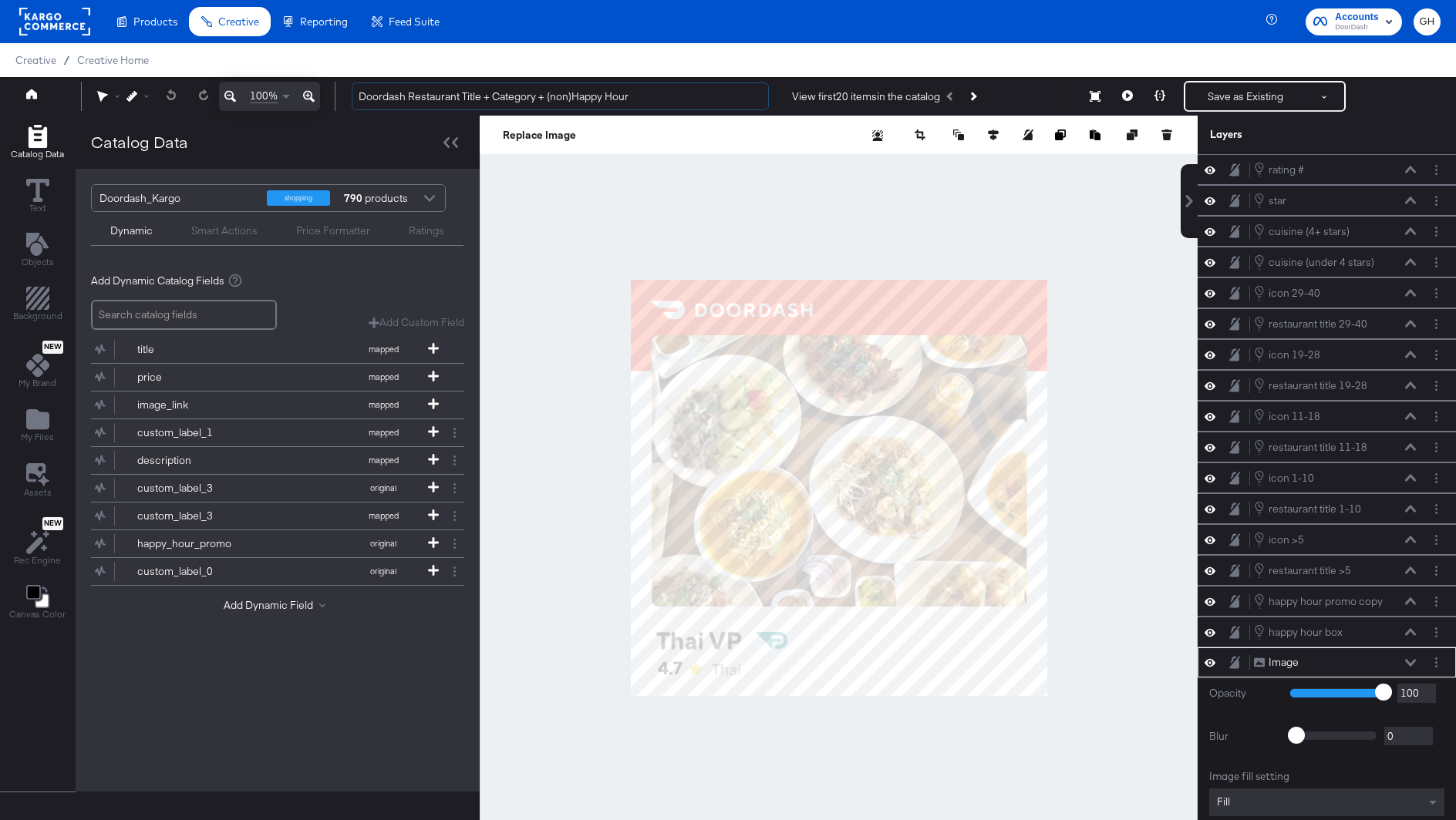
type input "Doordash Restaurant Title + Category + (non)Happy Hour"
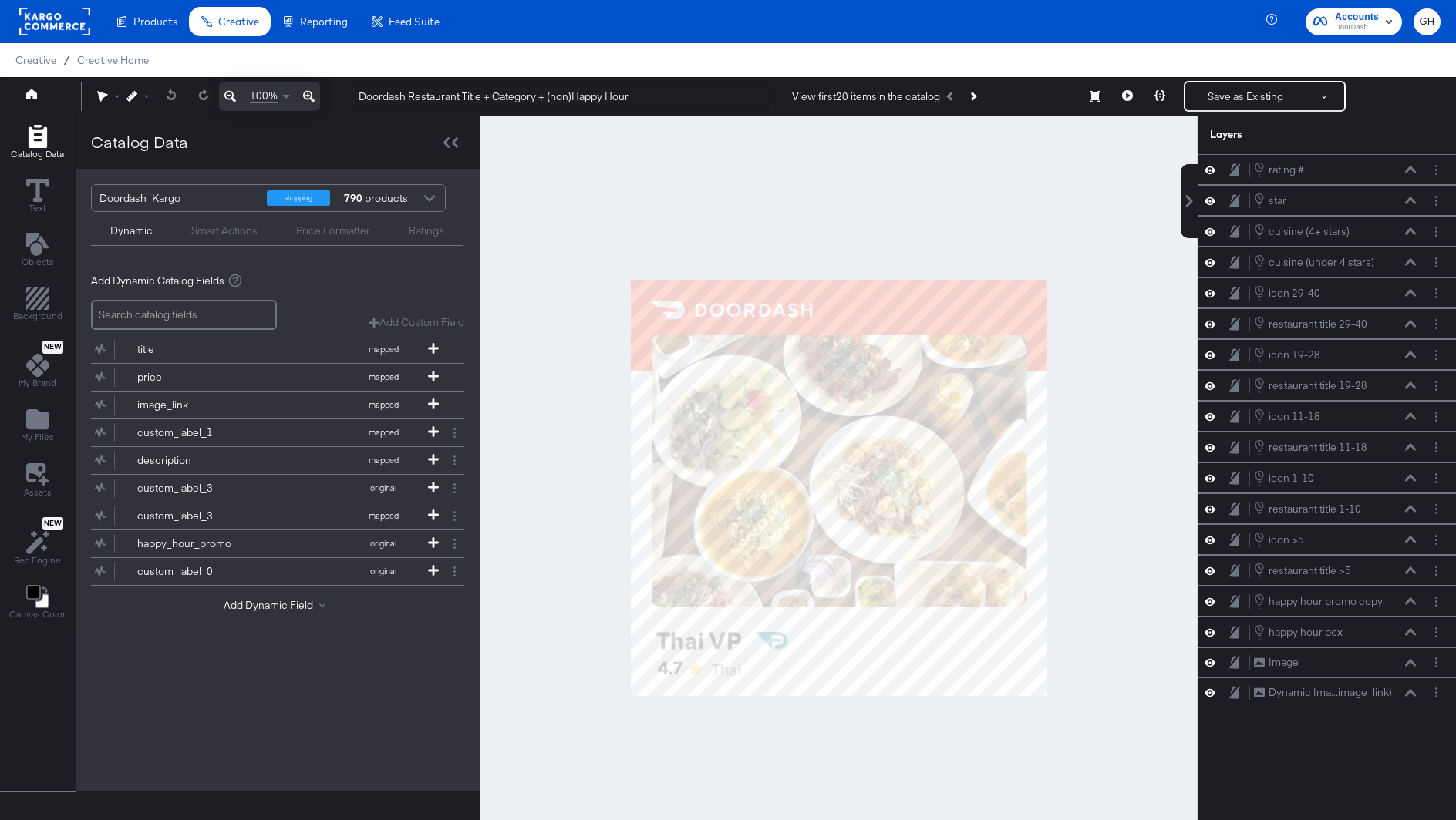
click at [692, 769] on div at bounding box center [838, 487] width 718 height 744
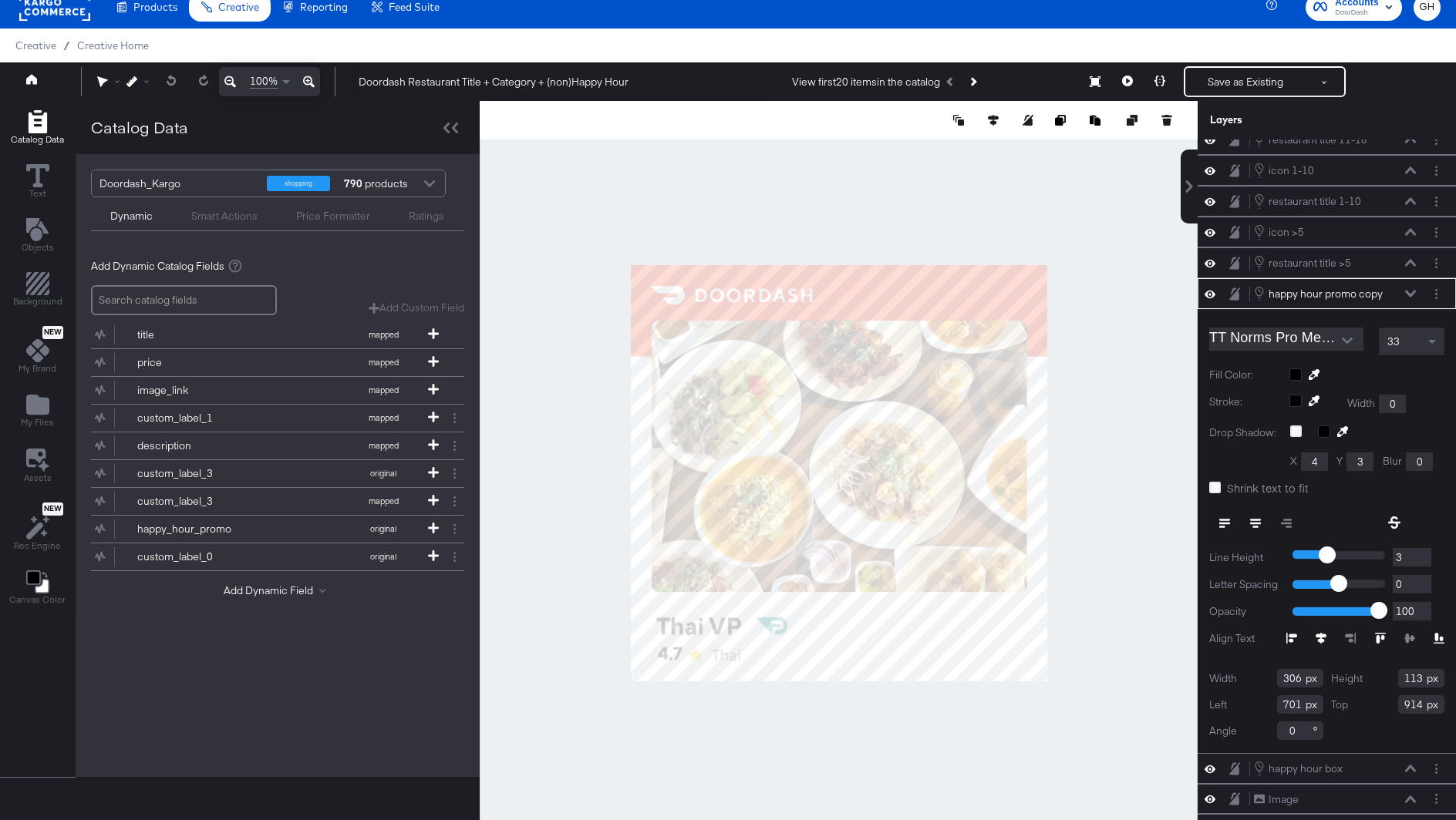
scroll to position [298, 0]
click at [1327, 757] on div "happy hour box" at bounding box center [1305, 764] width 74 height 15
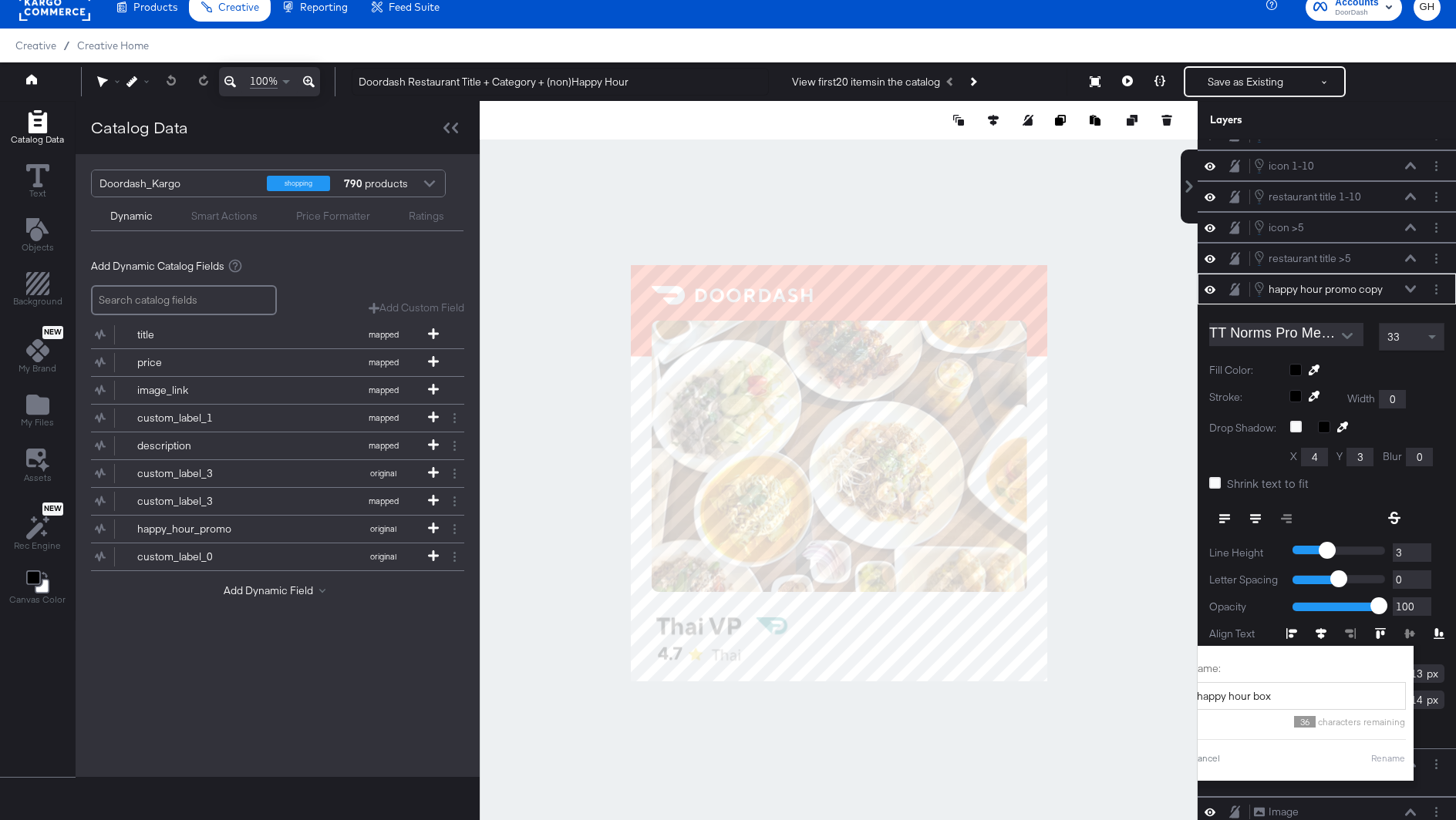
click at [1194, 140] on div "Catalog Data Text Objects Background New My Brand My Files Assets New Rec Engin…" at bounding box center [728, 119] width 1456 height 38
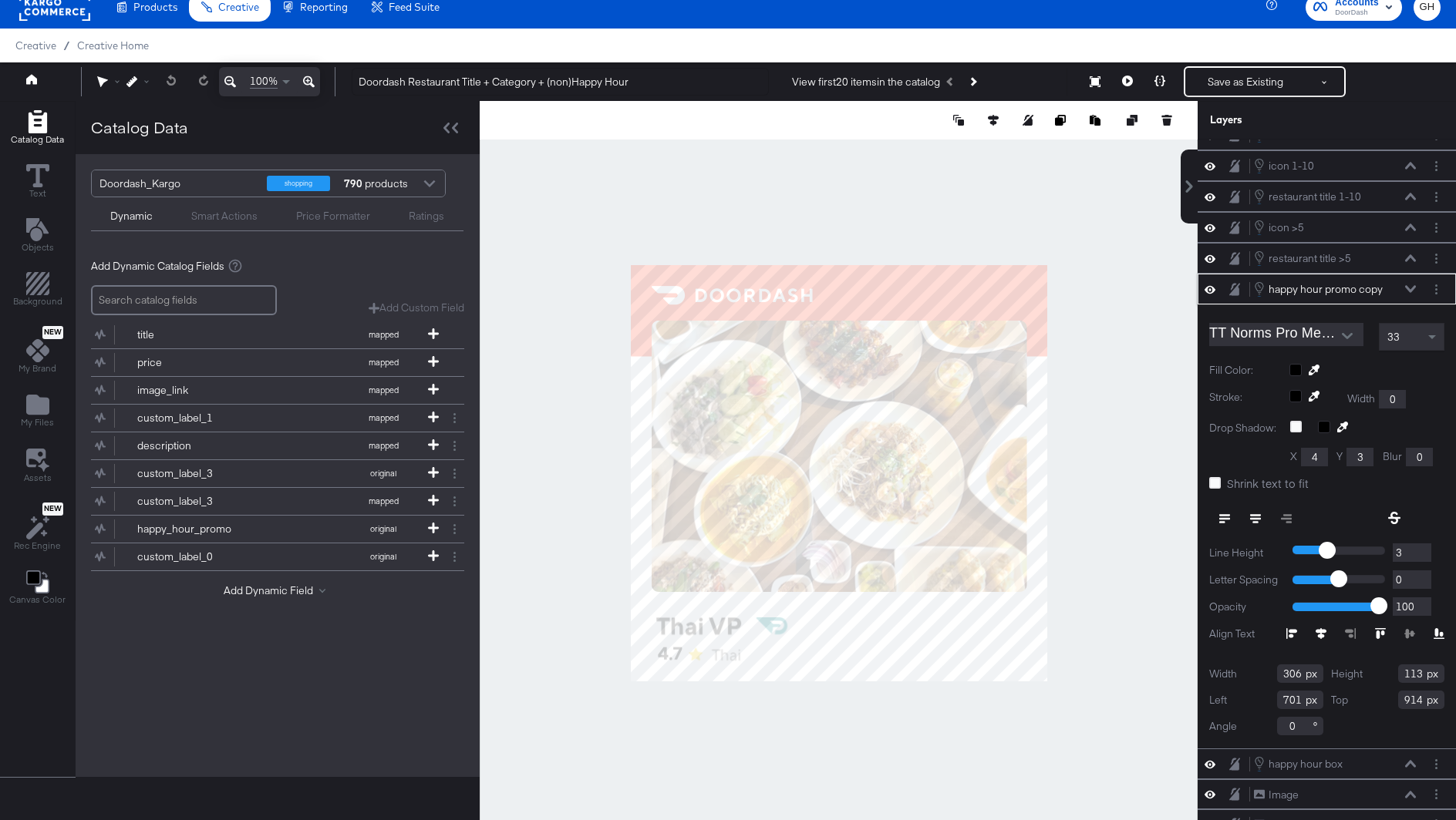
click at [1407, 280] on div "happy hour promo copy happy hour promo copy" at bounding box center [1335, 289] width 164 height 17
click at [1411, 285] on icon at bounding box center [1410, 289] width 11 height 7
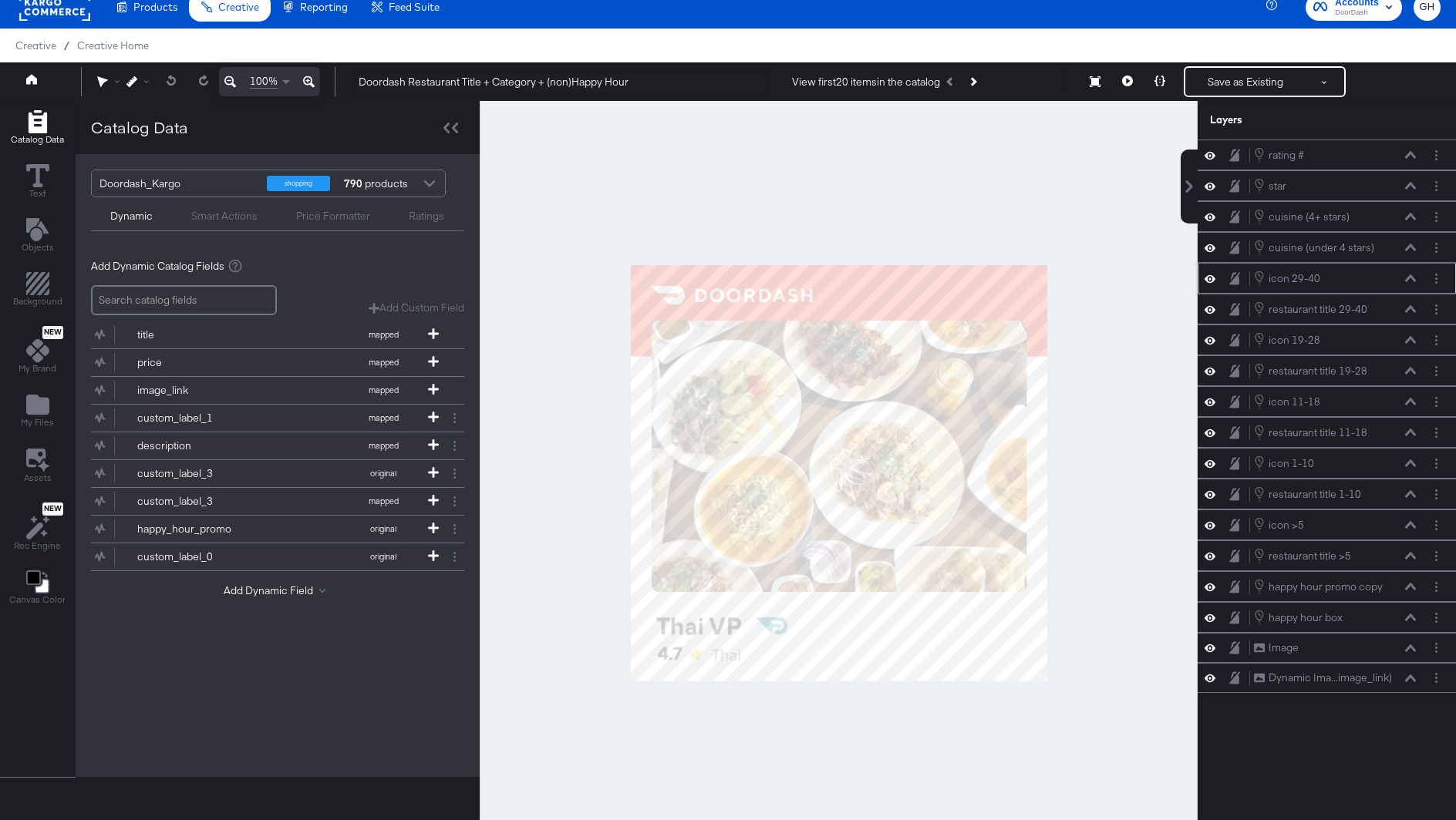
click at [1411, 275] on icon at bounding box center [1410, 277] width 11 height 7
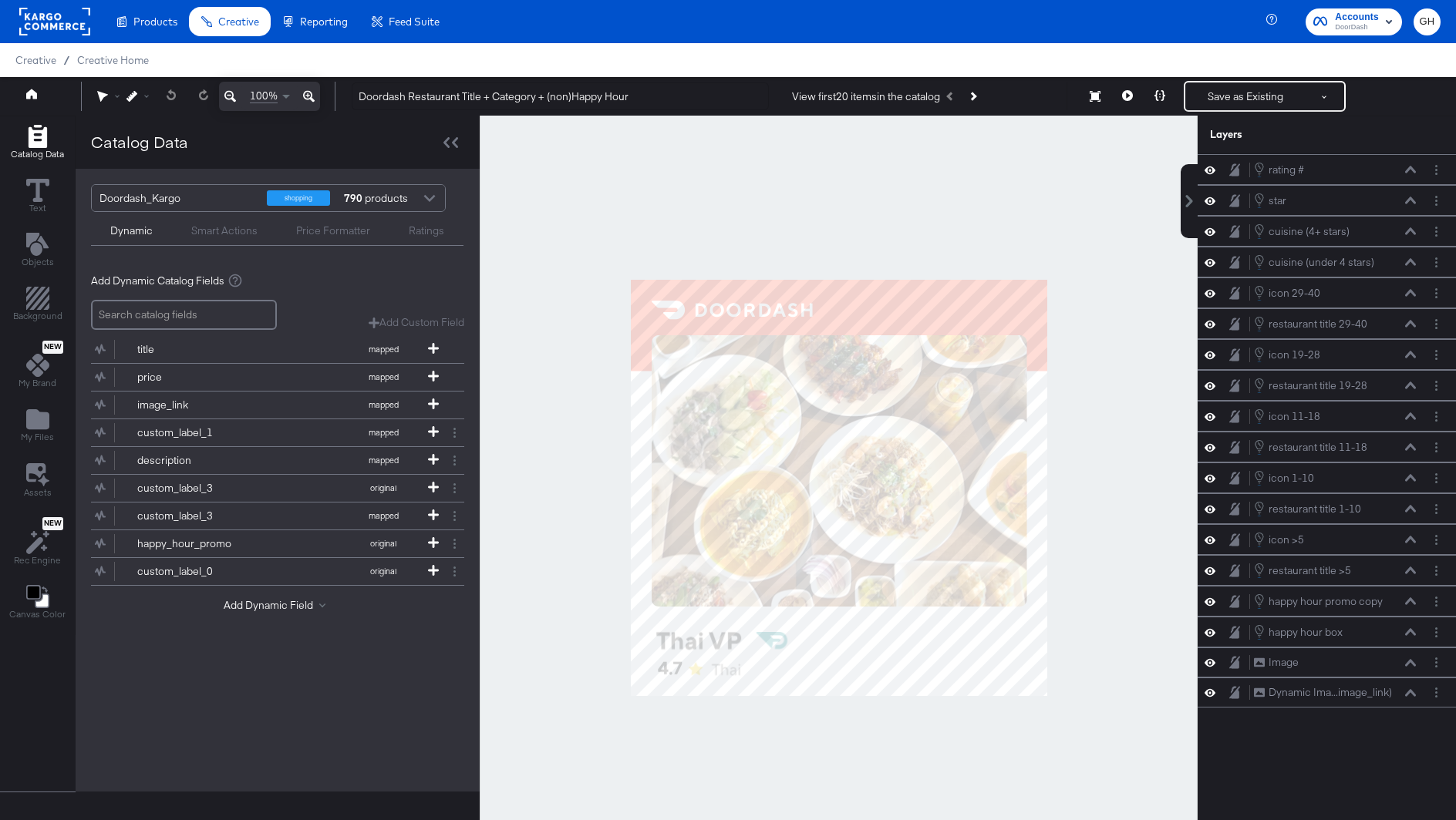
click at [49, 32] on rect at bounding box center [55, 21] width 71 height 28
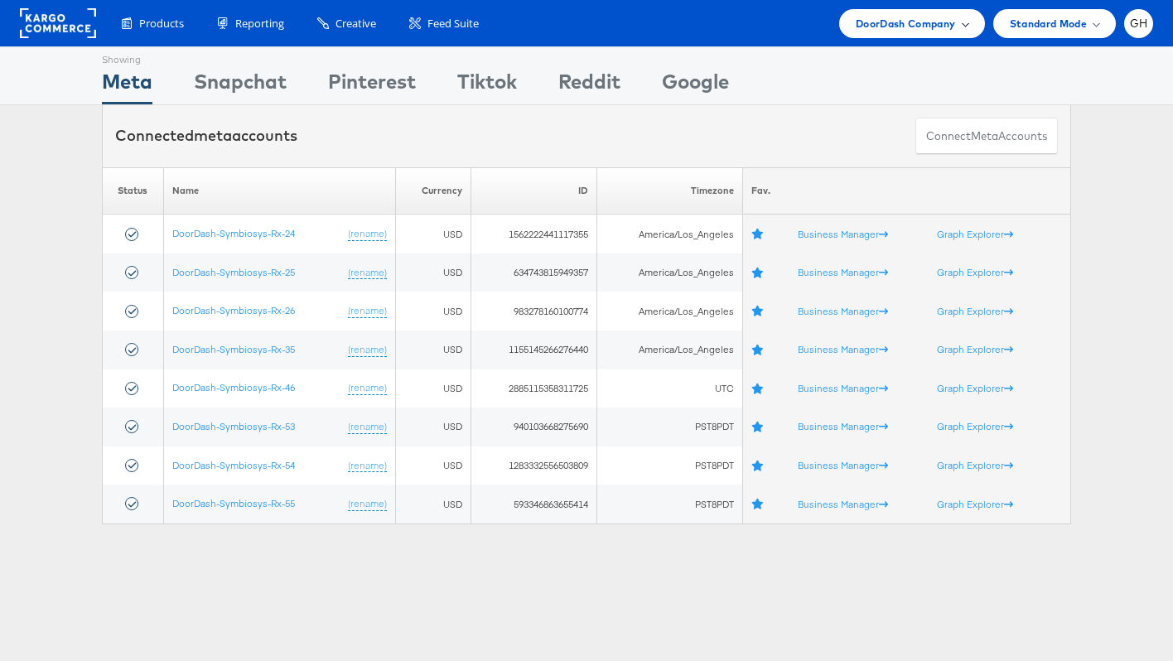
click at [875, 35] on div "DoorDash Company" at bounding box center [912, 23] width 146 height 29
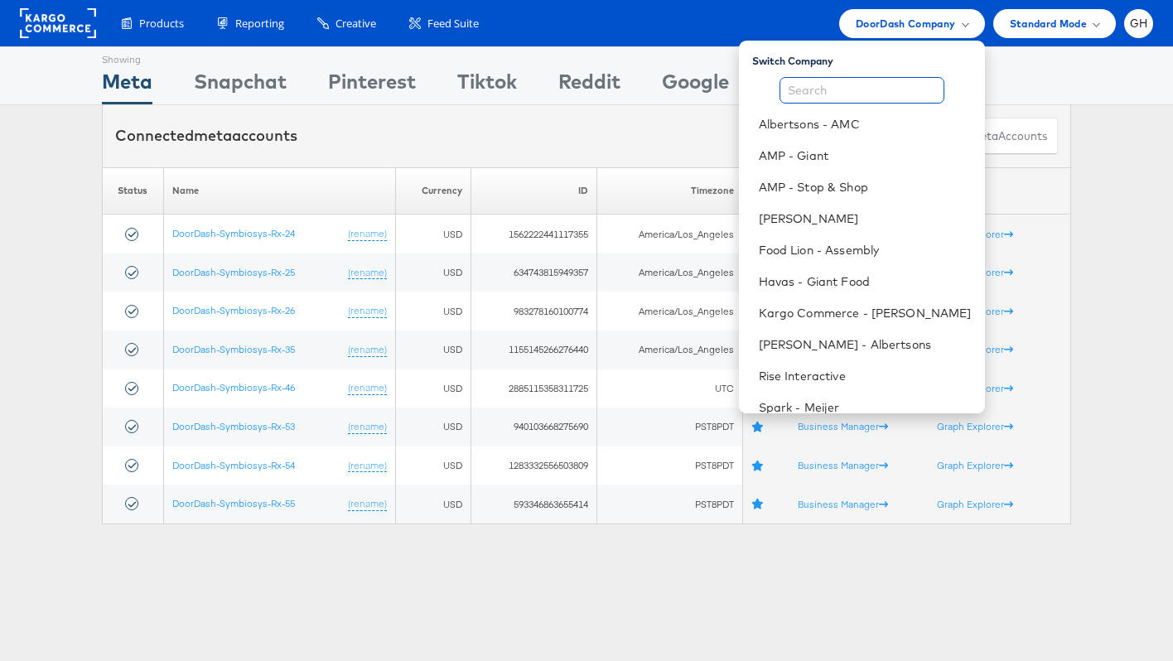
click at [848, 86] on input "text" at bounding box center [861, 90] width 165 height 27
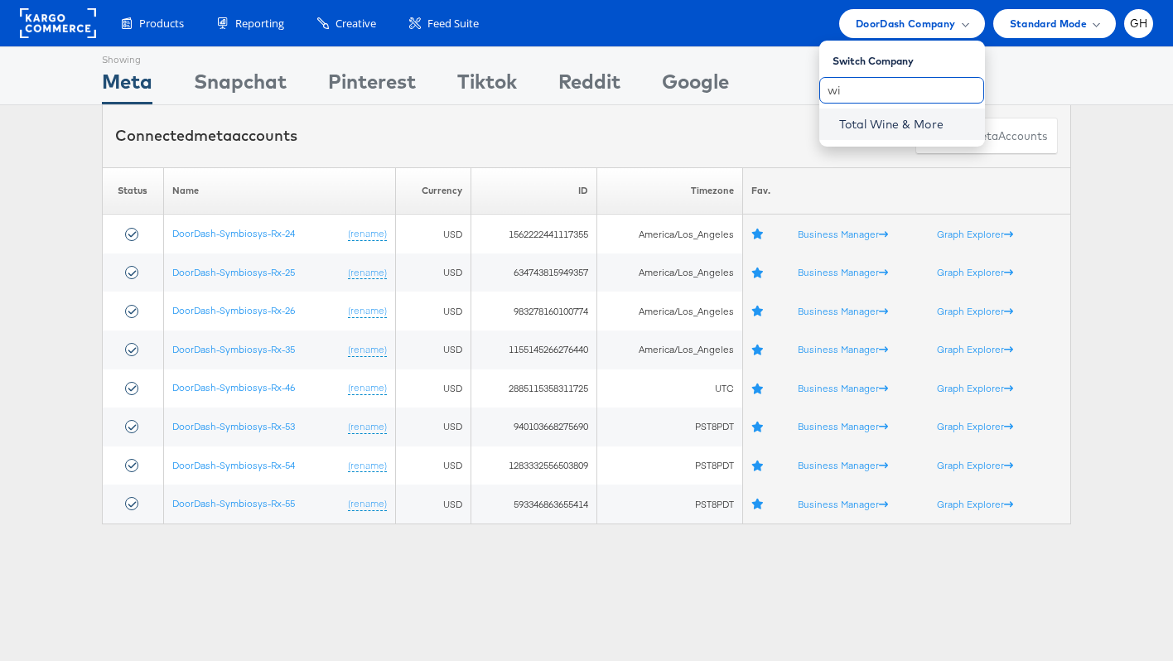
type input "wi"
click at [893, 128] on link "Total Wine & More" at bounding box center [905, 124] width 133 height 17
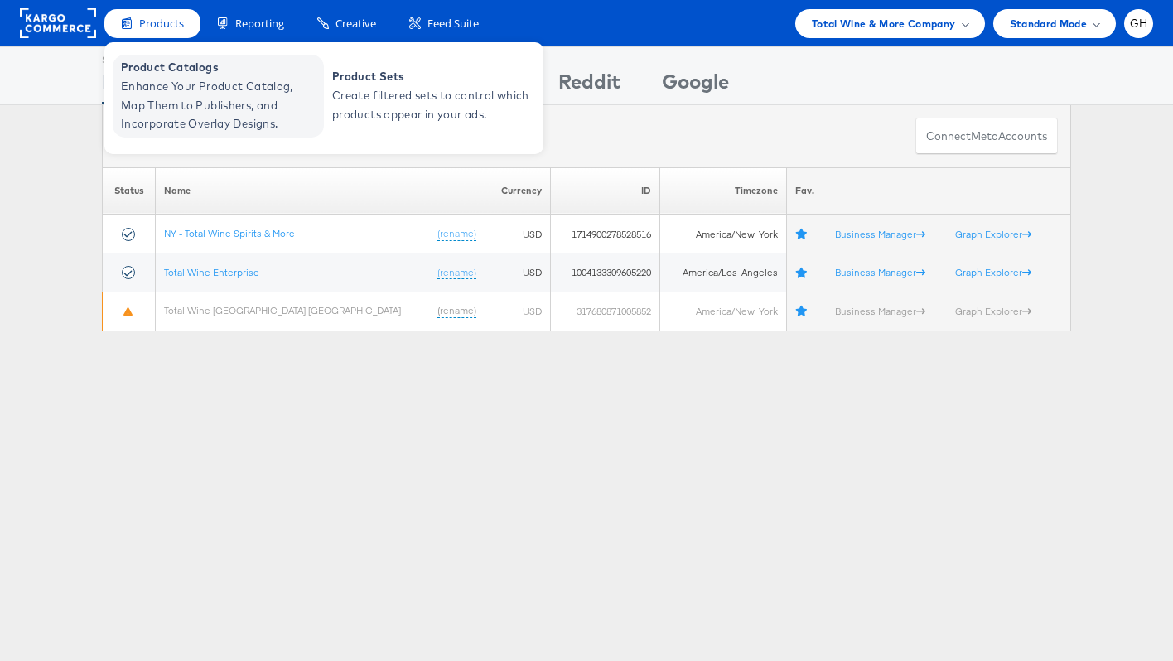
click at [202, 70] on span "Product Catalogs" at bounding box center [220, 67] width 199 height 19
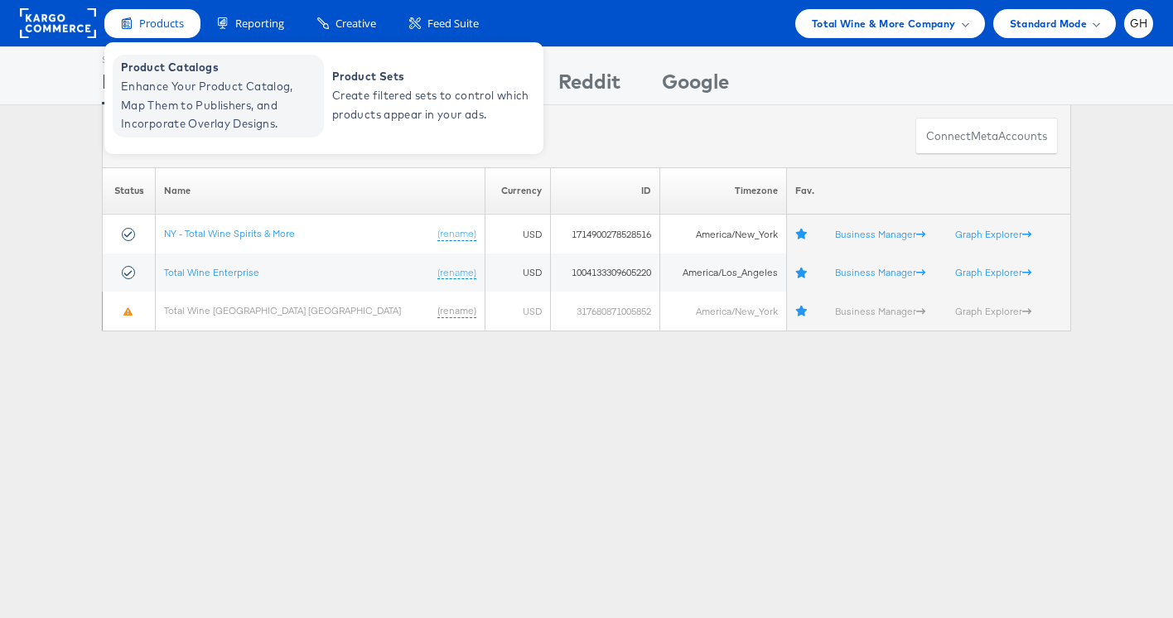
click at [234, 90] on span "Enhance Your Product Catalog, Map Them to Publishers, and Incorporate Overlay D…" at bounding box center [220, 105] width 199 height 56
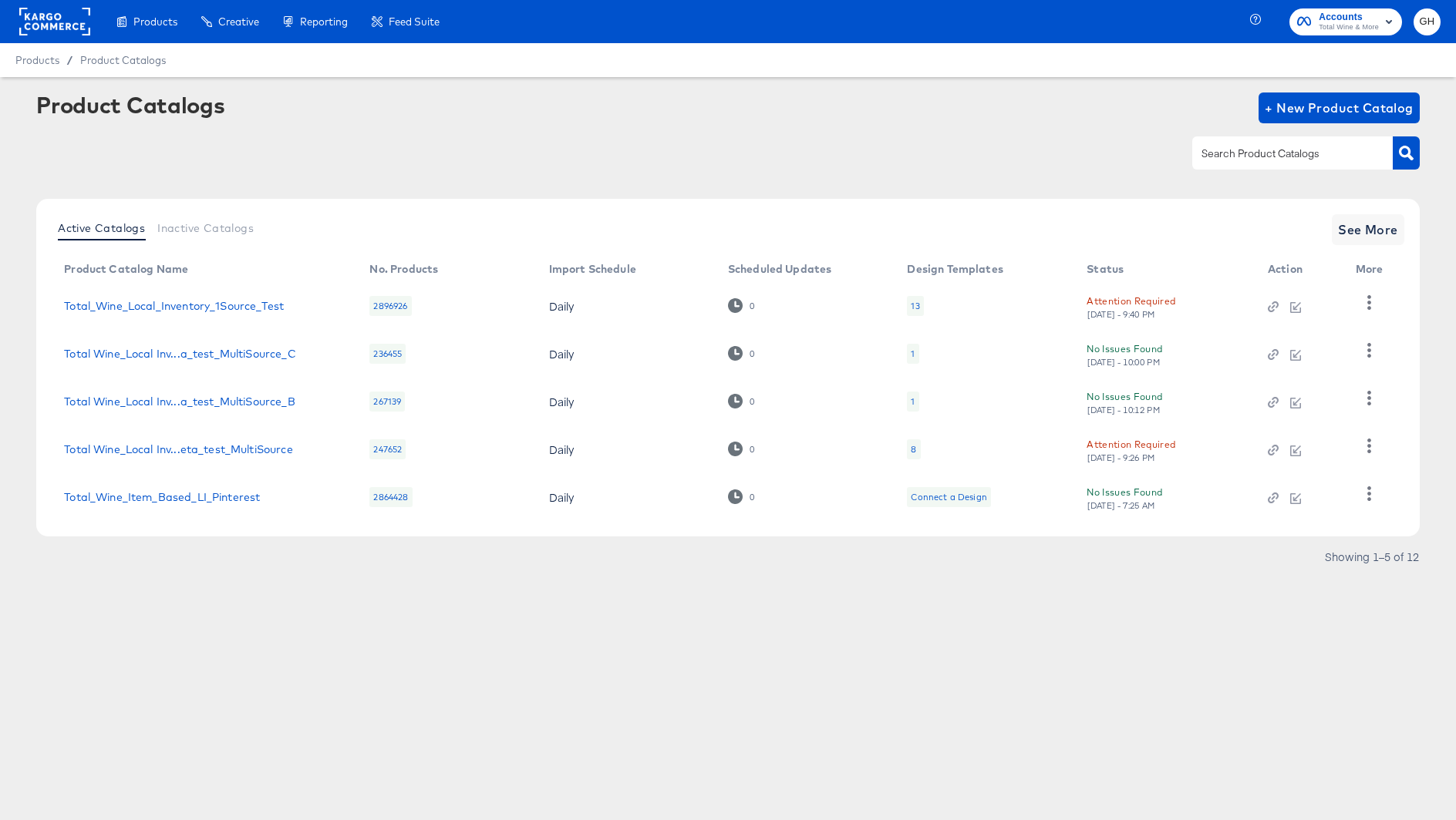
click at [921, 449] on td "8" at bounding box center [984, 449] width 180 height 47
click at [916, 449] on div "8" at bounding box center [913, 450] width 13 height 20
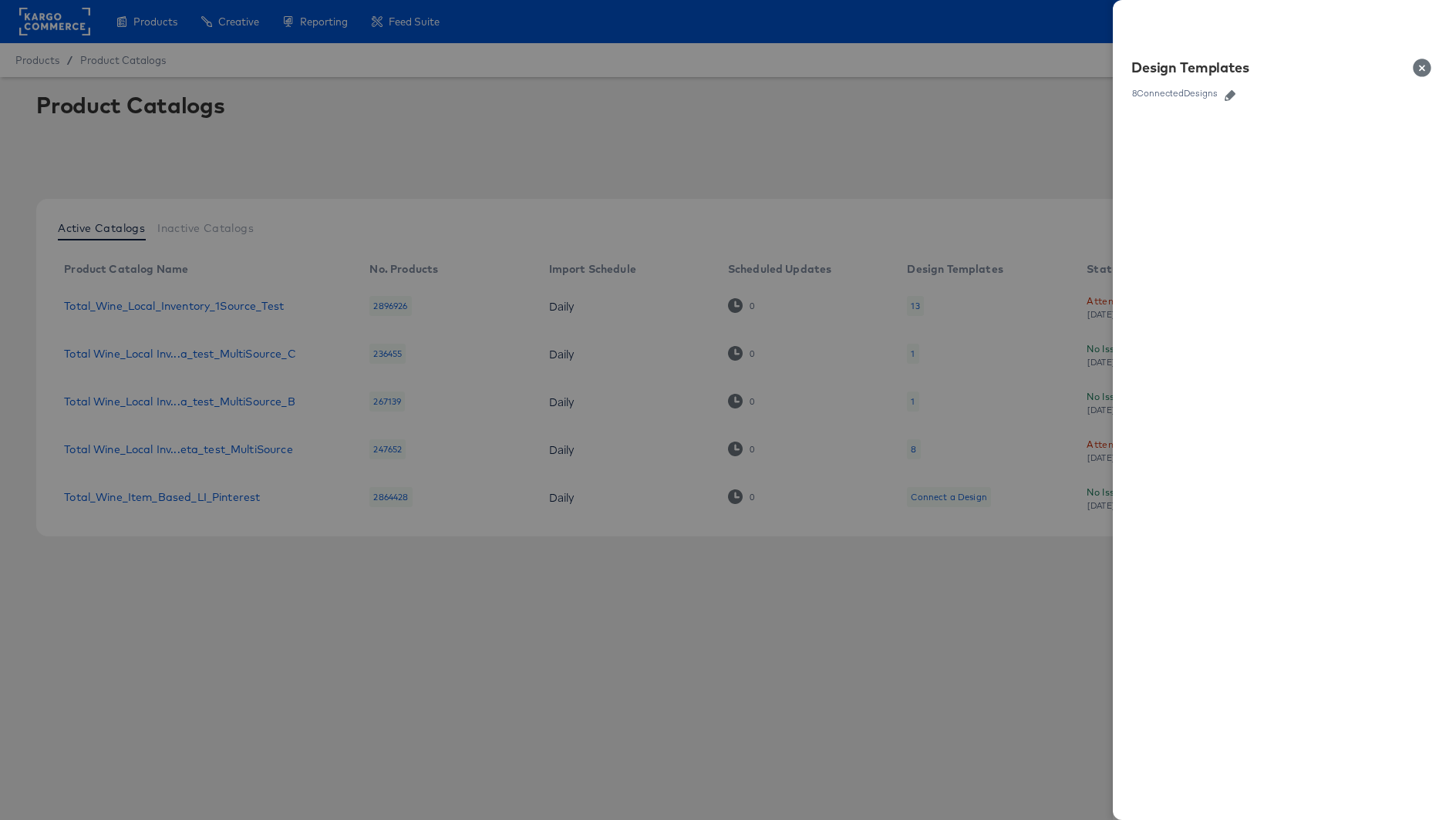
click at [1229, 97] on icon "button" at bounding box center [1230, 96] width 11 height 11
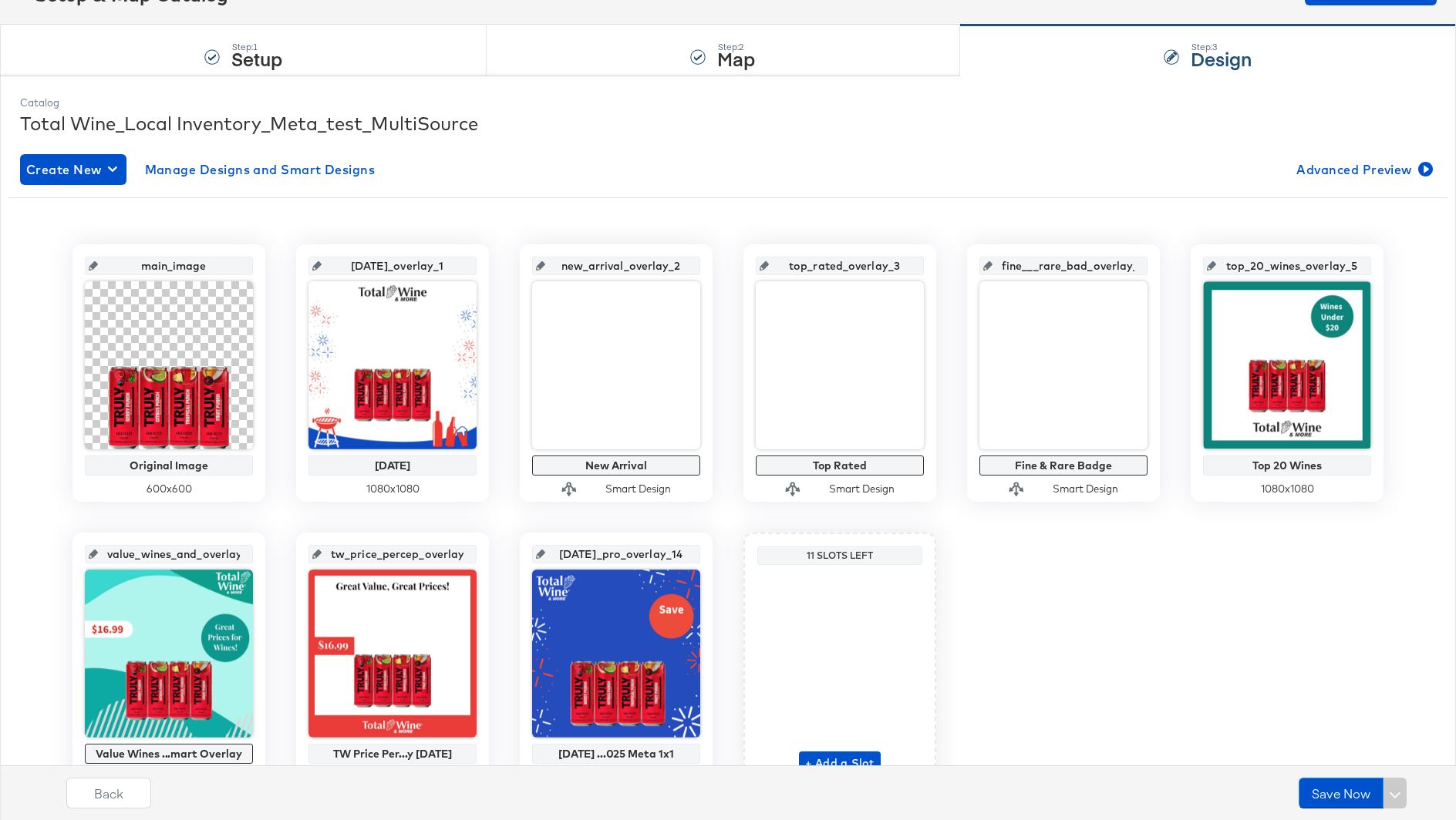
scroll to position [202, 0]
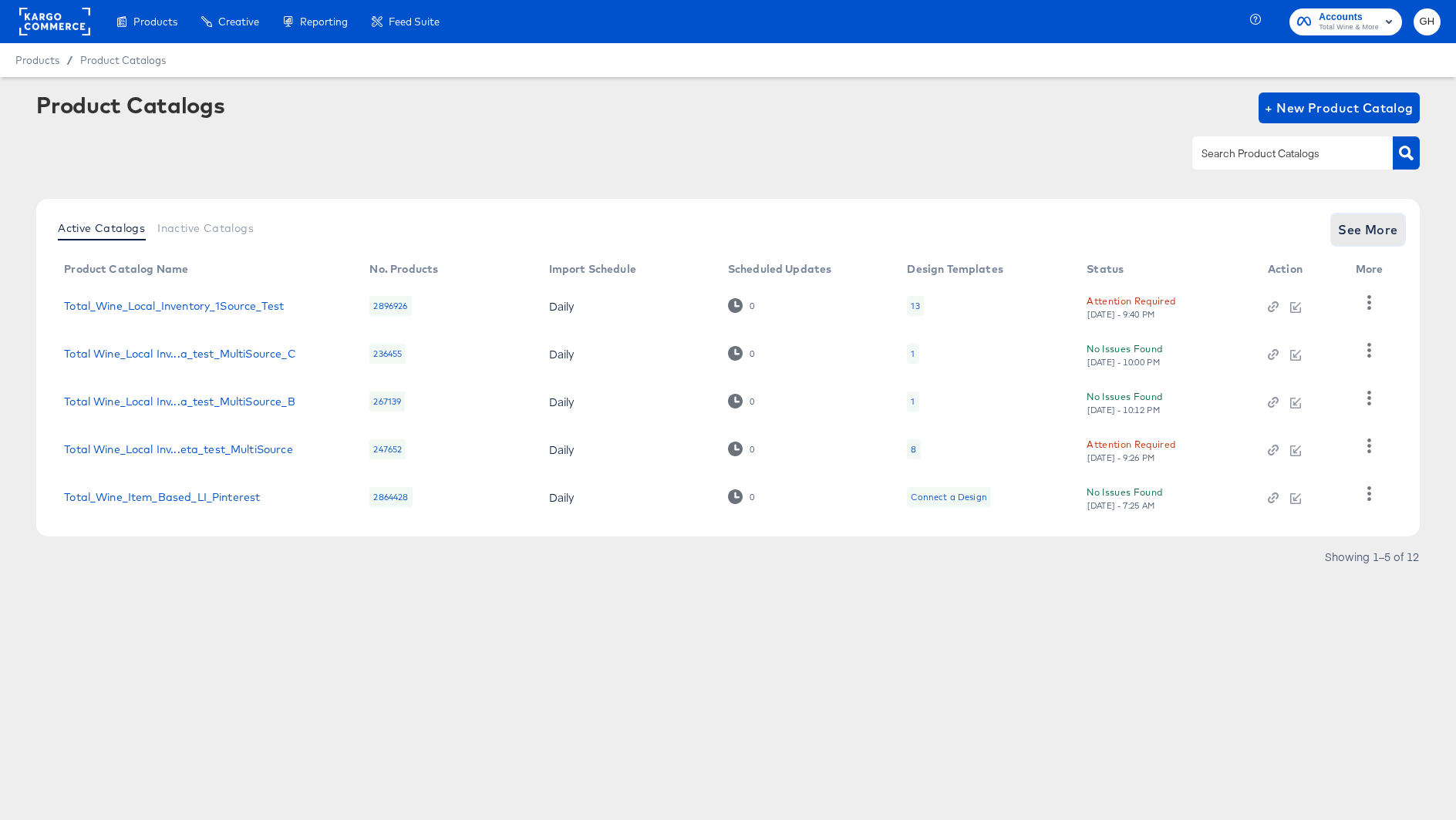
click at [1348, 225] on span "See More" at bounding box center [1368, 229] width 61 height 21
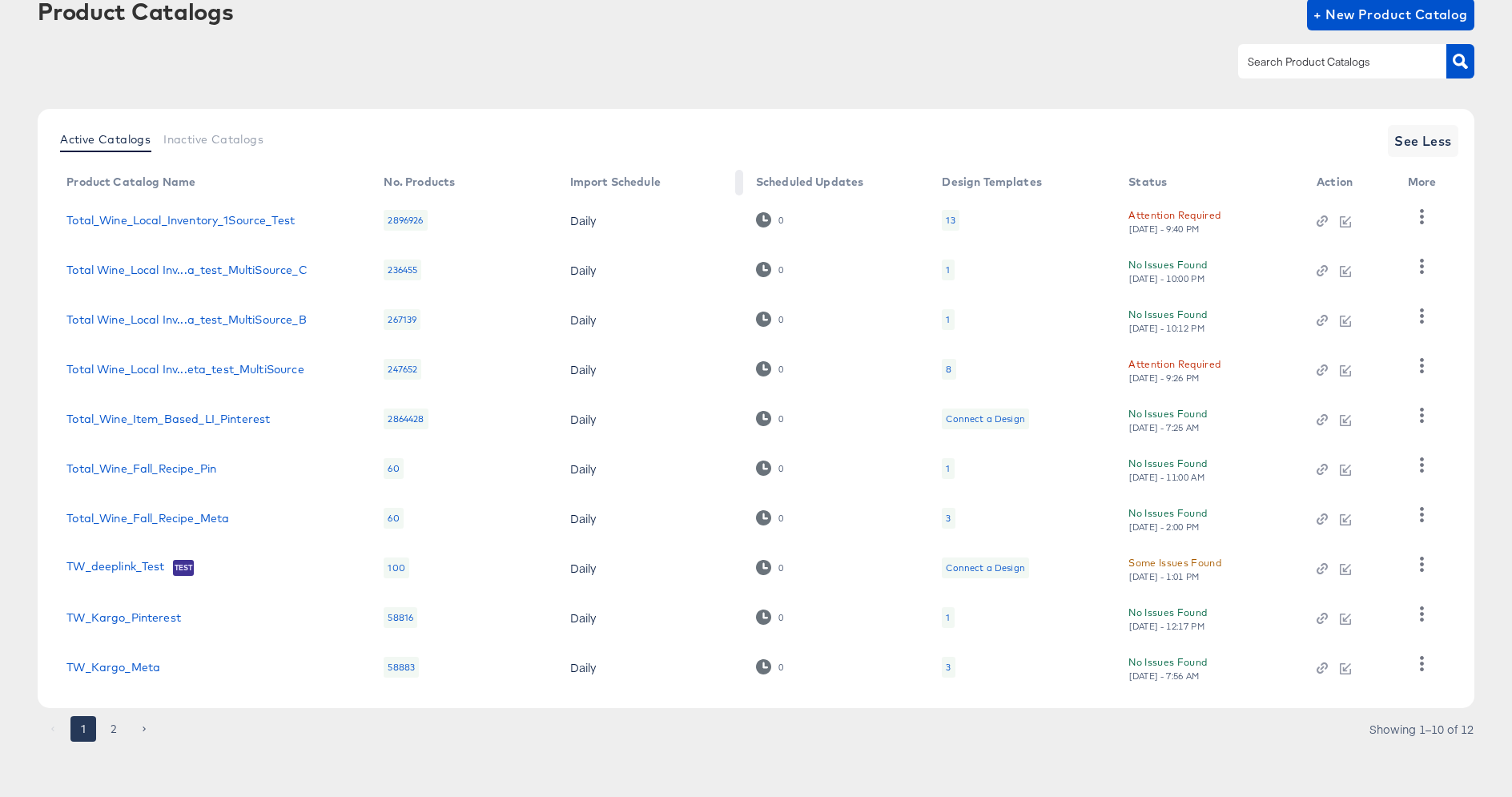
scroll to position [99, 0]
click at [106, 728] on button "2" at bounding box center [113, 728] width 26 height 26
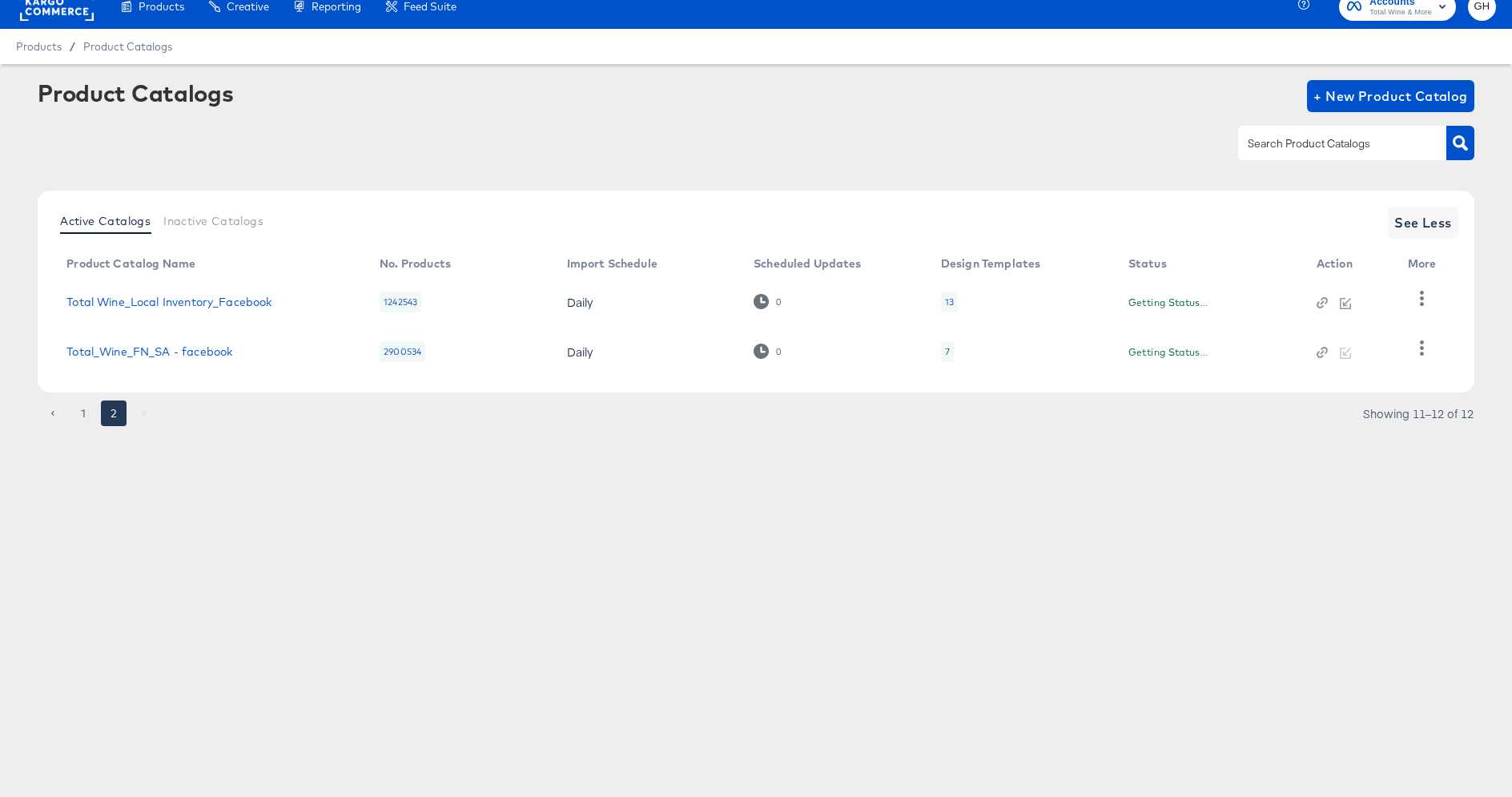
scroll to position [16, 0]
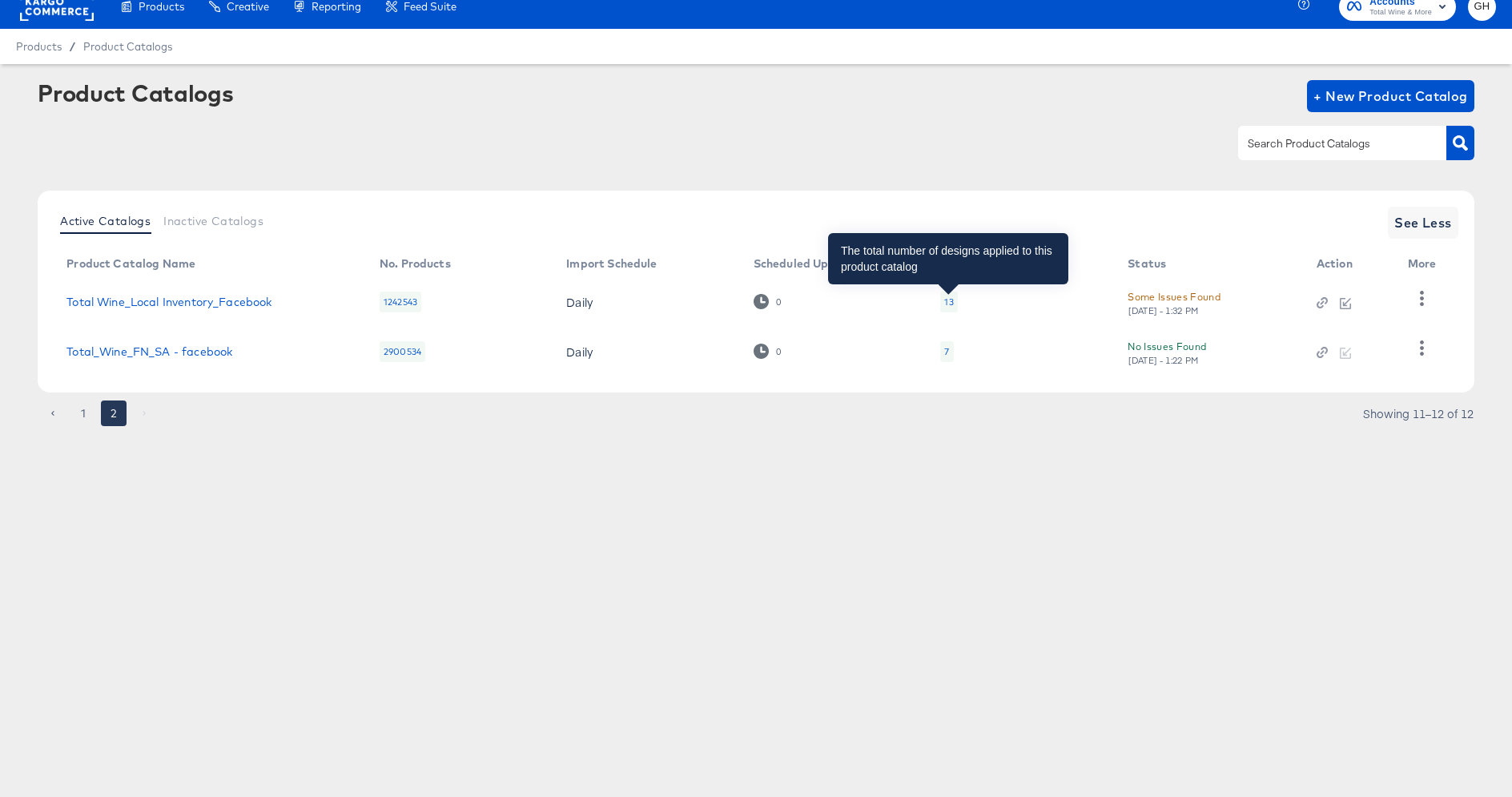
click at [951, 298] on div "13" at bounding box center [947, 302] width 9 height 13
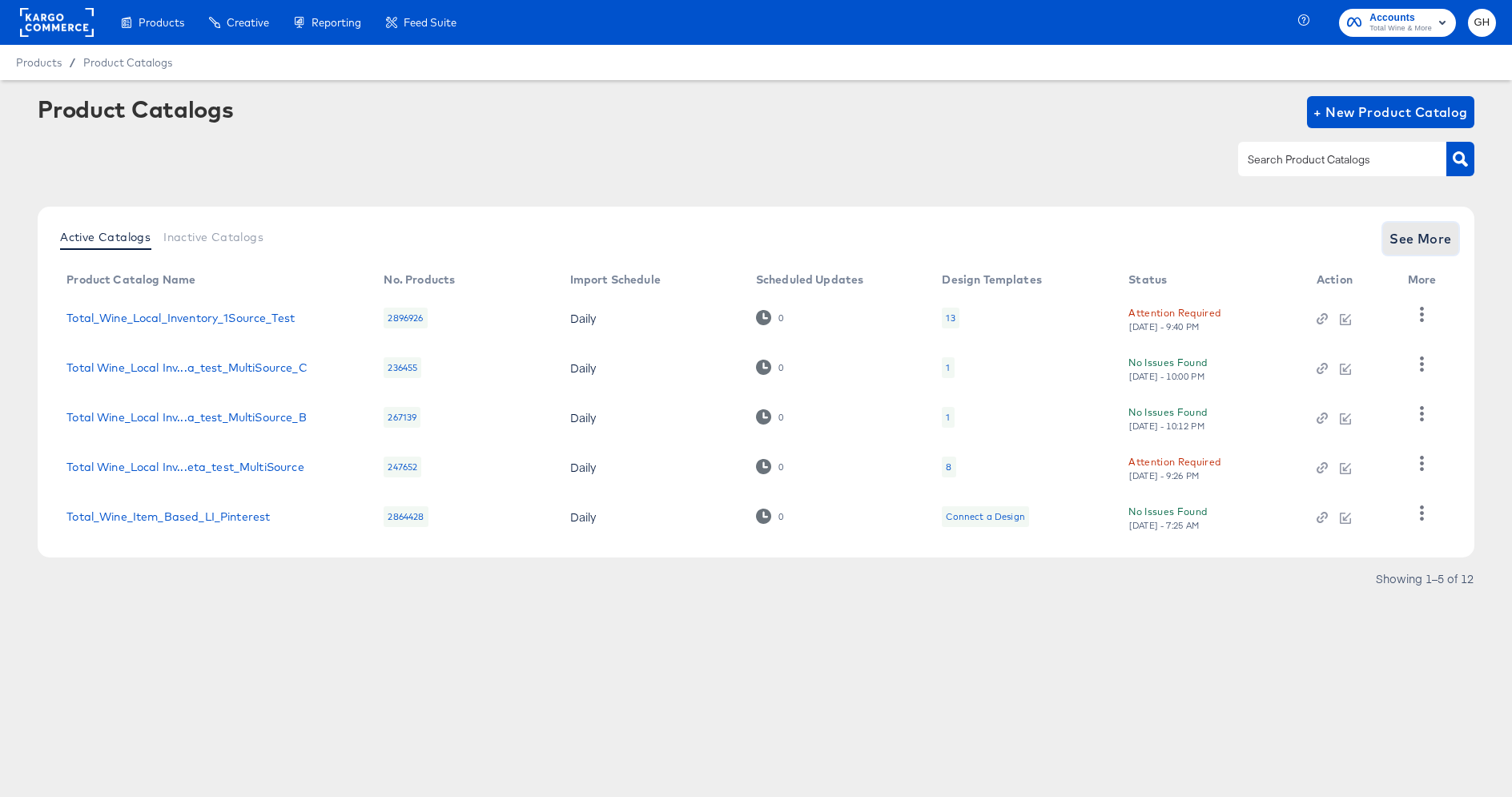
click at [1411, 227] on span "See More" at bounding box center [1420, 238] width 63 height 22
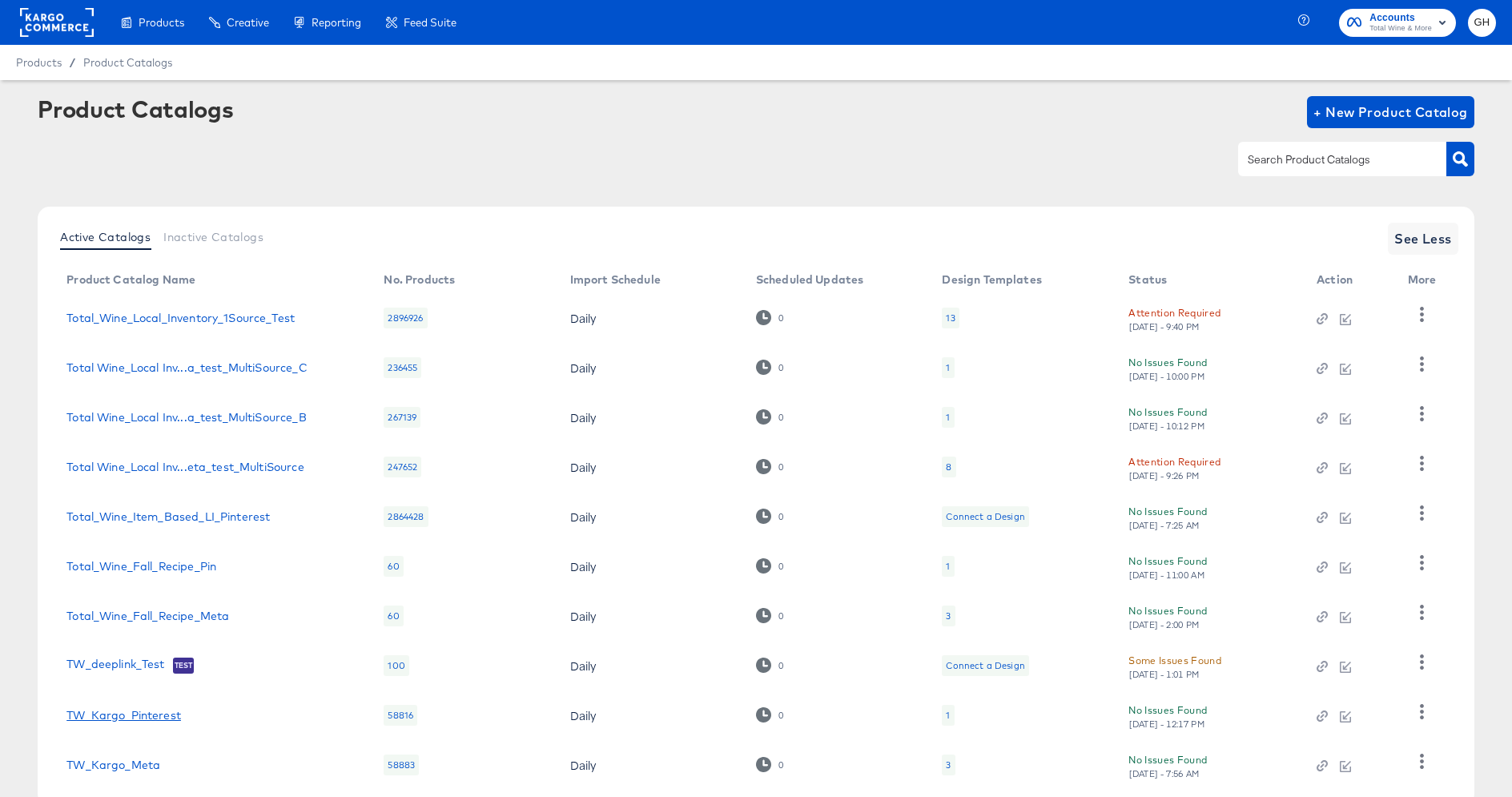
scroll to position [99, 0]
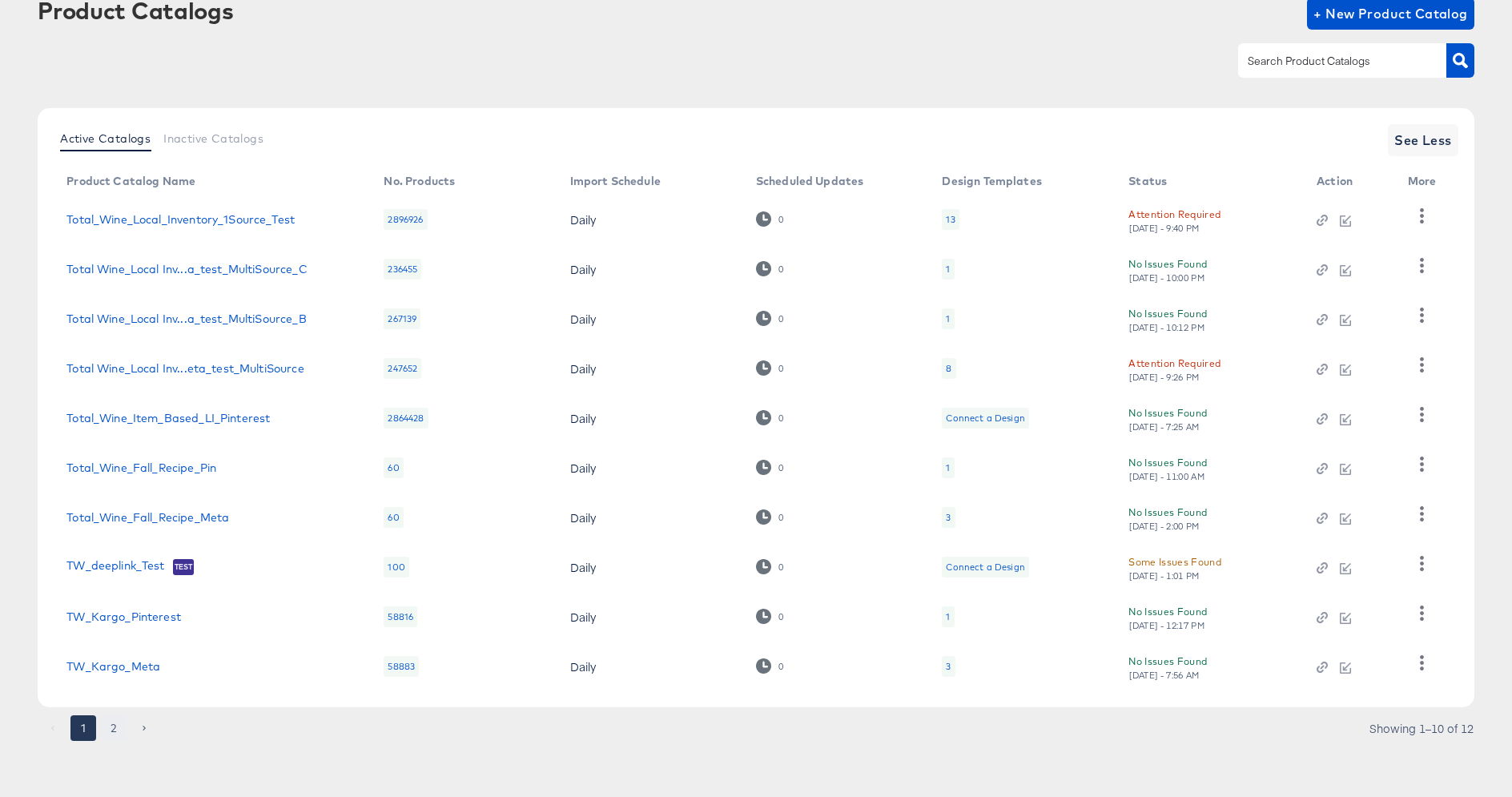
click at [113, 729] on button "2" at bounding box center [113, 728] width 26 height 26
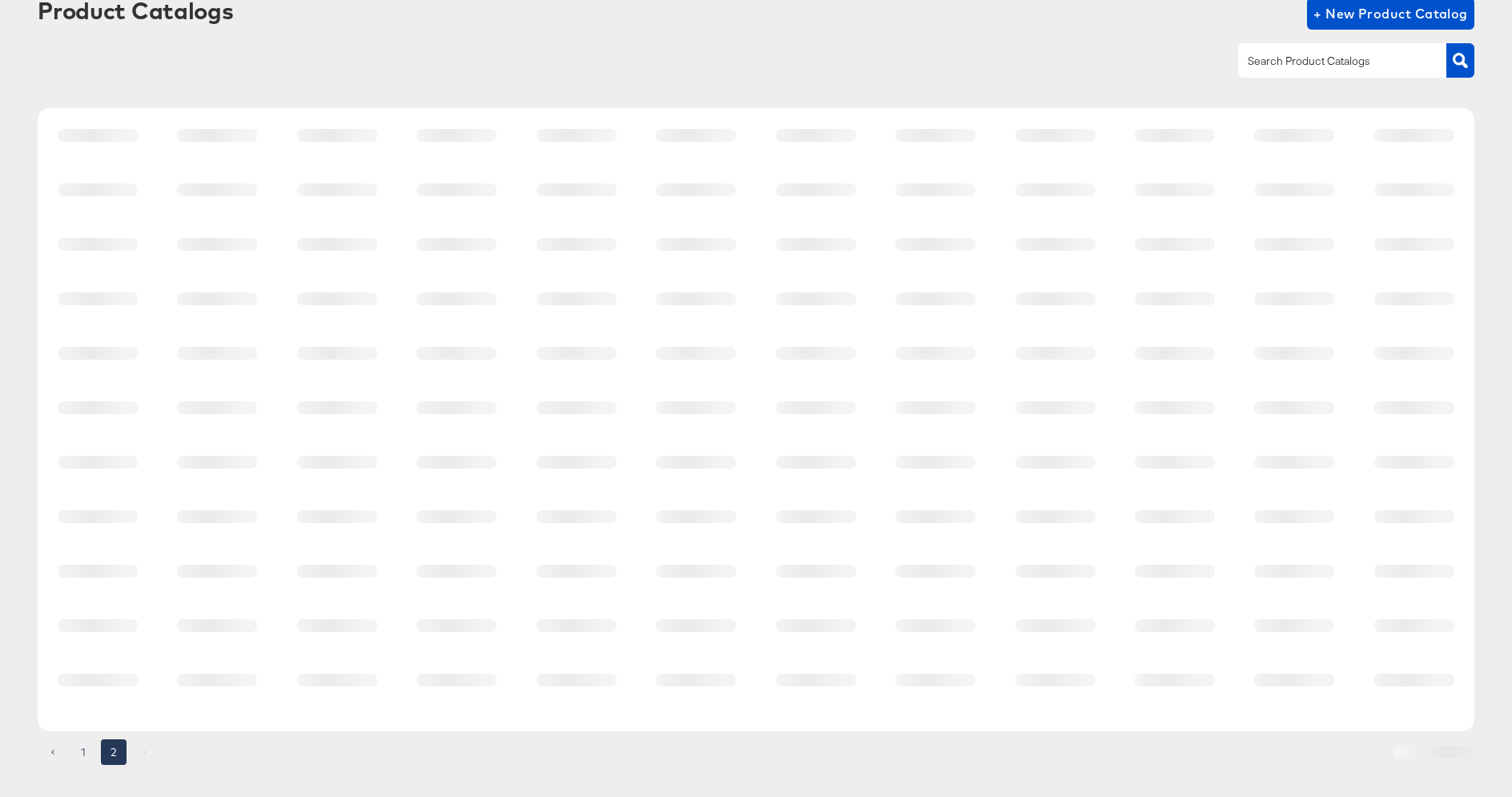
scroll to position [0, 0]
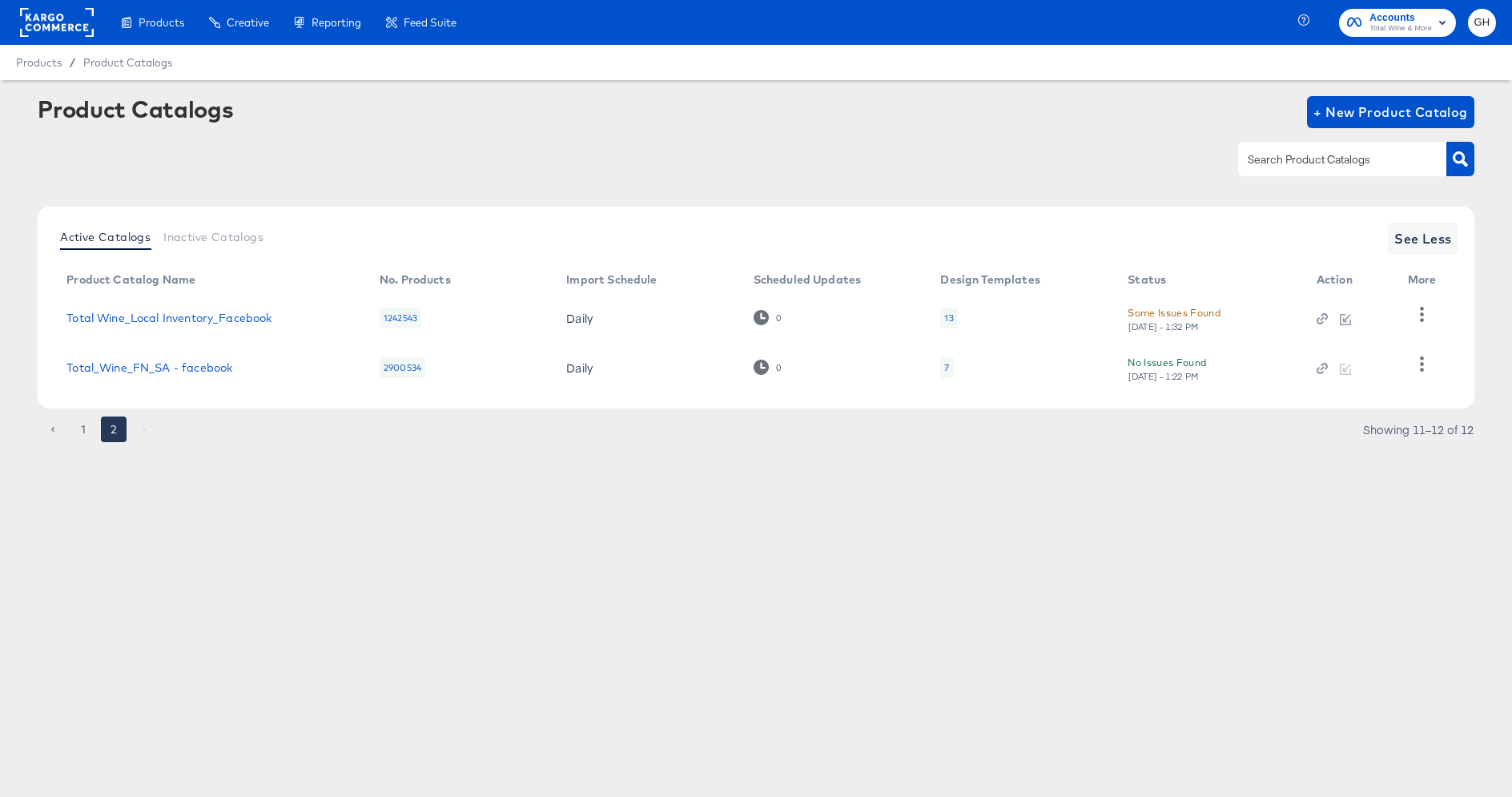
click at [942, 313] on div "13" at bounding box center [947, 318] width 16 height 21
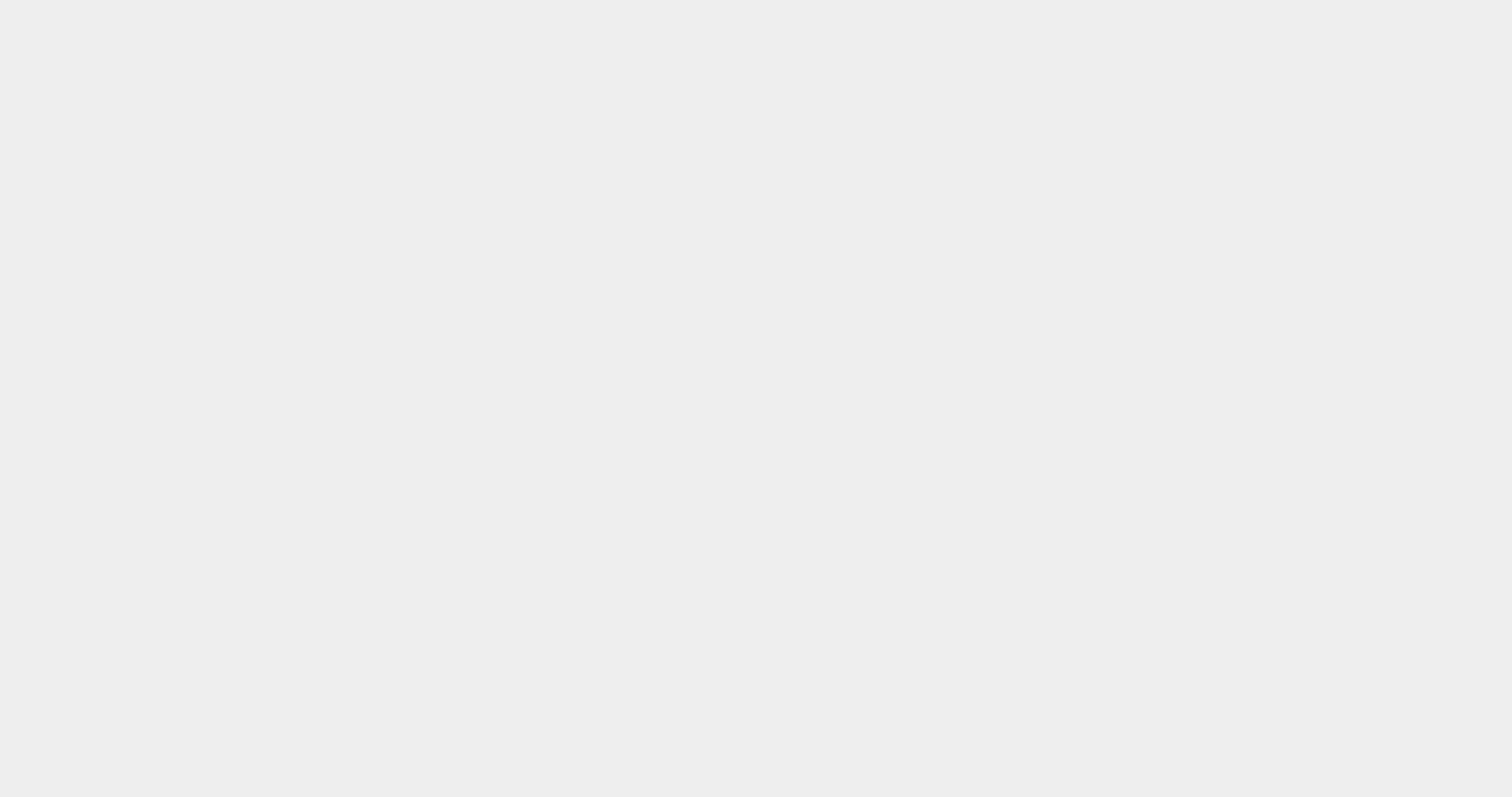
click at [695, 148] on body at bounding box center [756, 378] width 1512 height 757
click at [168, 280] on body at bounding box center [756, 378] width 1512 height 757
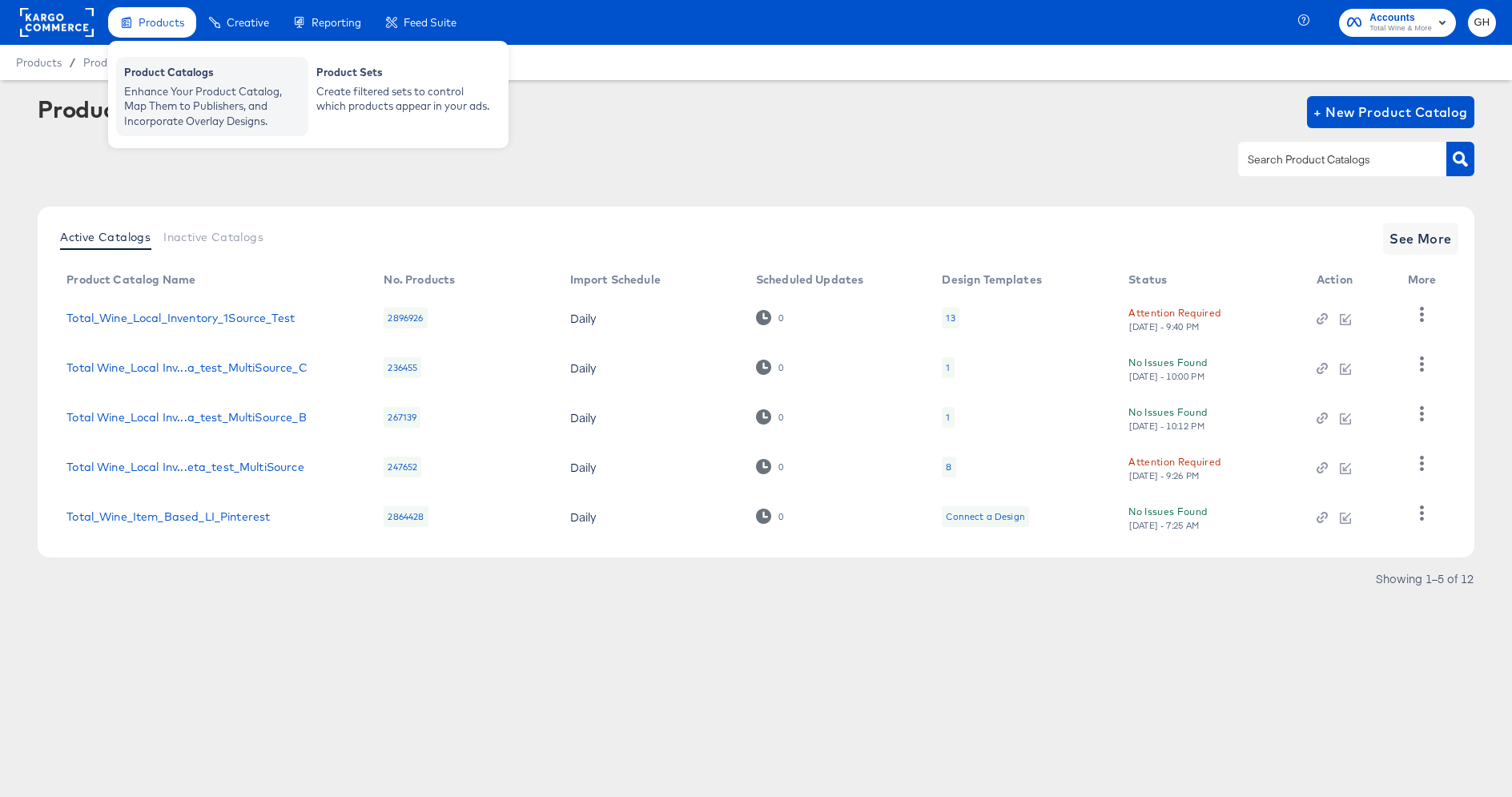
click at [180, 68] on div "Product Catalogs" at bounding box center [212, 74] width 176 height 19
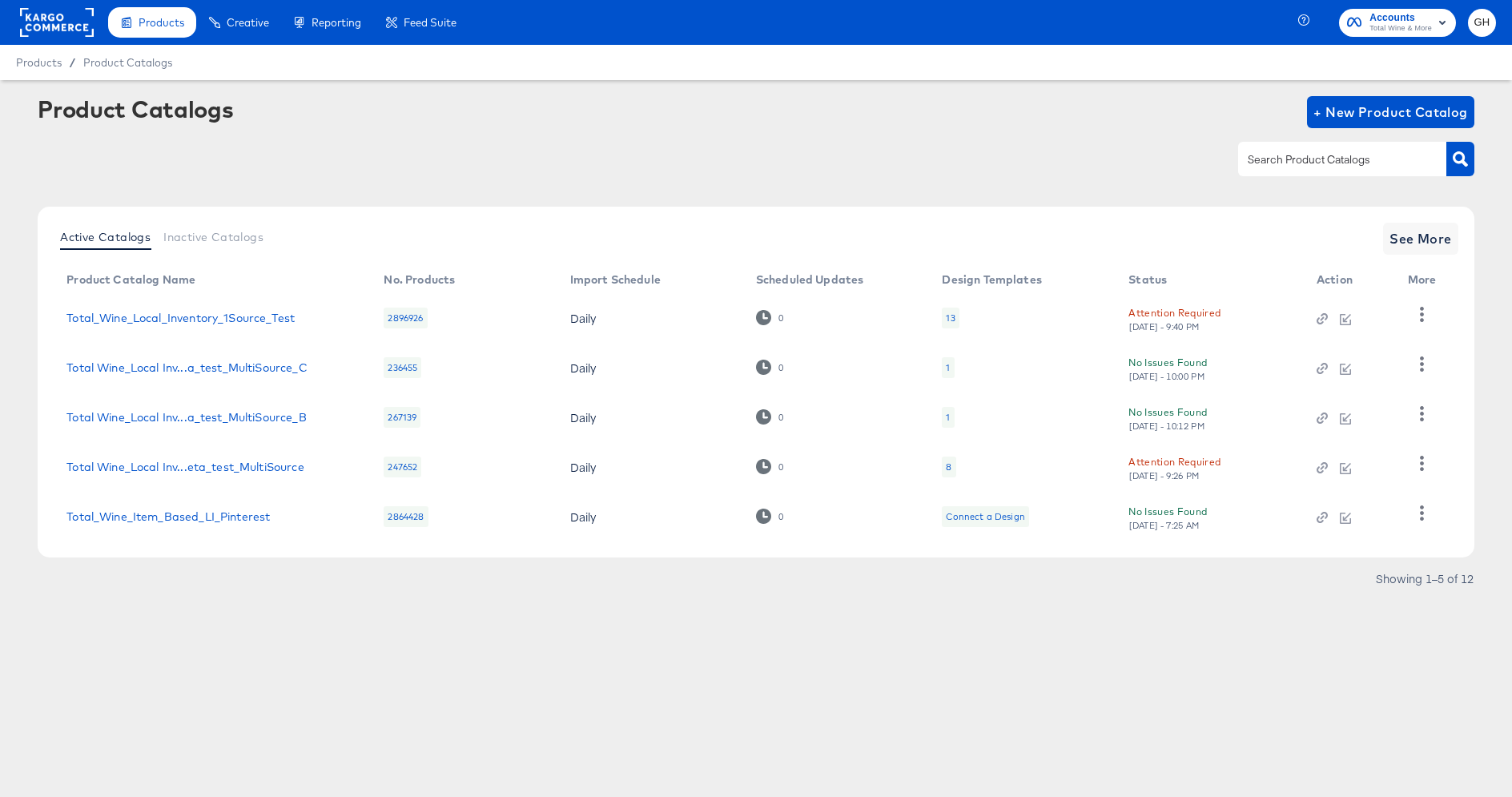
click at [79, 8] on rect at bounding box center [57, 22] width 73 height 29
click at [67, 11] on rect at bounding box center [57, 22] width 73 height 29
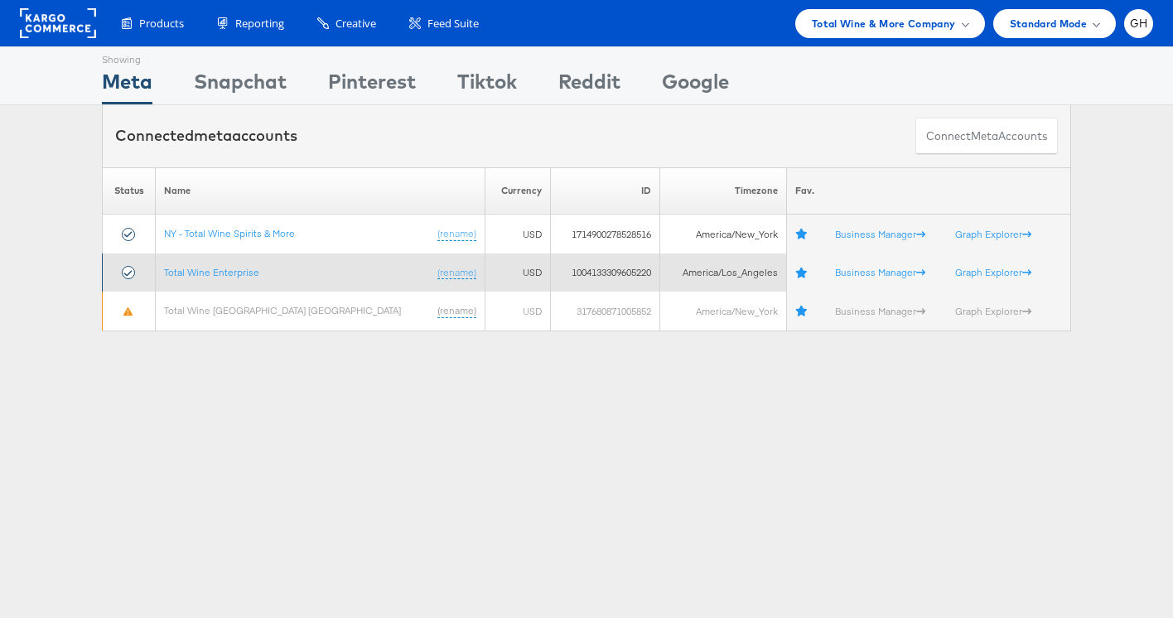
click at [233, 286] on td "Total Wine Enterprise (rename)" at bounding box center [321, 272] width 330 height 39
click at [232, 278] on td "Total Wine Enterprise (rename)" at bounding box center [321, 272] width 330 height 39
click at [232, 269] on link "Total Wine Enterprise" at bounding box center [211, 272] width 95 height 12
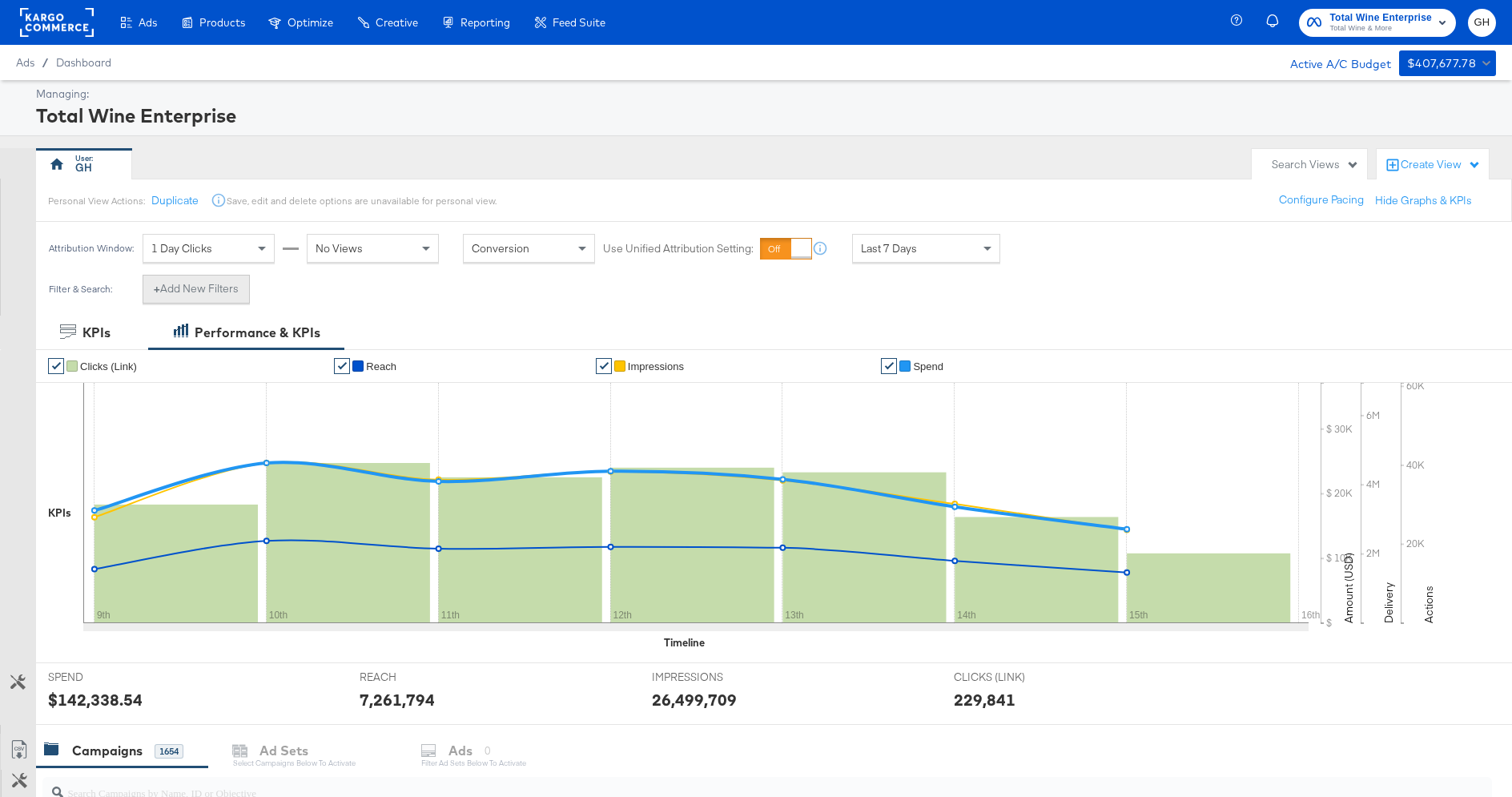
click at [222, 290] on button "+ Add New Filters" at bounding box center [195, 289] width 107 height 29
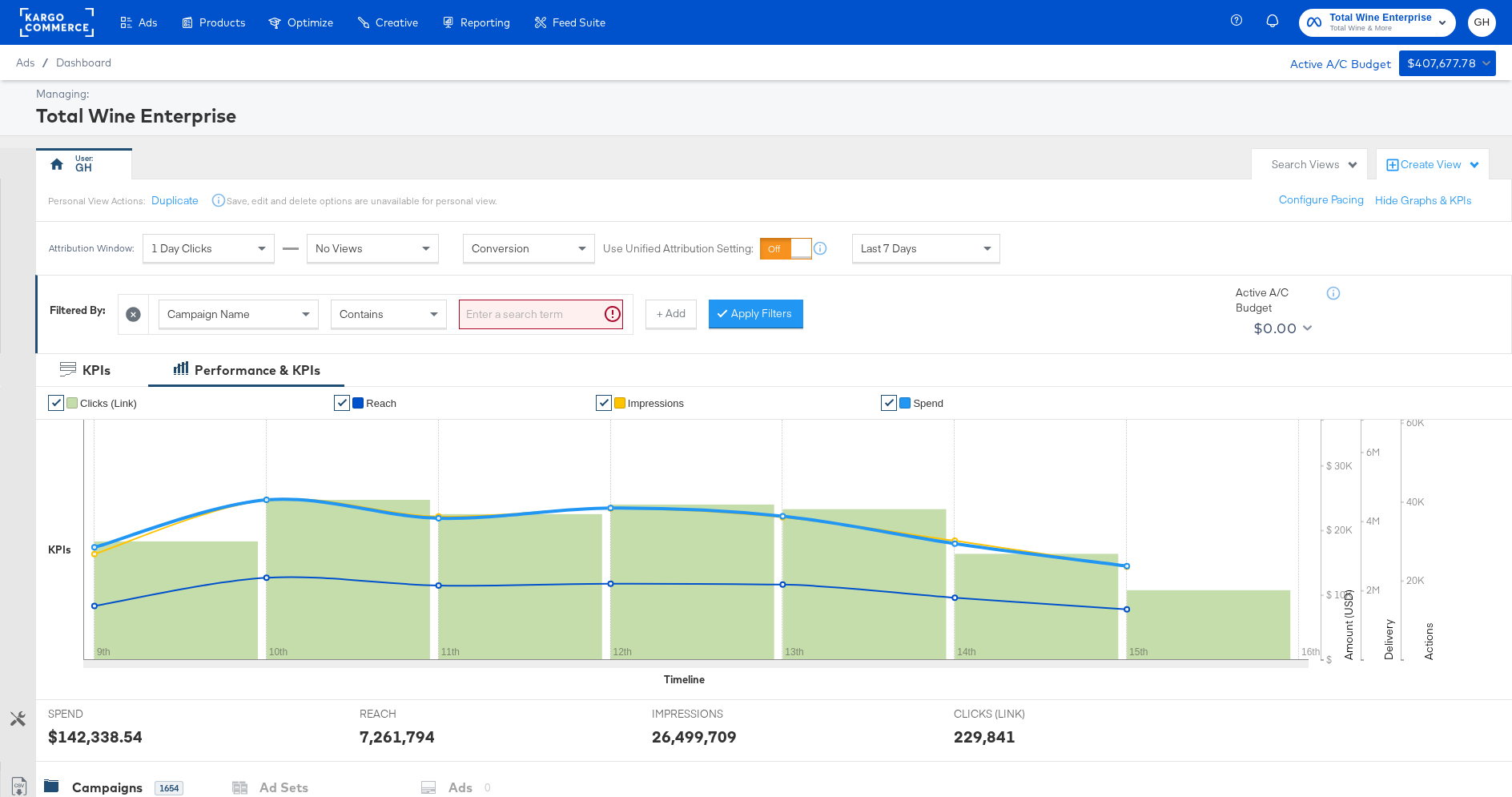
click at [255, 301] on div "Campaign Name" at bounding box center [239, 314] width 159 height 27
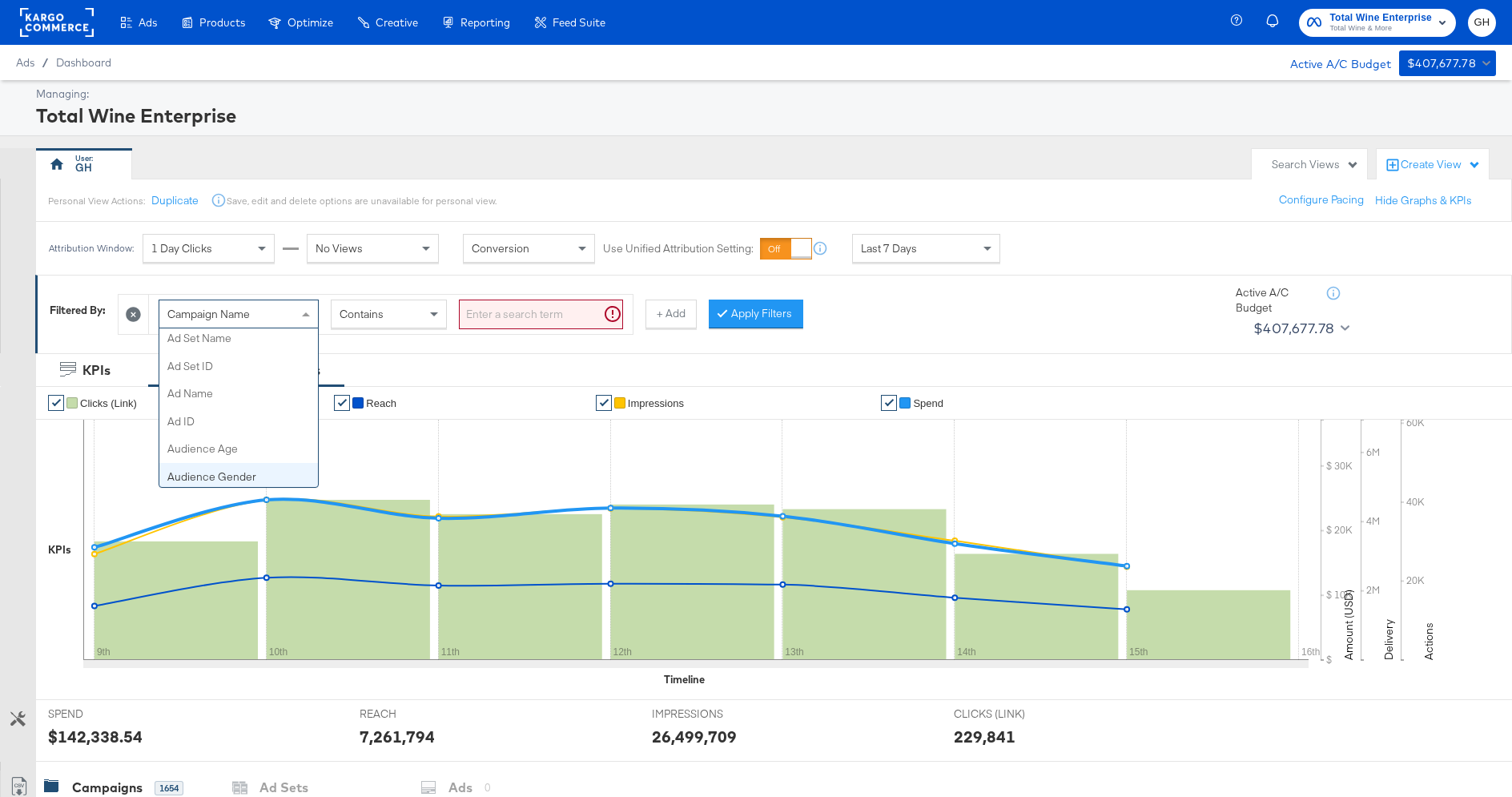
scroll to position [241, 0]
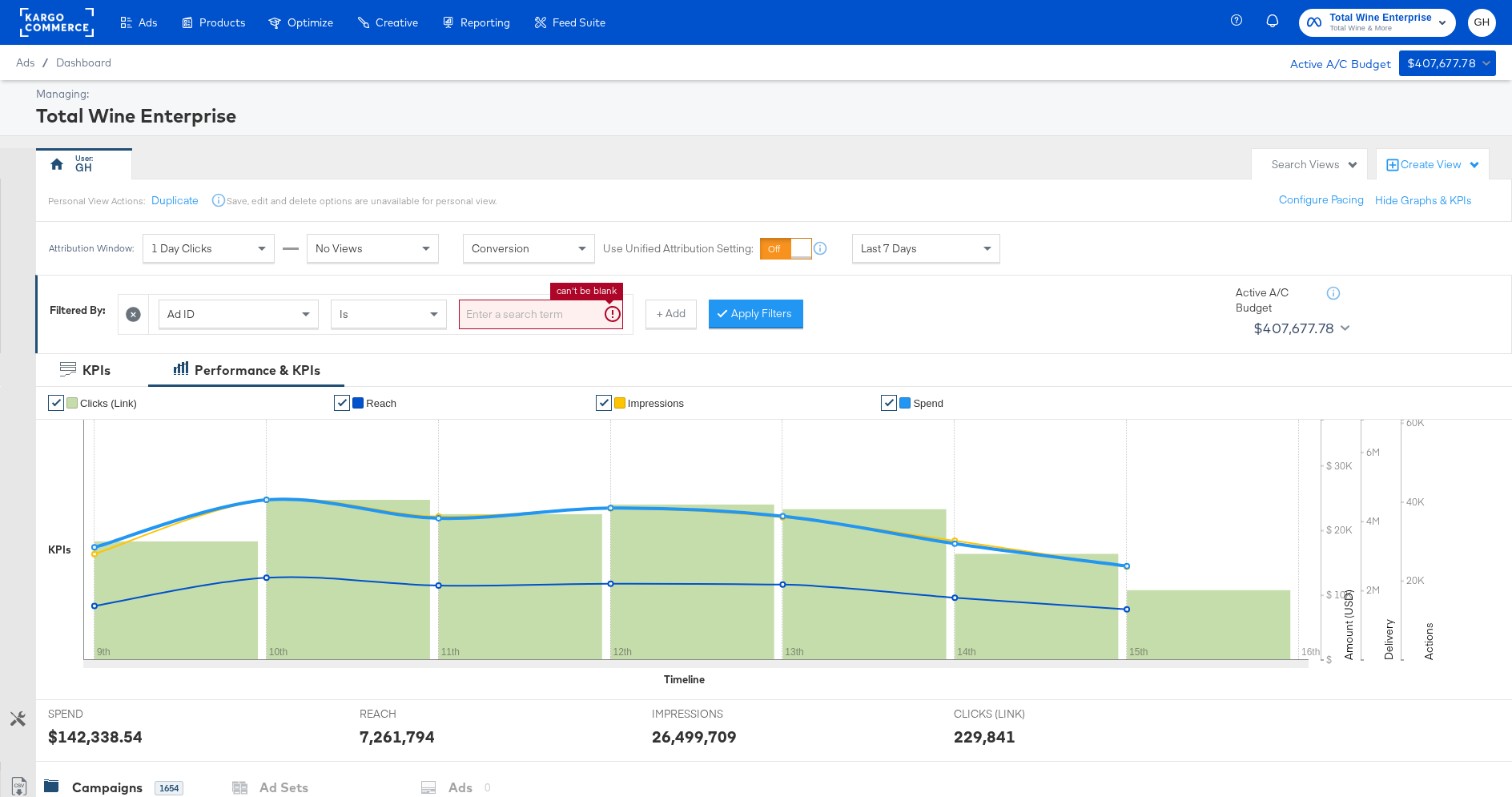
click at [519, 321] on input "search" at bounding box center [541, 314] width 164 height 30
paste input "MPPA_NonOffer_CabsUnder25([DATE]-ongoing)"
type input "MPPA_NonOffer_CabsUnder25([DATE]-ongoing)"
click at [249, 314] on div "Ad ID" at bounding box center [239, 314] width 159 height 27
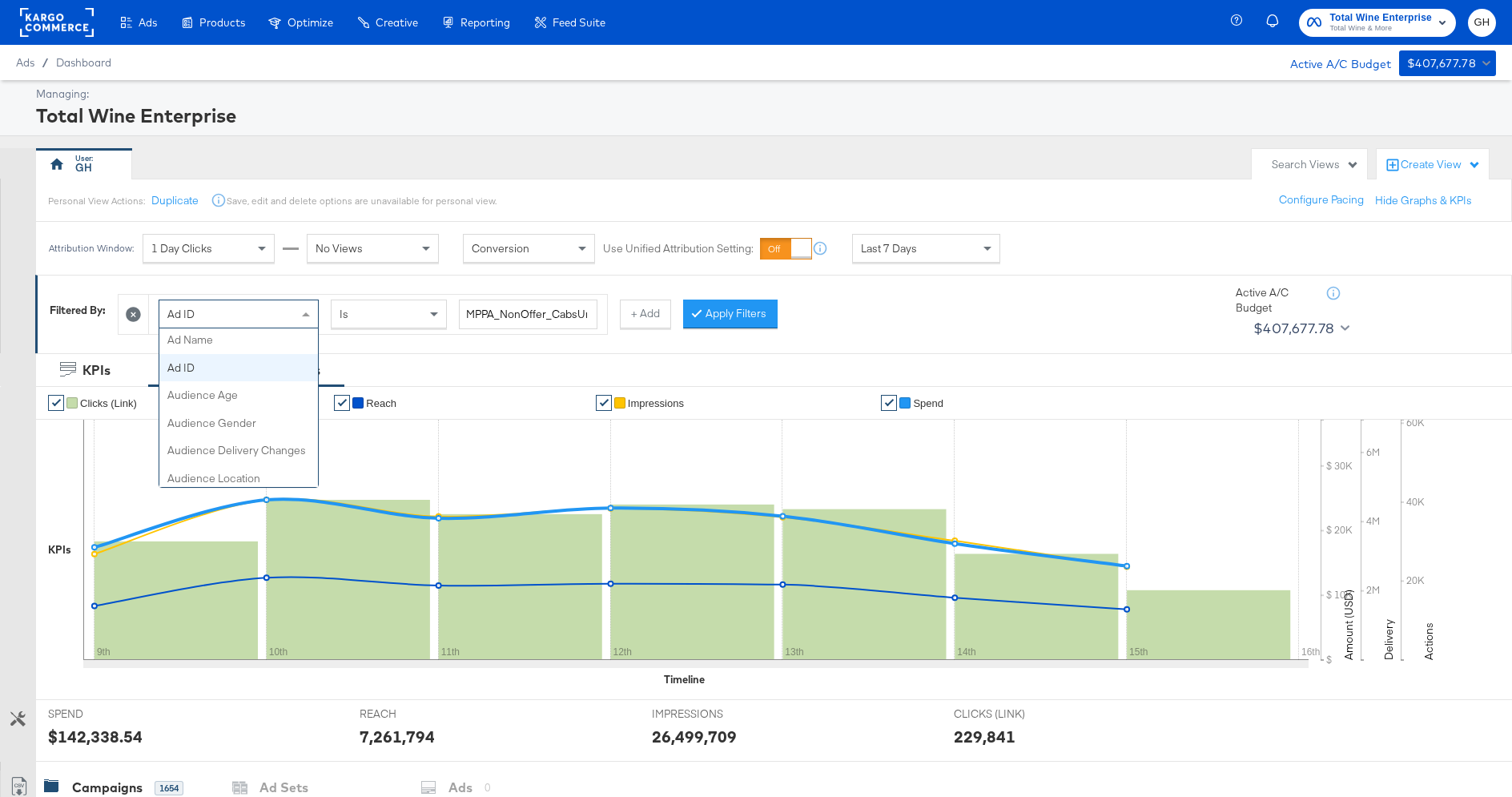
scroll to position [273, 0]
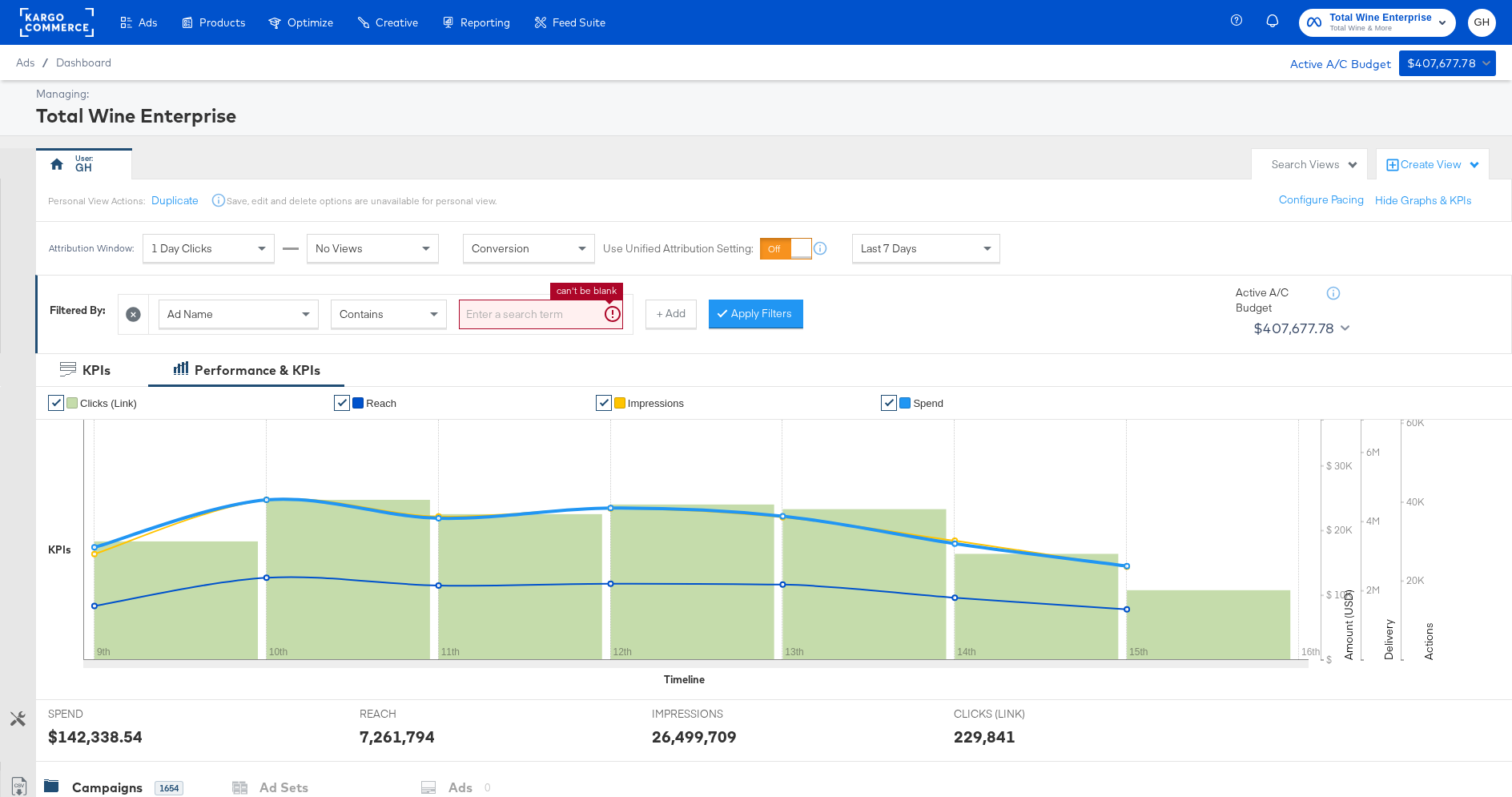
click at [525, 312] on input "search" at bounding box center [541, 314] width 164 height 30
paste input "MPPA_NonOffer_CabsUnder25([DATE]-ongoing)"
type input "MPPA_NonOffer_CabsUnder25([DATE]-ongoing)"
click at [726, 310] on button "Apply Filters" at bounding box center [756, 314] width 95 height 29
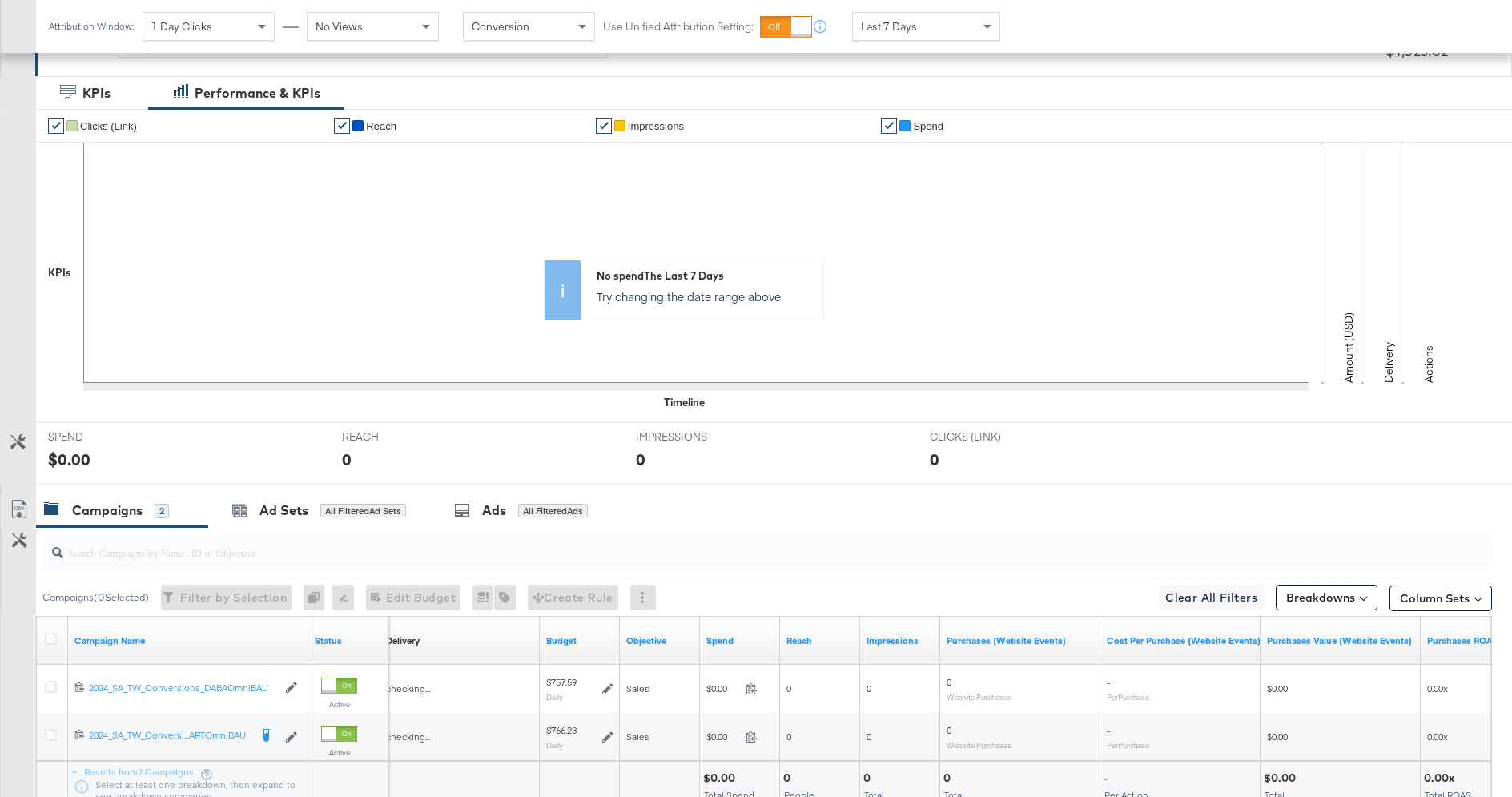
scroll to position [382, 0]
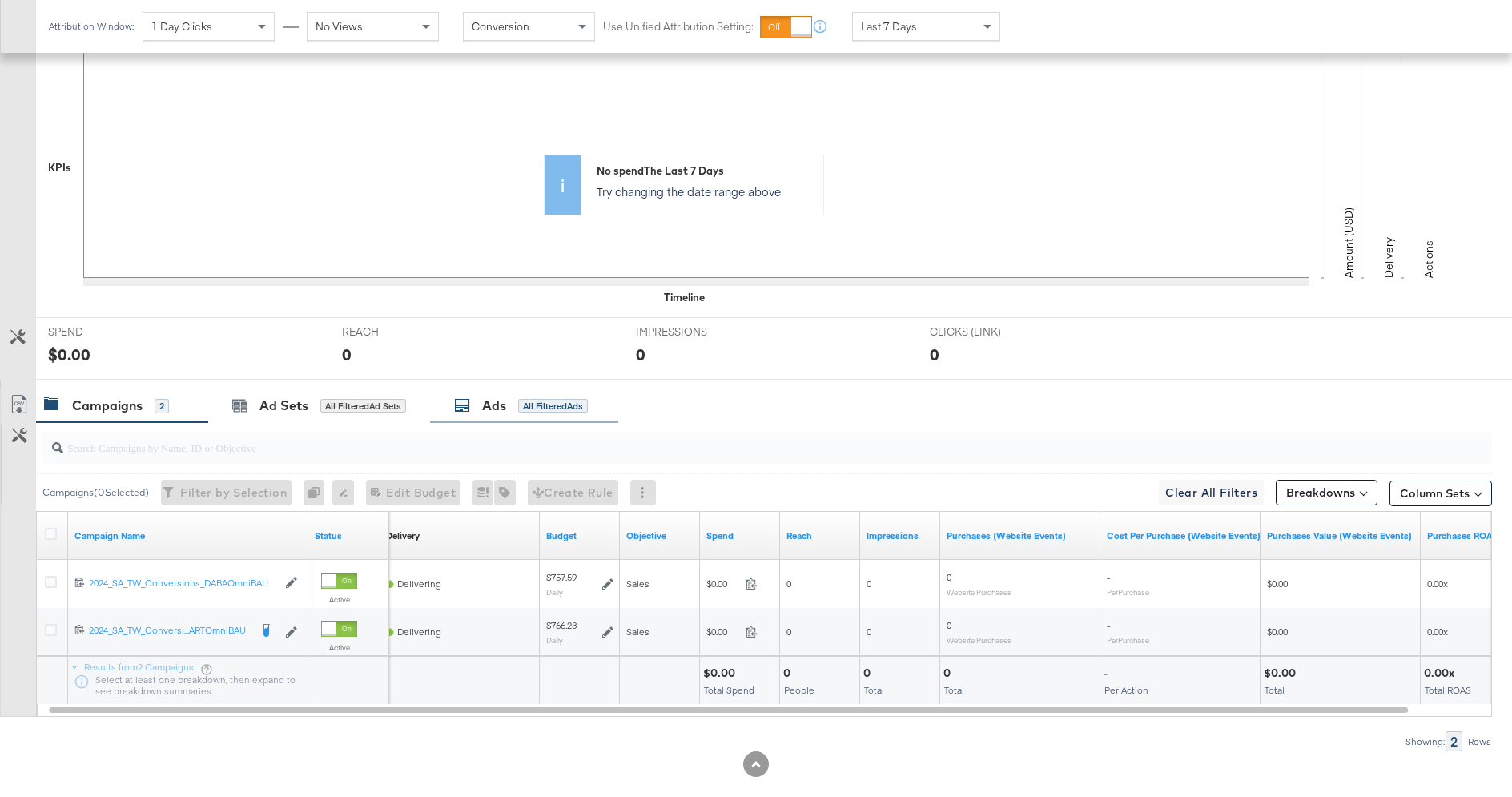
click at [466, 412] on div "Ads All Filtered Ads" at bounding box center [521, 405] width 133 height 18
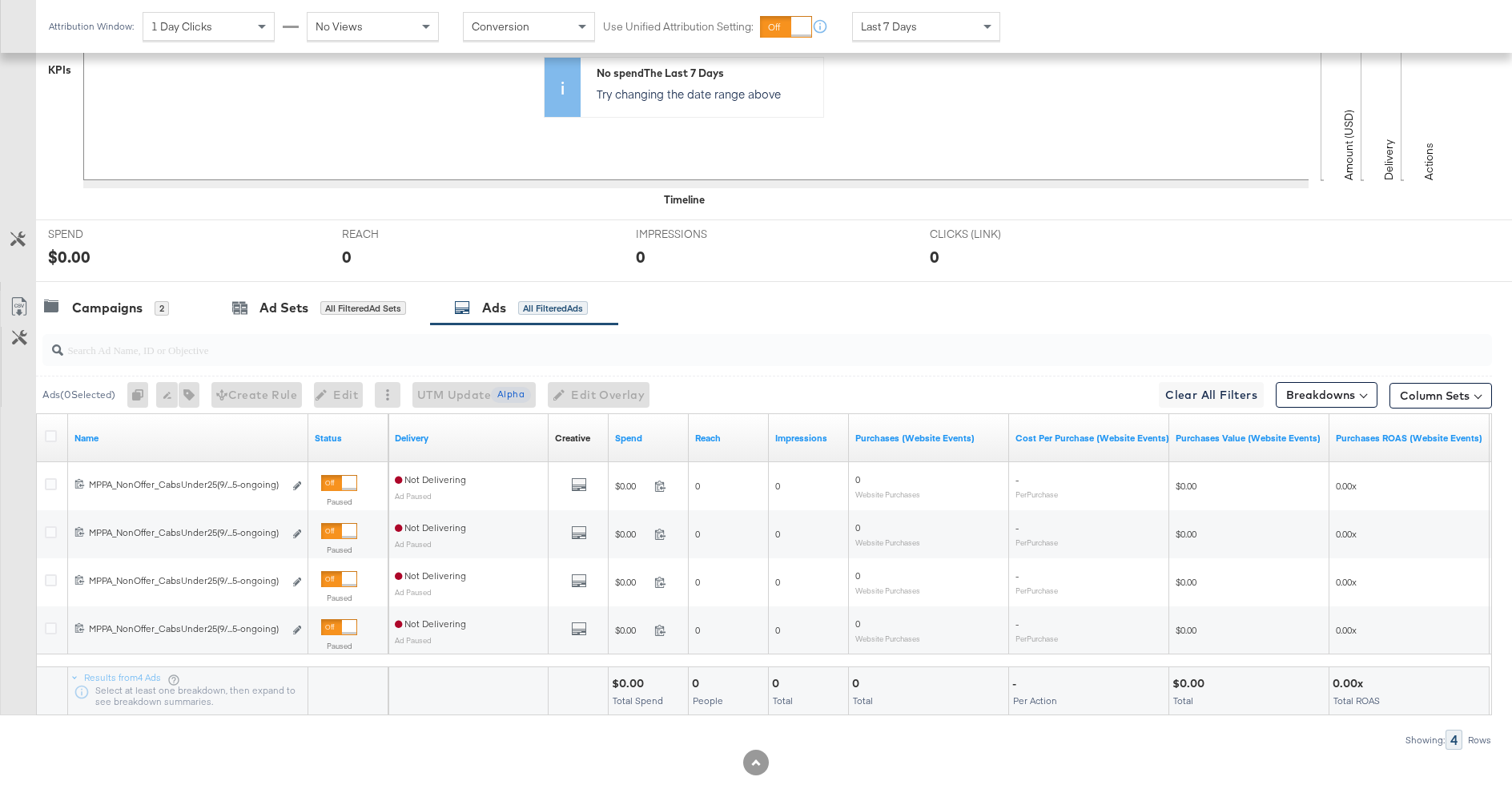
scroll to position [500, 0]
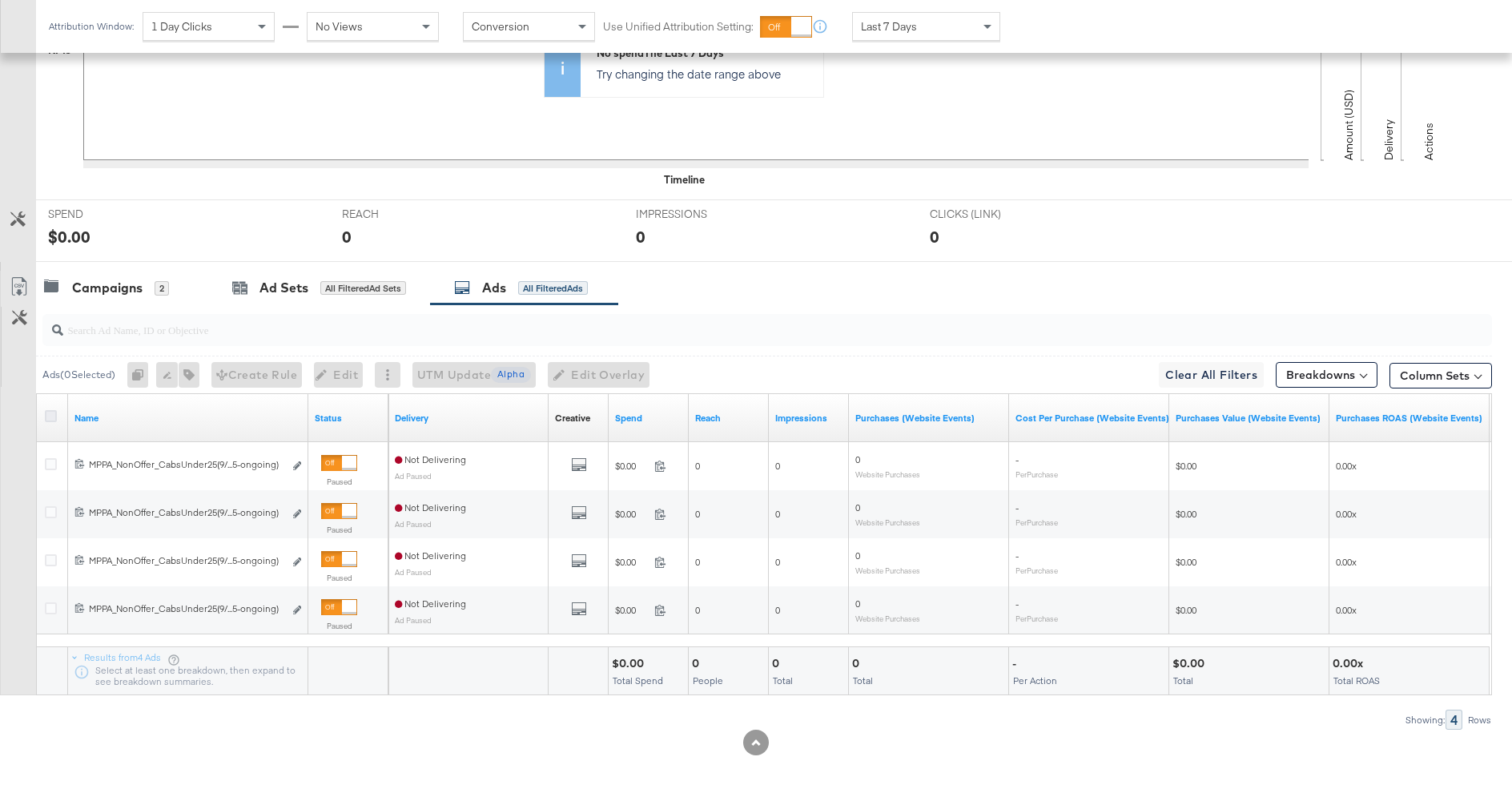
click at [49, 412] on icon at bounding box center [50, 416] width 12 height 12
click at [0, 0] on input "checkbox" at bounding box center [0, 0] width 0 height 0
click at [49, 412] on icon at bounding box center [50, 416] width 12 height 12
click at [0, 0] on input "checkbox" at bounding box center [0, 0] width 0 height 0
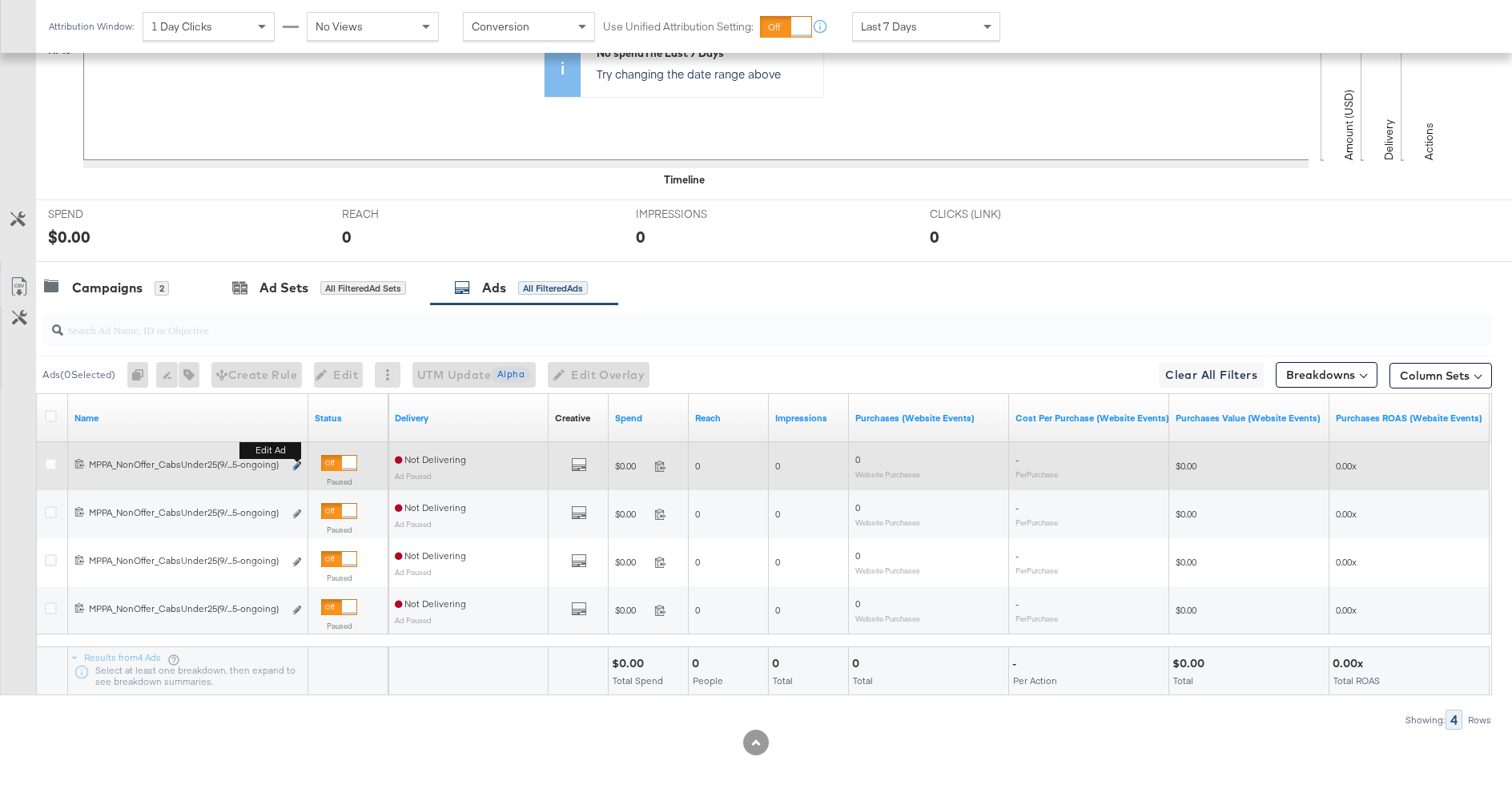
click at [298, 463] on icon "link" at bounding box center [297, 465] width 8 height 9
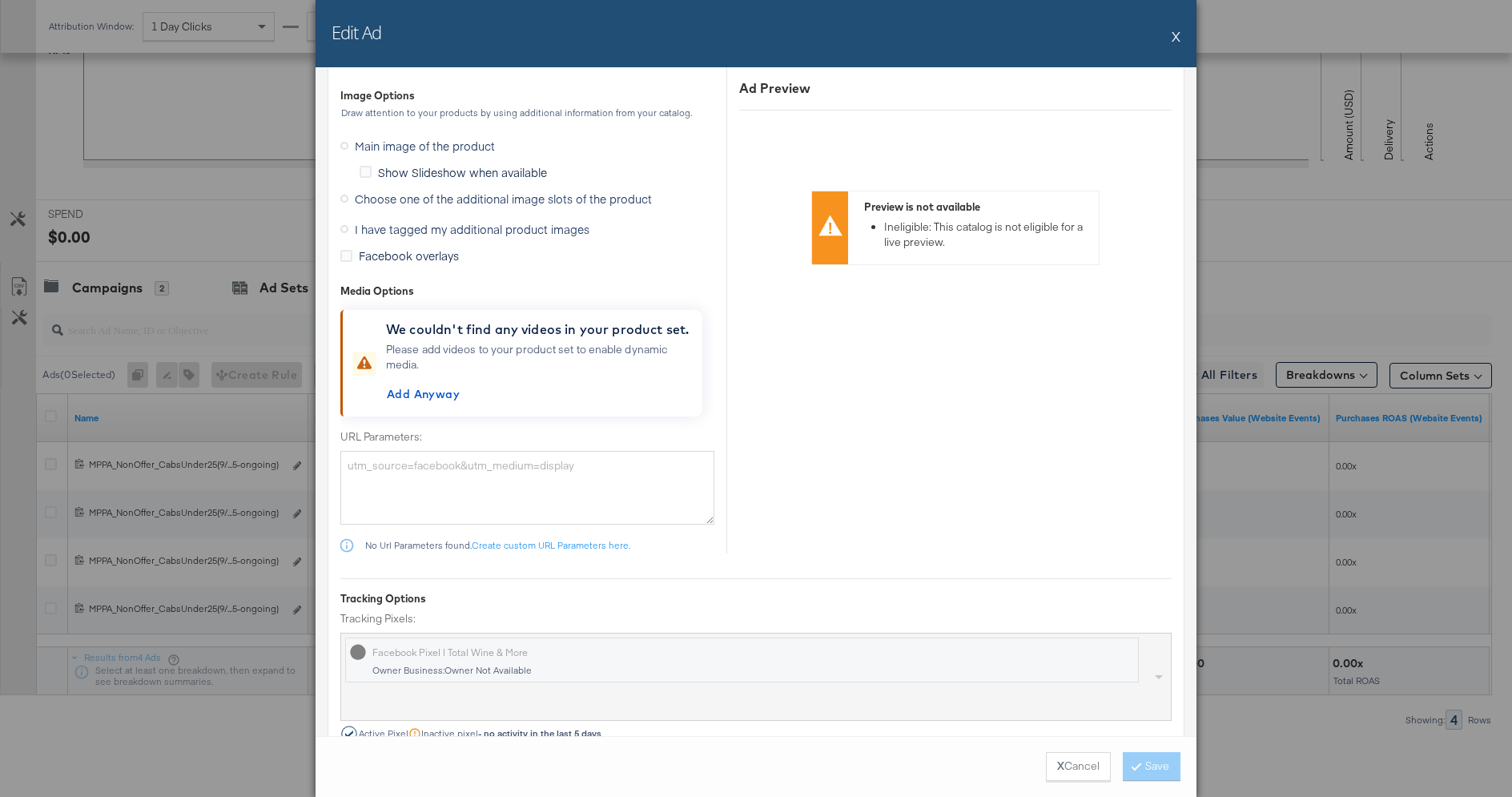
scroll to position [1607, 0]
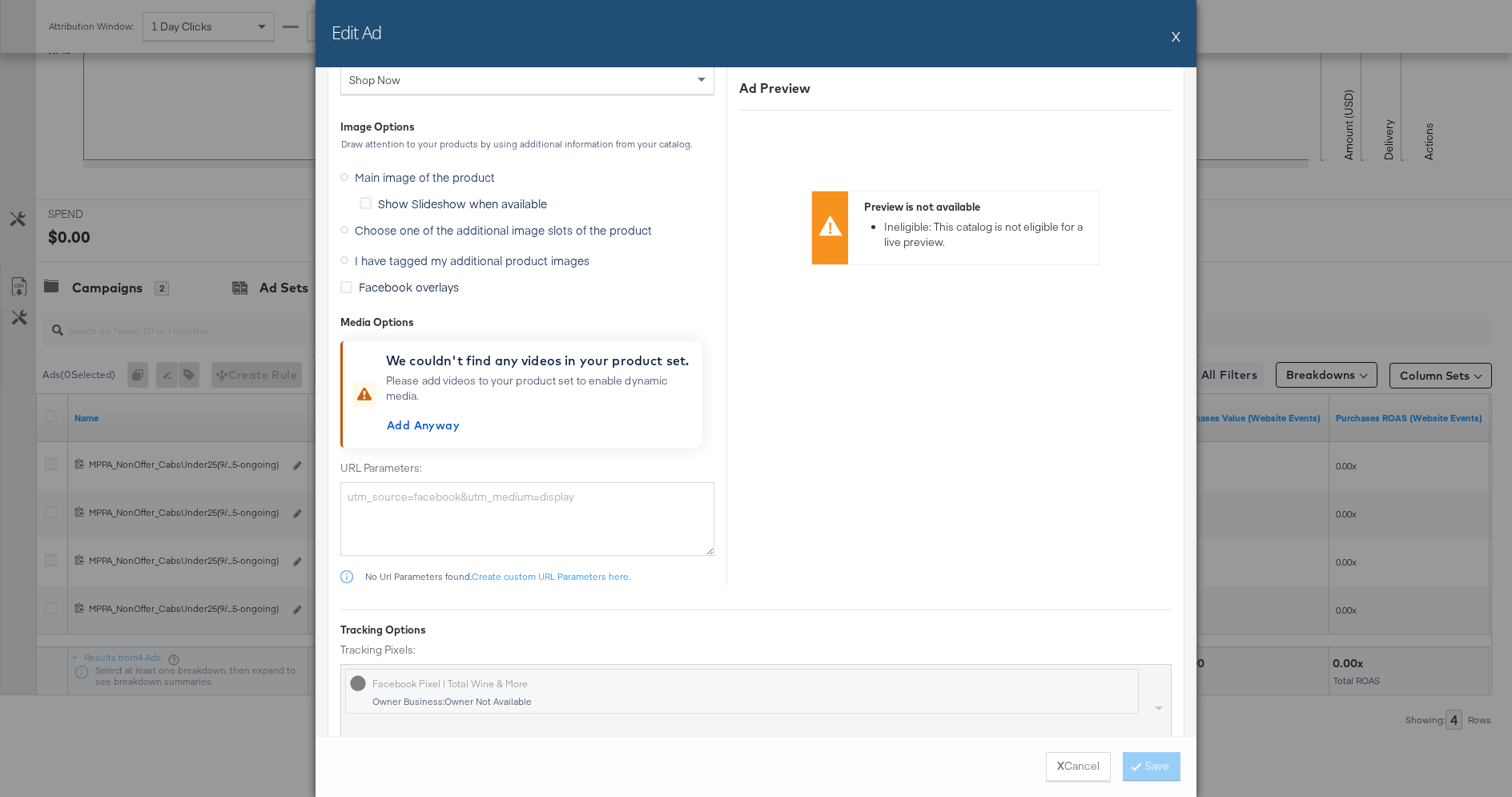
click at [408, 257] on span "I have tagged my additional product images" at bounding box center [472, 260] width 235 height 16
click at [0, 0] on input "I have tagged my additional product images" at bounding box center [0, 0] width 0 height 0
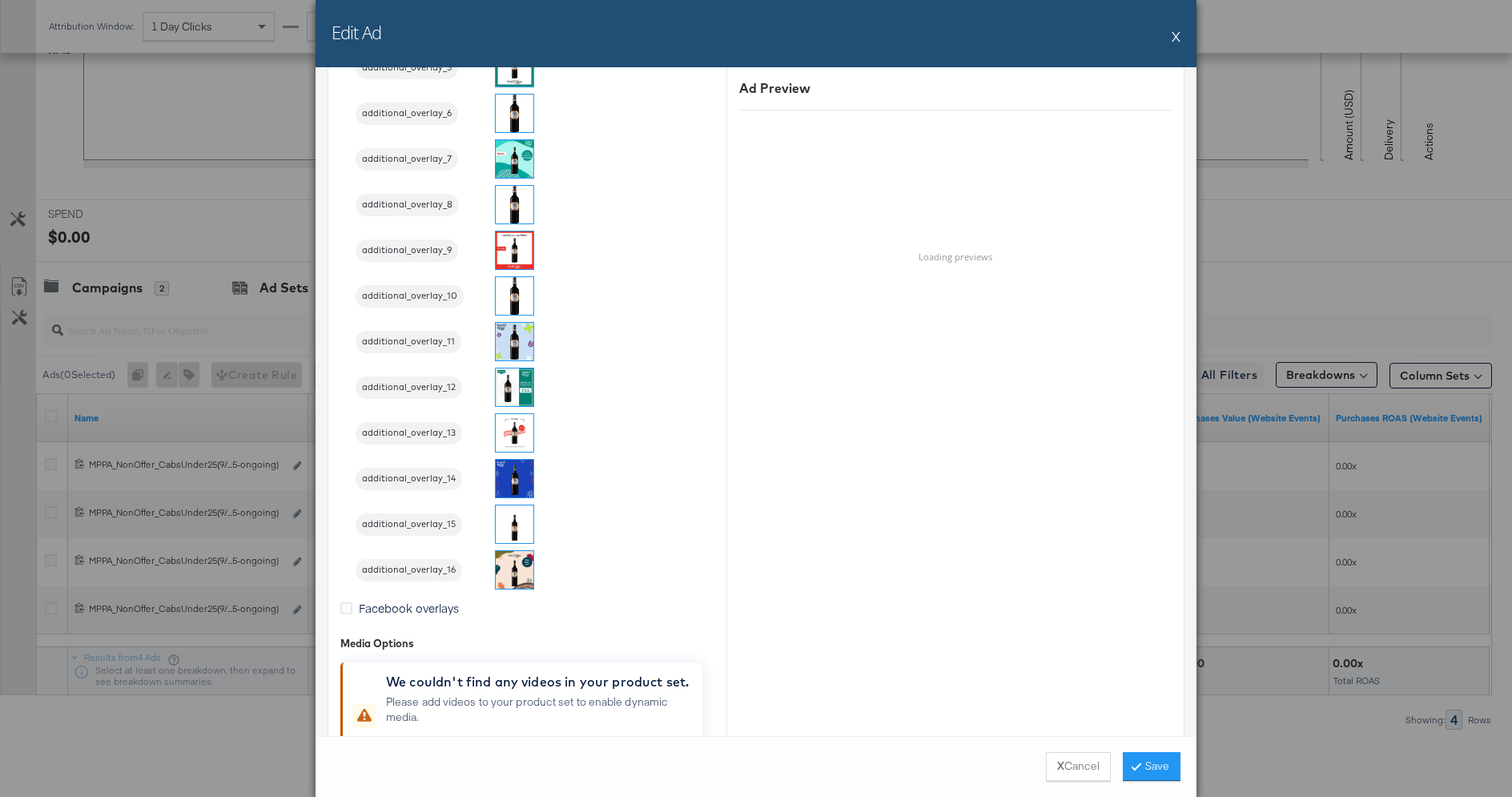
scroll to position [1818, 0]
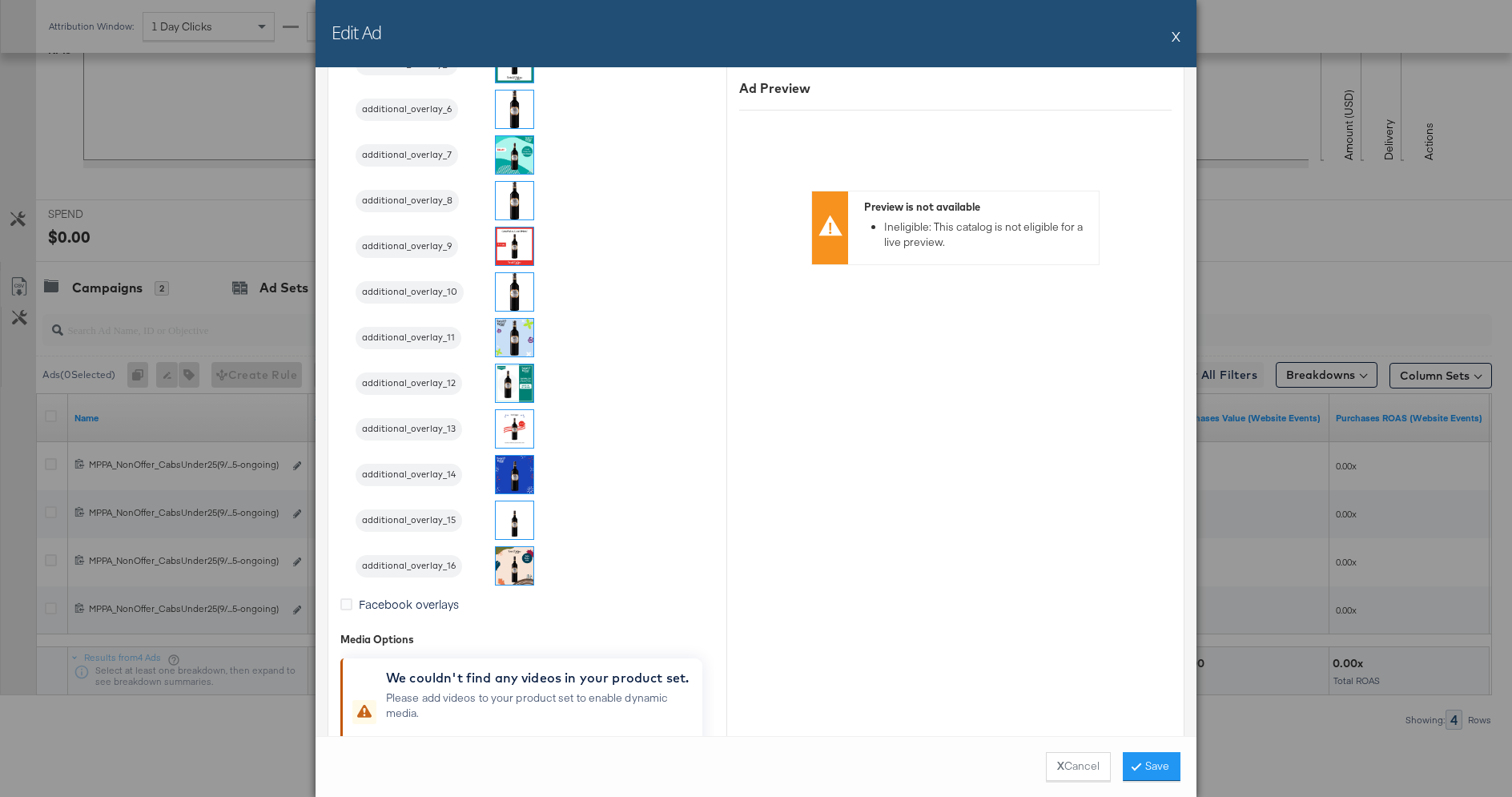
click at [514, 562] on img at bounding box center [514, 566] width 38 height 38
click at [1154, 763] on button "Save" at bounding box center [1151, 767] width 58 height 29
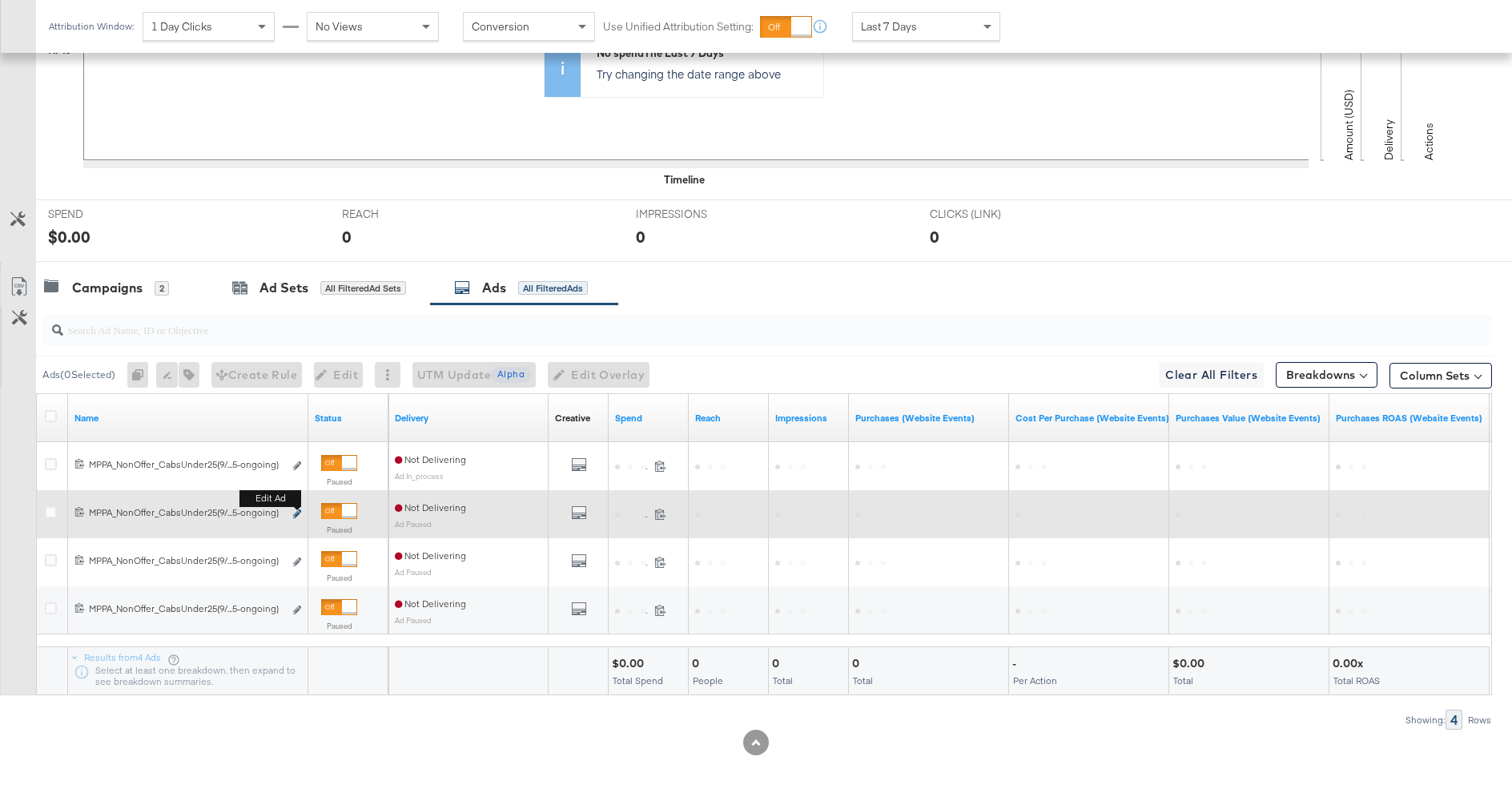
click at [294, 513] on icon "link" at bounding box center [297, 514] width 8 height 9
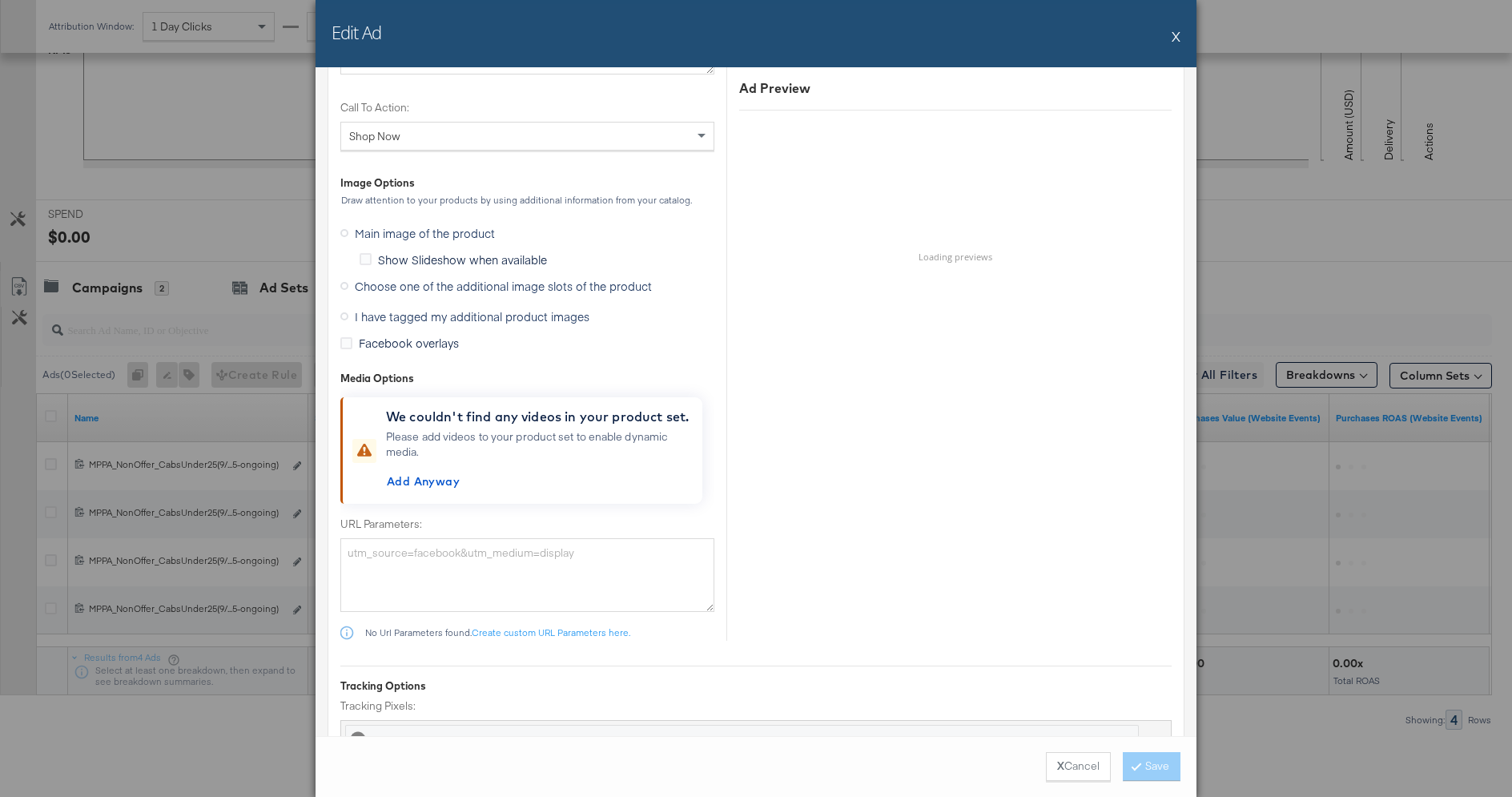
click at [450, 309] on span "I have tagged my additional product images" at bounding box center [472, 316] width 235 height 16
click at [0, 0] on input "I have tagged my additional product images" at bounding box center [0, 0] width 0 height 0
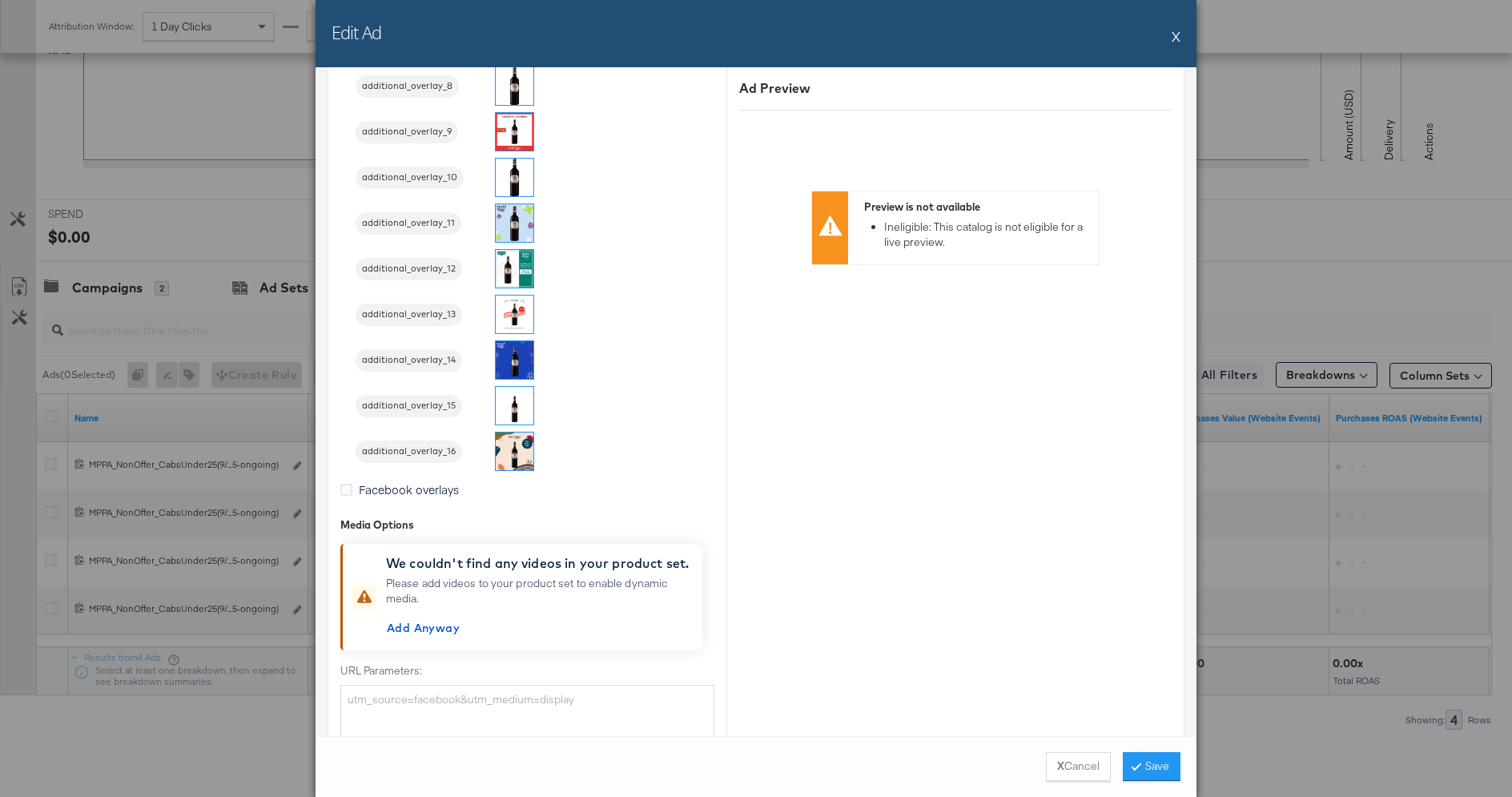
scroll to position [2072, 0]
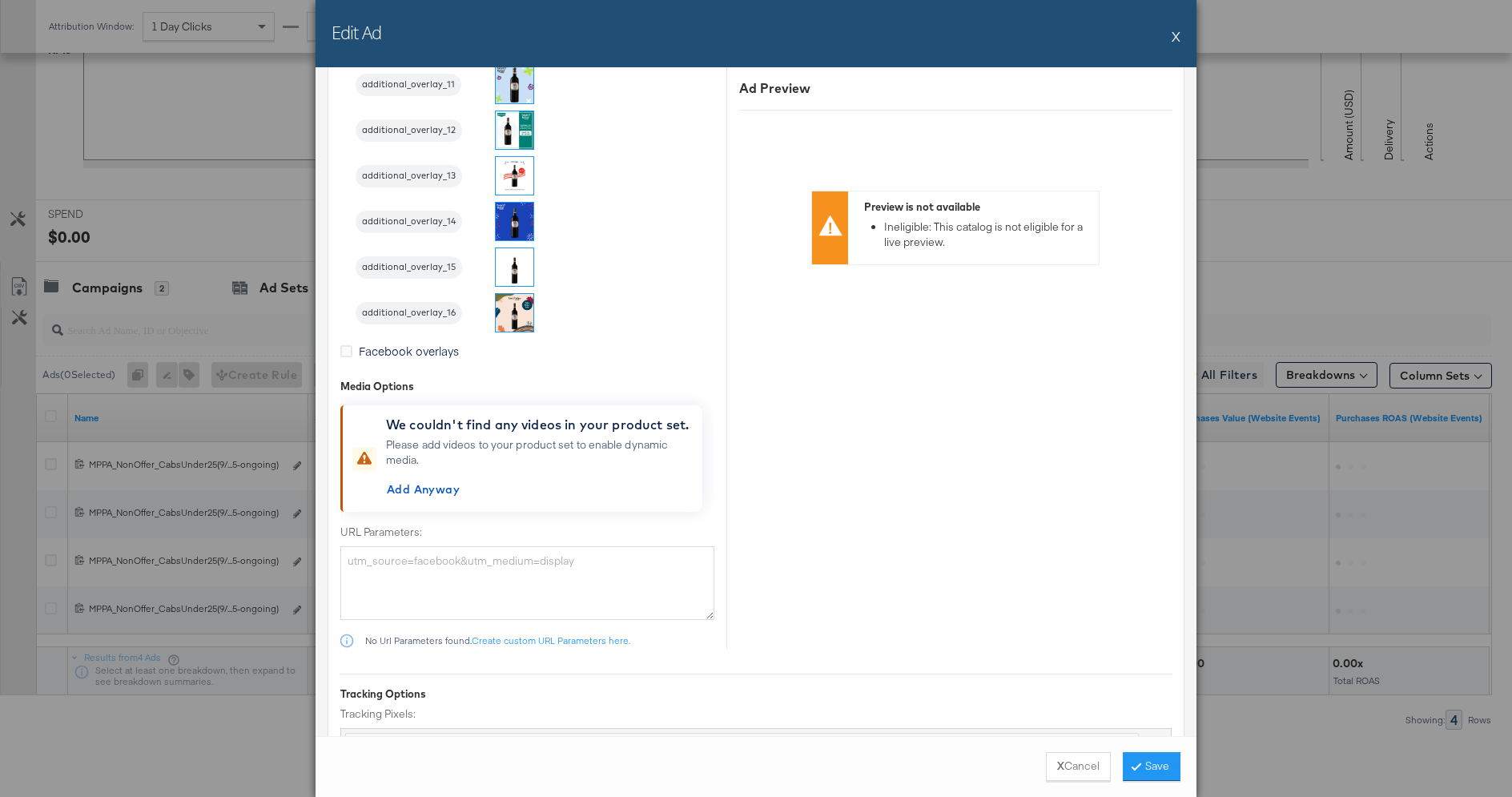
click at [519, 298] on img at bounding box center [514, 312] width 38 height 38
click at [1149, 769] on button "Save" at bounding box center [1151, 767] width 58 height 29
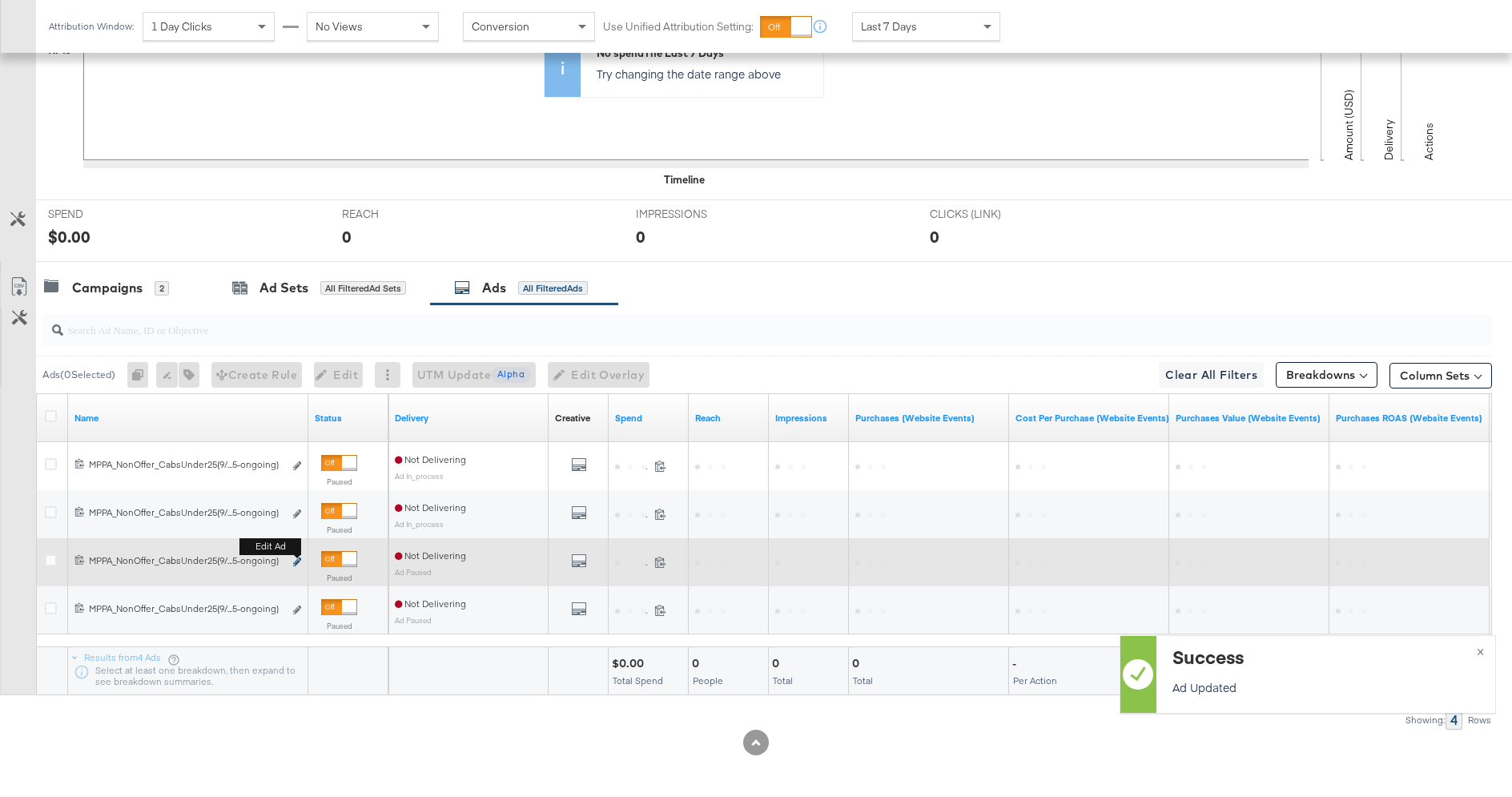
click at [299, 557] on icon "link" at bounding box center [297, 561] width 8 height 9
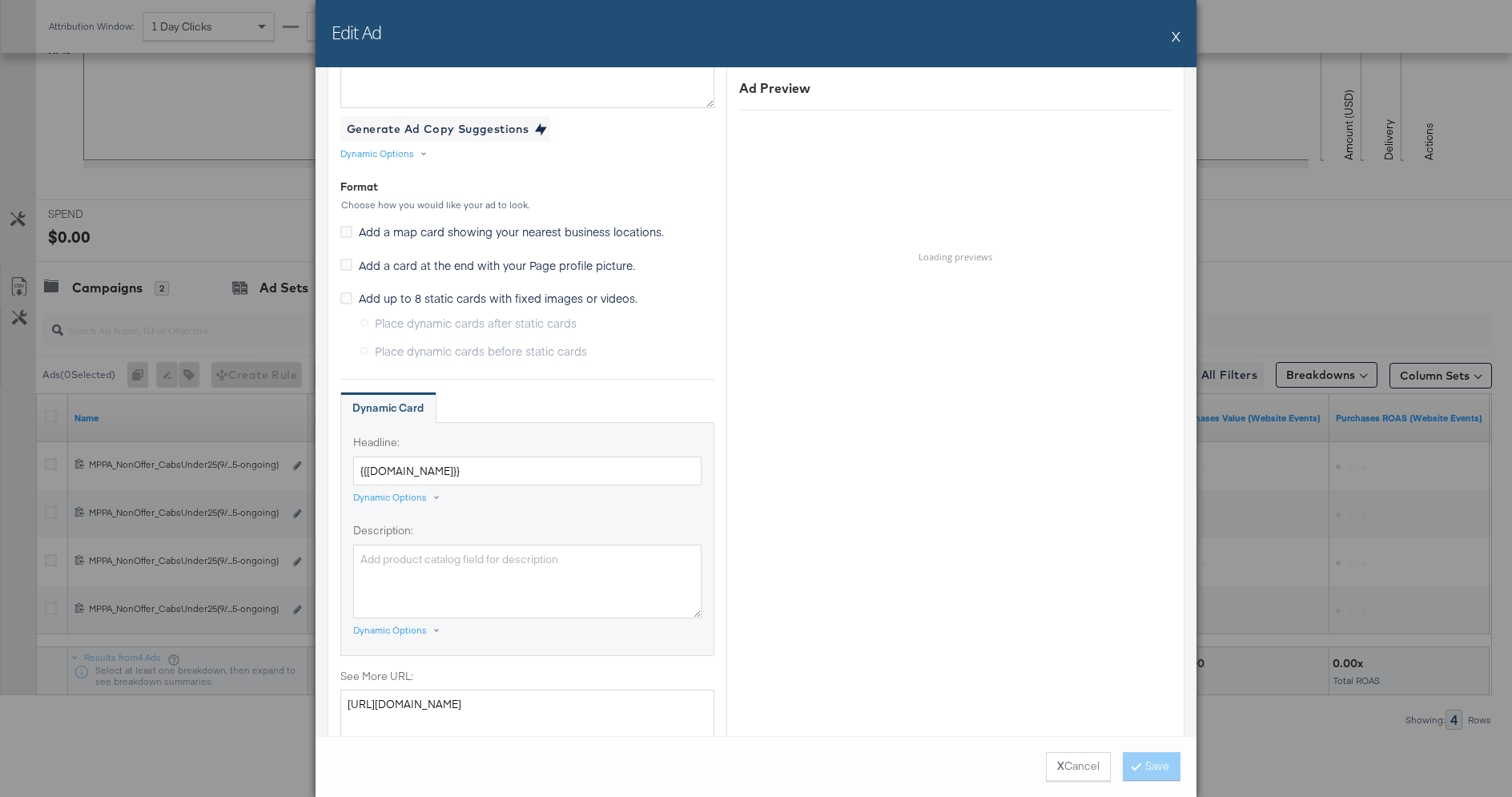
scroll to position [953, 0]
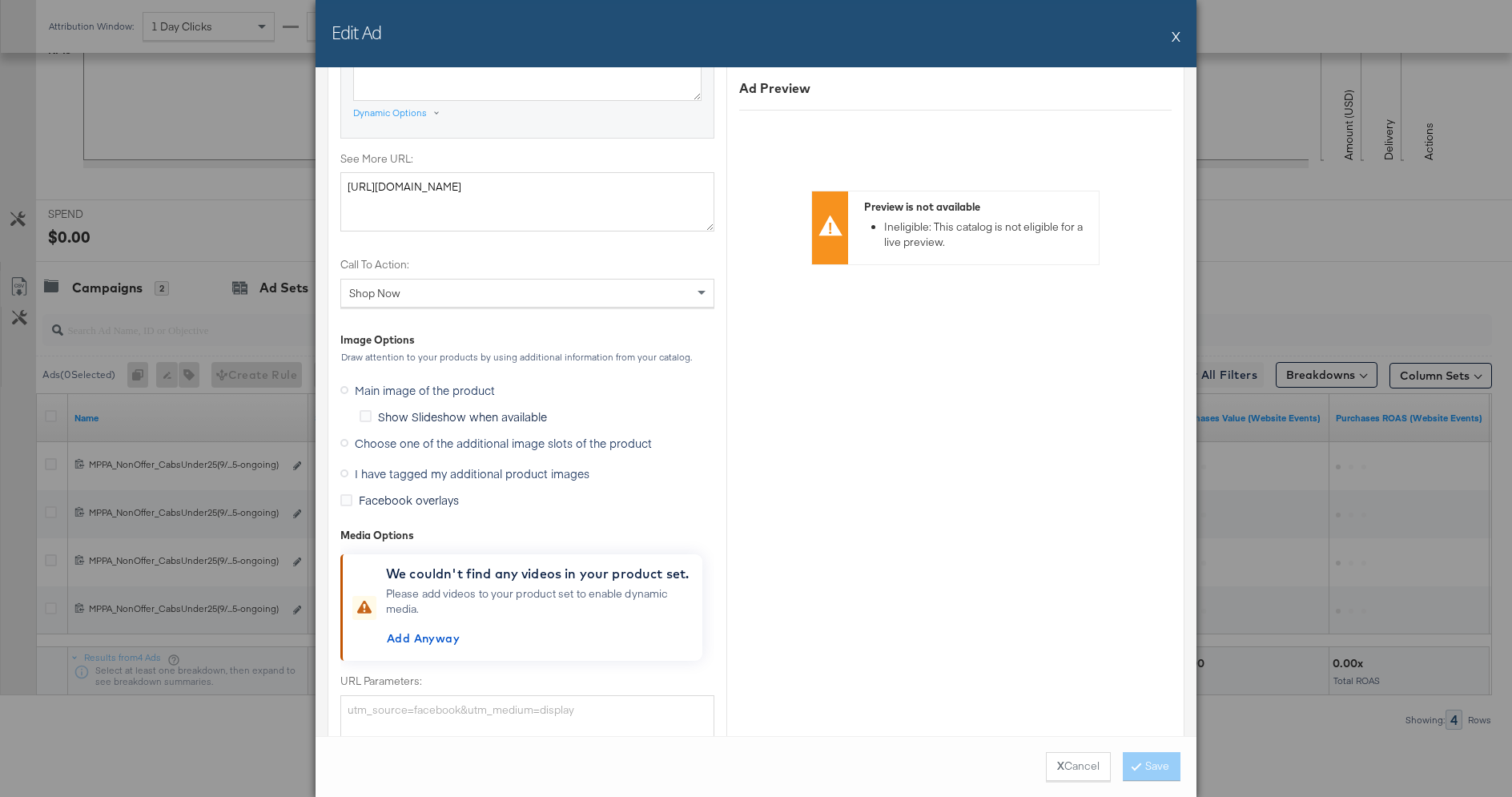
click at [464, 472] on span "I have tagged my additional product images" at bounding box center [472, 473] width 235 height 16
click at [0, 0] on input "I have tagged my additional product images" at bounding box center [0, 0] width 0 height 0
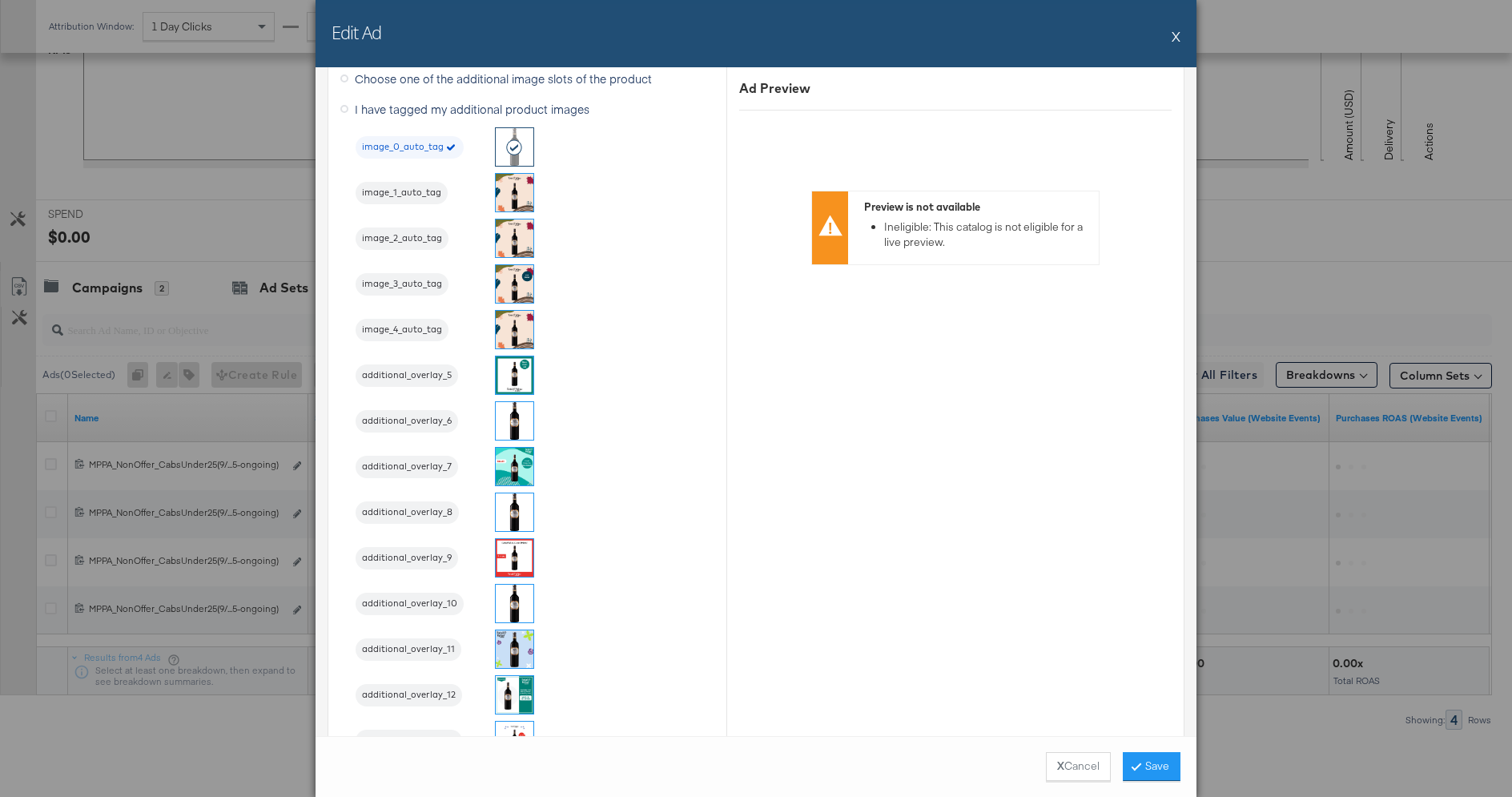
scroll to position [1928, 0]
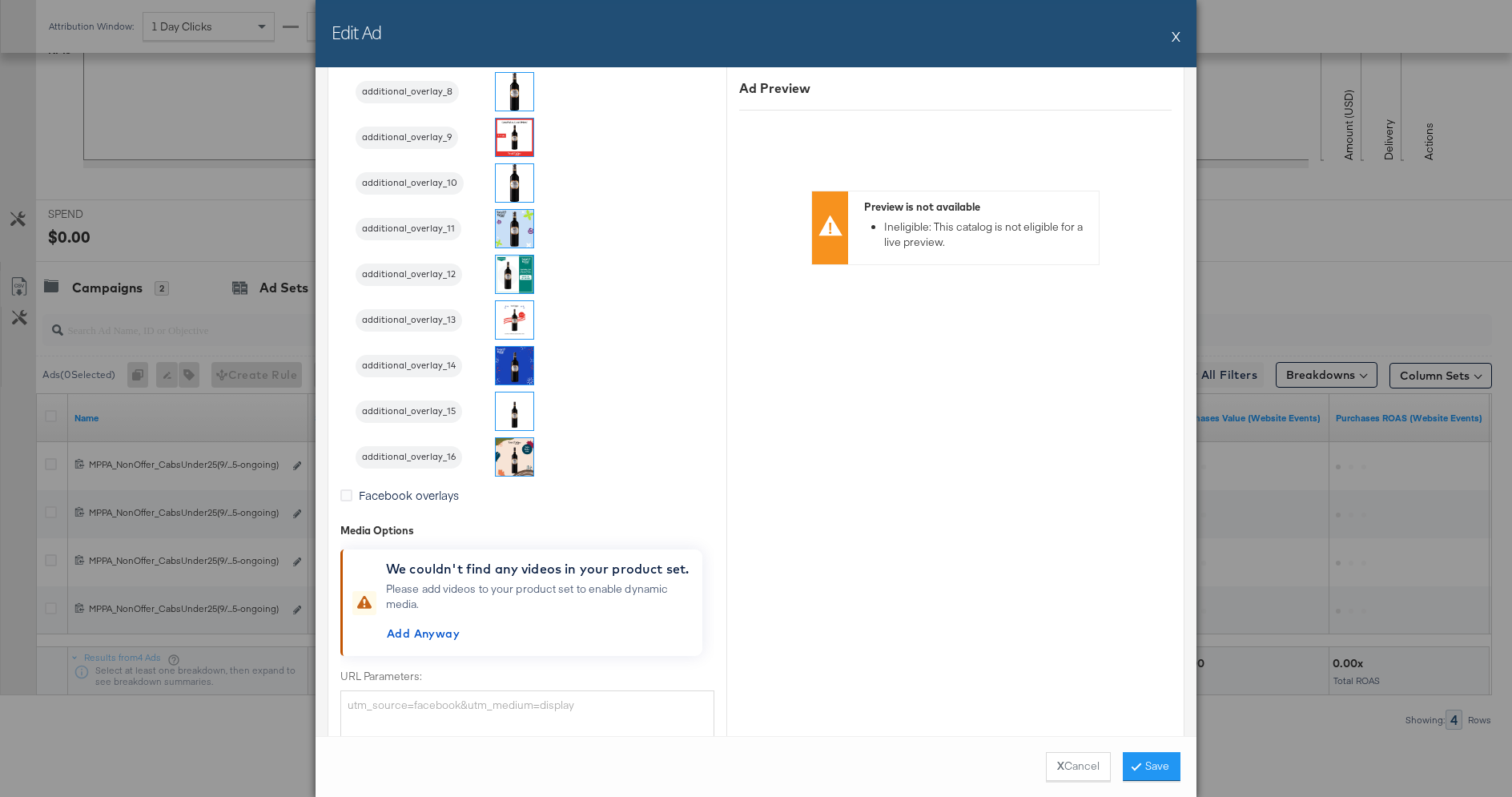
click at [509, 461] on img at bounding box center [514, 457] width 38 height 38
click at [1162, 767] on button "Save" at bounding box center [1151, 767] width 58 height 29
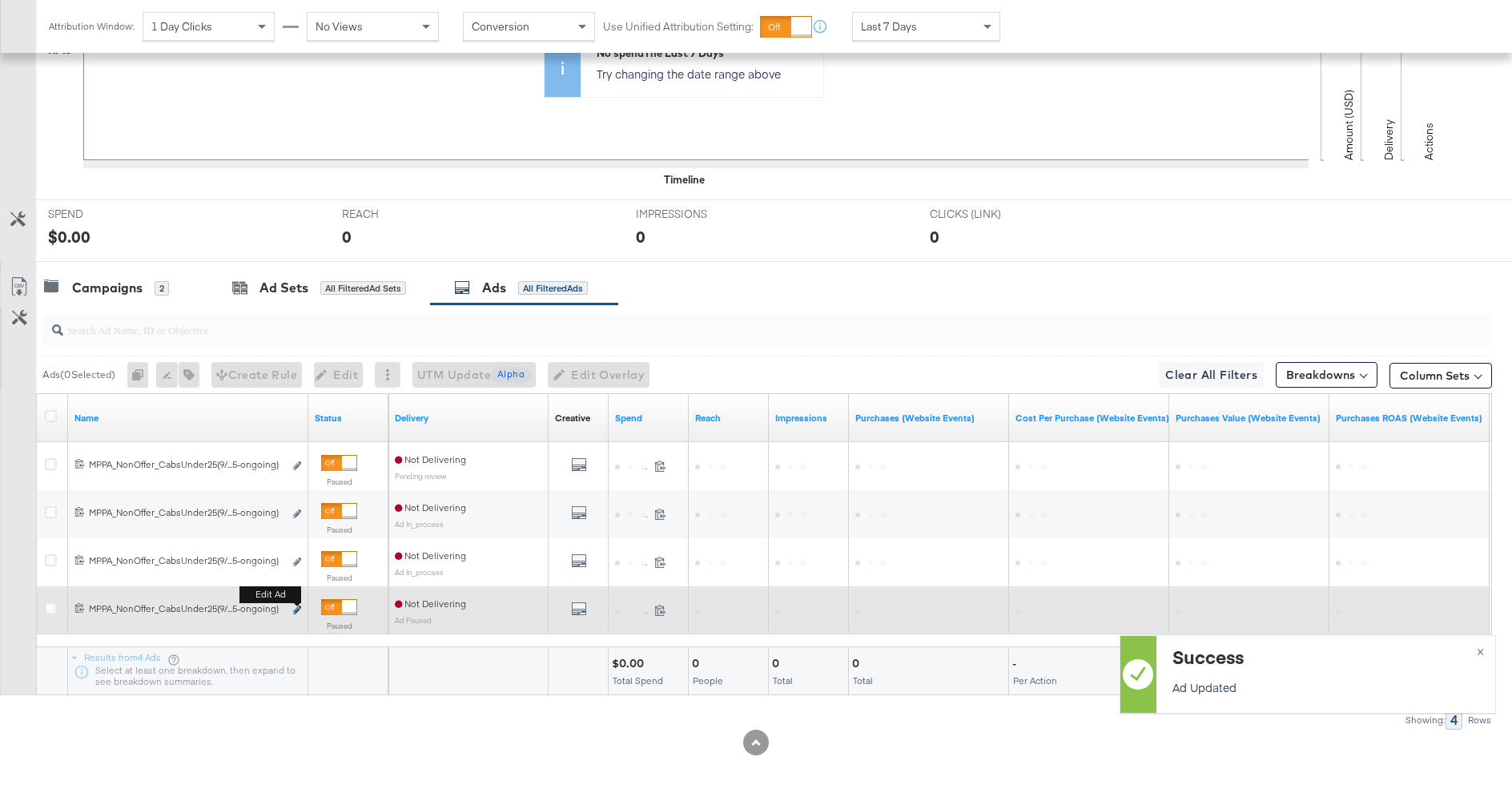
click at [297, 608] on icon "link" at bounding box center [297, 609] width 8 height 9
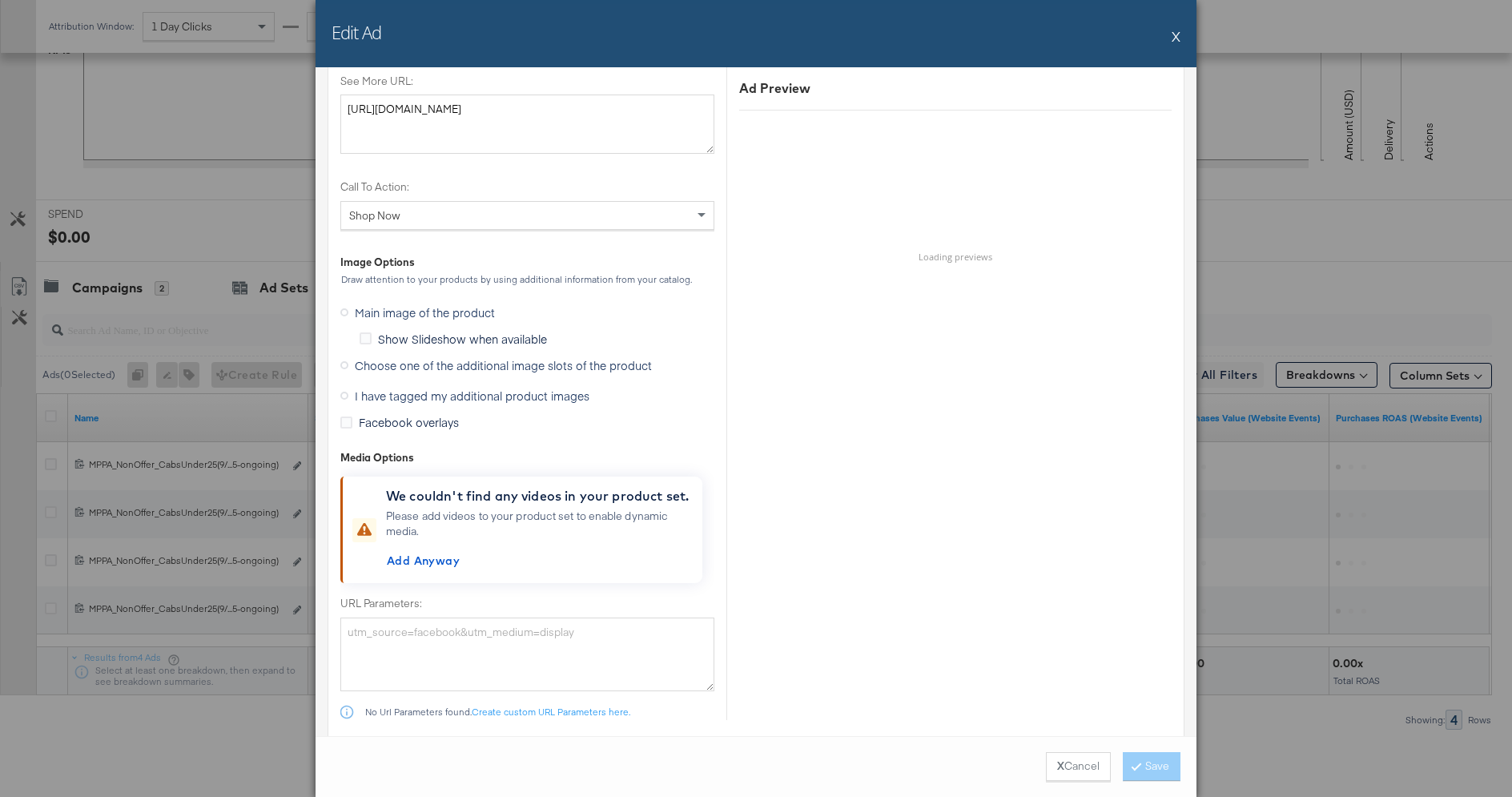
click at [422, 384] on label "I have tagged my additional product images" at bounding box center [468, 396] width 255 height 24
click at [0, 0] on input "I have tagged my additional product images" at bounding box center [0, 0] width 0 height 0
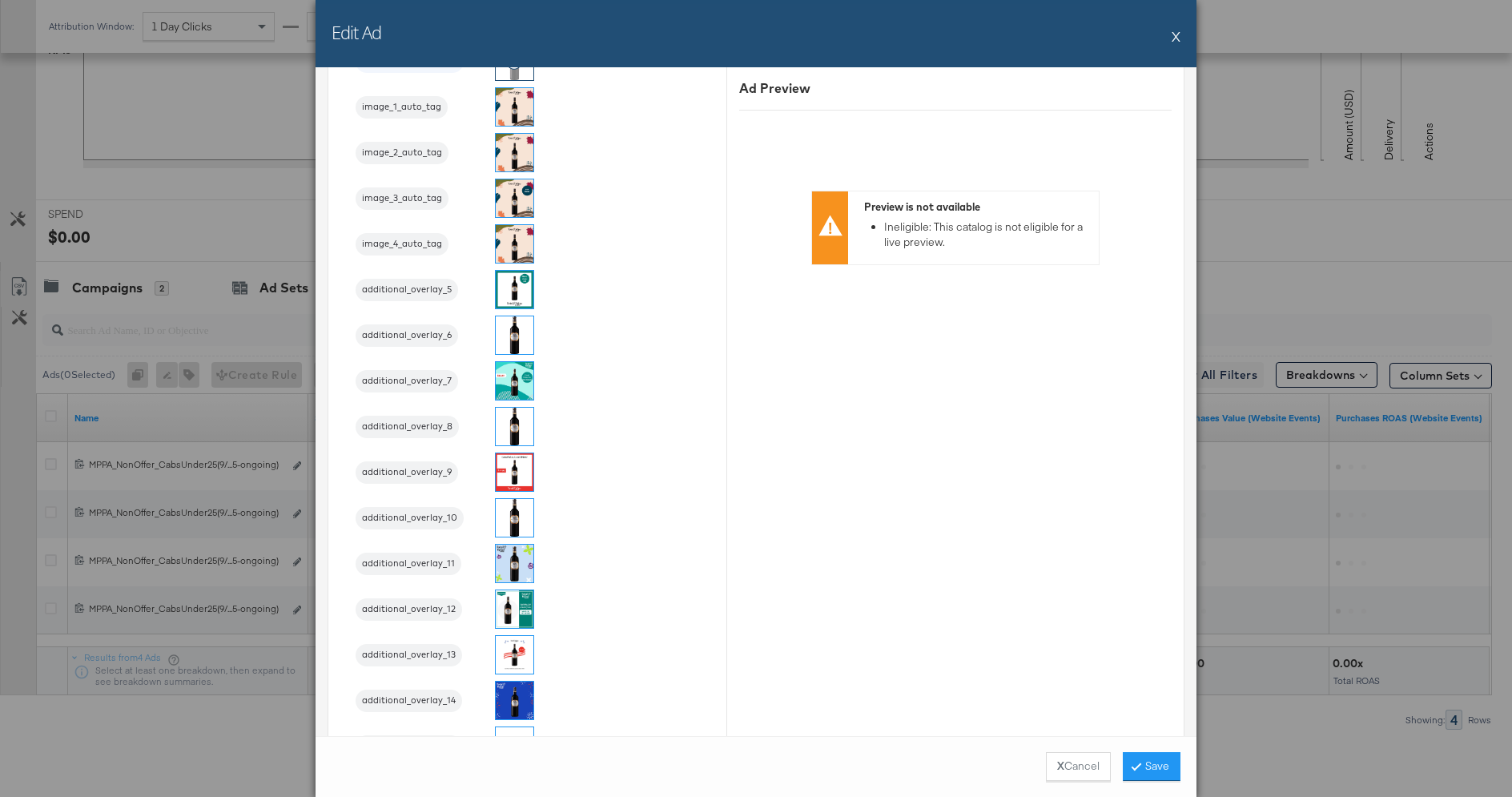
scroll to position [1906, 0]
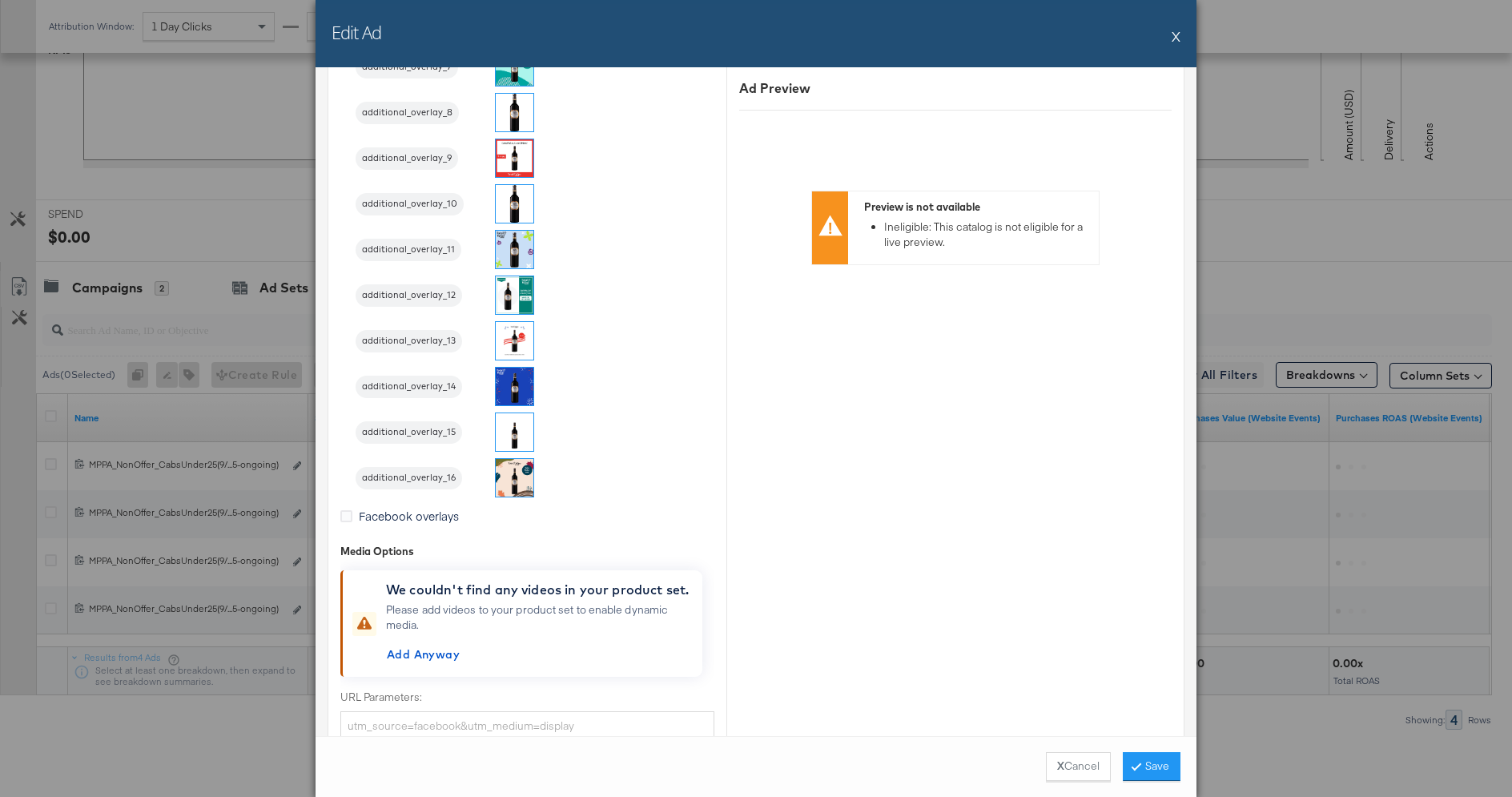
click at [516, 481] on img at bounding box center [514, 478] width 38 height 38
click at [1137, 766] on button "Save" at bounding box center [1151, 767] width 58 height 29
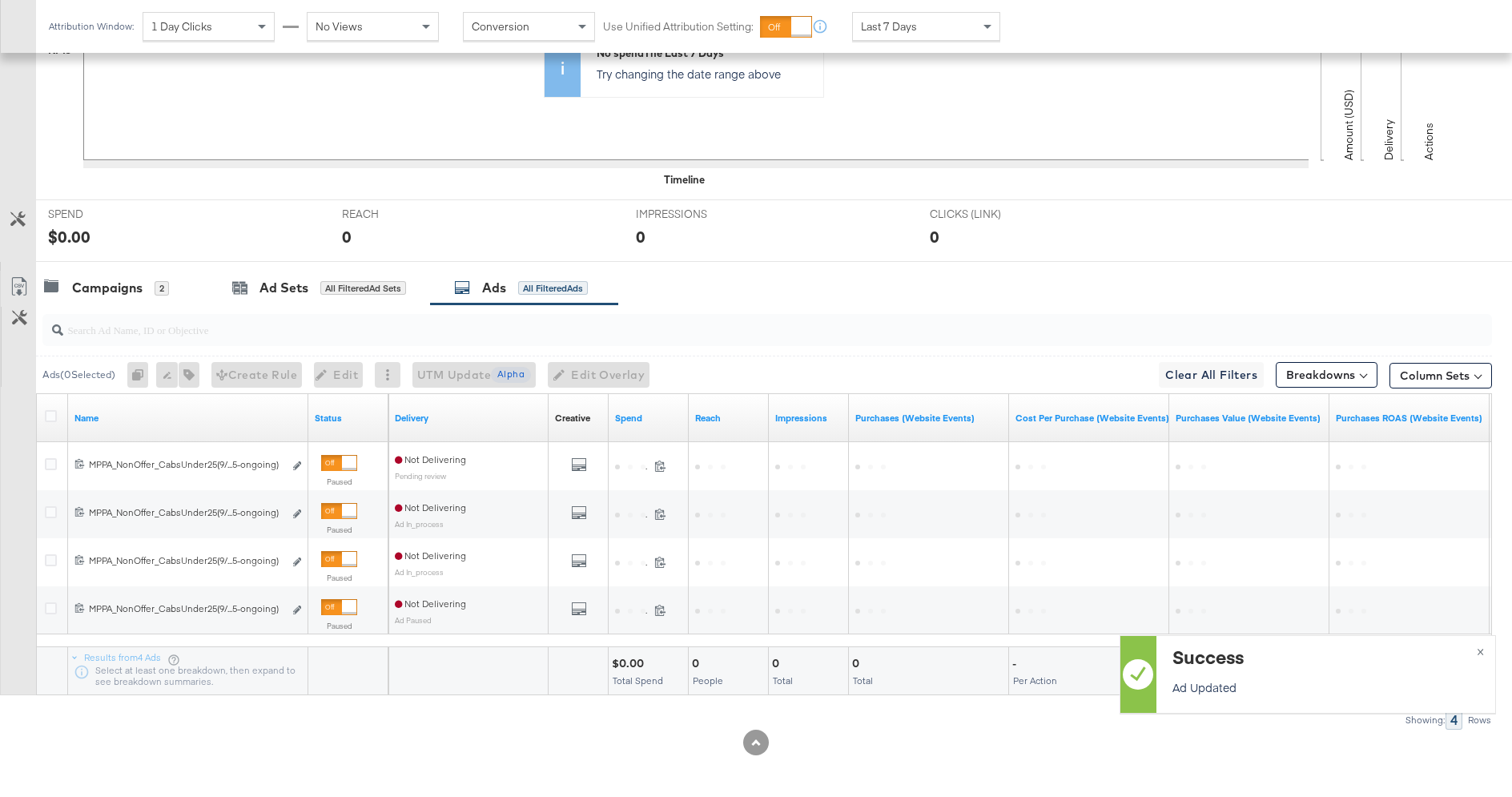
scroll to position [0, 0]
